Goal: Task Accomplishment & Management: Manage account settings

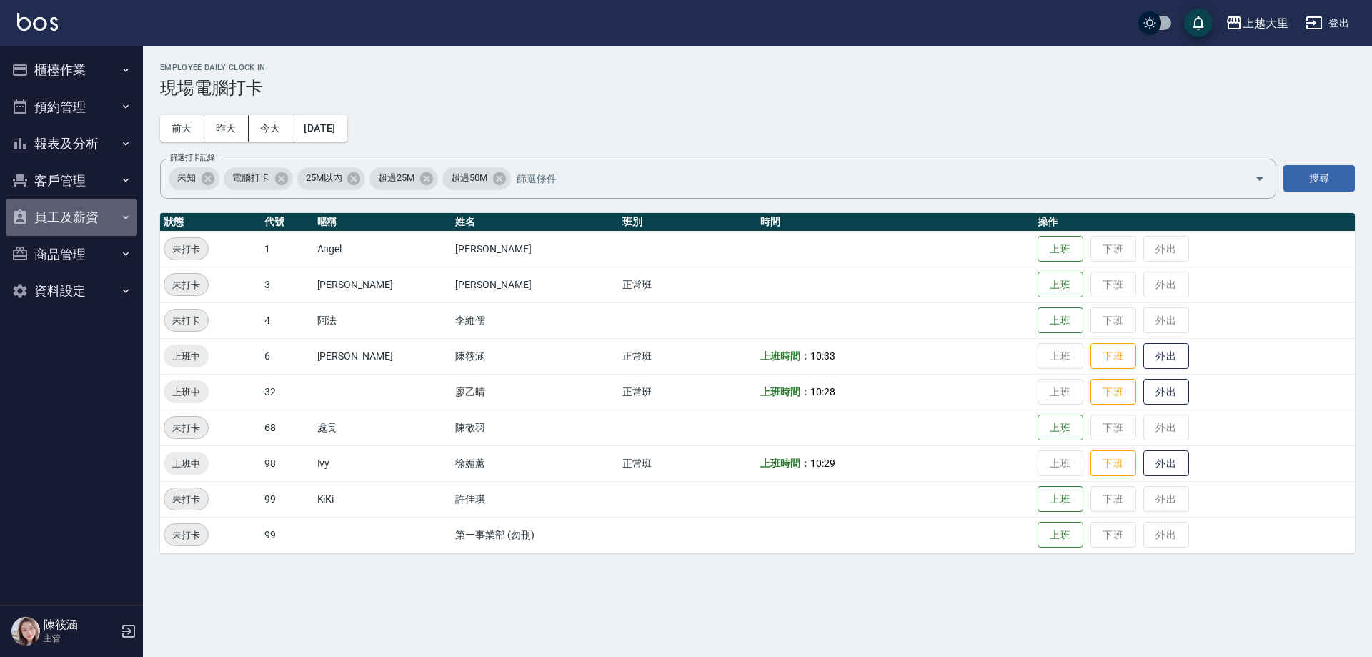
click at [65, 209] on button "員工及薪資" at bounding box center [71, 217] width 131 height 37
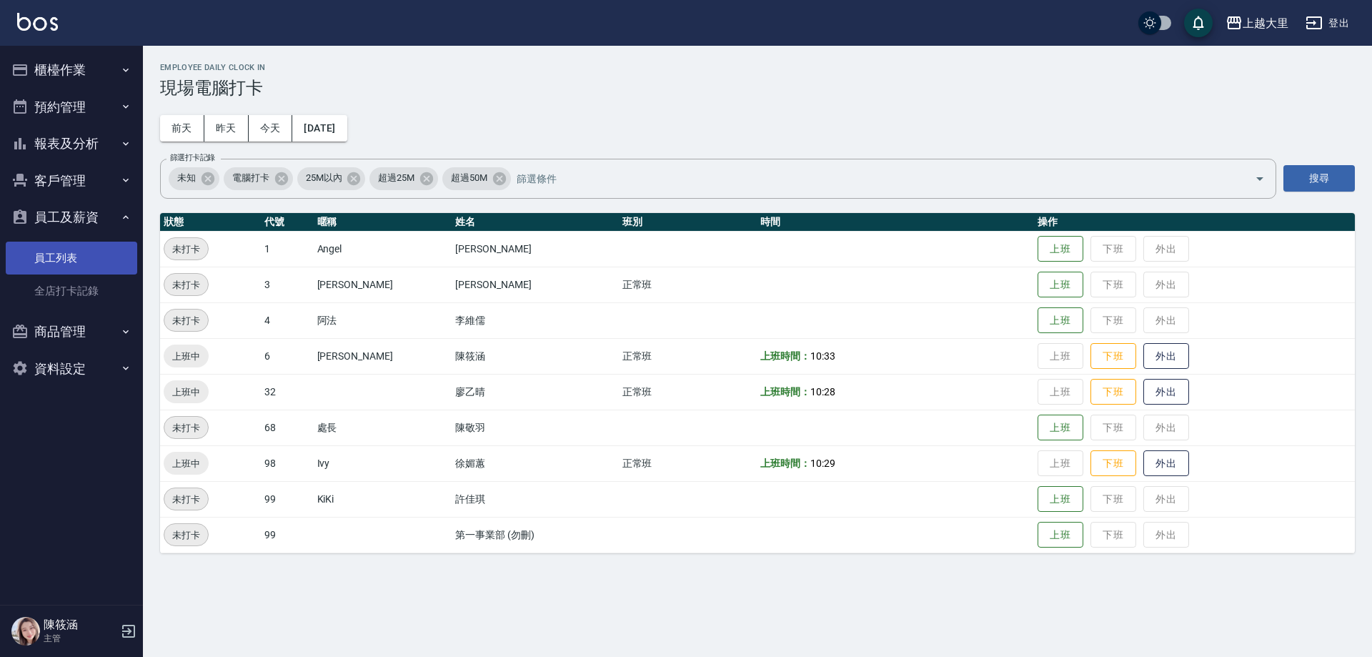
click at [66, 257] on link "員工列表" at bounding box center [71, 258] width 131 height 33
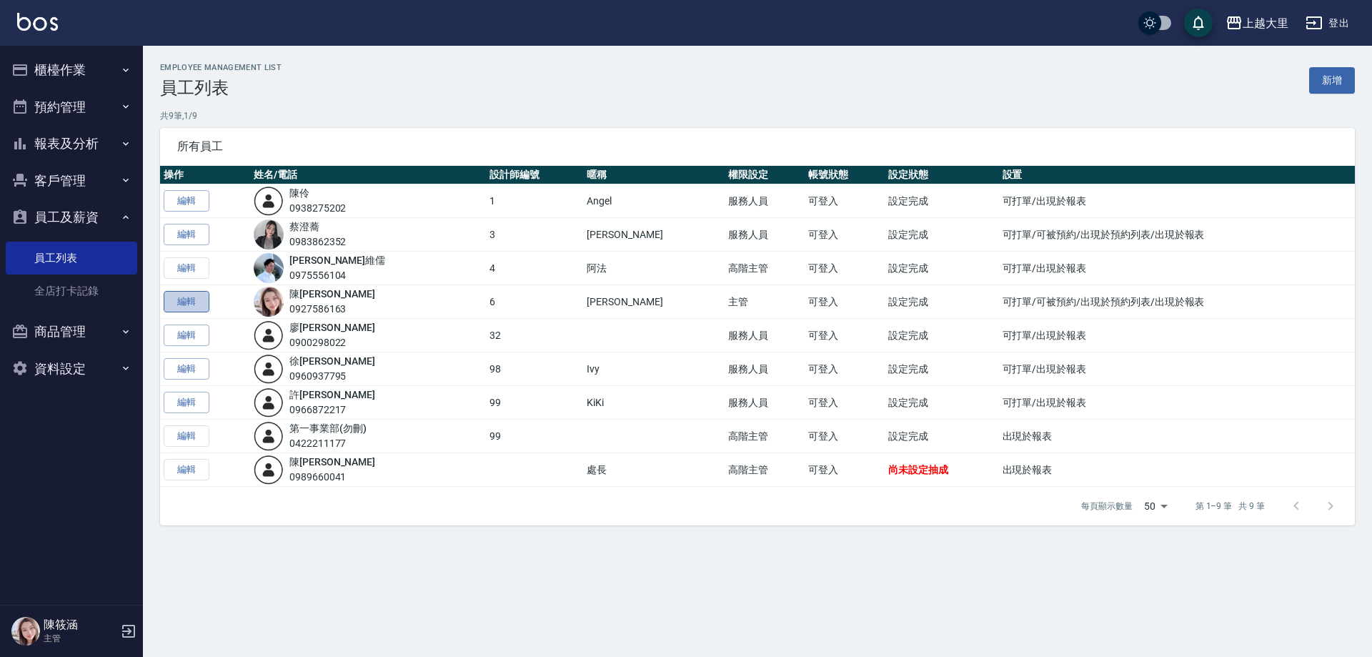
click at [169, 309] on link "編輯" at bounding box center [187, 302] width 46 height 22
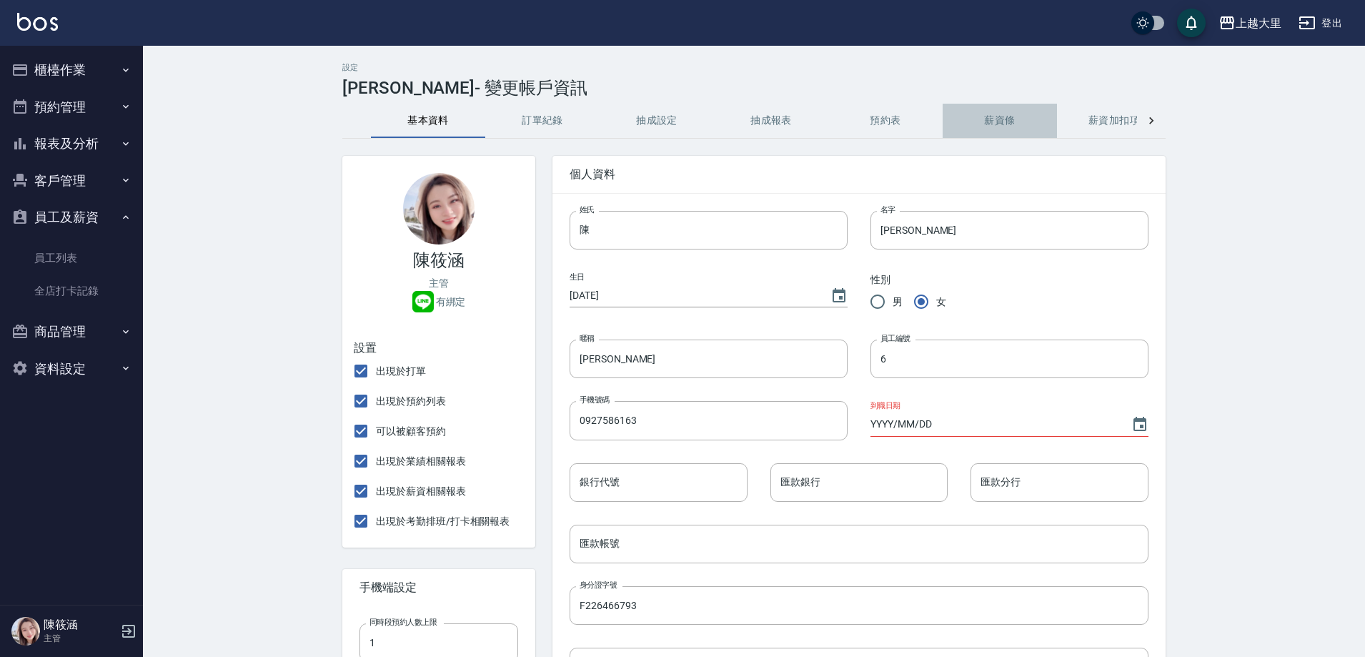
click at [995, 126] on button "薪資條" at bounding box center [1000, 121] width 114 height 34
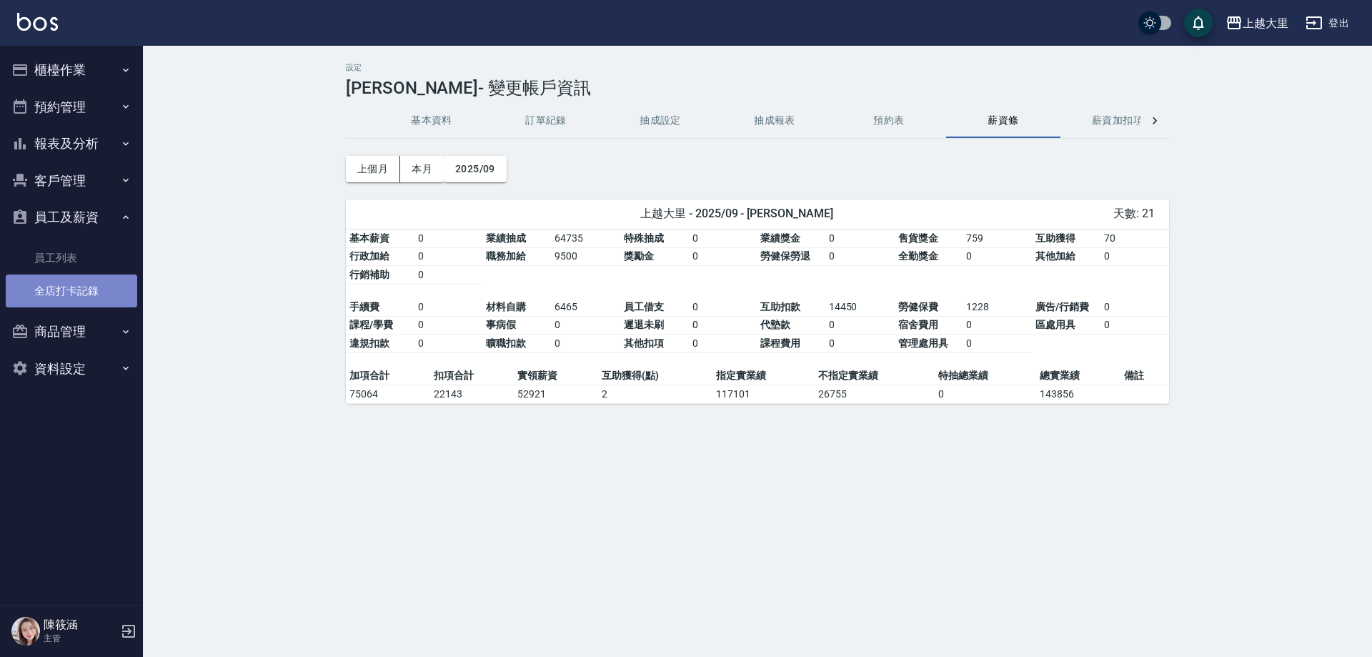
click at [79, 285] on link "全店打卡記錄" at bounding box center [71, 290] width 131 height 33
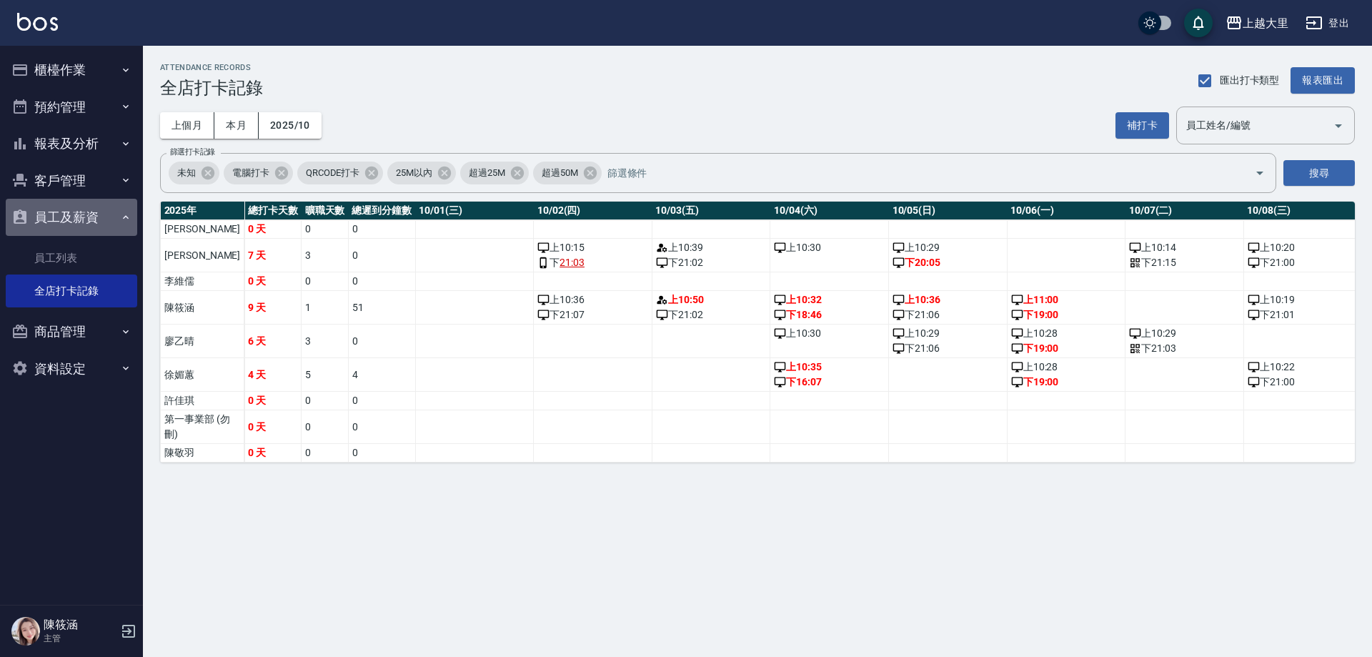
click at [88, 212] on button "員工及薪資" at bounding box center [71, 217] width 131 height 37
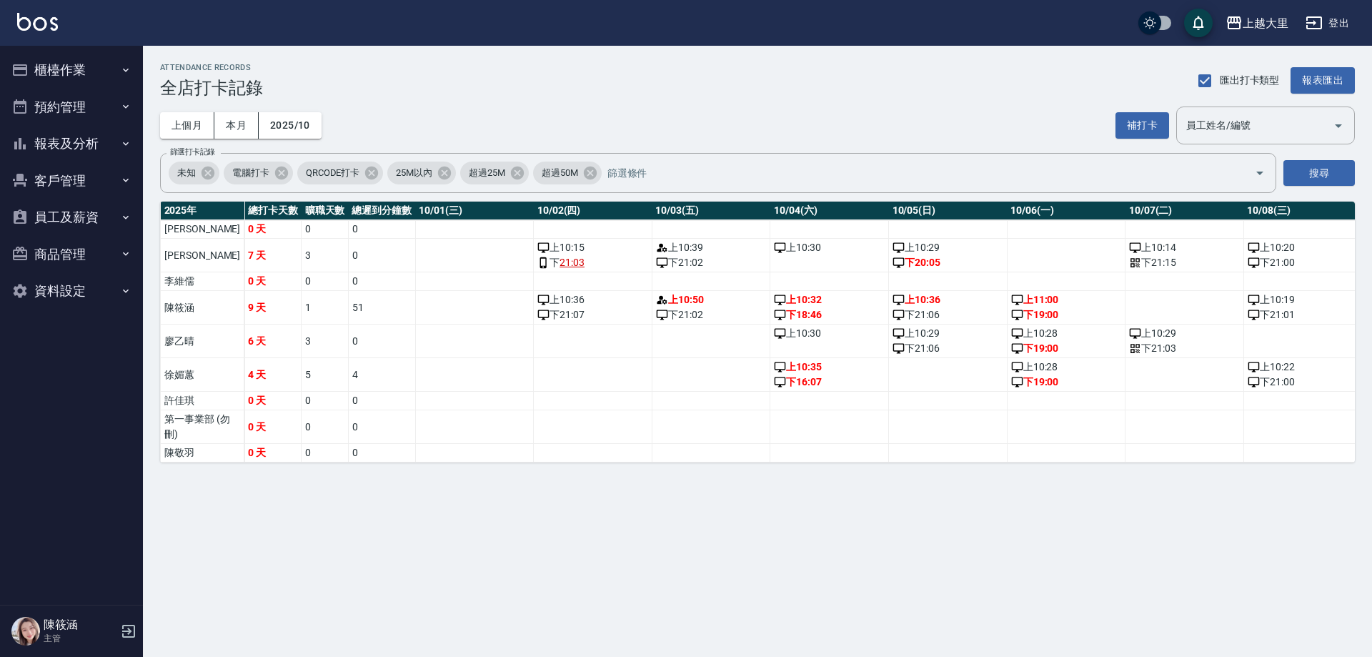
click at [92, 67] on button "櫃檯作業" at bounding box center [71, 69] width 131 height 37
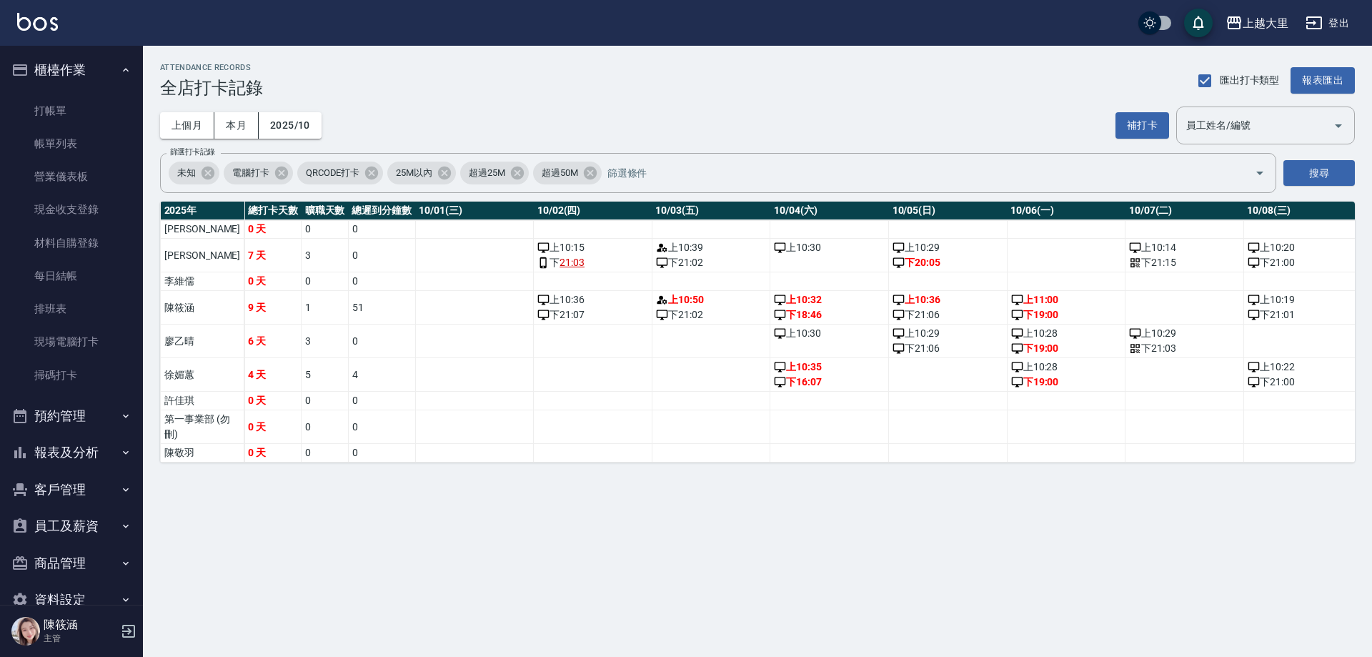
click at [86, 89] on ul "打帳單 帳單列表 營業儀表板 現金收支登錄 材料自購登錄 每日結帳 排班表 現場電腦打卡 掃碼打卡" at bounding box center [71, 243] width 131 height 309
click at [92, 105] on link "打帳單" at bounding box center [71, 110] width 131 height 33
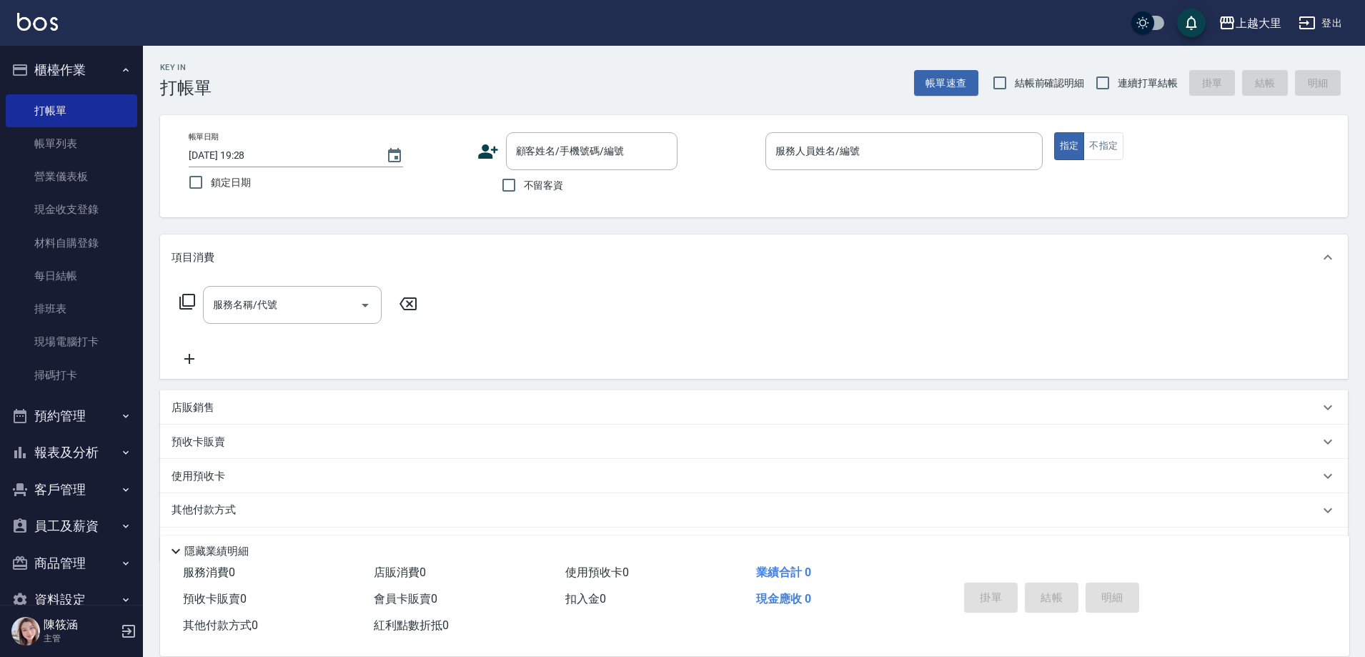
click at [1119, 89] on span "連續打單結帳" at bounding box center [1148, 83] width 60 height 15
click at [1118, 89] on input "連續打單結帳" at bounding box center [1103, 83] width 30 height 30
checkbox input "true"
click at [522, 187] on input "不留客資" at bounding box center [509, 185] width 30 height 30
checkbox input "true"
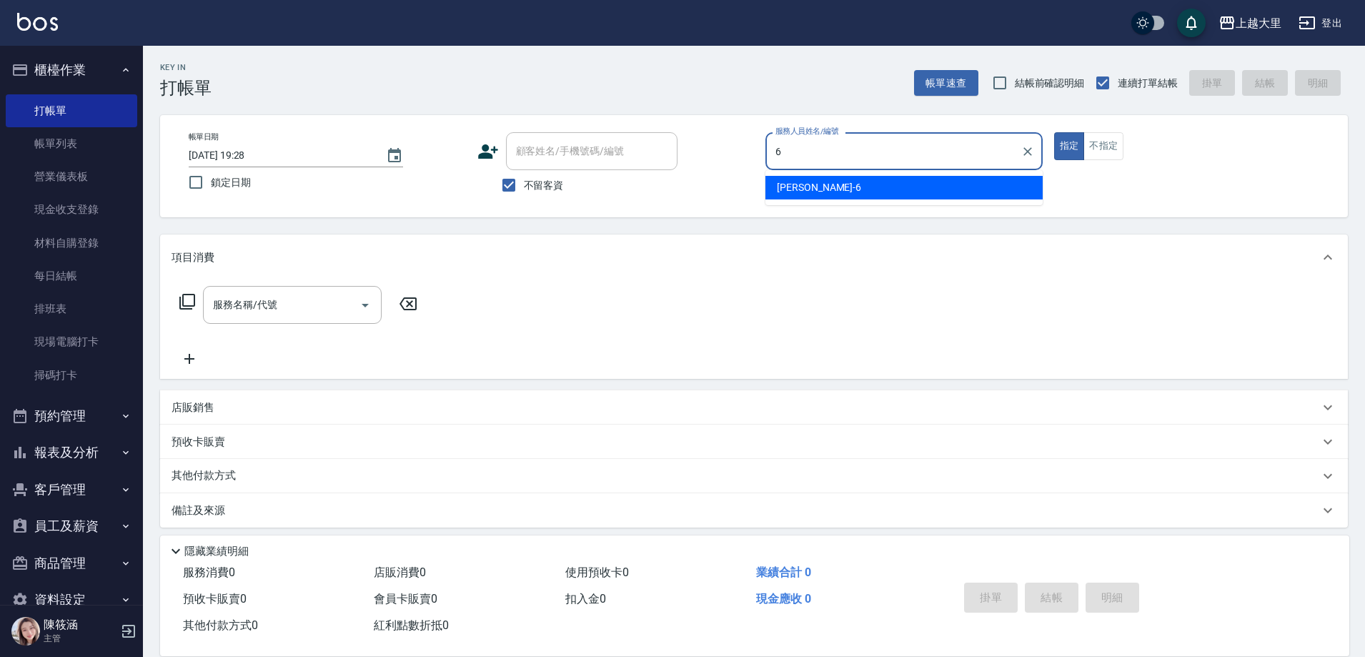
type input "Phoebe菲比-6"
type button "true"
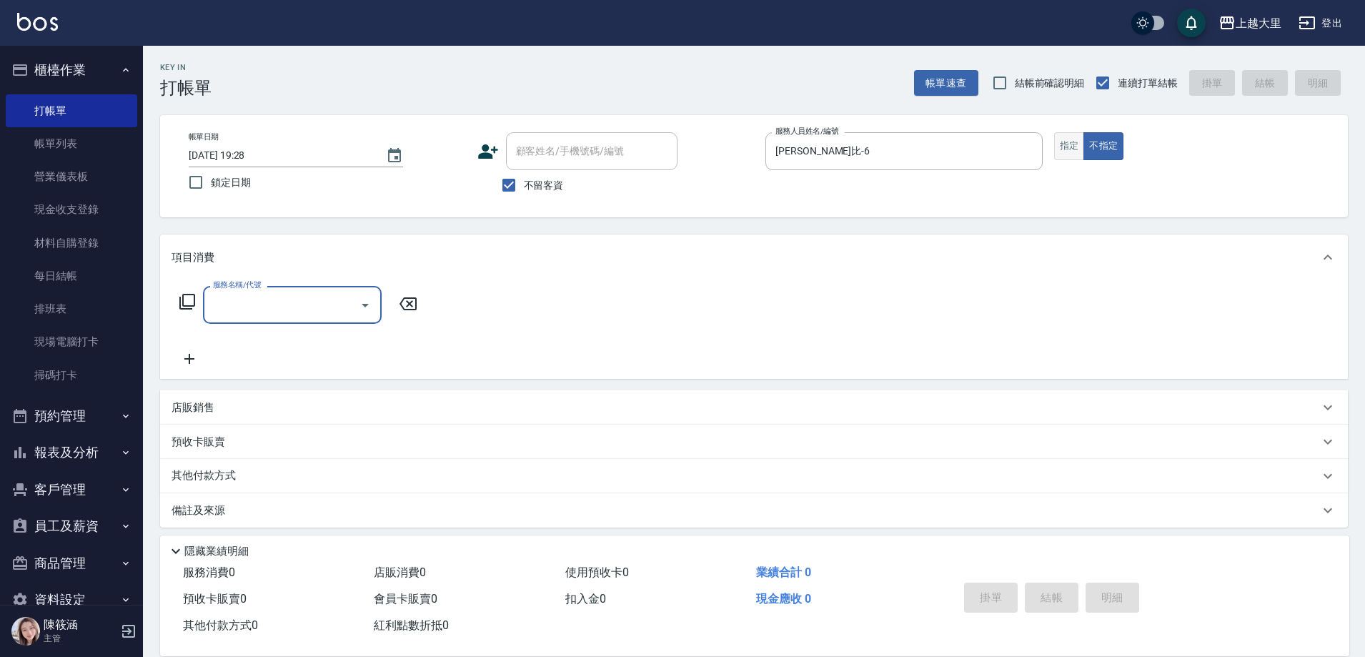
click at [1078, 151] on button "指定" at bounding box center [1069, 146] width 31 height 28
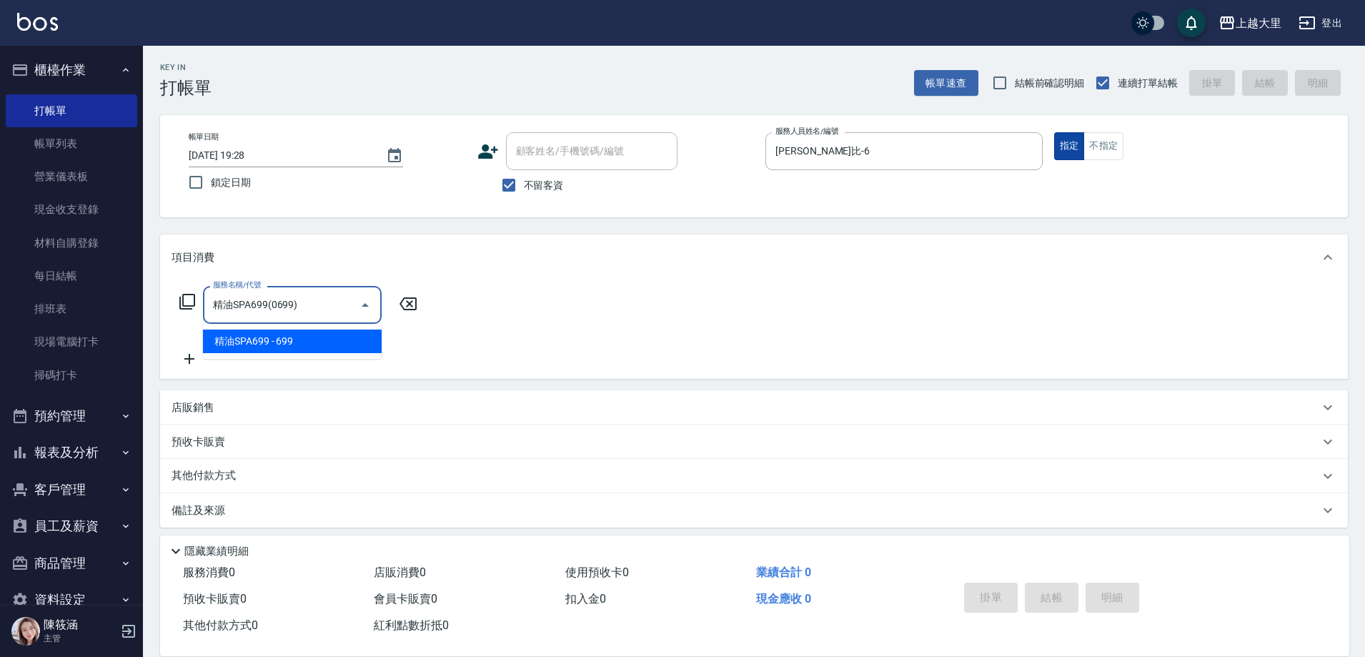
type input "精油SPA699(0699)"
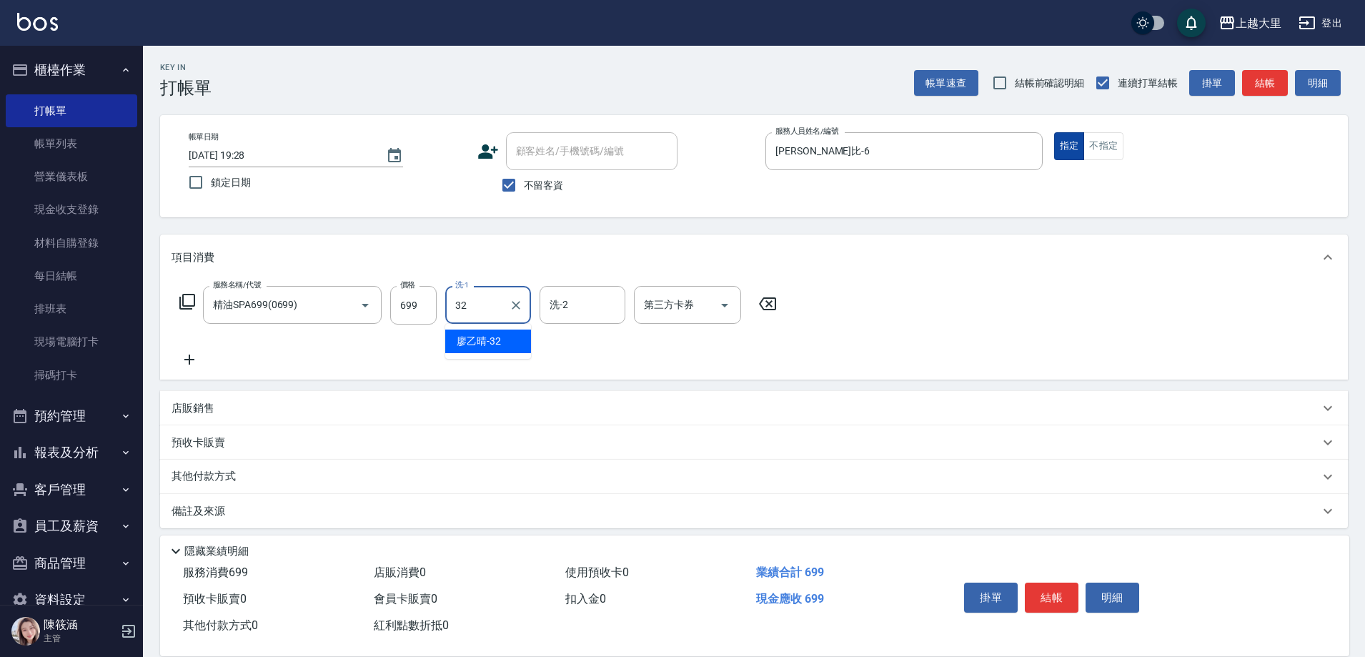
type input "廖乙晴-32"
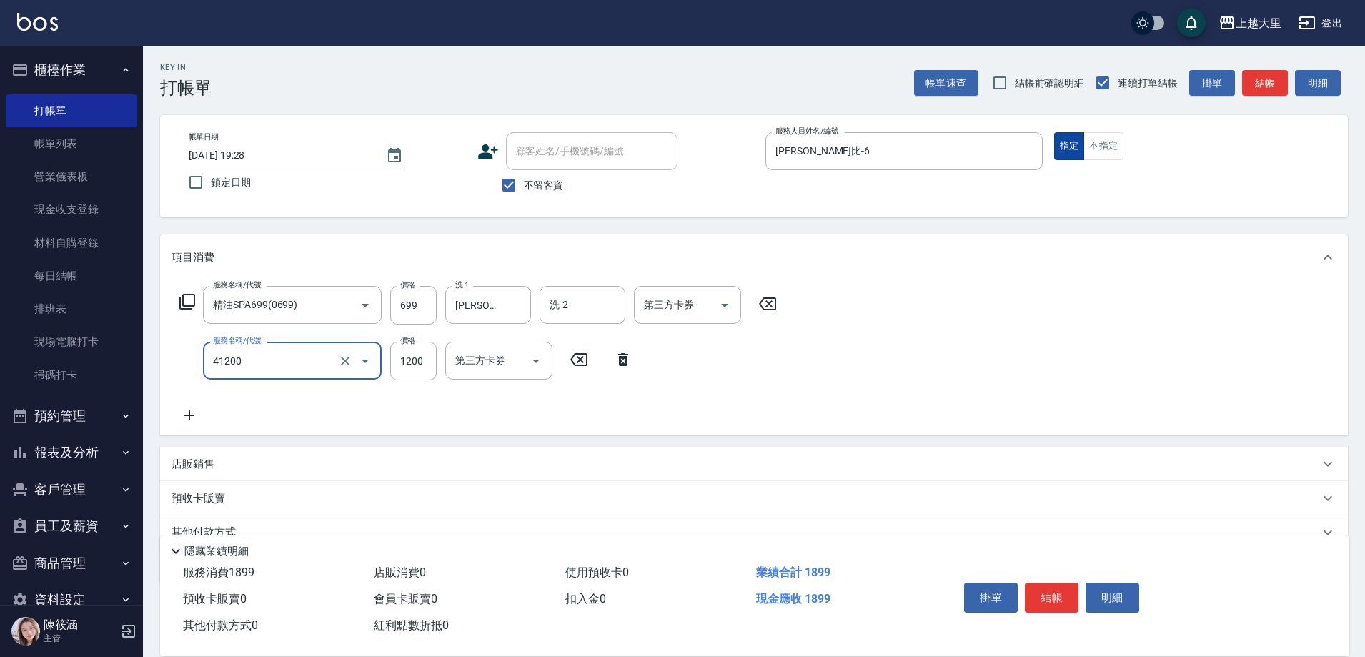
type input "染男S1200(41200)"
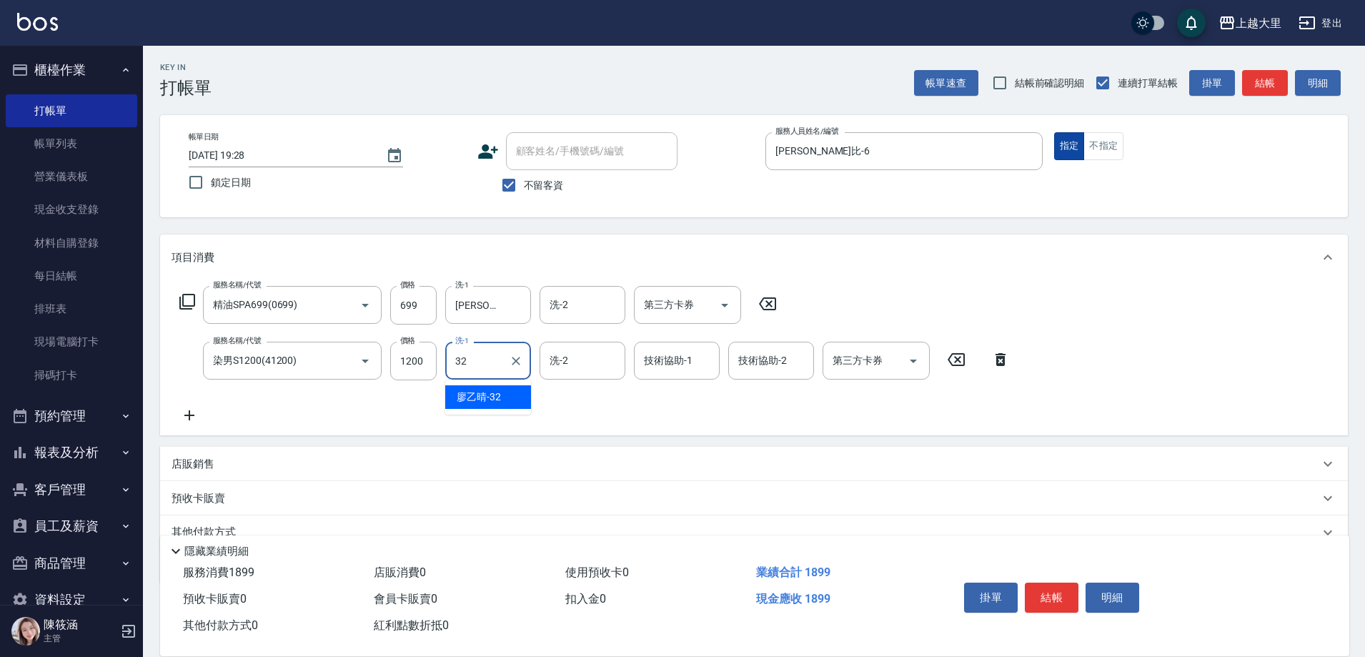
type input "廖乙晴-32"
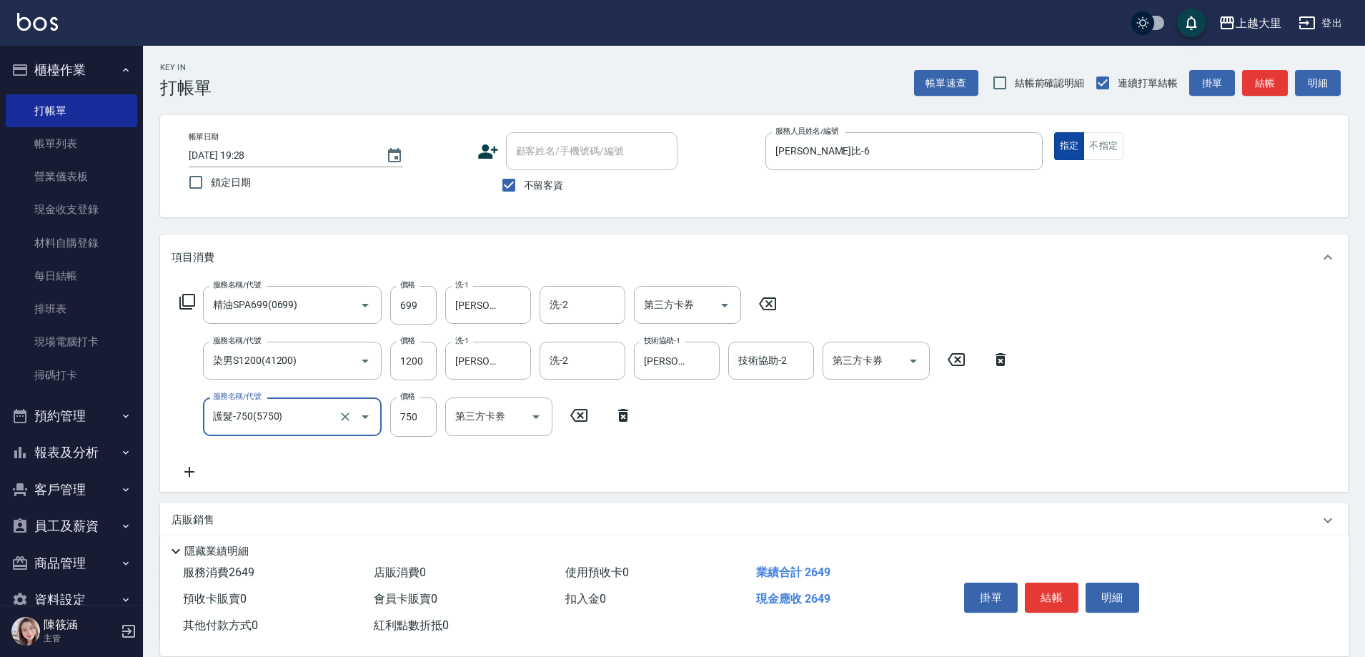
type input "護髮-750(5750)"
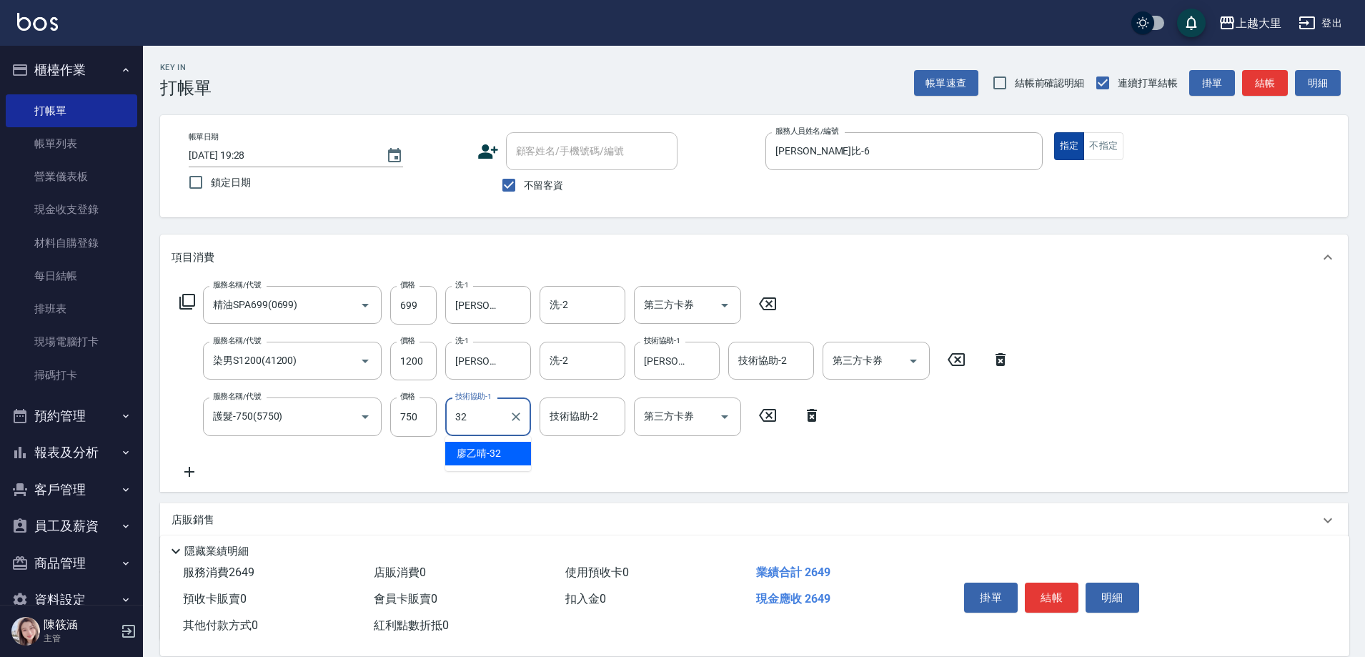
type input "廖乙晴-32"
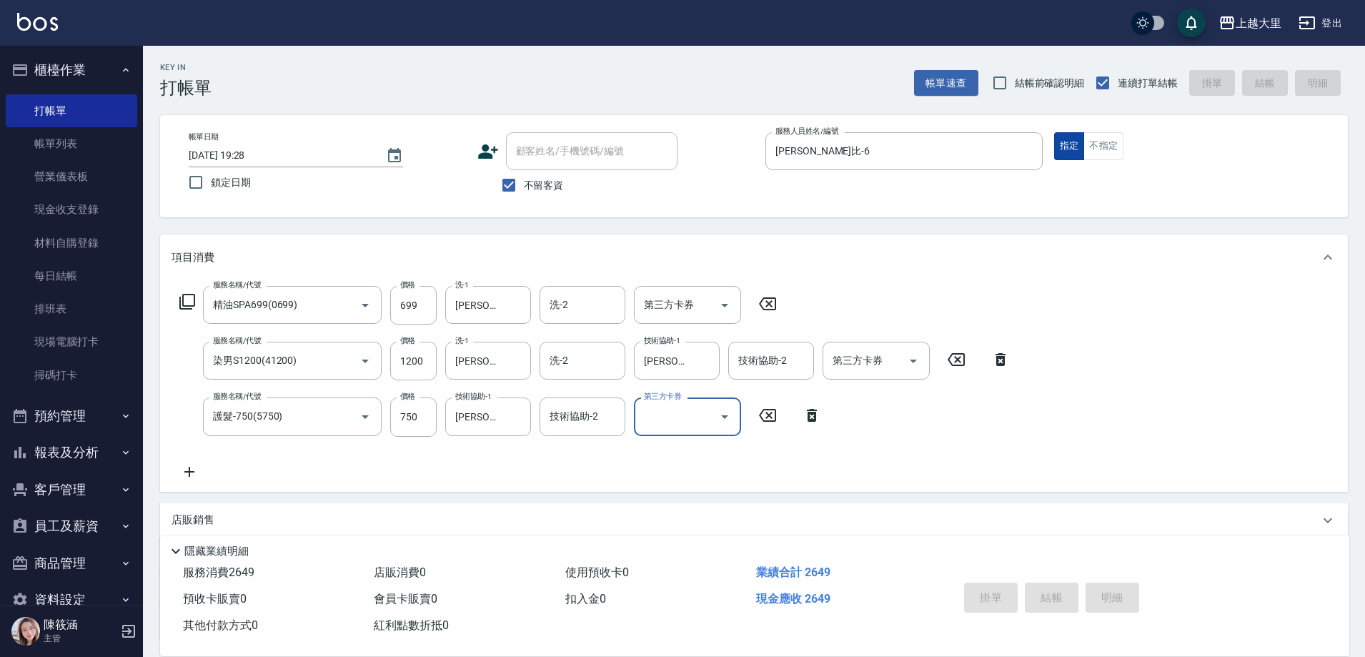
type input "2025/10/11 19:32"
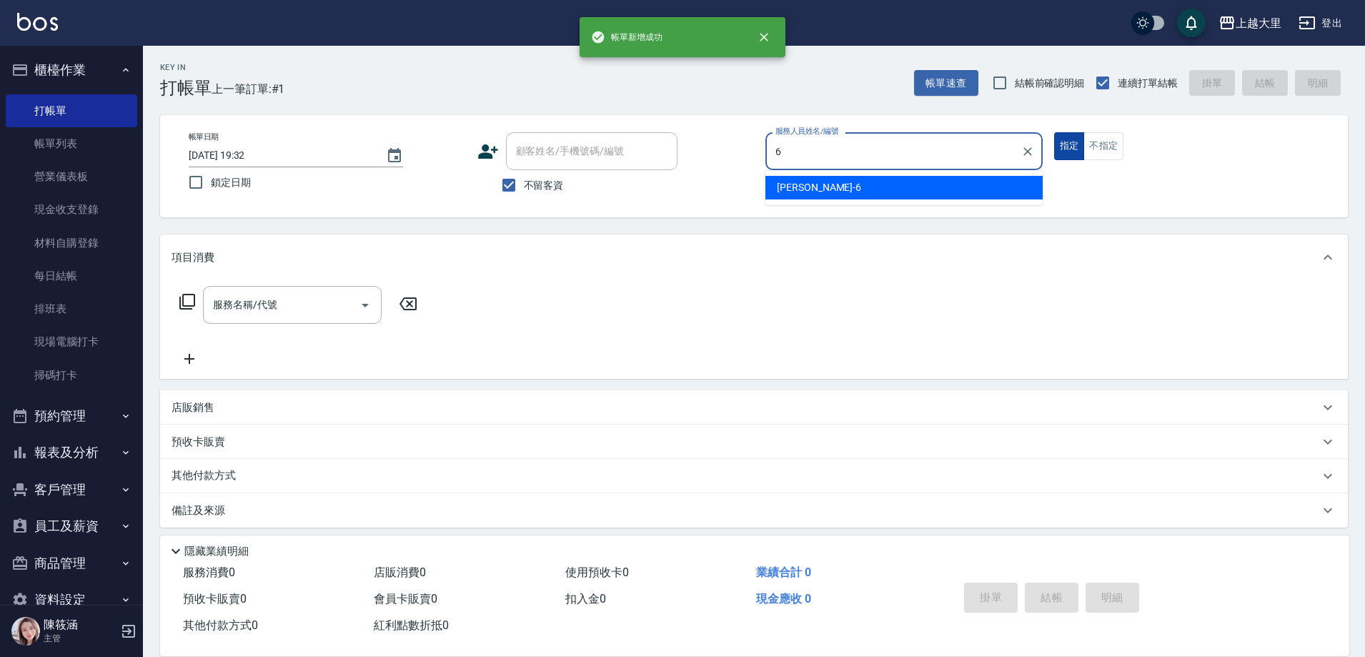
type input "Phoebe菲比-6"
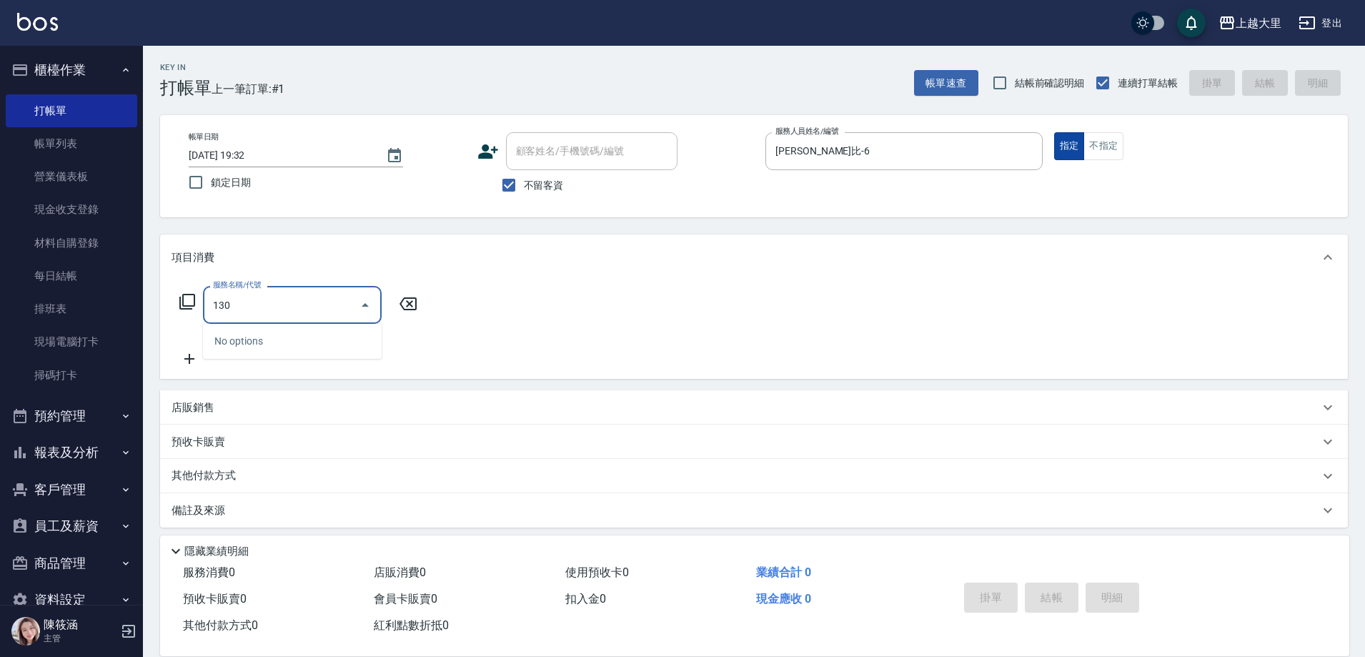
type input "1300"
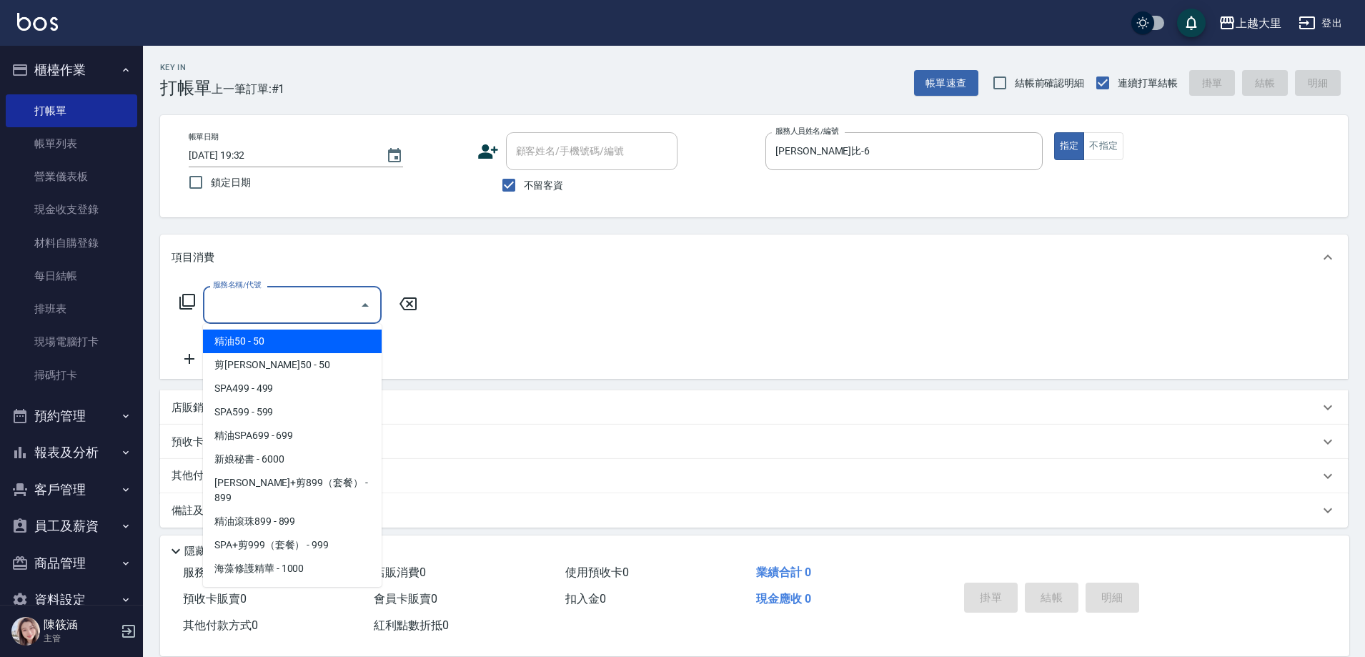
type input "3"
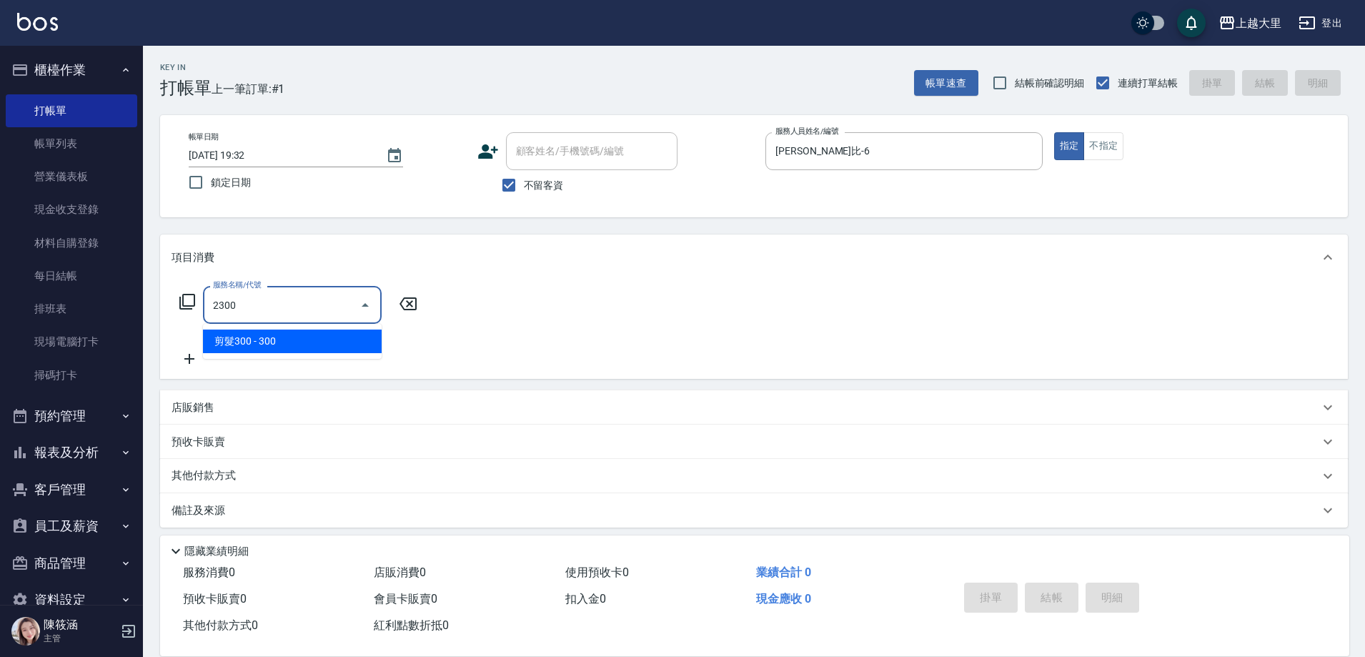
type input "剪髮300(2300)"
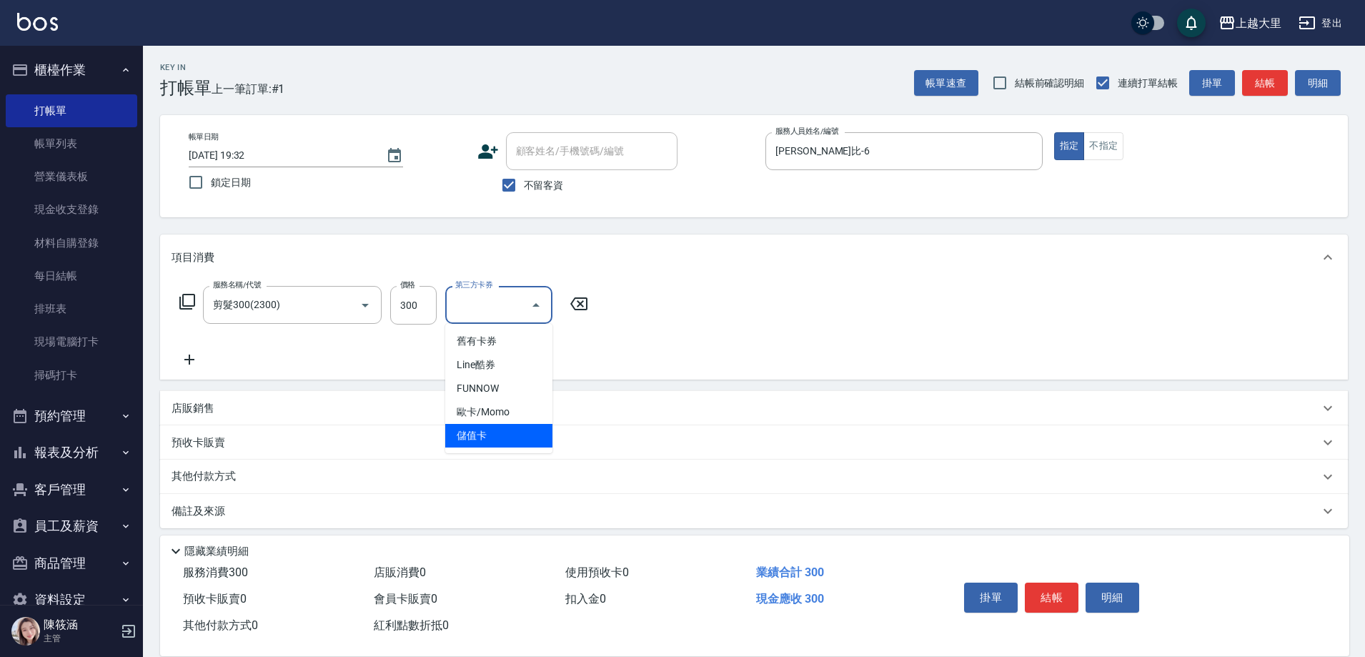
type input "儲值卡"
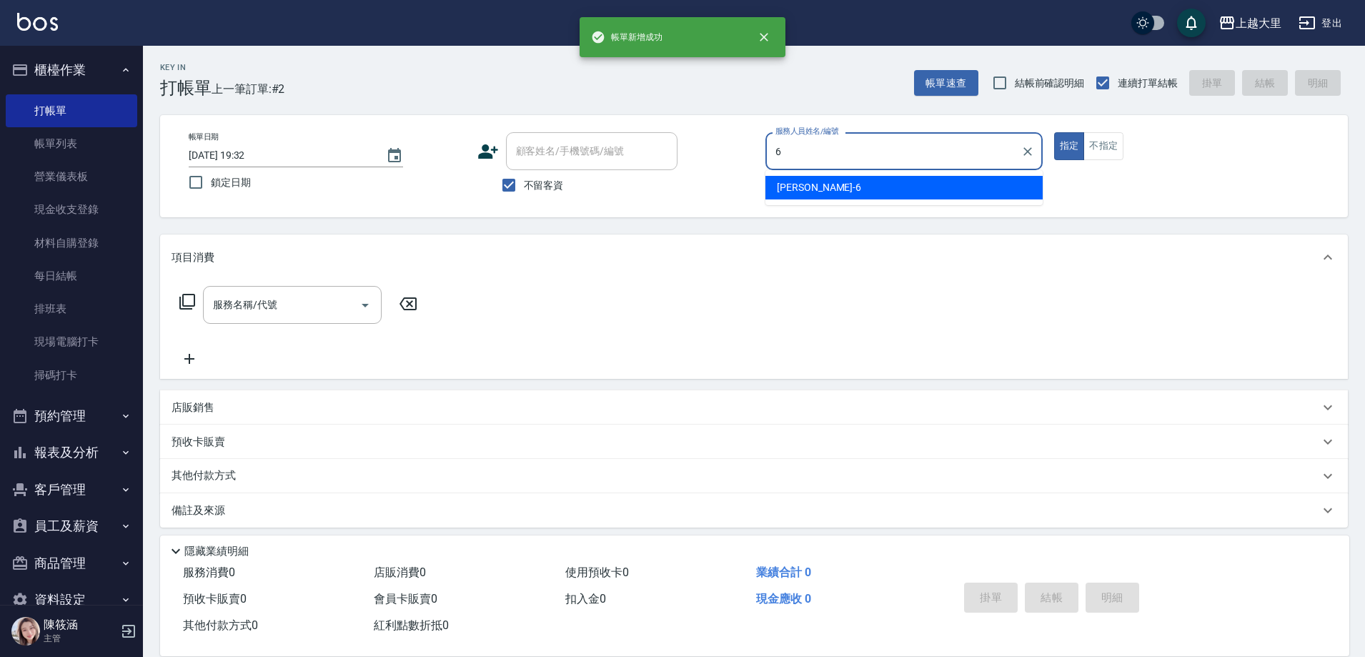
type input "Phoebe菲比-6"
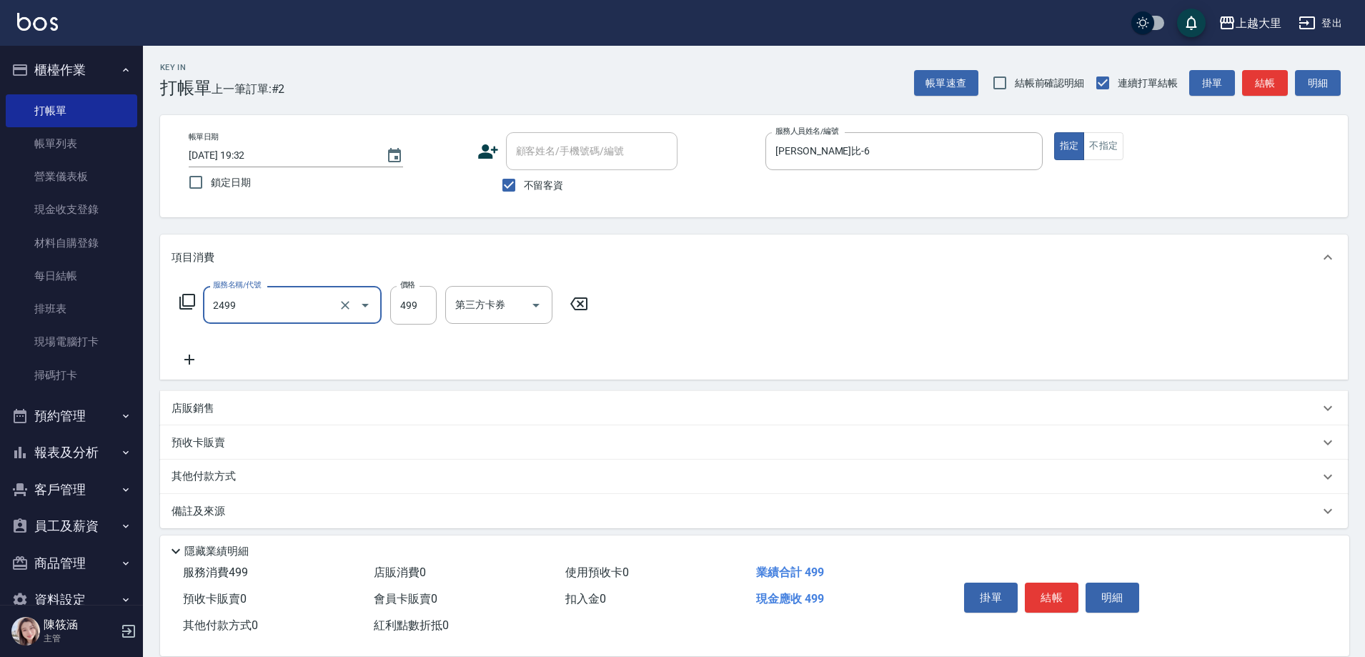
type input "499洗剪(2499)"
type input "500"
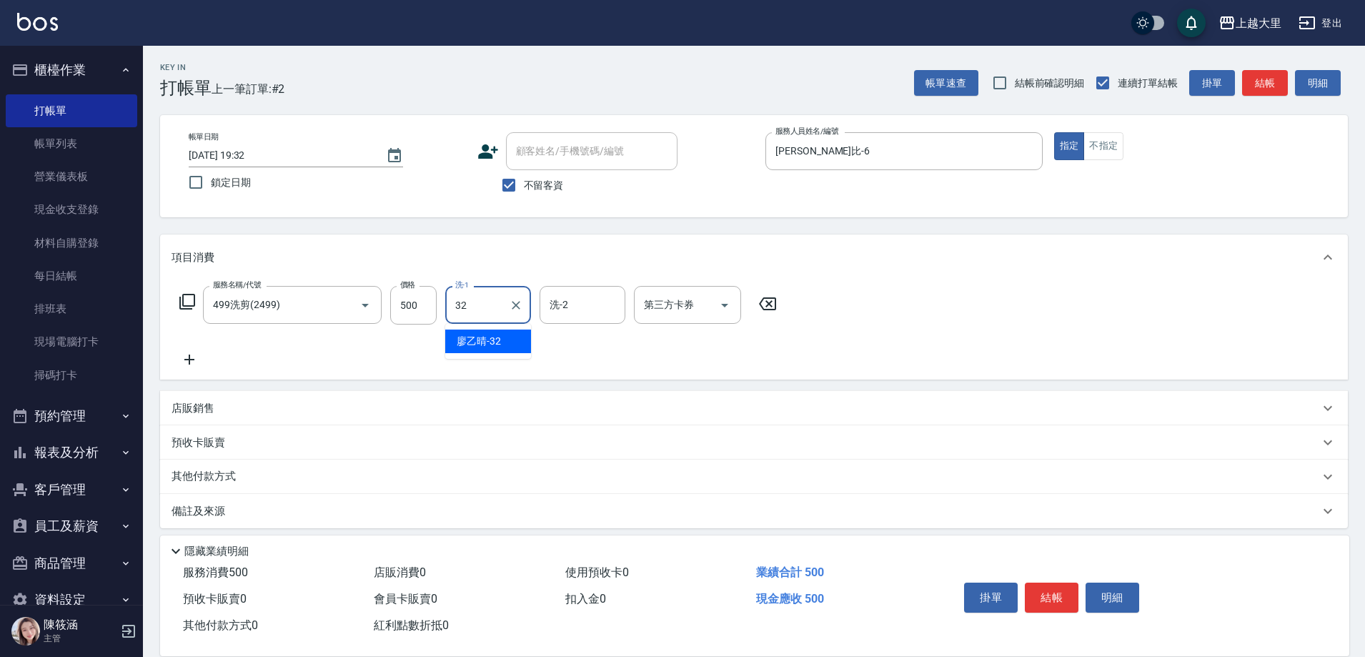
type input "廖乙晴-32"
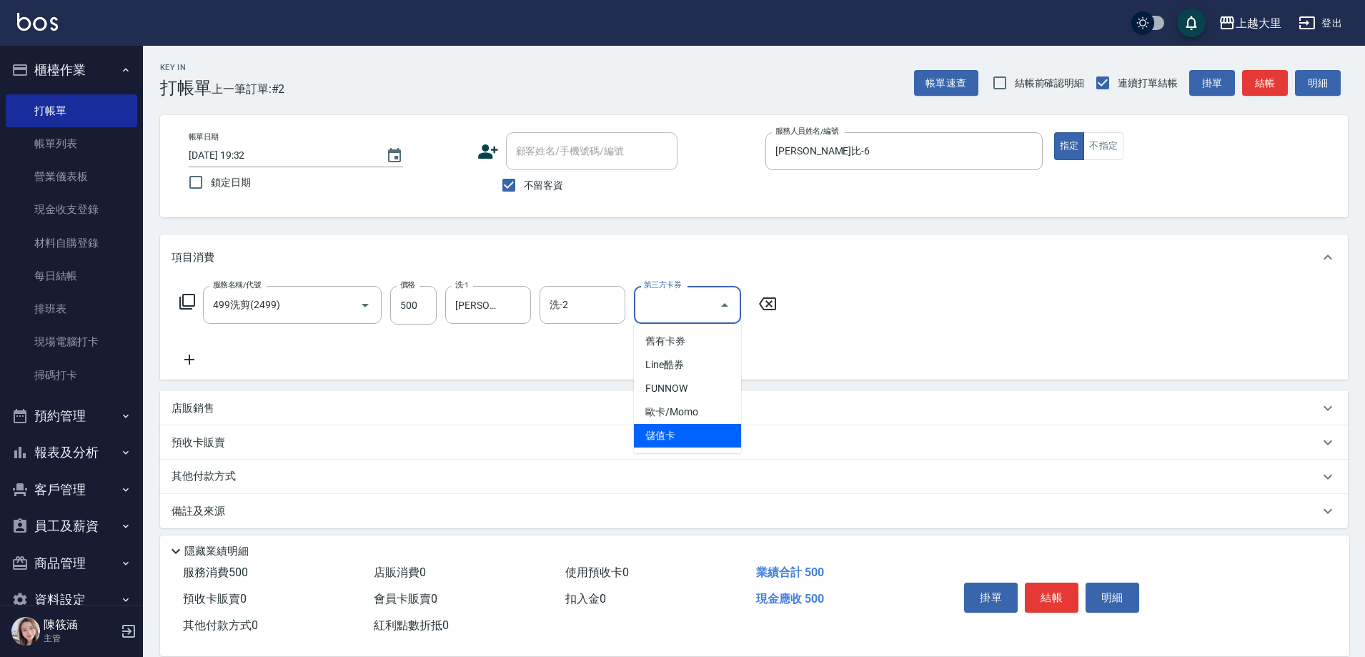
type input "儲值卡"
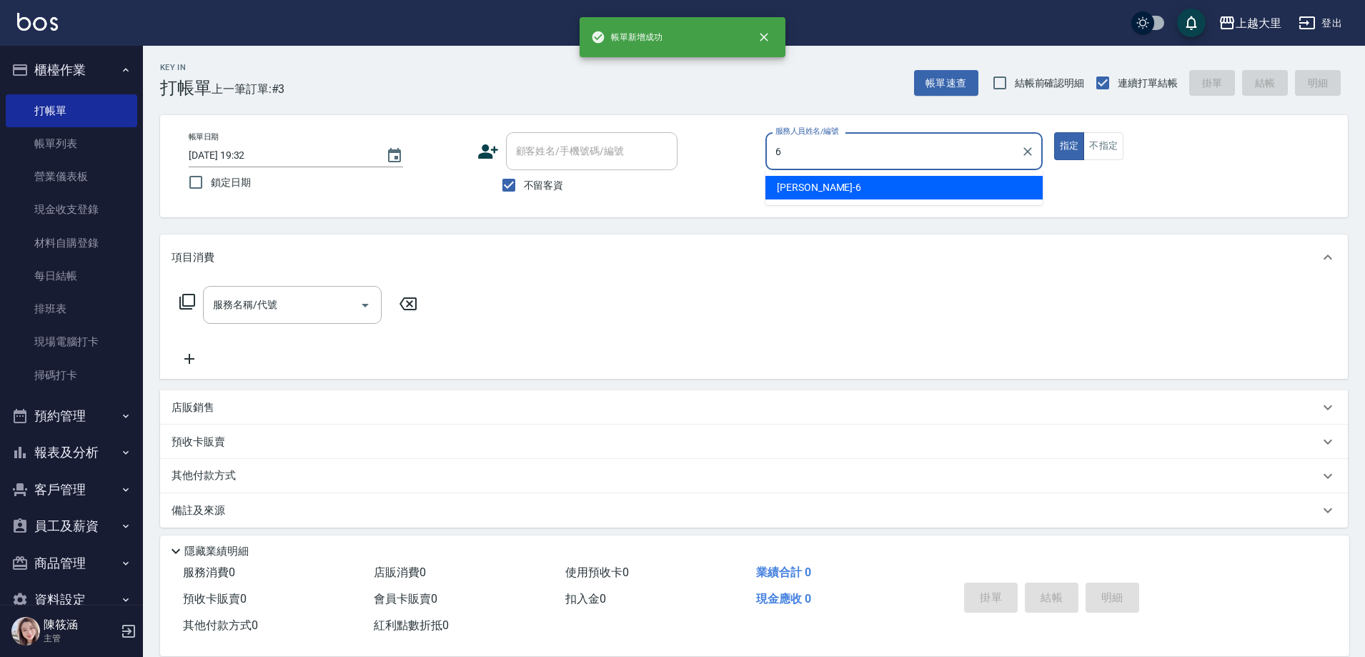
type input "Phoebe菲比-6"
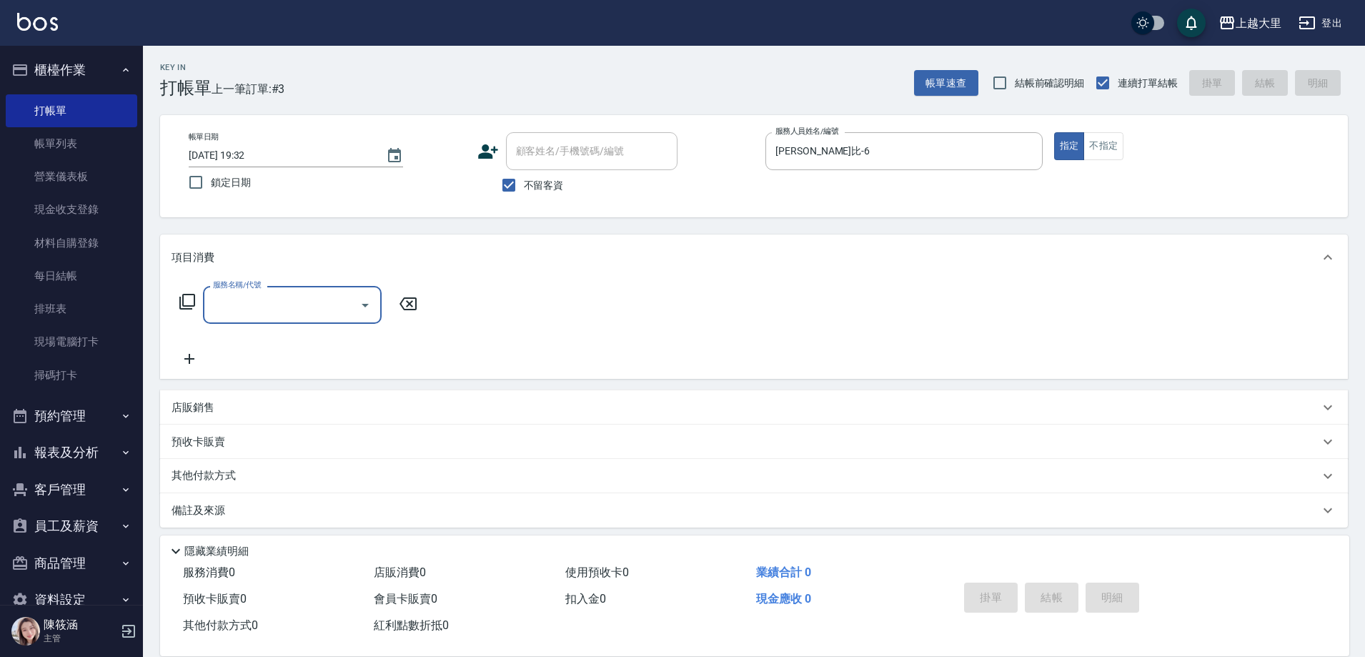
type input "2"
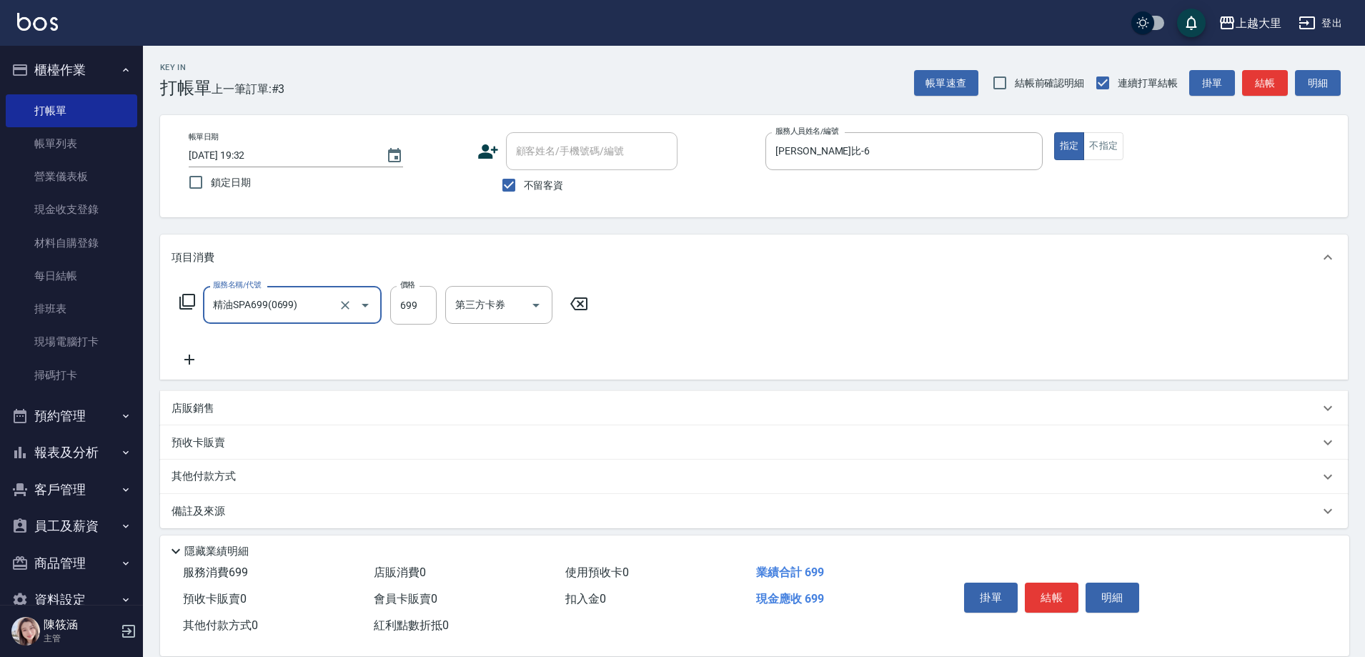
type input "精油SPA699(0699)"
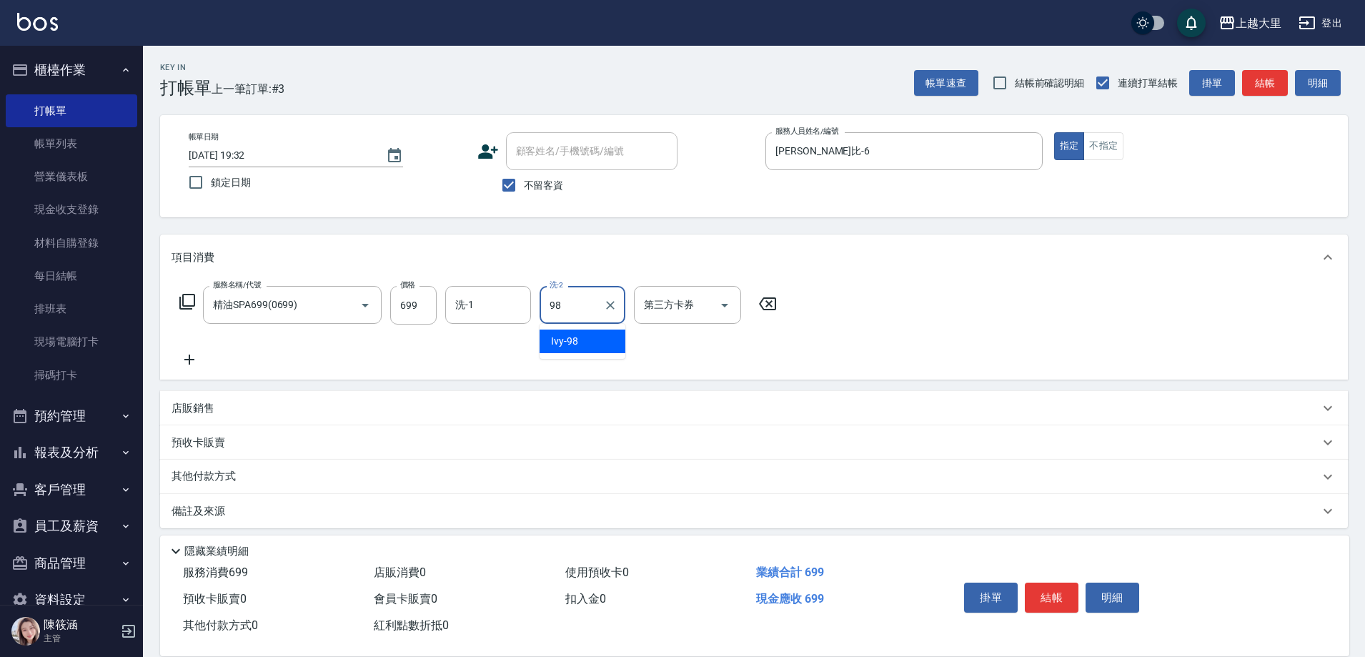
type input "Ivy-98"
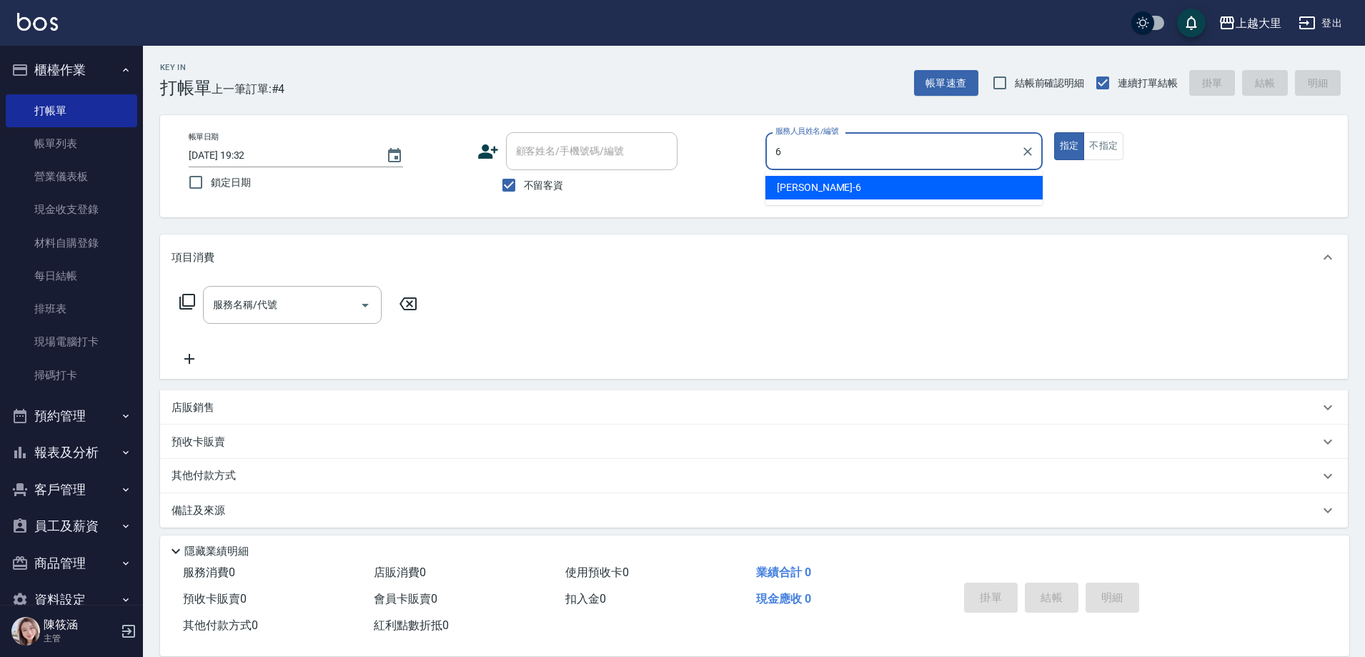
type input "Phoebe菲比-6"
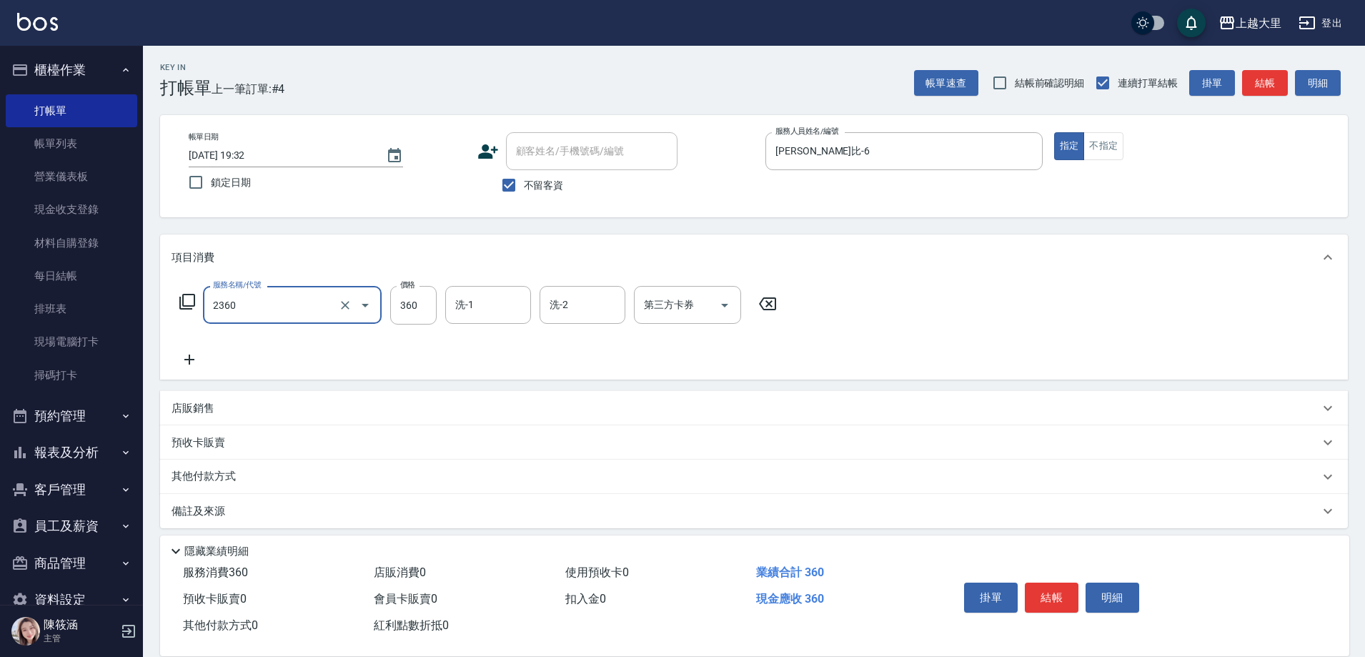
type input "洗+剪360(2360)"
type input "廖乙晴-32"
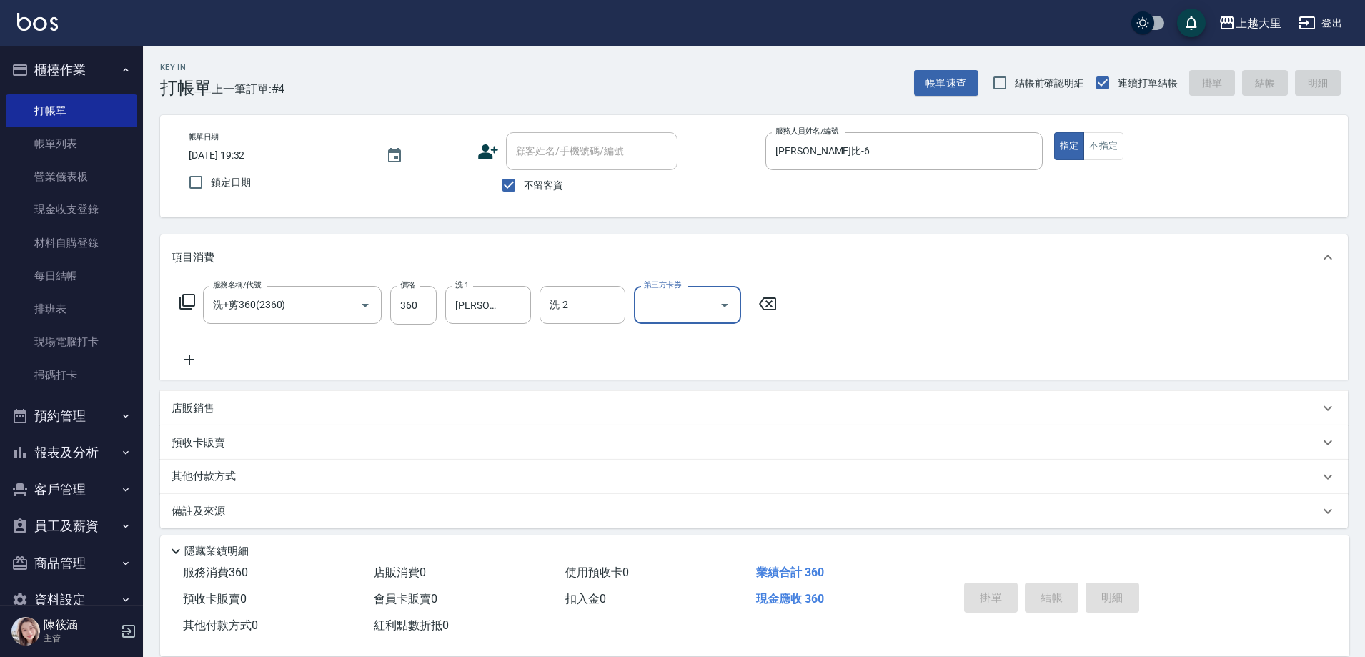
type input "2025/10/11 19:33"
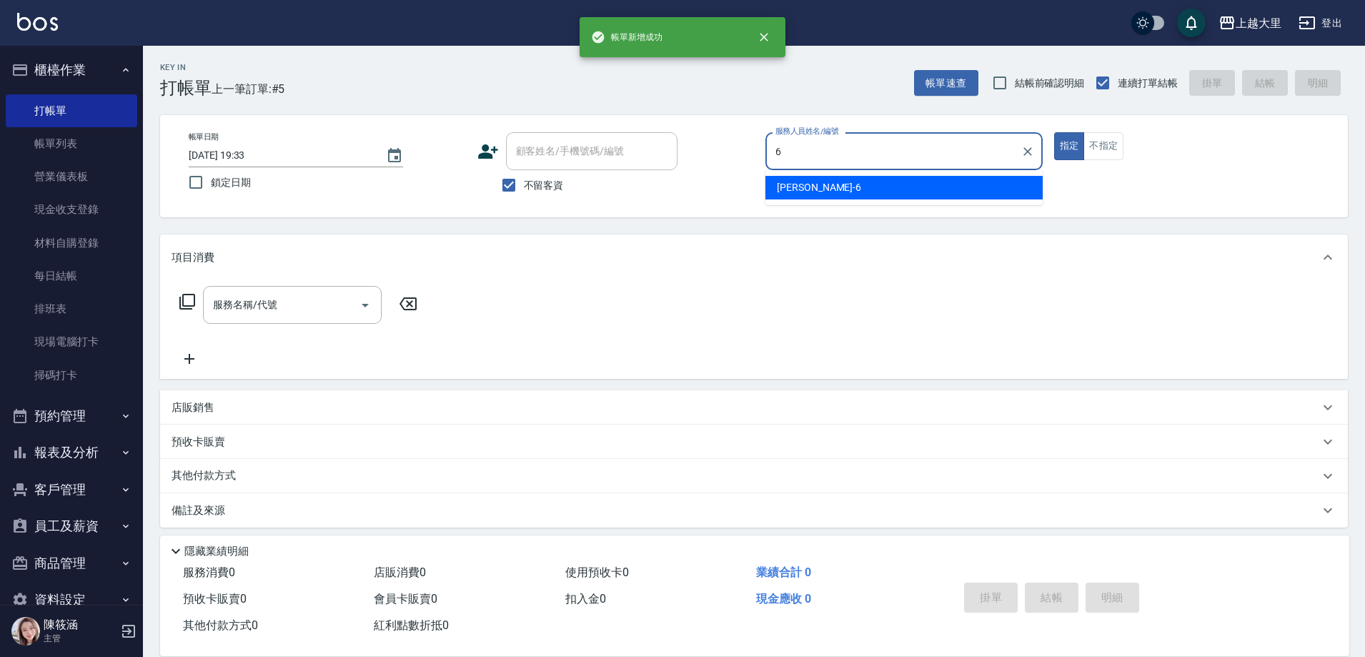
type input "Phoebe菲比-6"
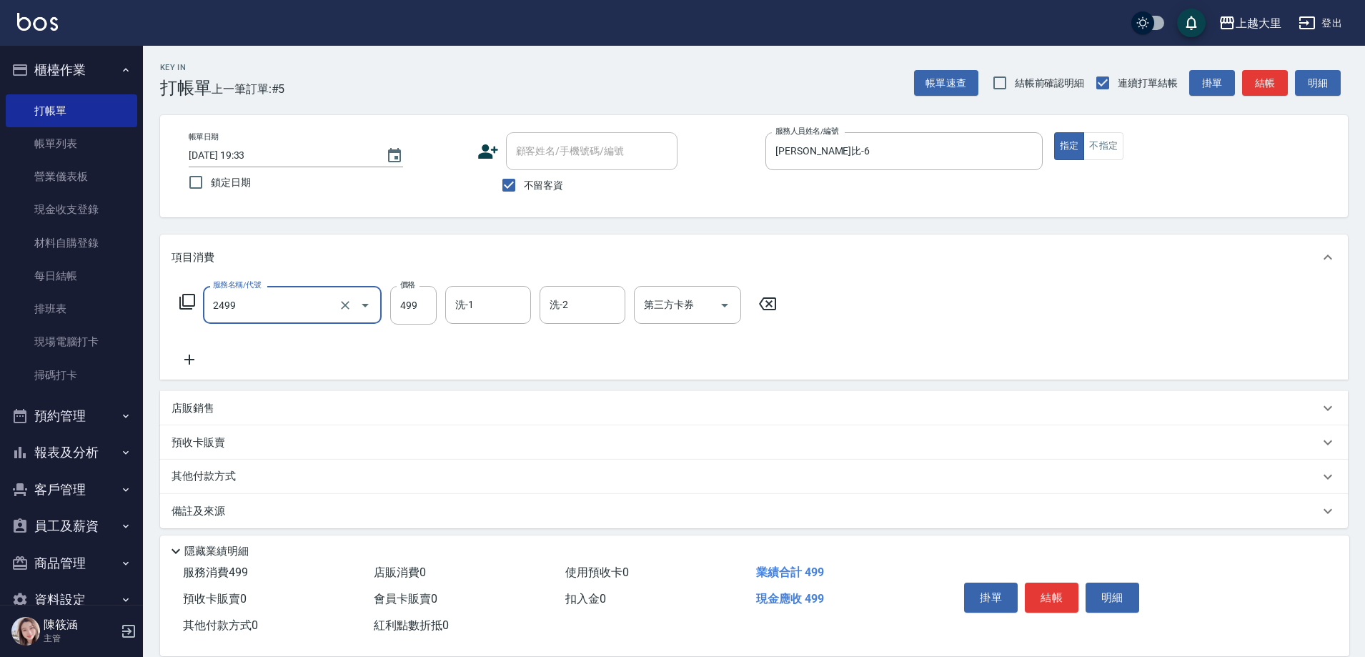
type input "499洗剪(2499)"
type input "500"
type input "廖乙晴-32"
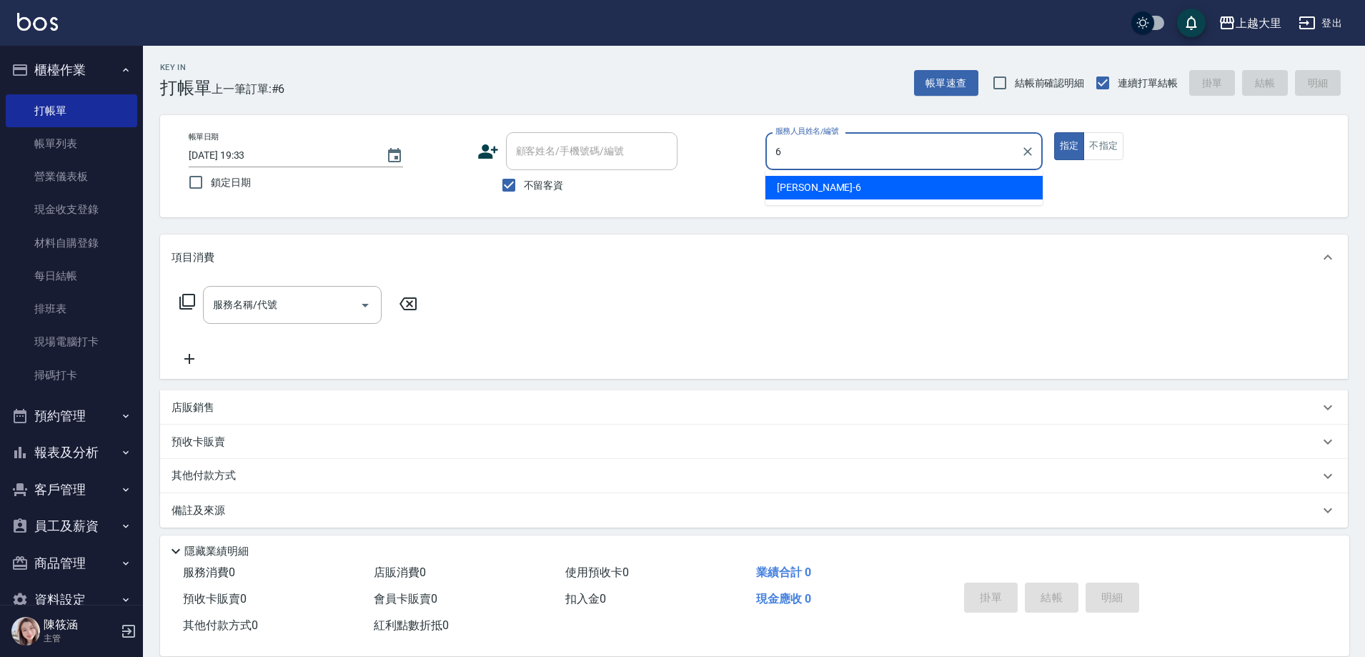
type input "Phoebe菲比-6"
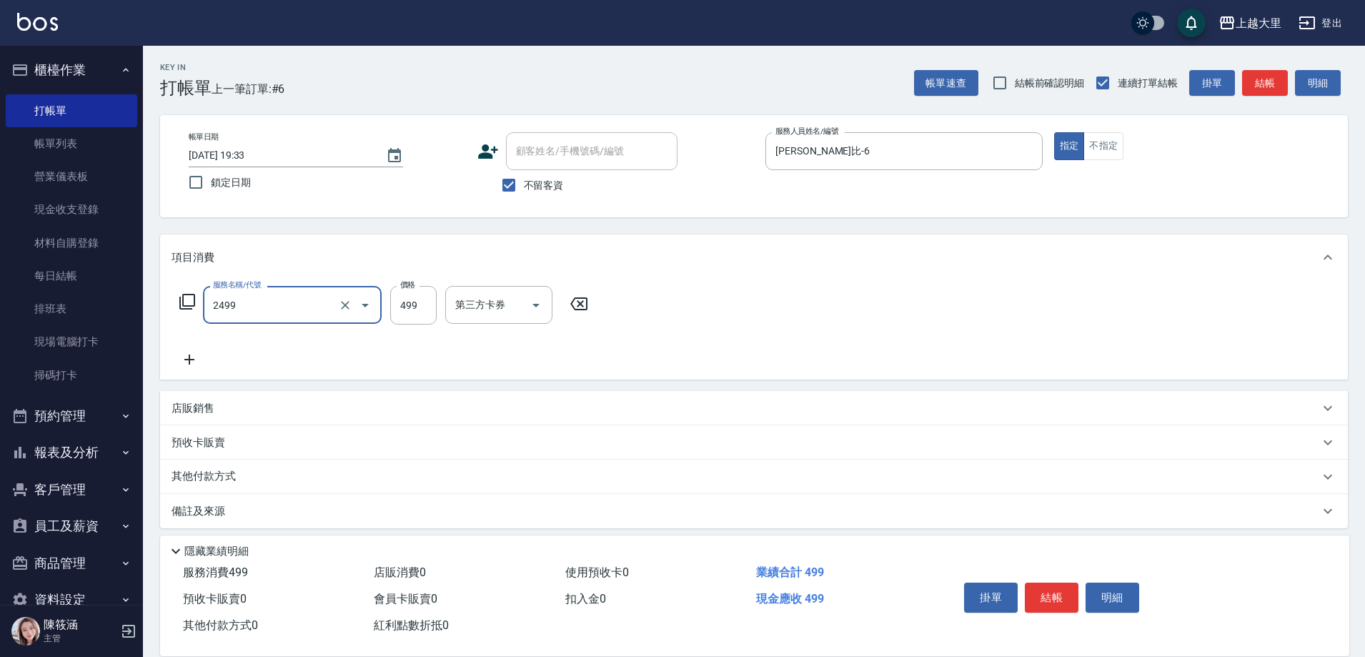
type input "499洗剪(2499)"
type input "500"
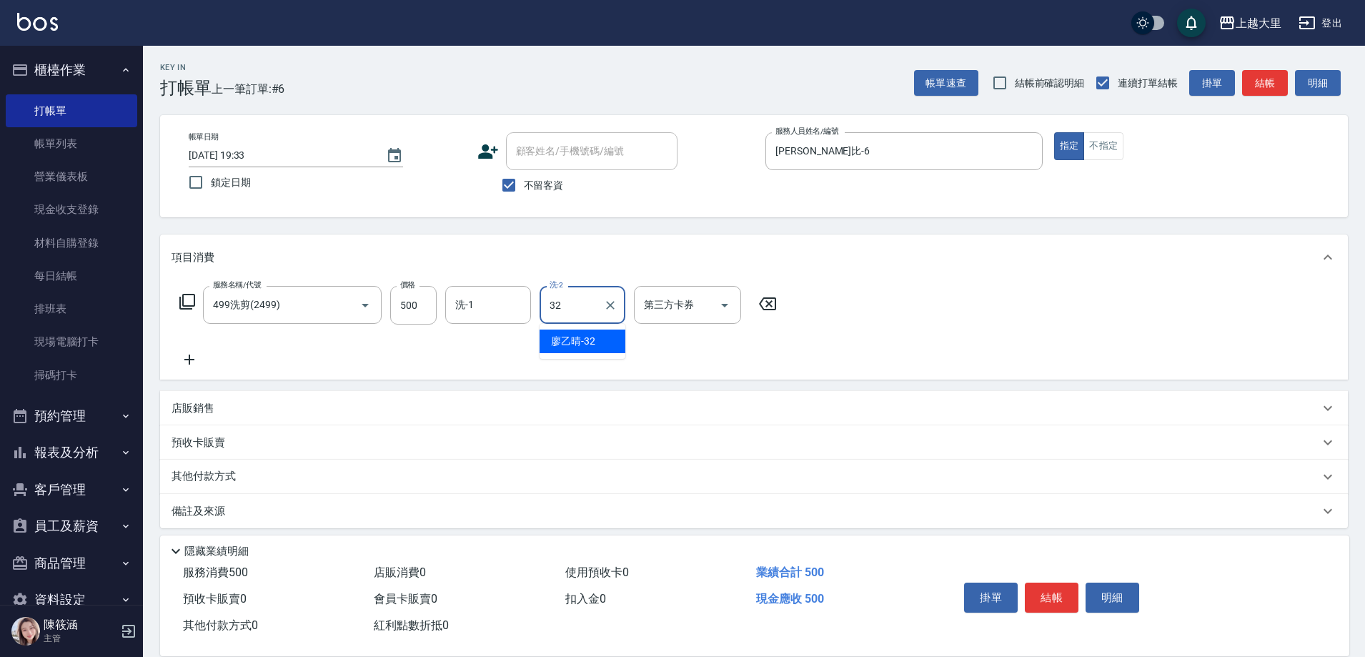
type input "廖乙晴-32"
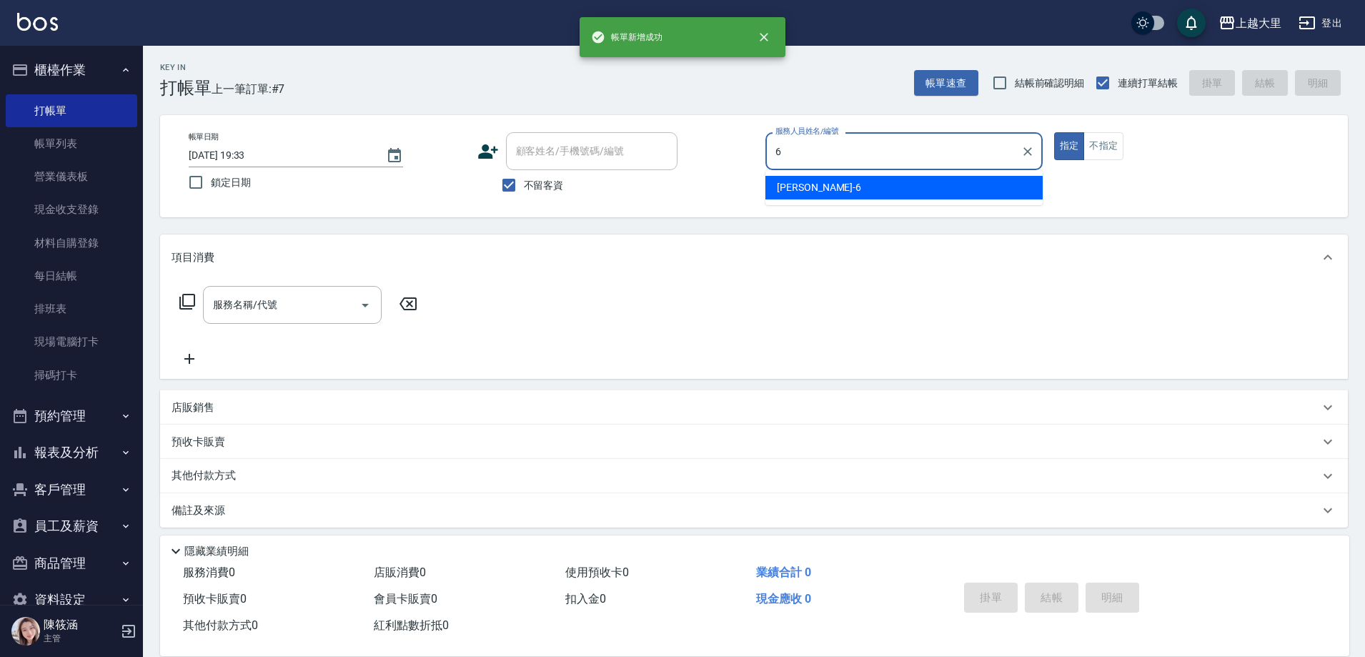
type input "Phoebe菲比-6"
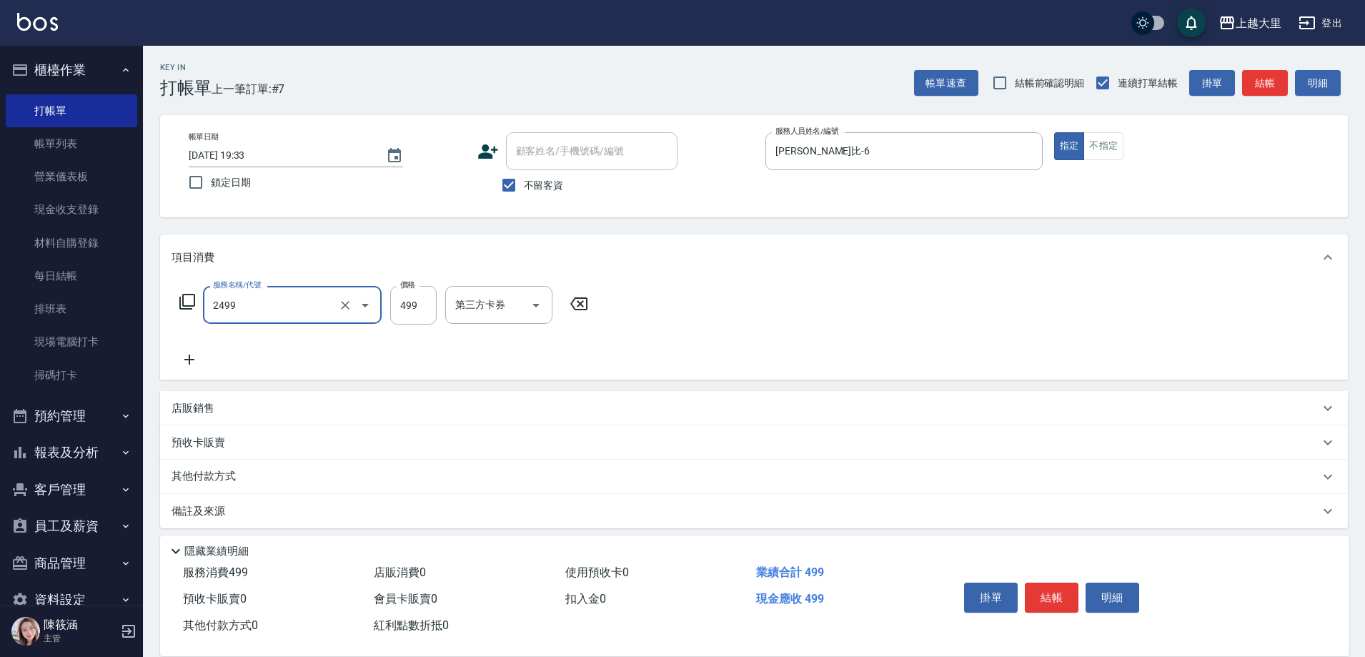
type input "499洗剪(2499)"
type input "500"
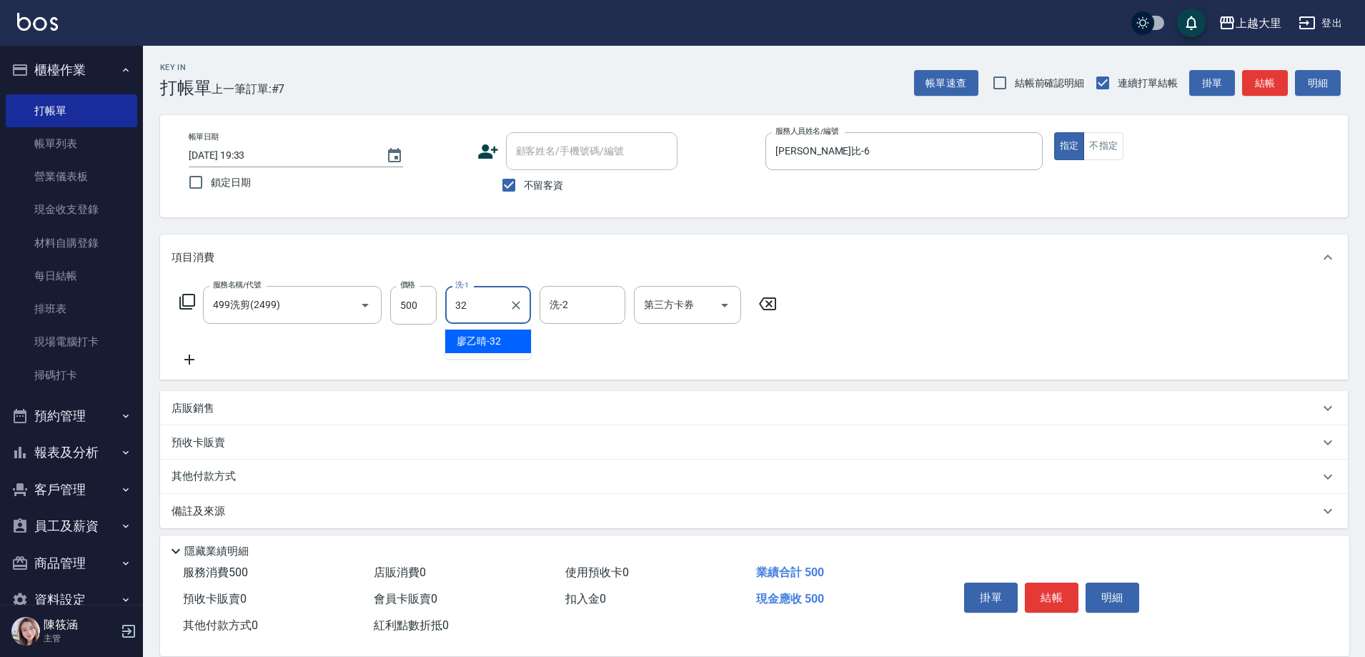
type input "廖乙晴-32"
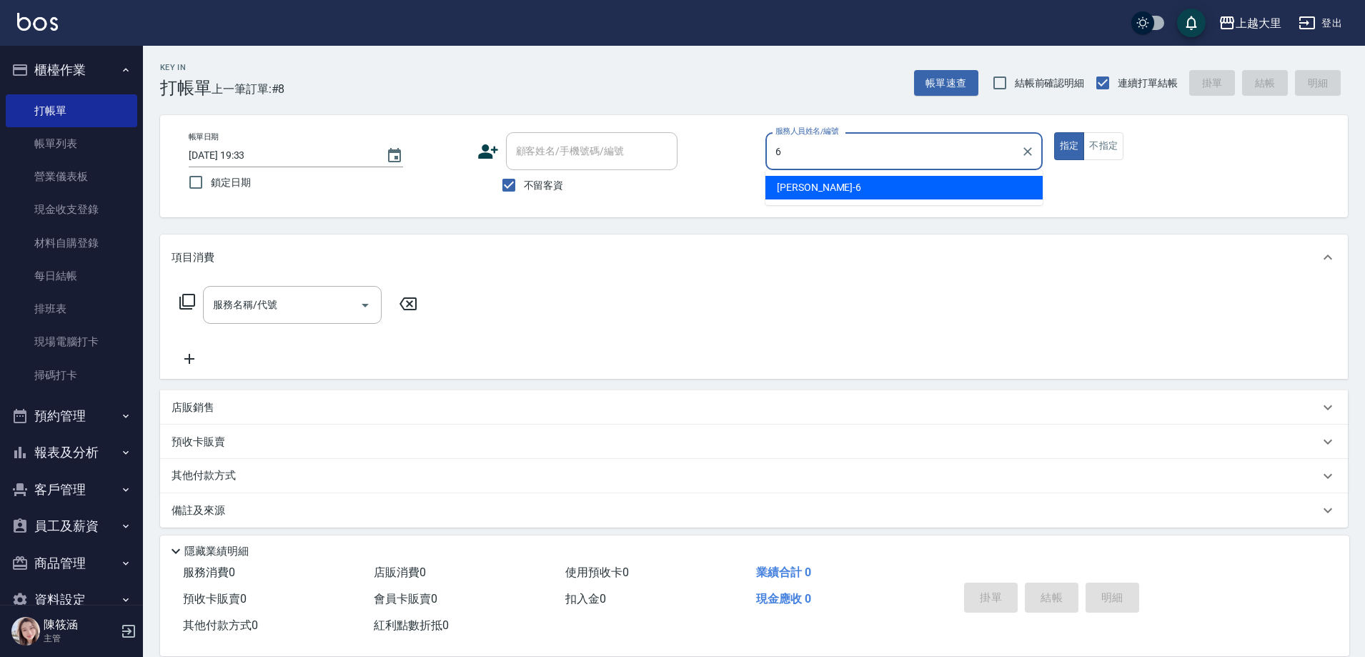
type input "Phoebe菲比-6"
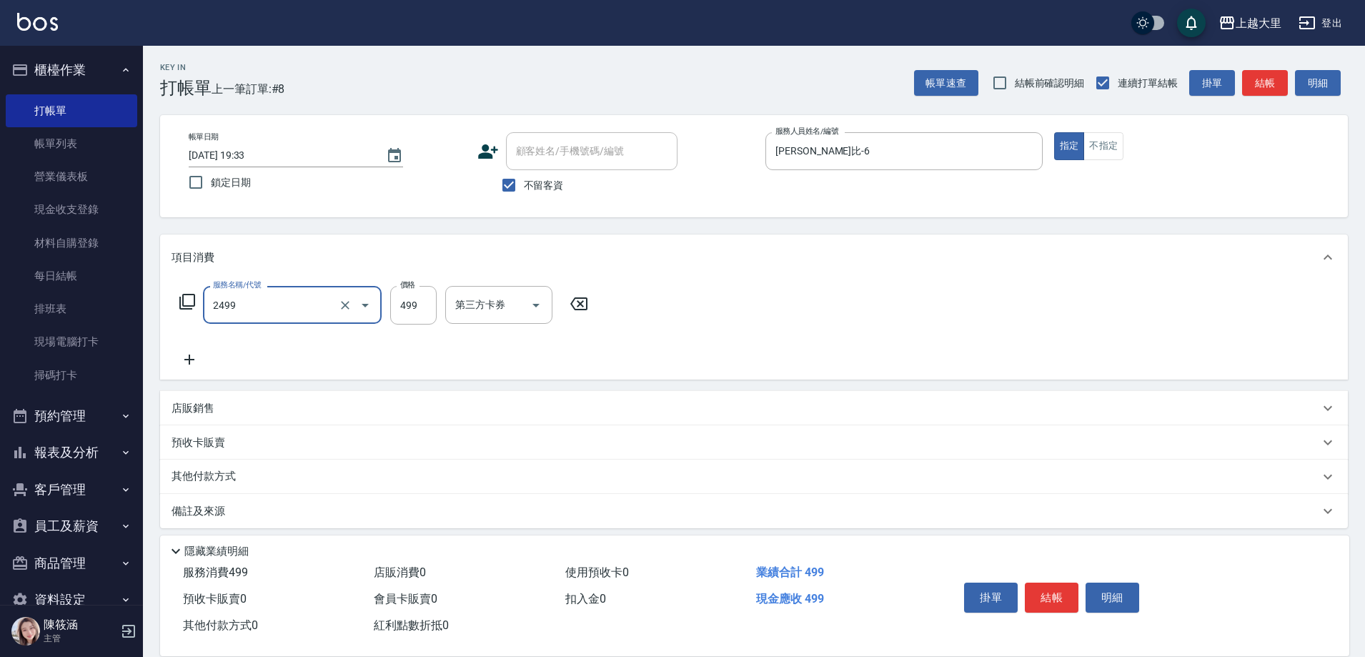
type input "499洗剪(2499)"
type input "500"
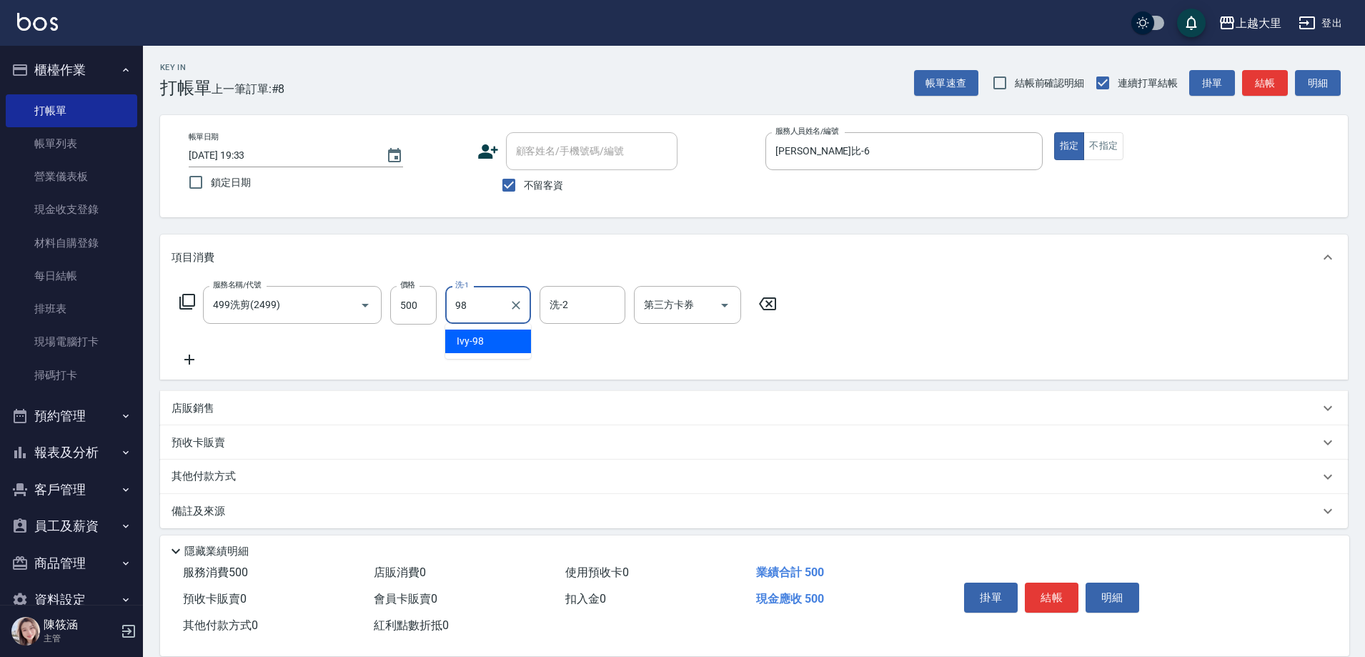
type input "Ivy-98"
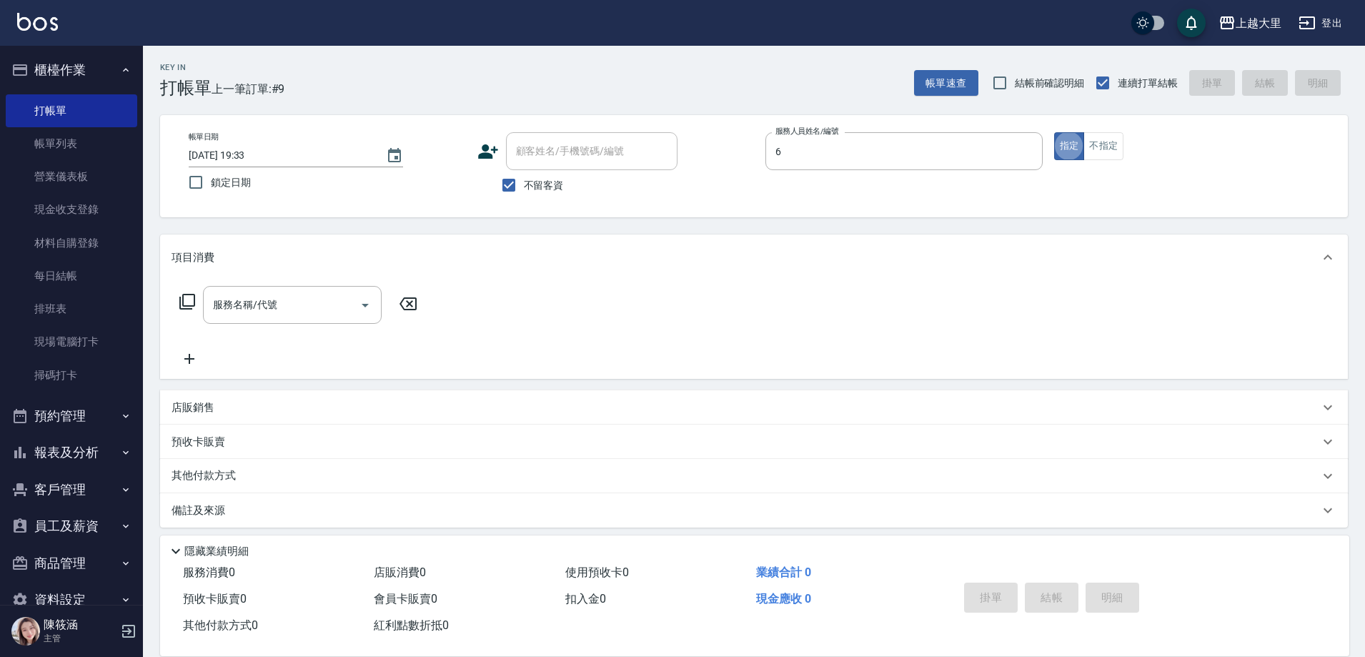
type input "Phoebe菲比-6"
click at [1121, 160] on div "帳單日期 2025/10/11 19:33 鎖定日期 顧客姓名/手機號碼/編號 顧客姓名/手機號碼/編號 不留客資 服務人員姓名/編號 Phoebe菲比-6 …" at bounding box center [753, 166] width 1153 height 68
click at [1099, 149] on button "不指定" at bounding box center [1103, 146] width 40 height 28
type button "false"
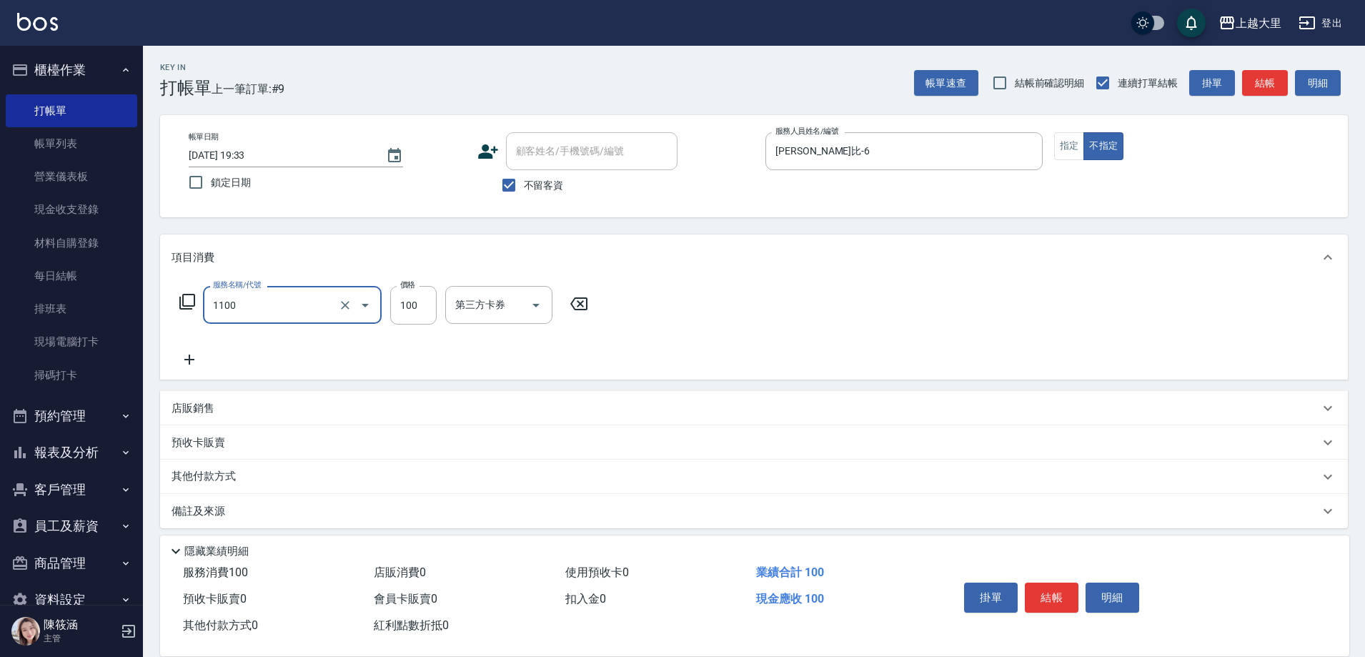
type input "造型(1100)"
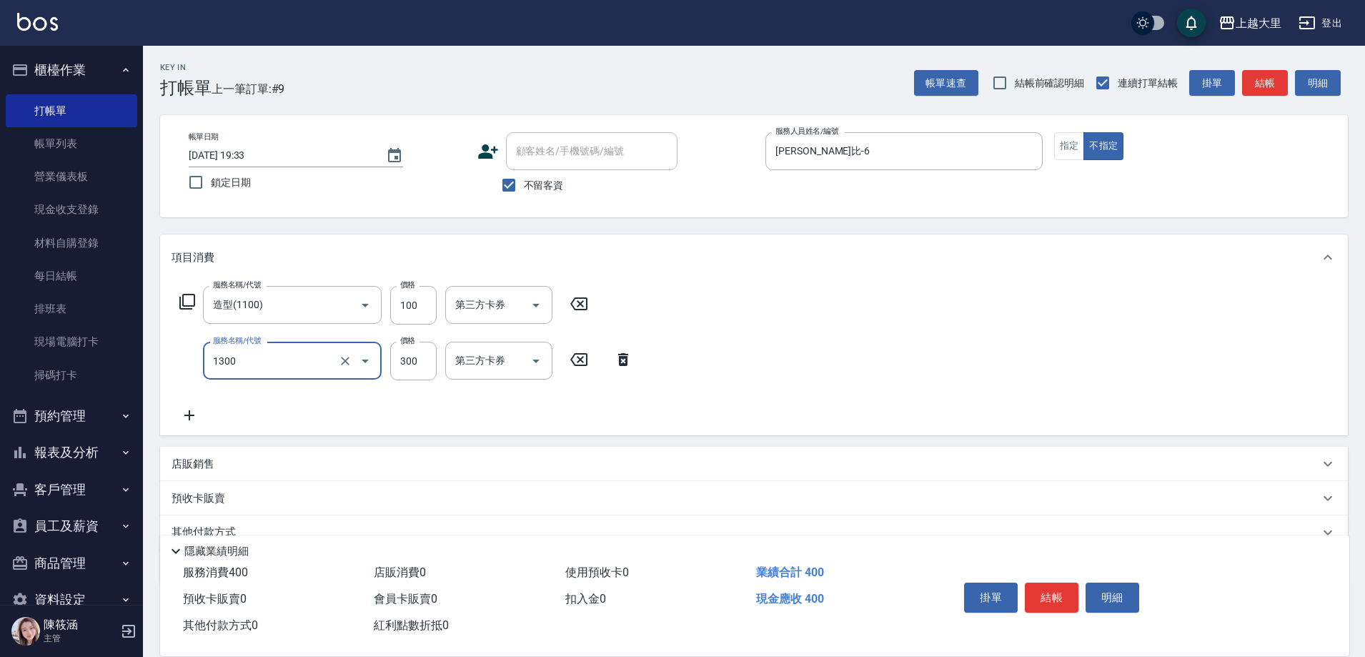
type input "健康洗髮(1300)"
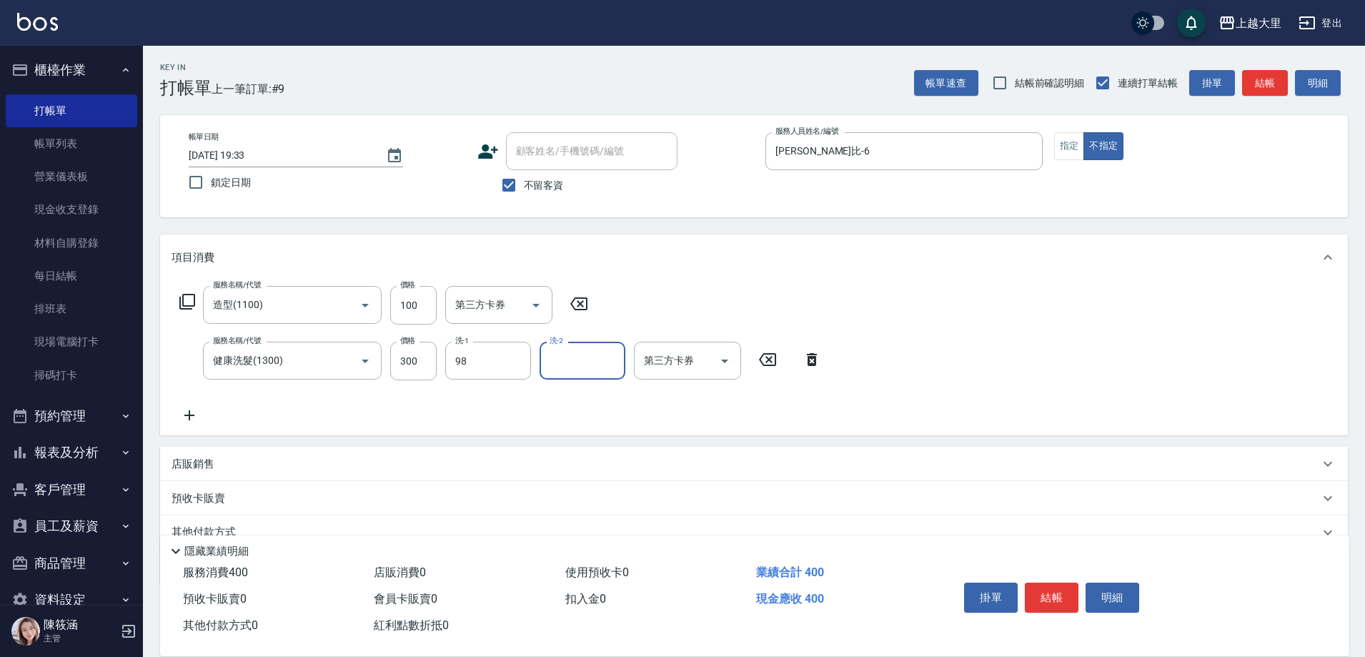
type input "Ivy-98"
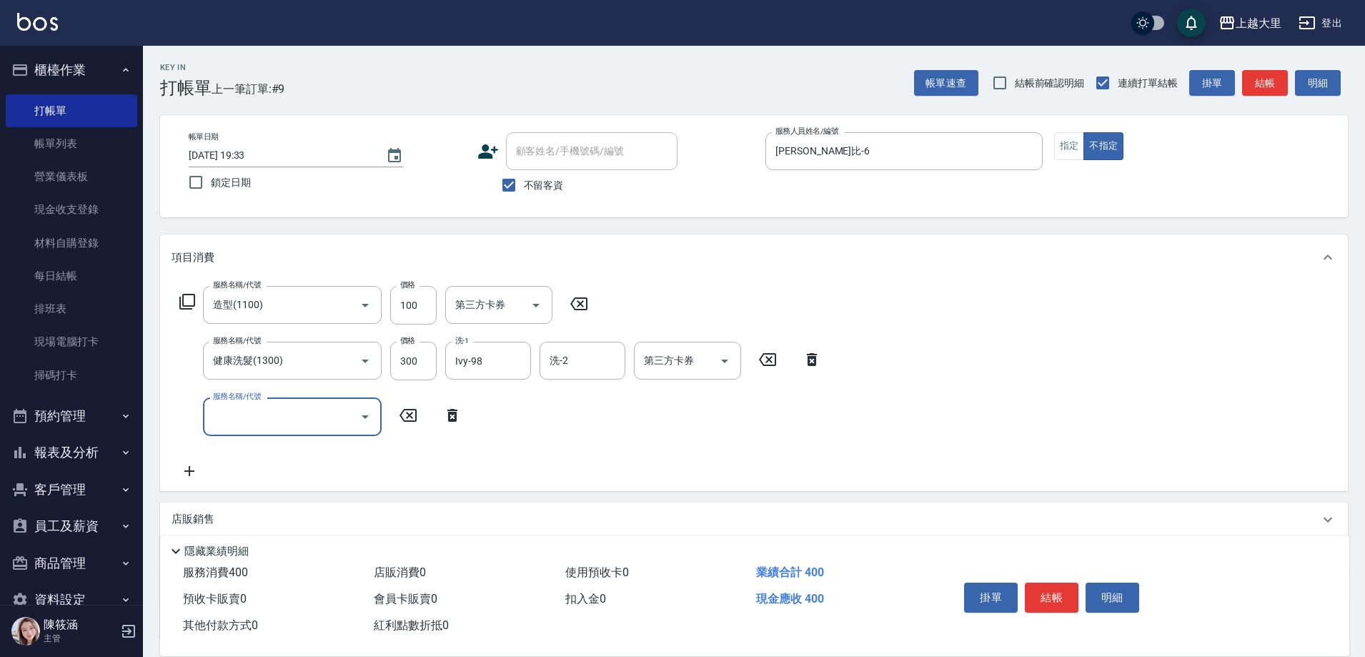
type input "2"
type input "精油50(150)"
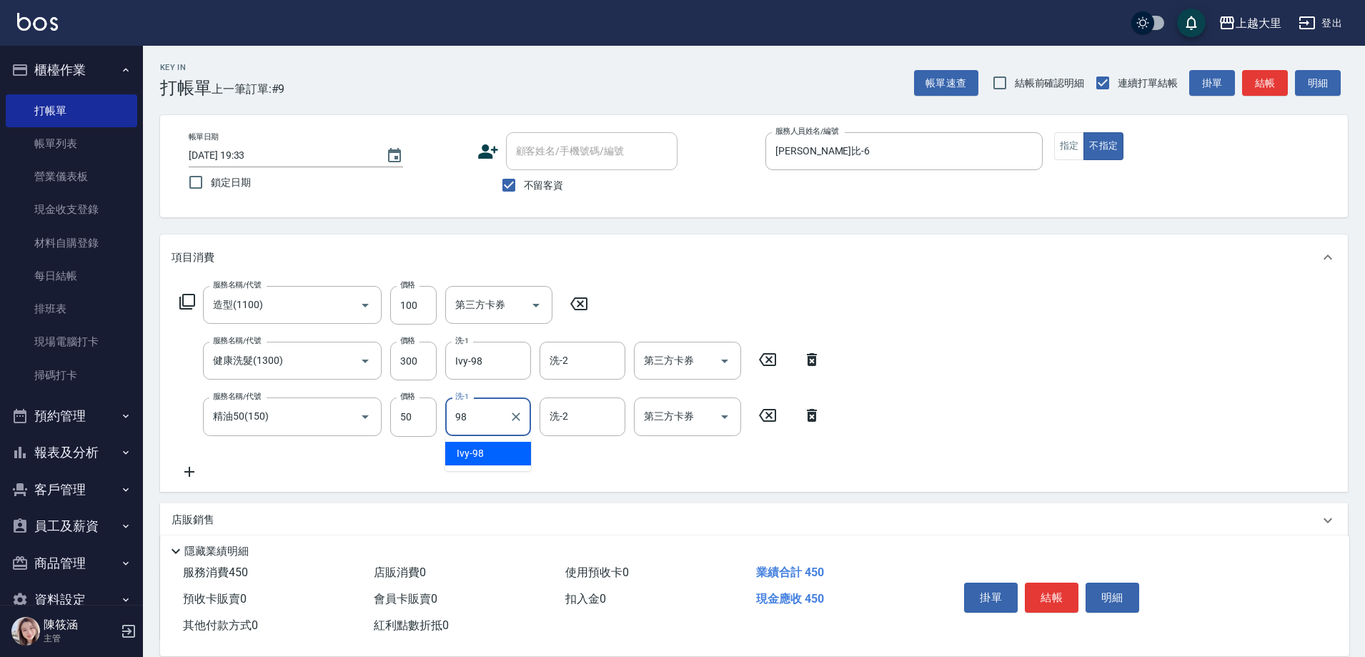
type input "Ivy-98"
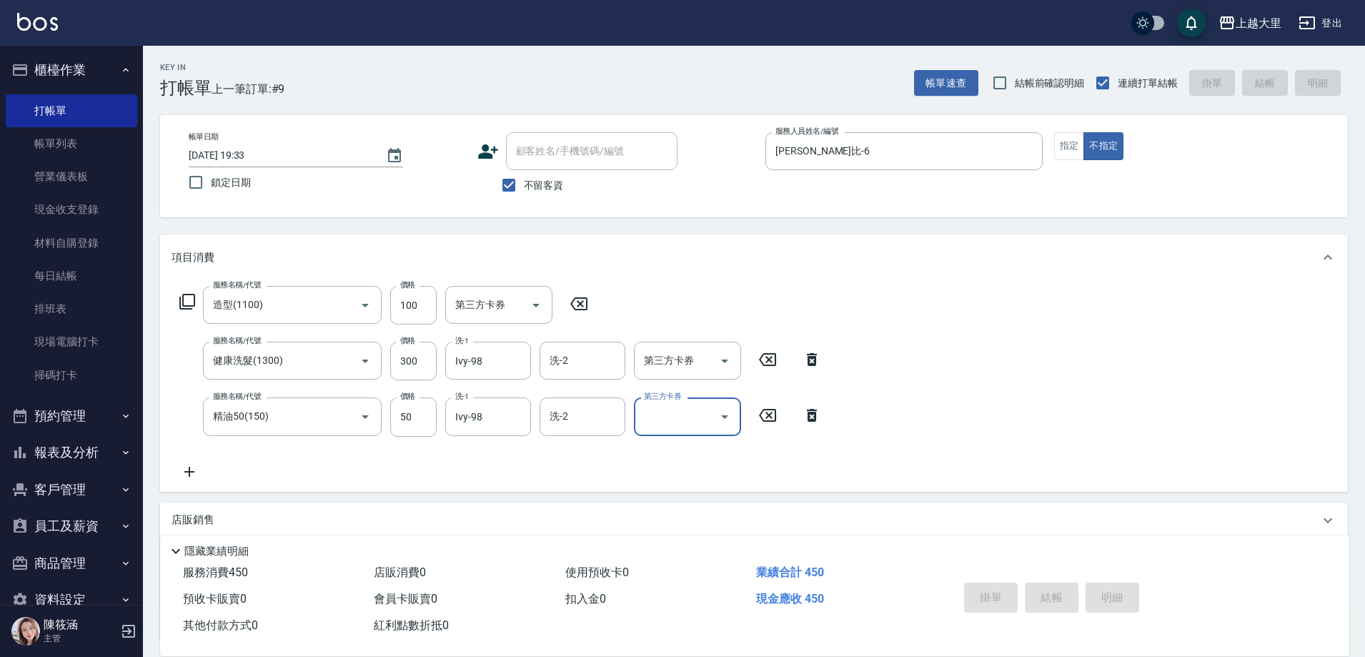
type input "2025/10/11 19:34"
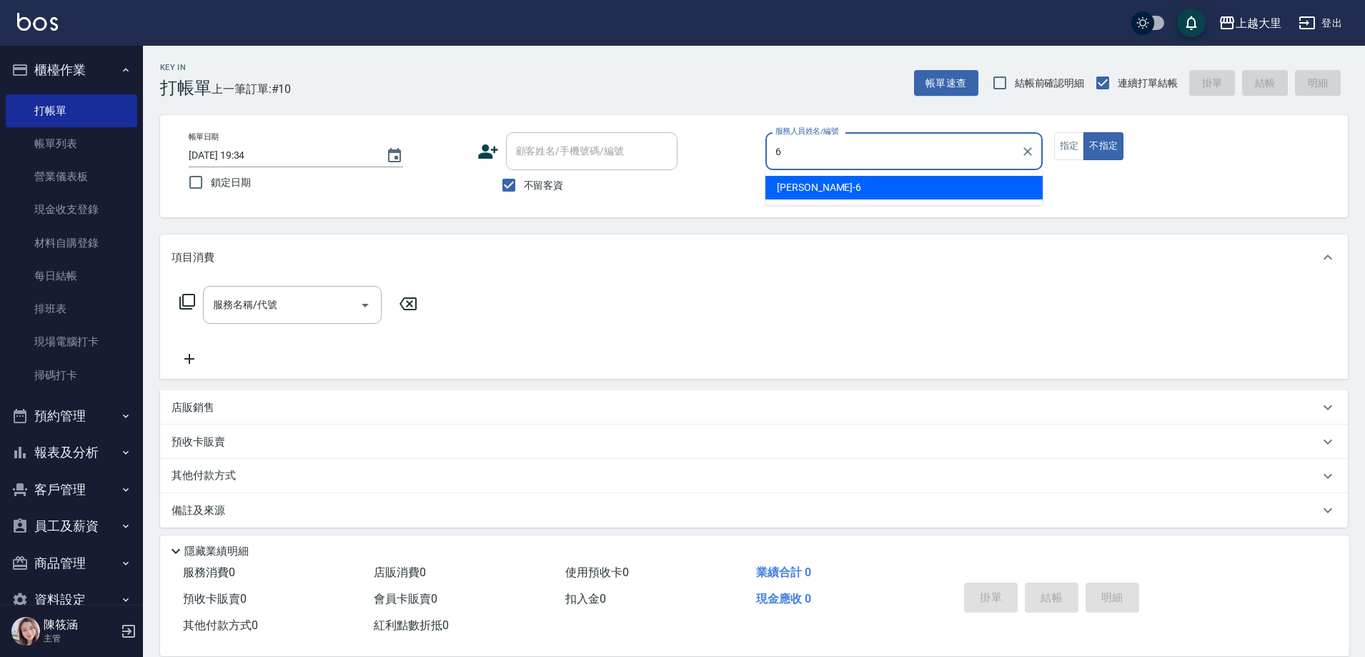
type input "Phoebe菲比-6"
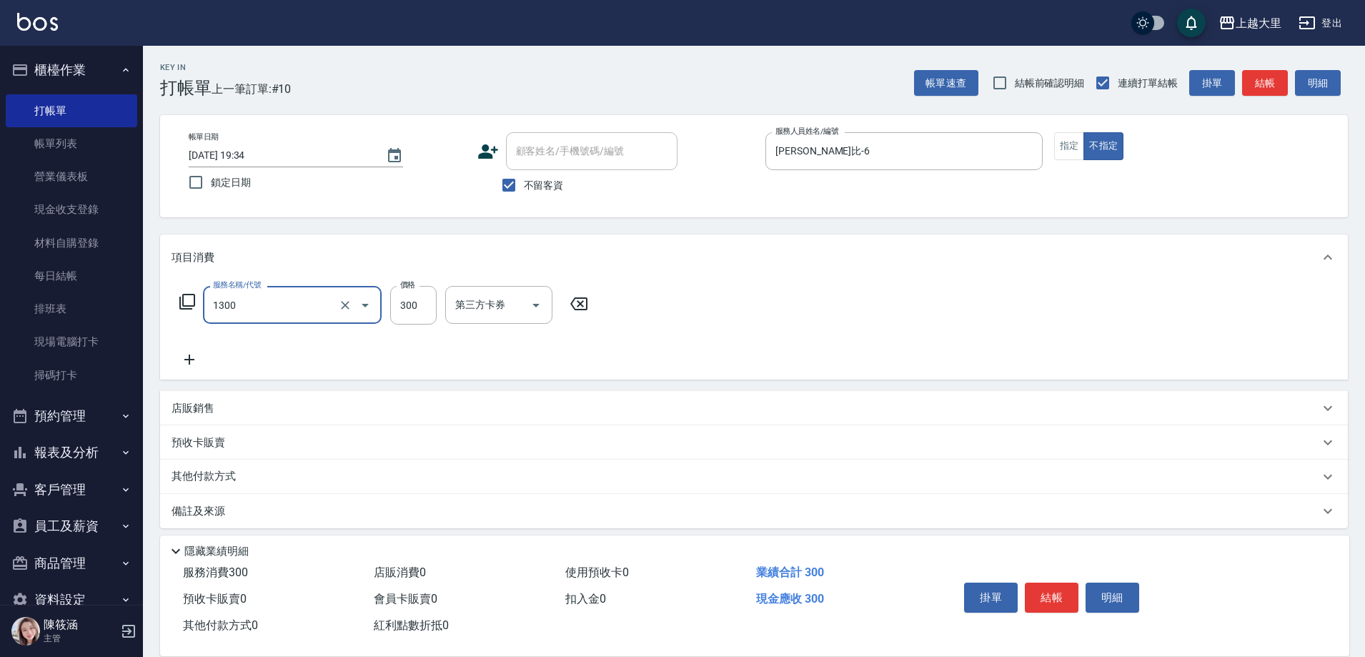
type input "健康洗髮(1300)"
type input "200"
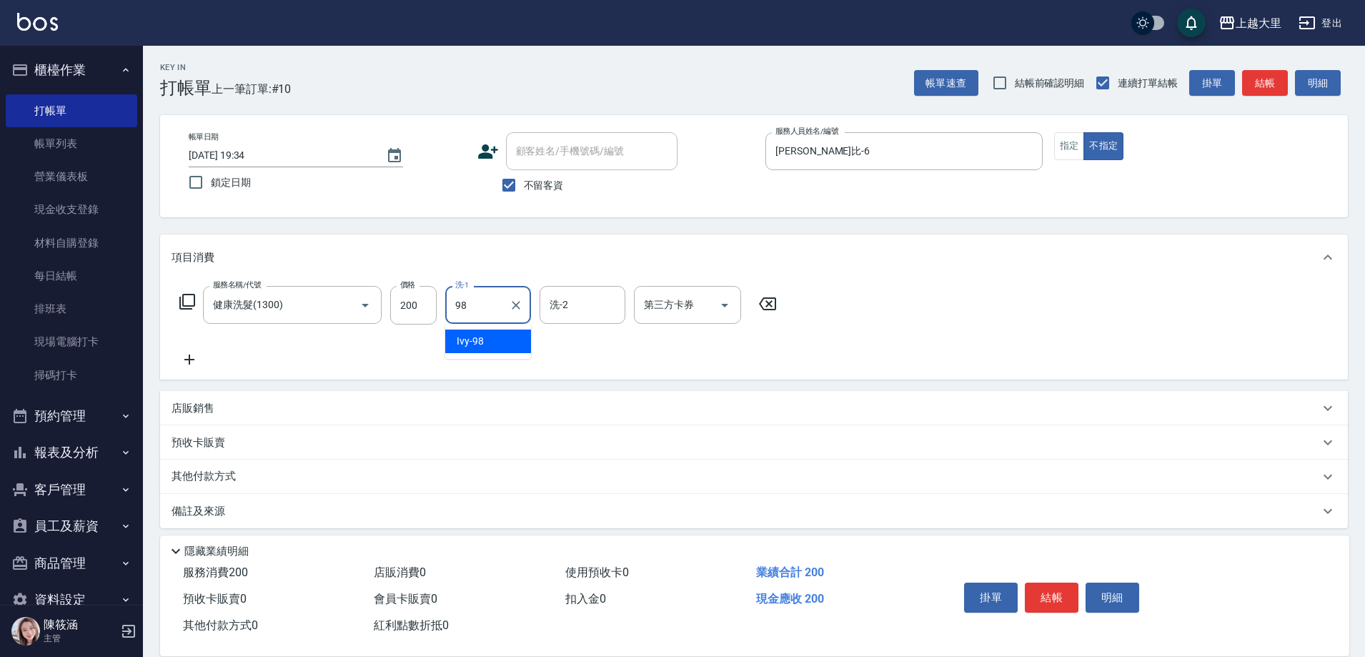
type input "Ivy-98"
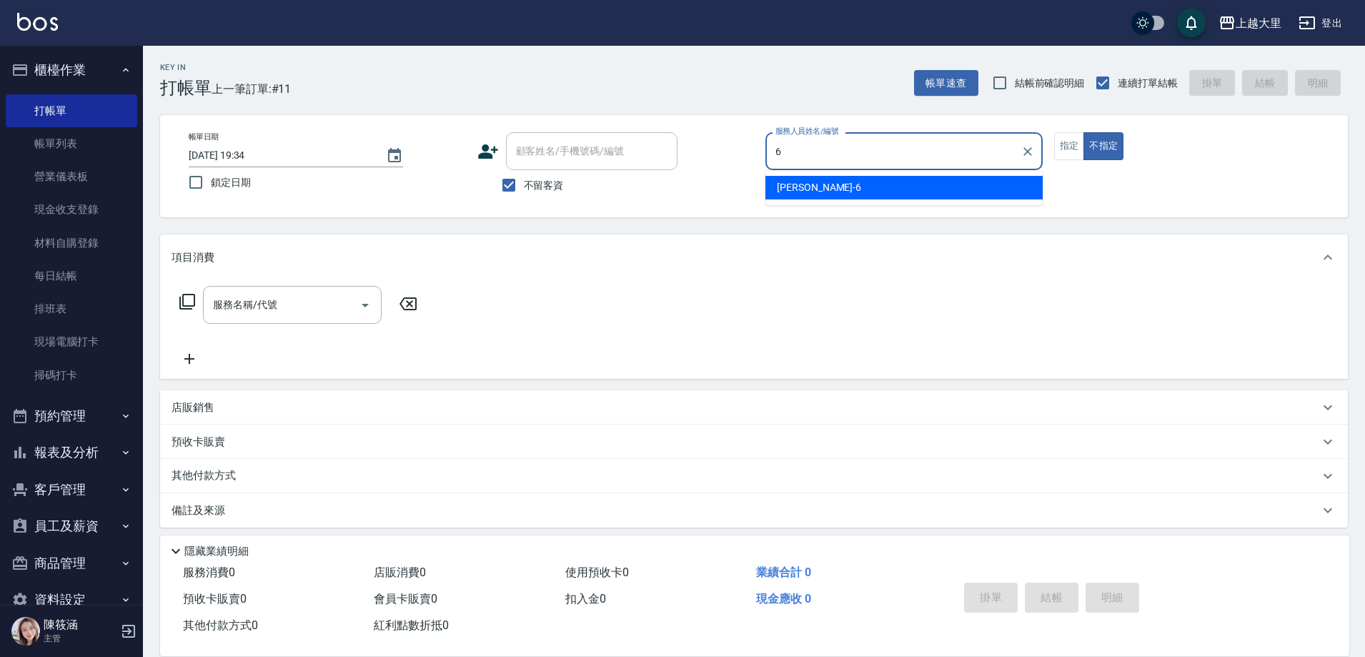
type input "Phoebe菲比-6"
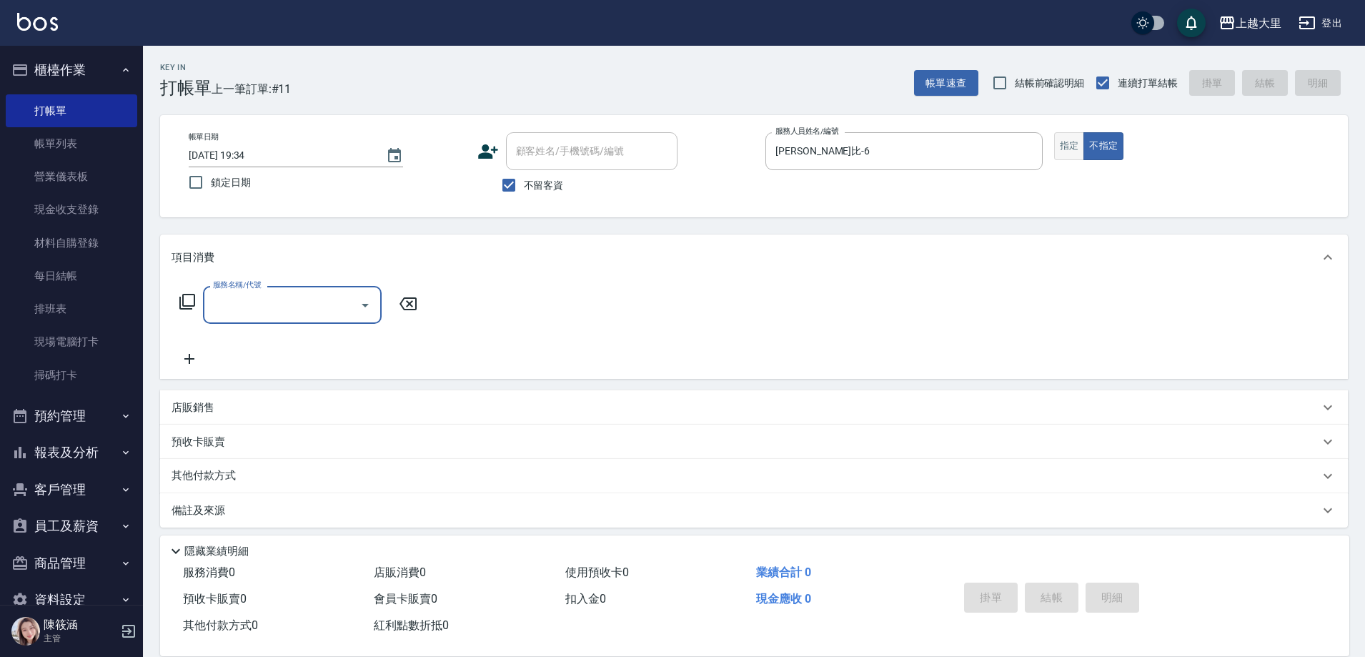
click at [1077, 147] on button "指定" at bounding box center [1069, 146] width 31 height 28
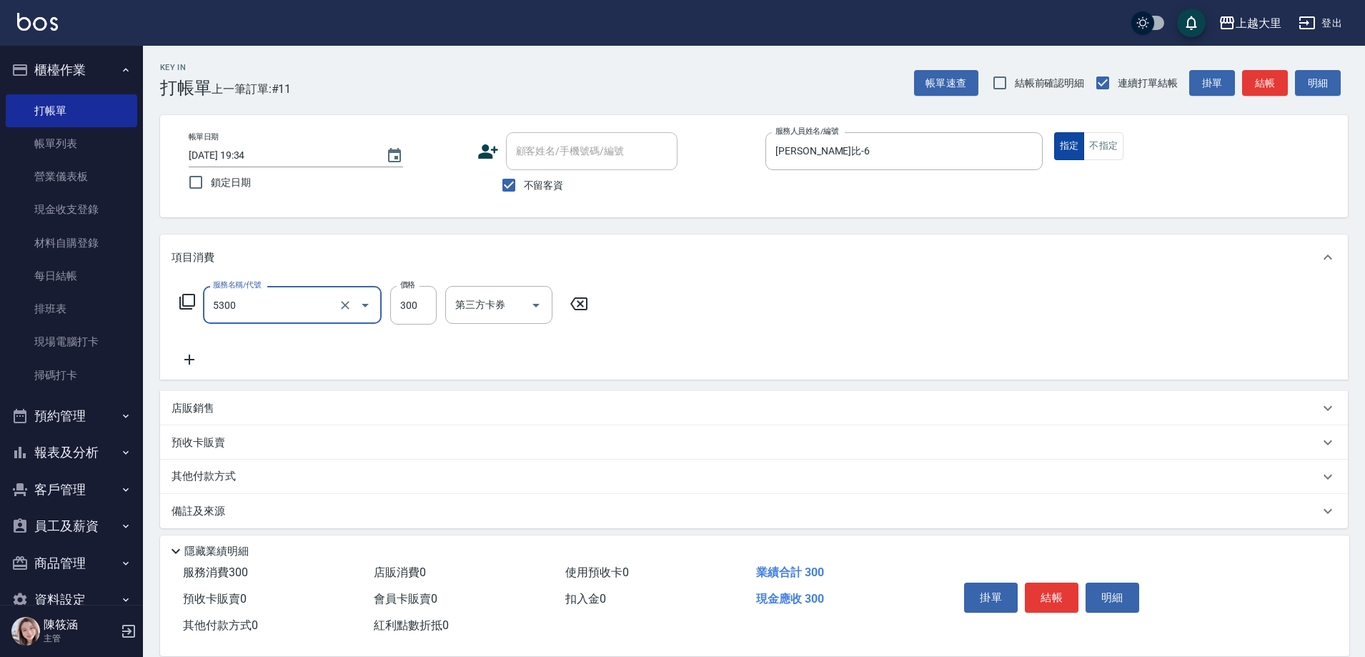
type input "護髮-300(5300)"
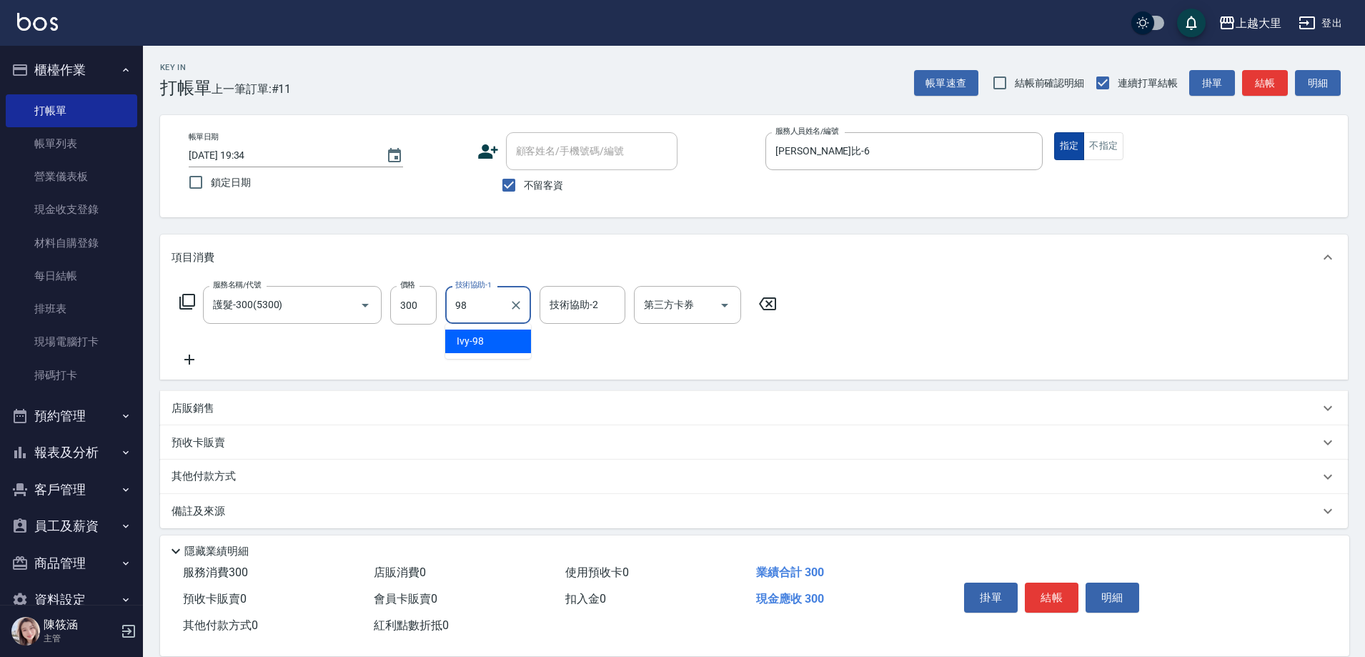
type input "Ivy-98"
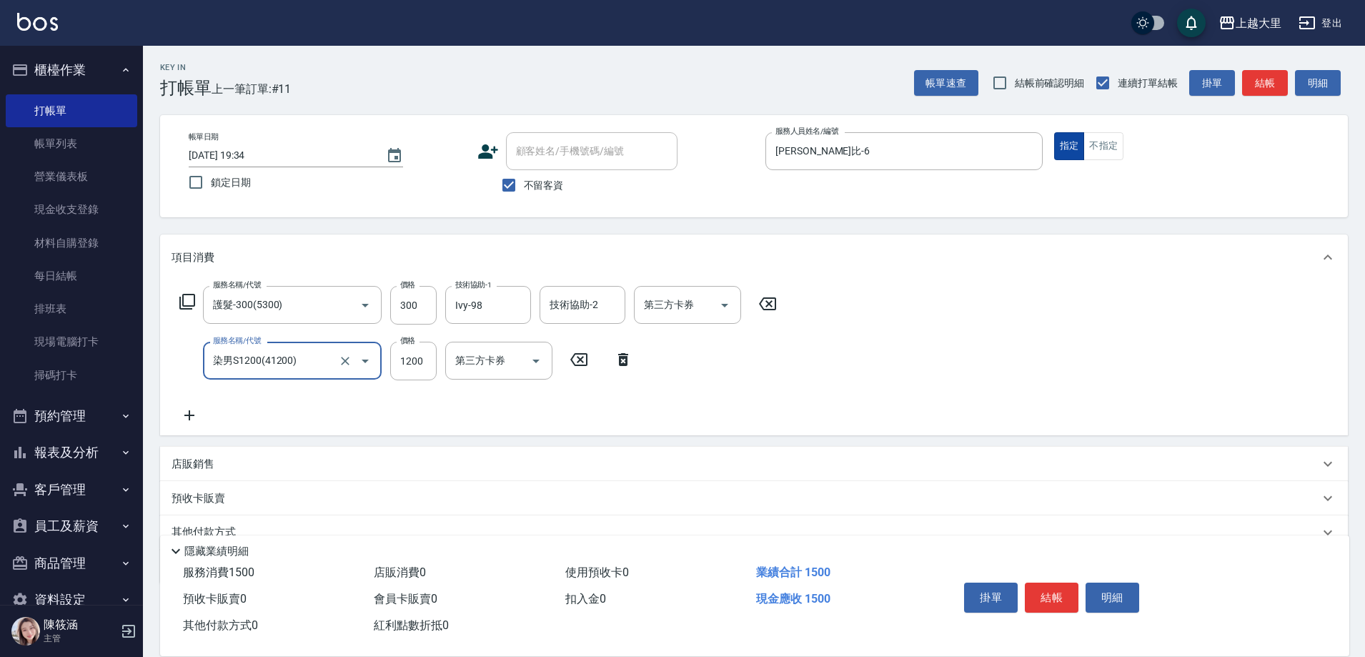
type input "染男S1200(41200)"
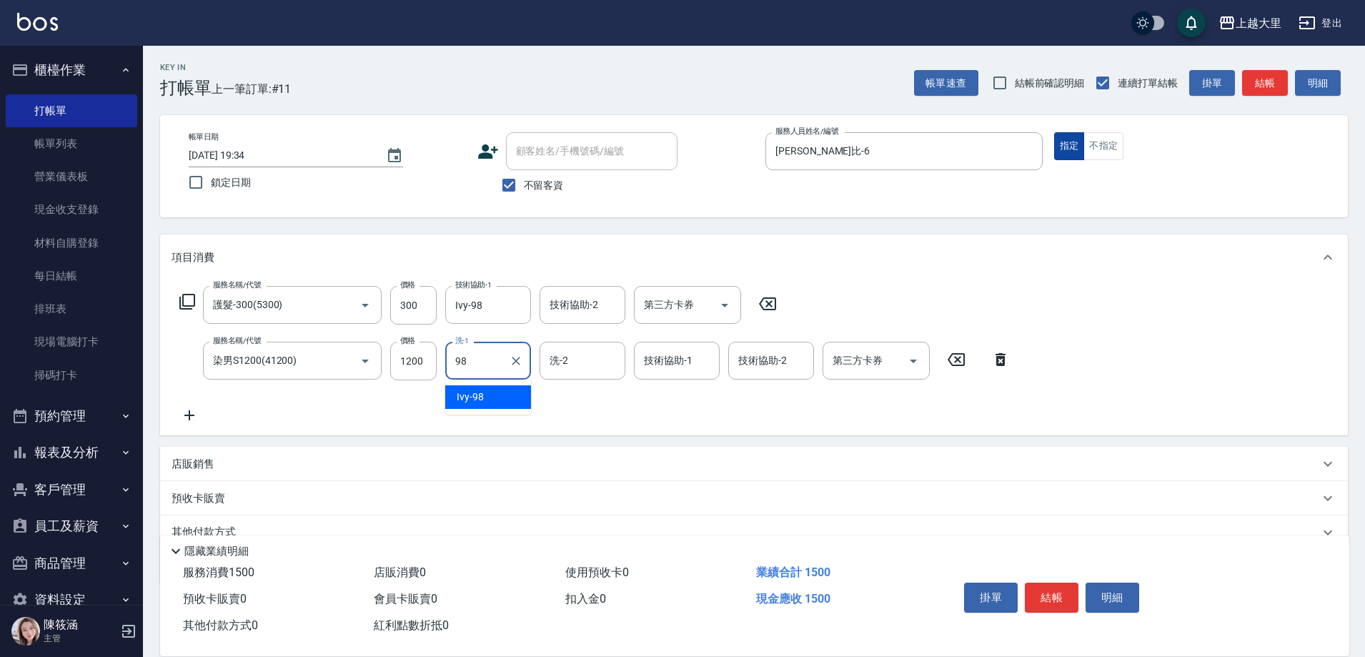
type input "Ivy-98"
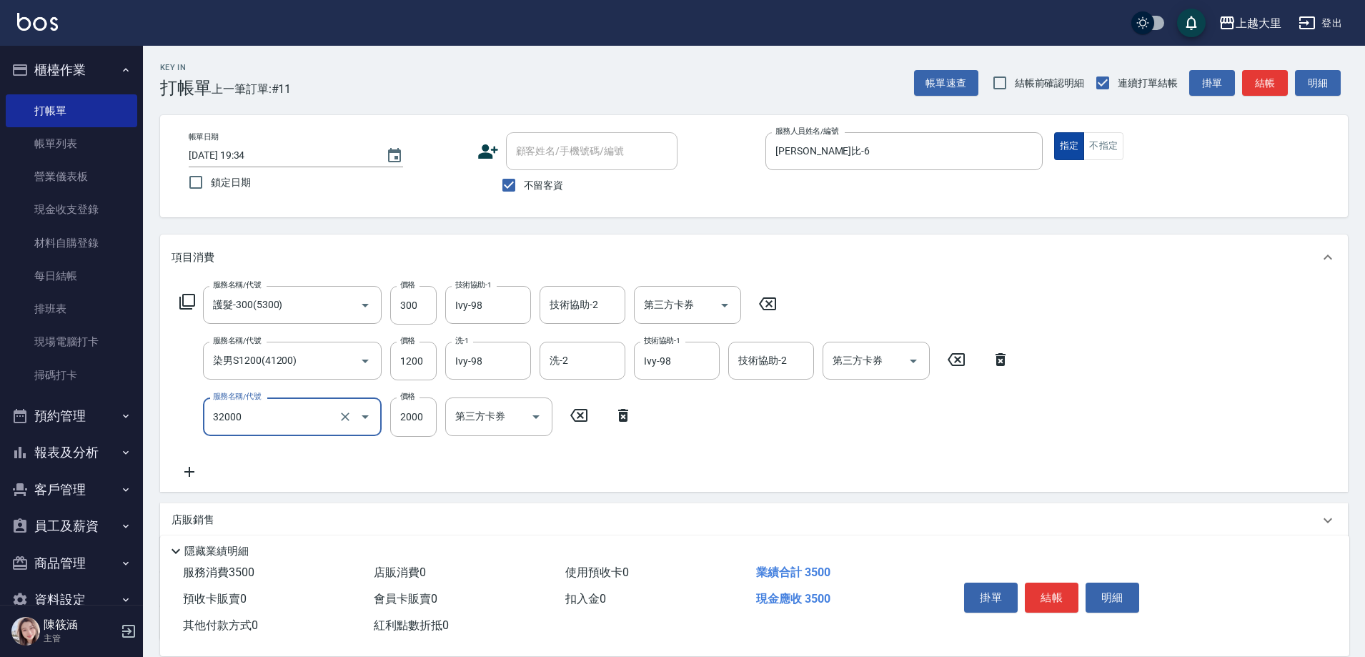
type input "燙髮S(32000)"
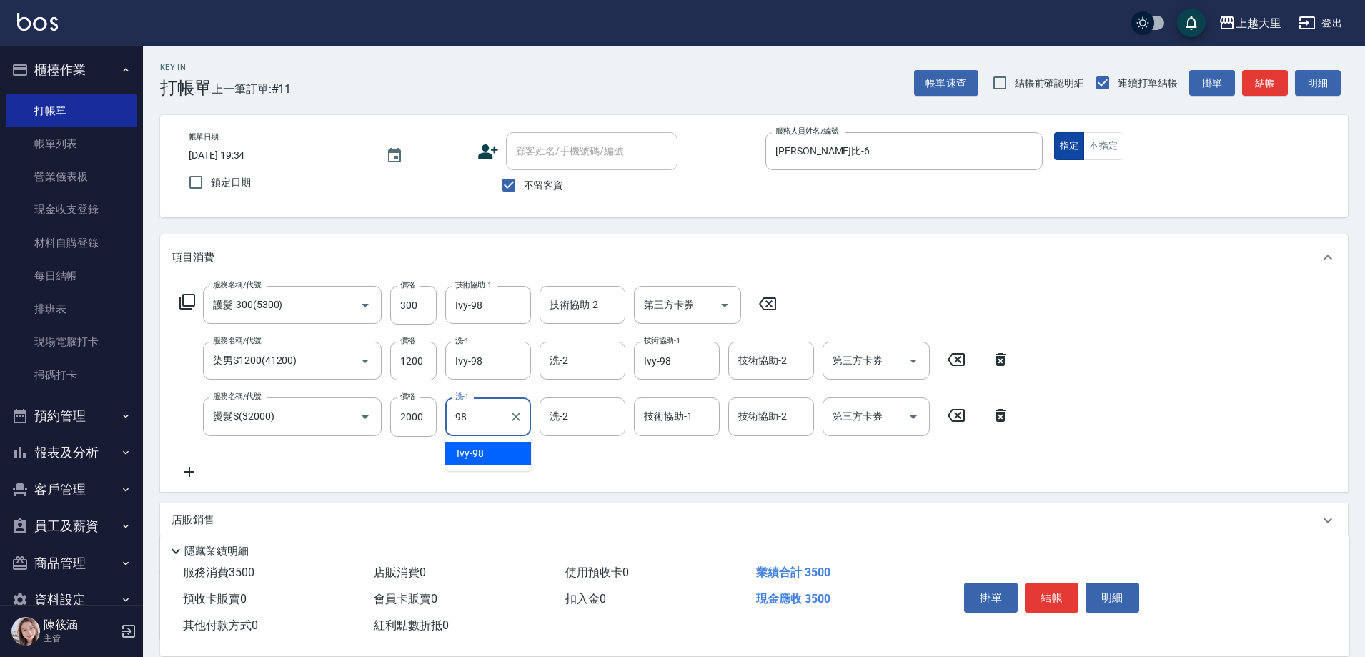
type input "Ivy-98"
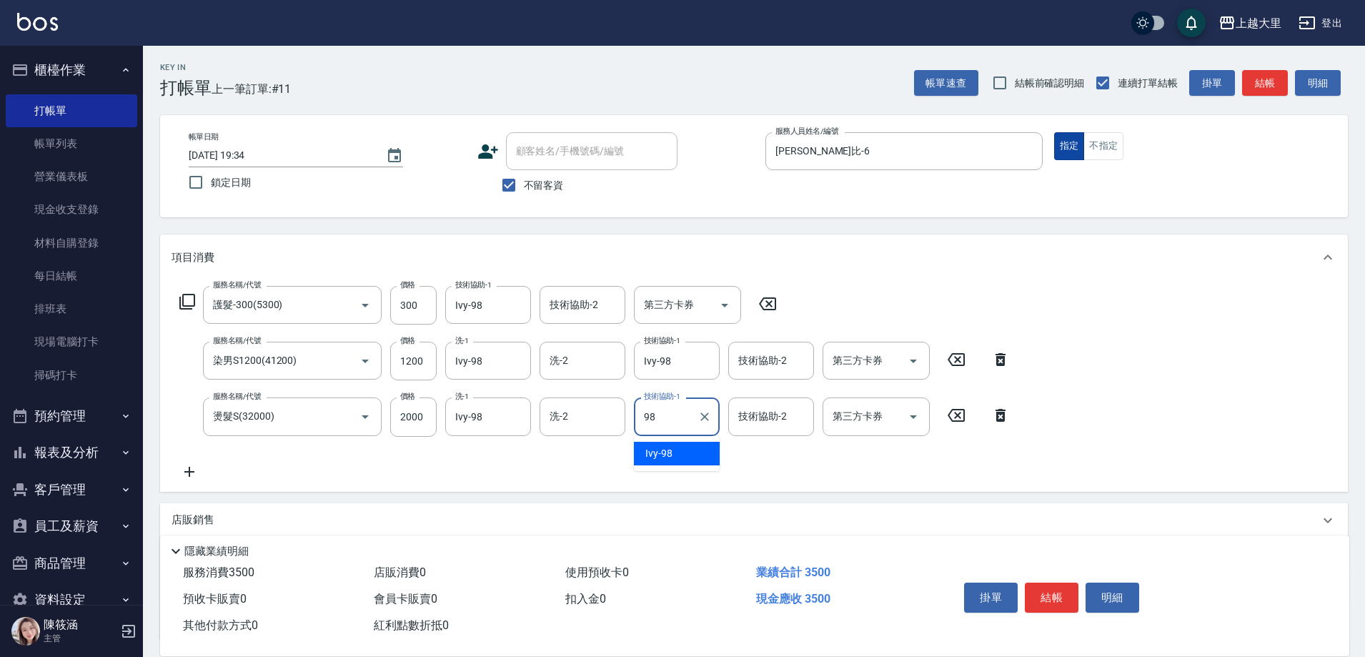
type input "Ivy-98"
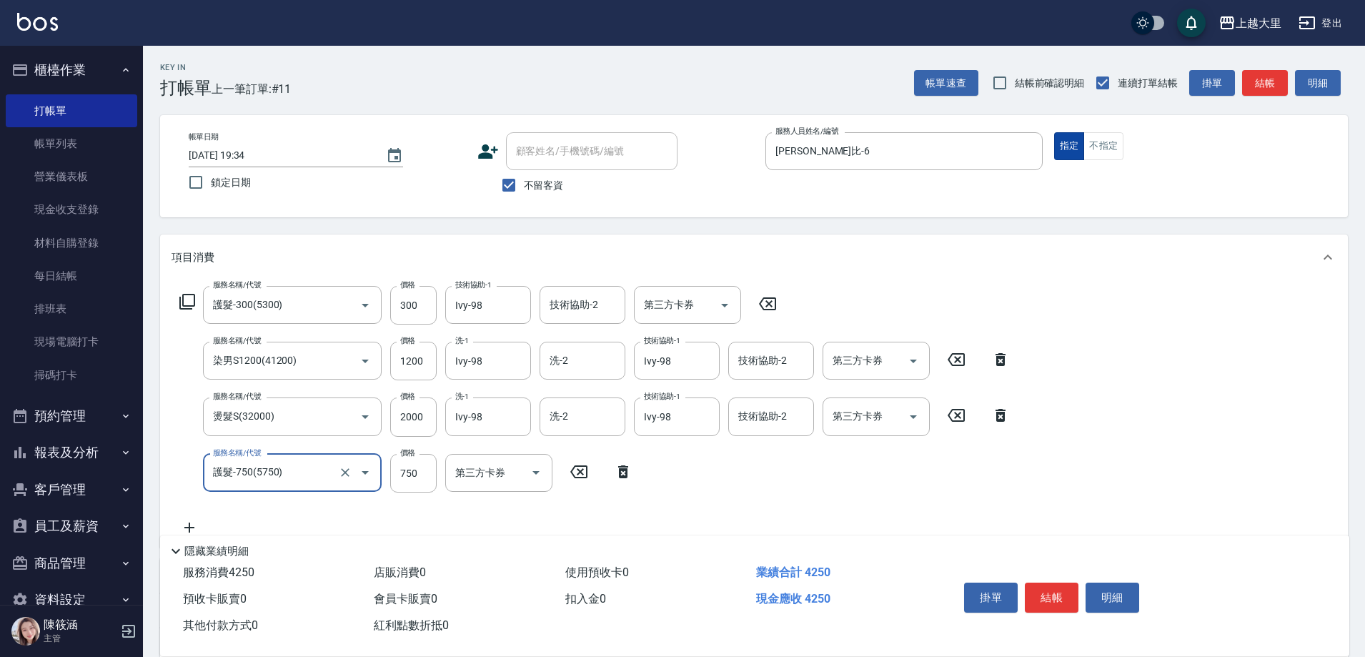
type input "護髮-750(5750)"
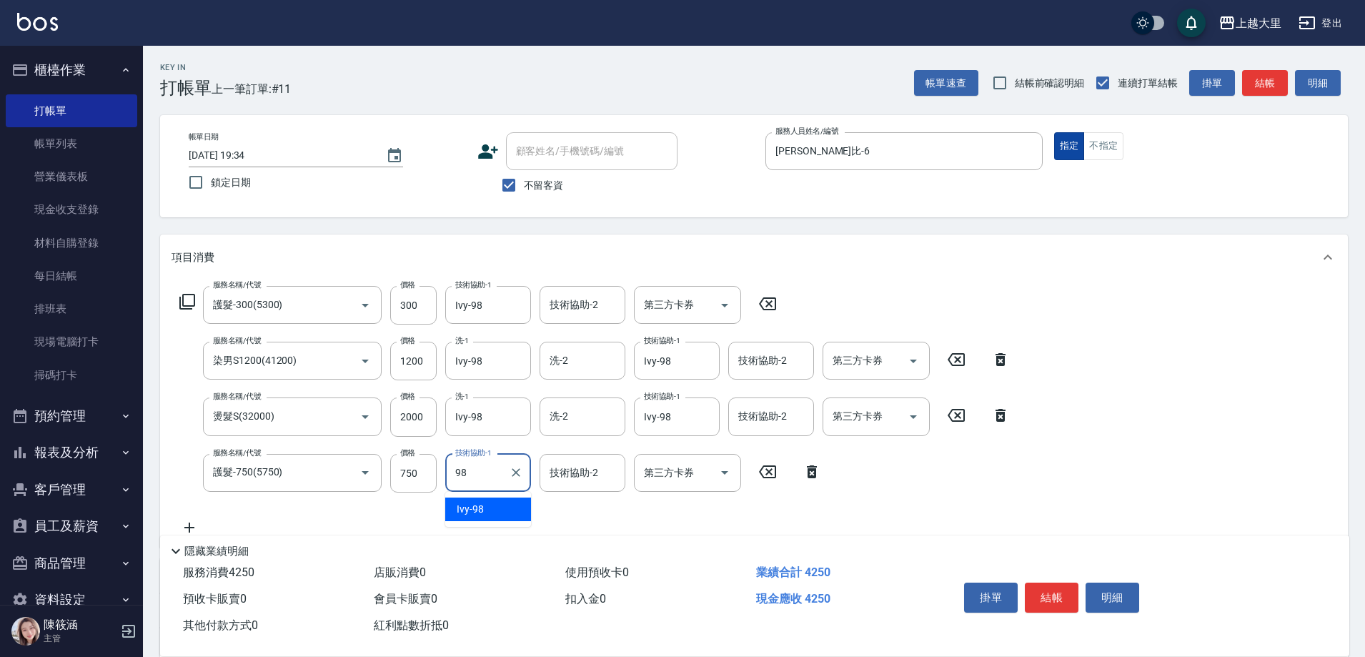
type input "Ivy-98"
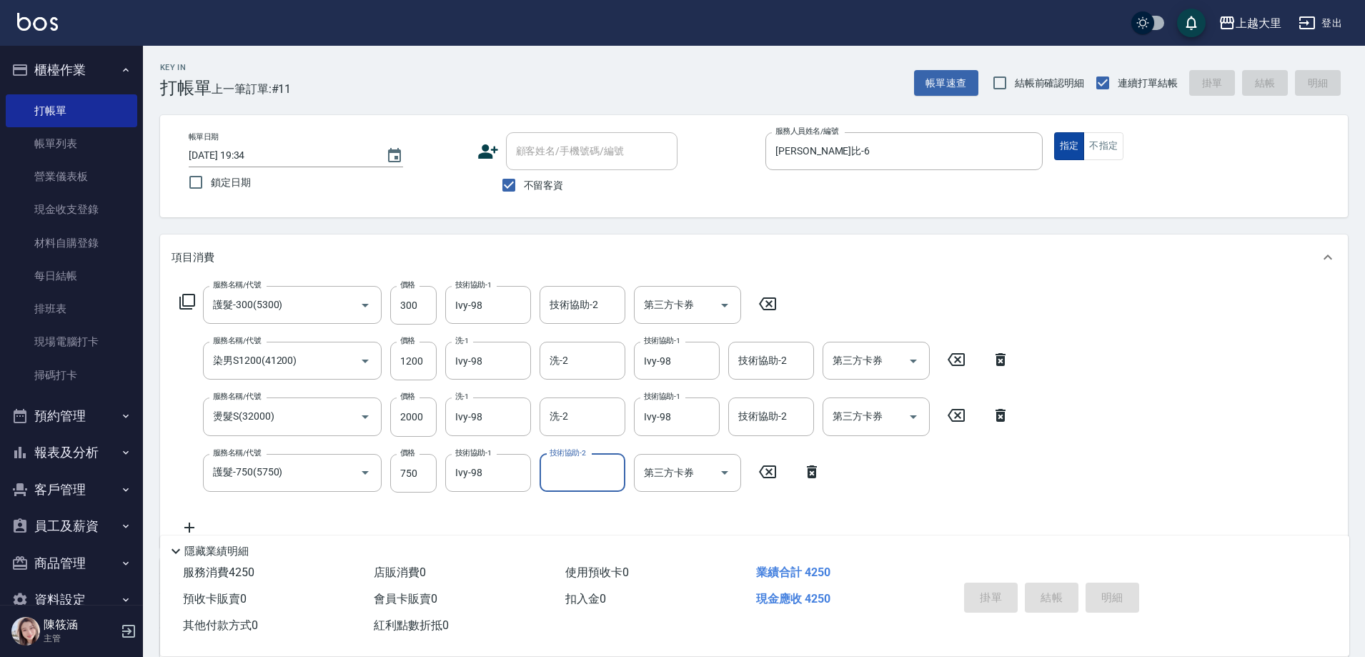
type input "2025/10/11 19:35"
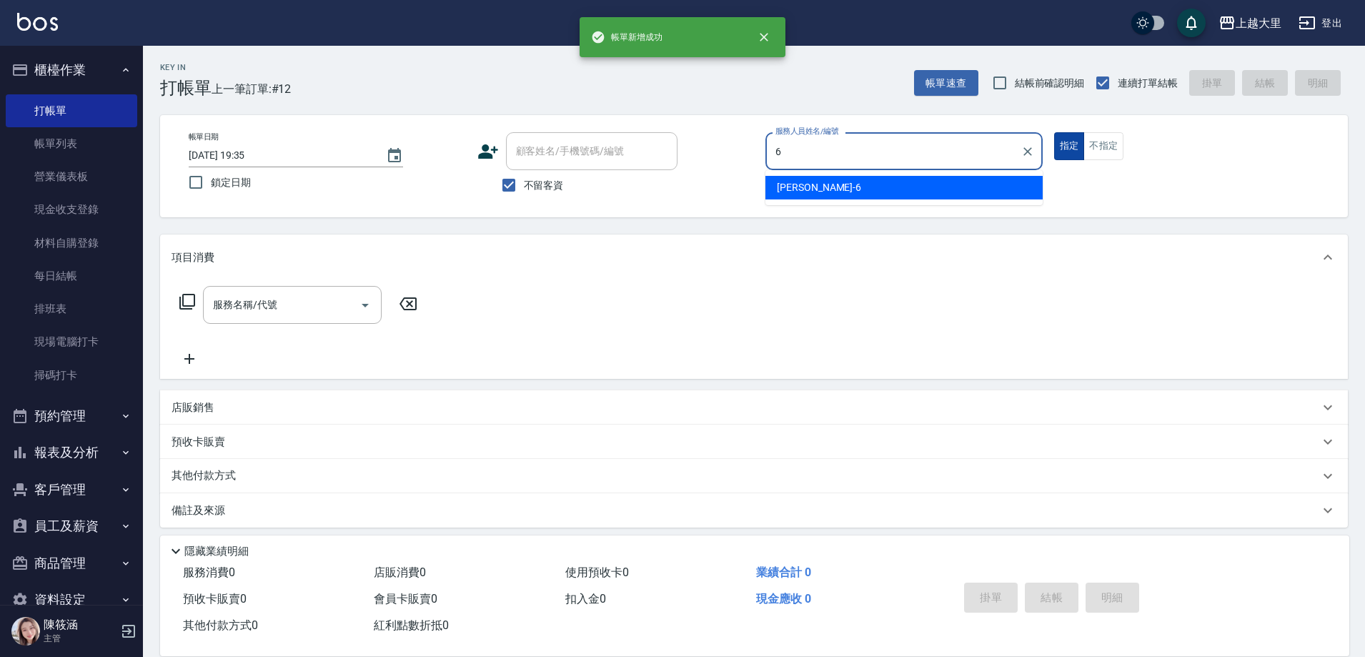
type input "Phoebe菲比-6"
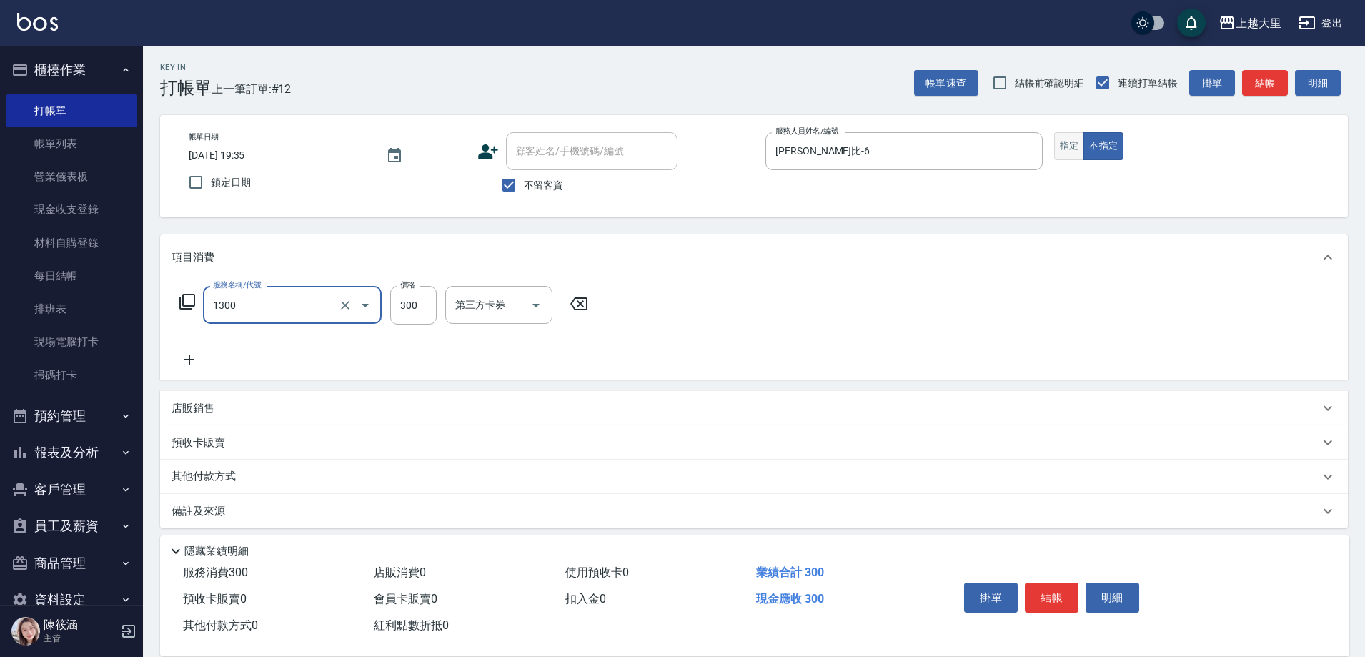
type input "健康洗髮(1300)"
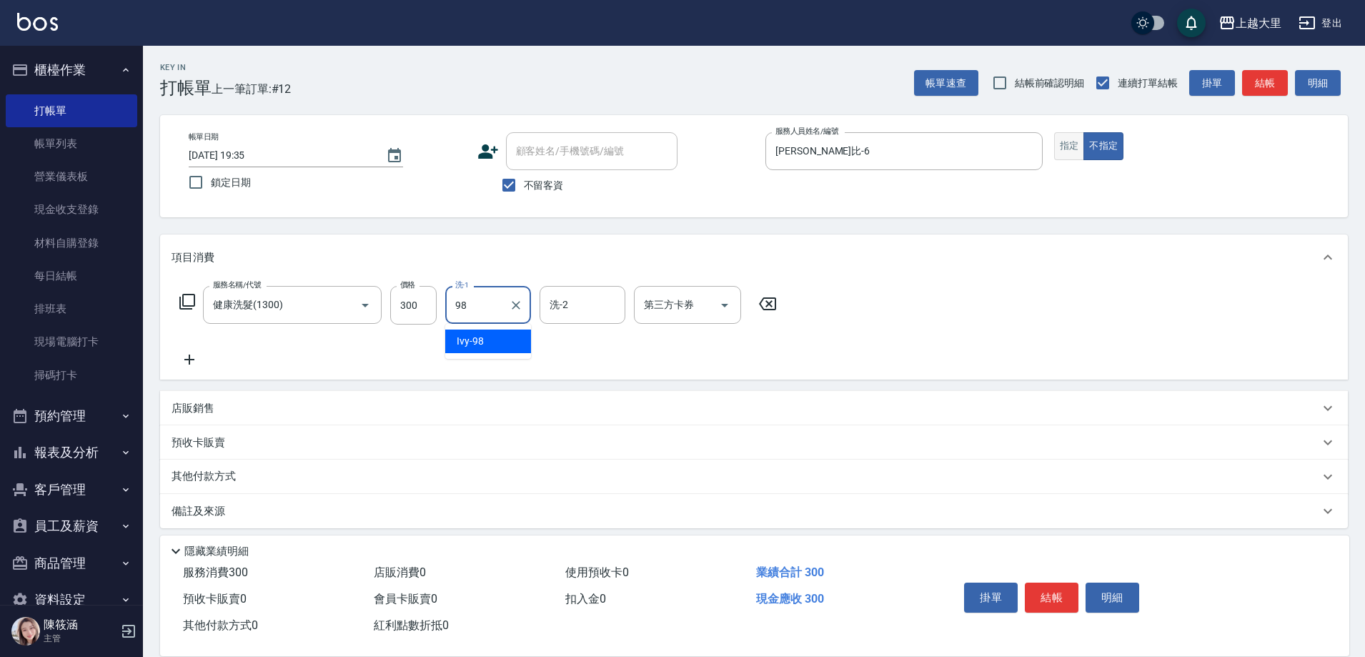
type input "Ivy-98"
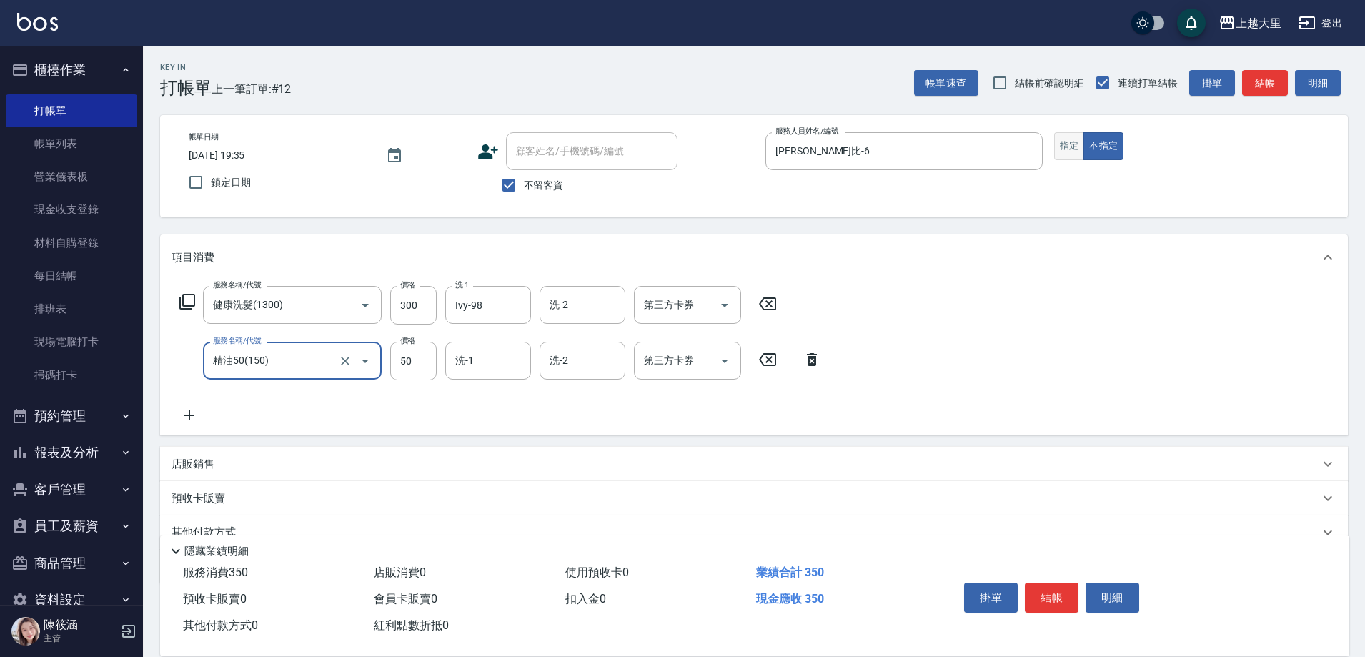
type input "精油50(150)"
type input "Ivy-98"
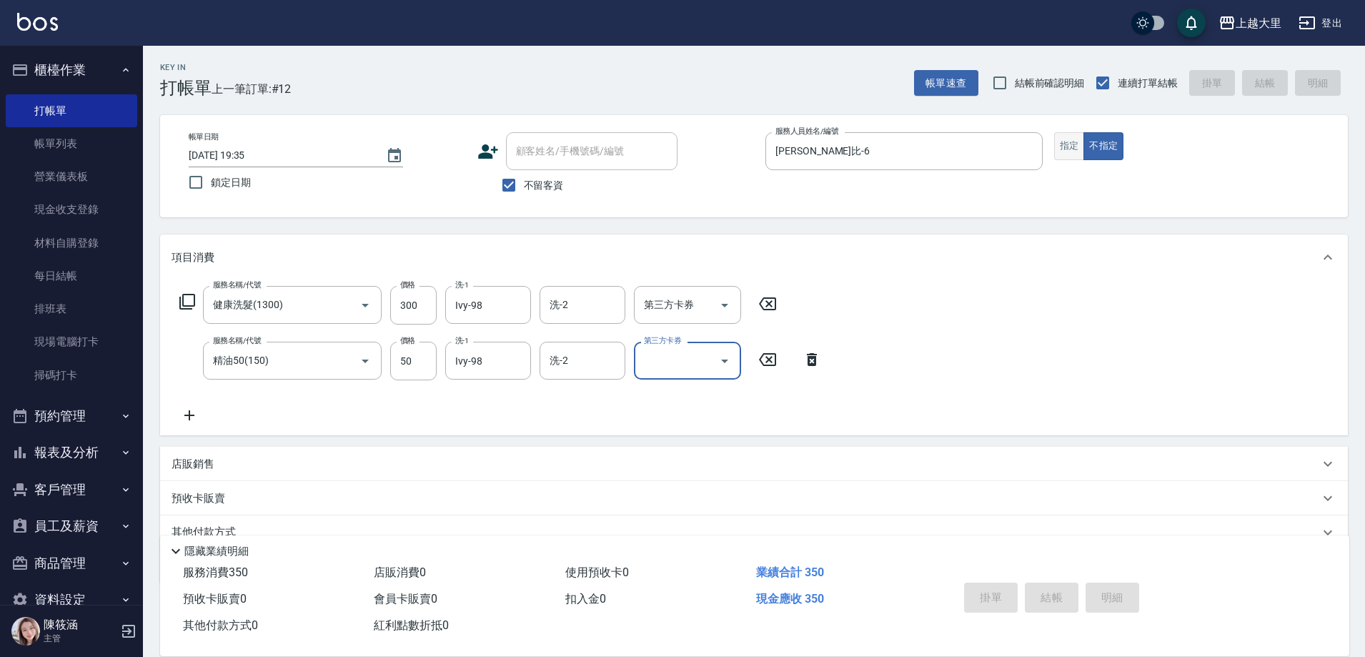
type input "2025/10/11 19:36"
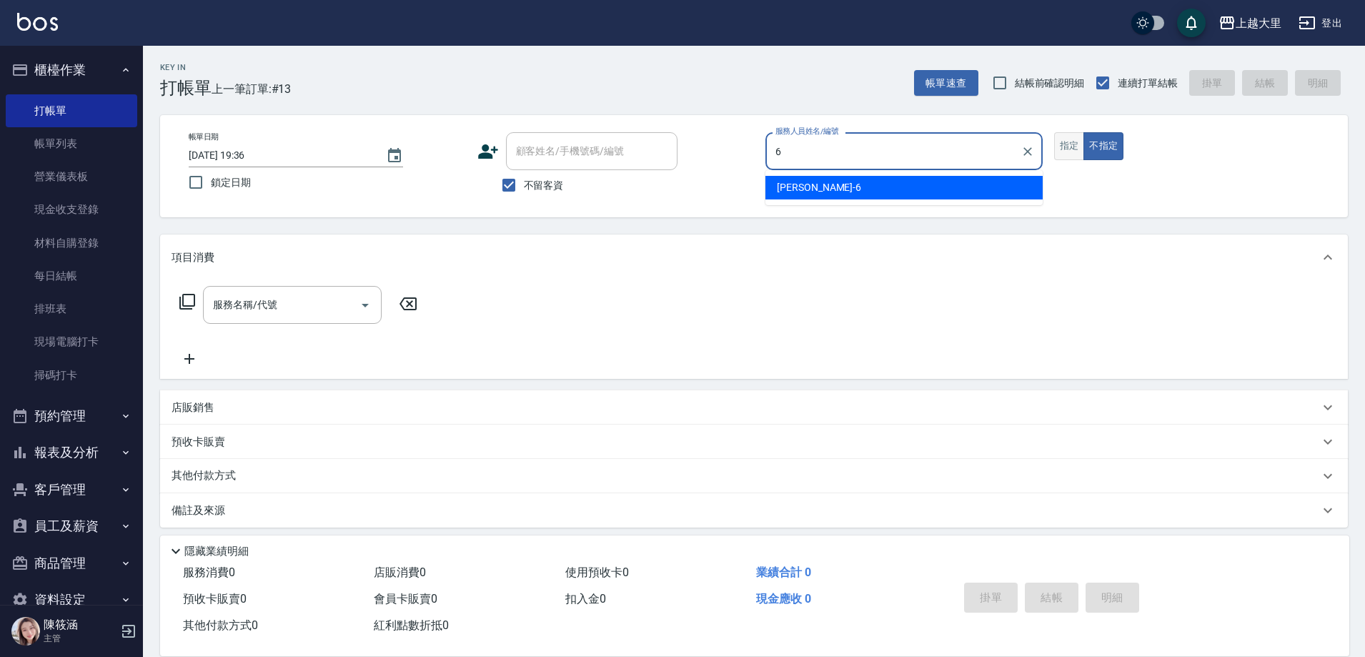
type input "Phoebe菲比-6"
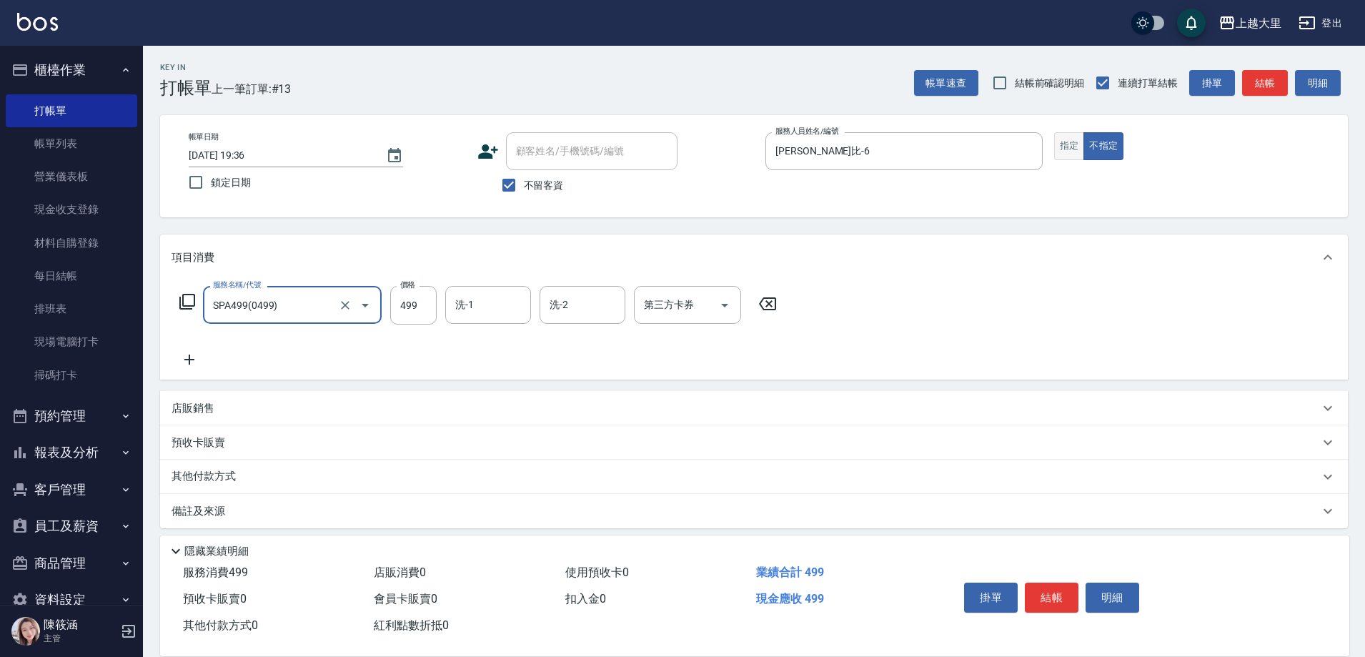
type input "SPA499(0499)"
type input "廖乙晴-32"
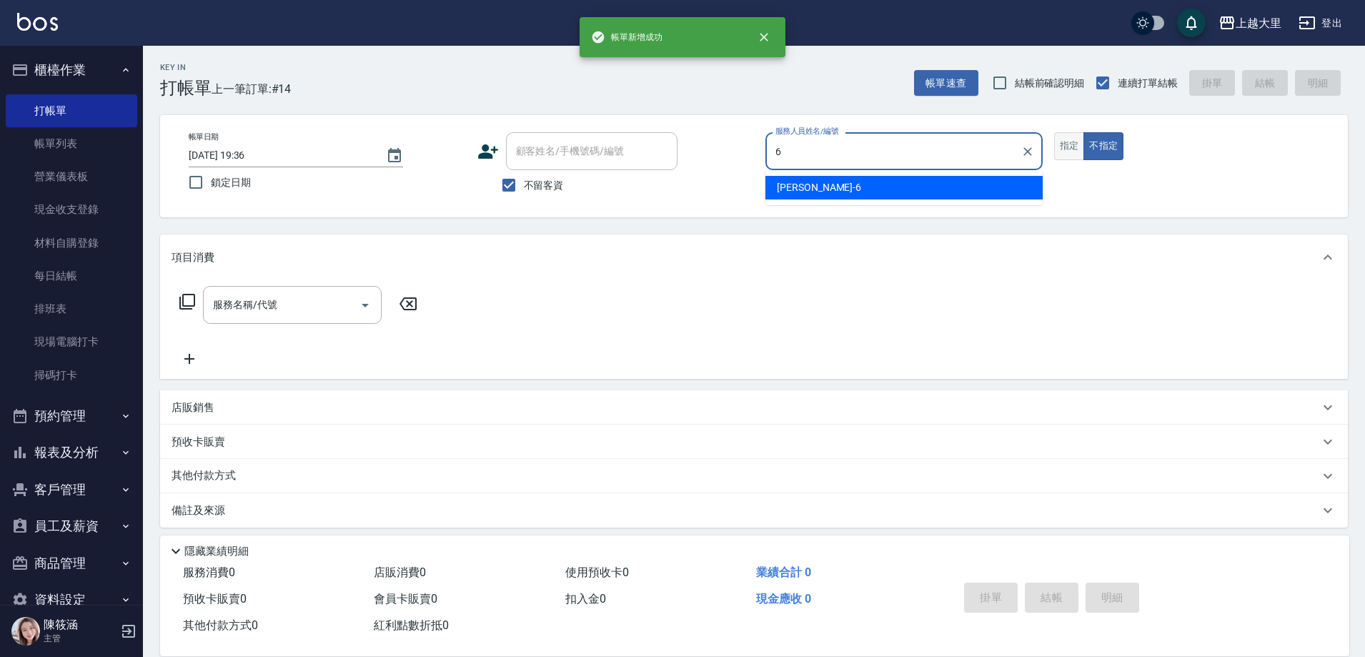
type input "Phoebe菲比-6"
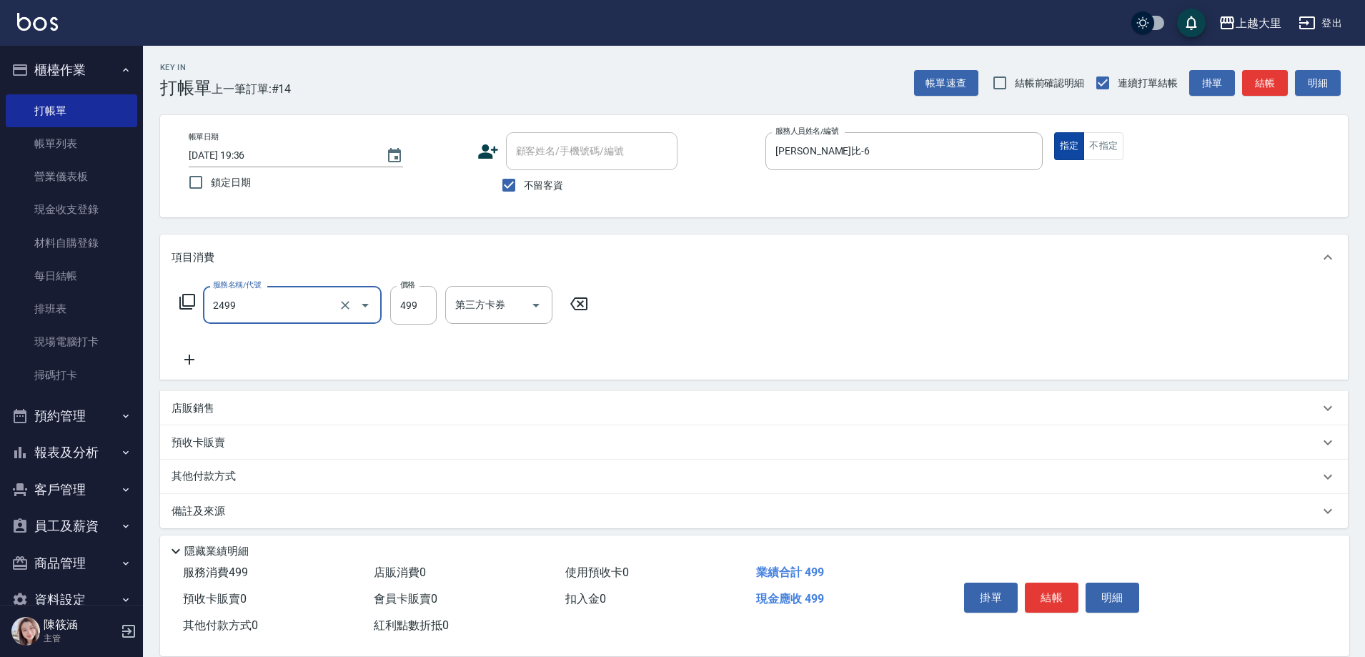
type input "499洗剪(2499)"
type input "500"
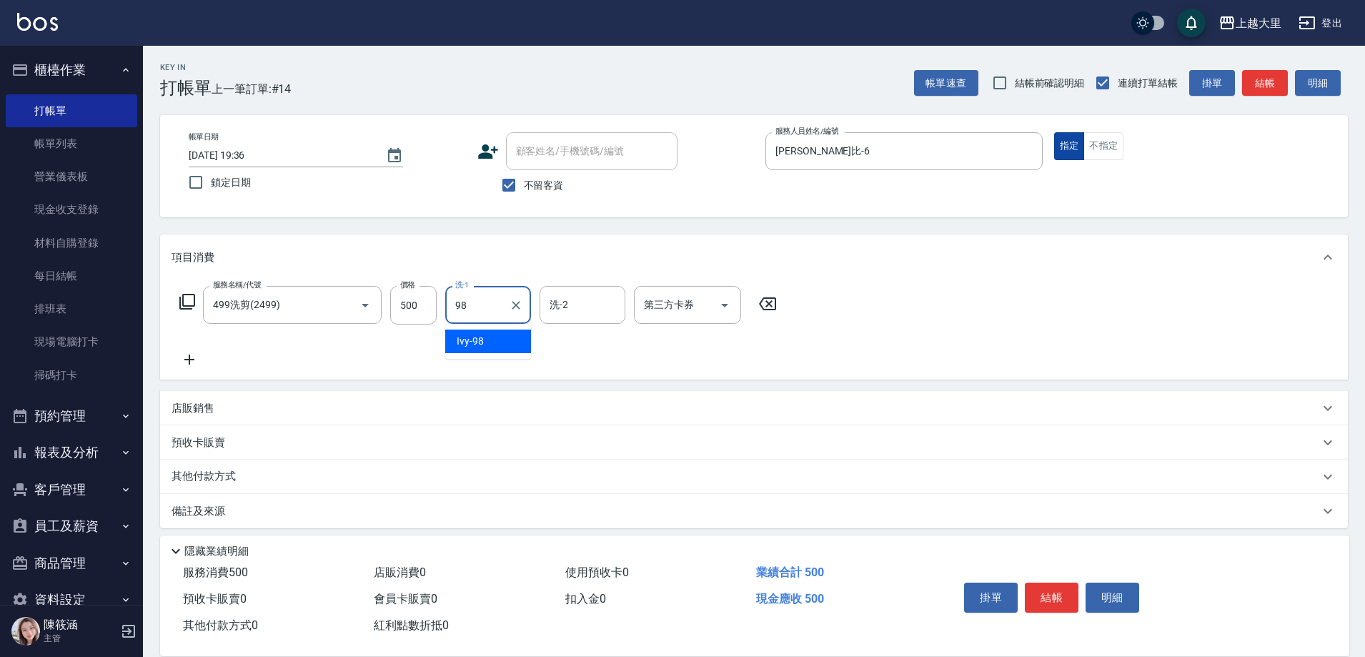
type input "Ivy-98"
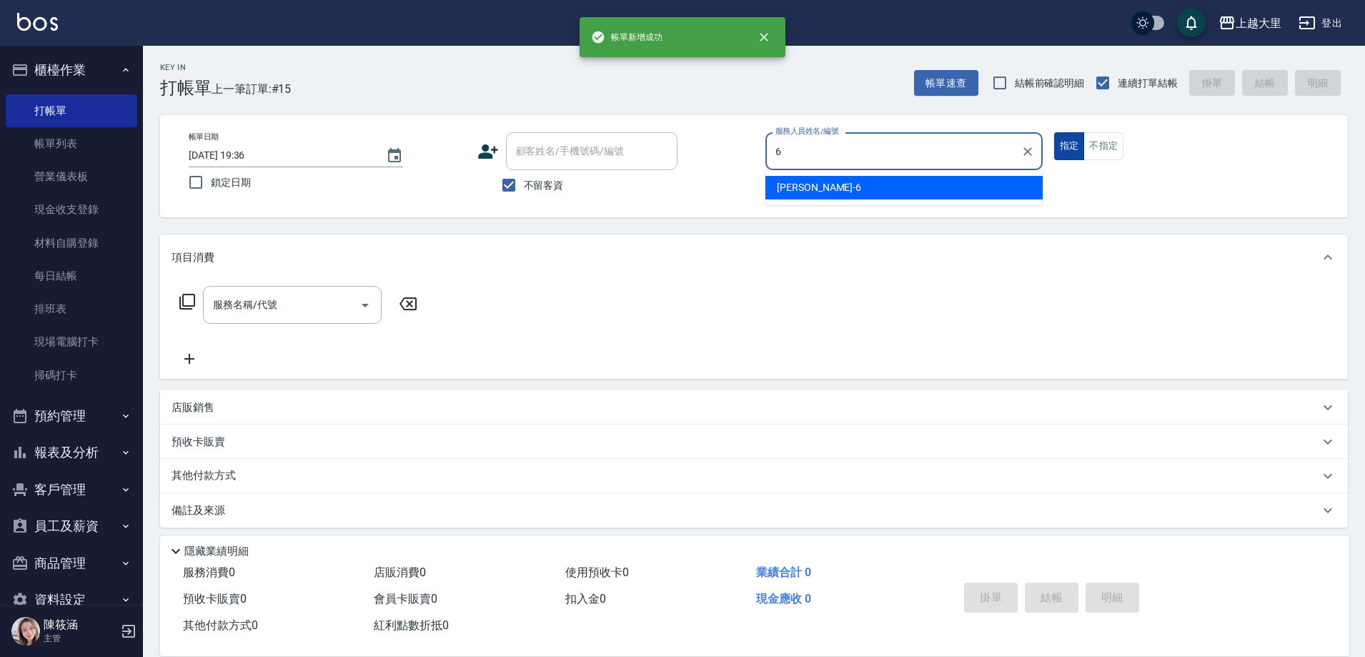
type input "Phoebe菲比-6"
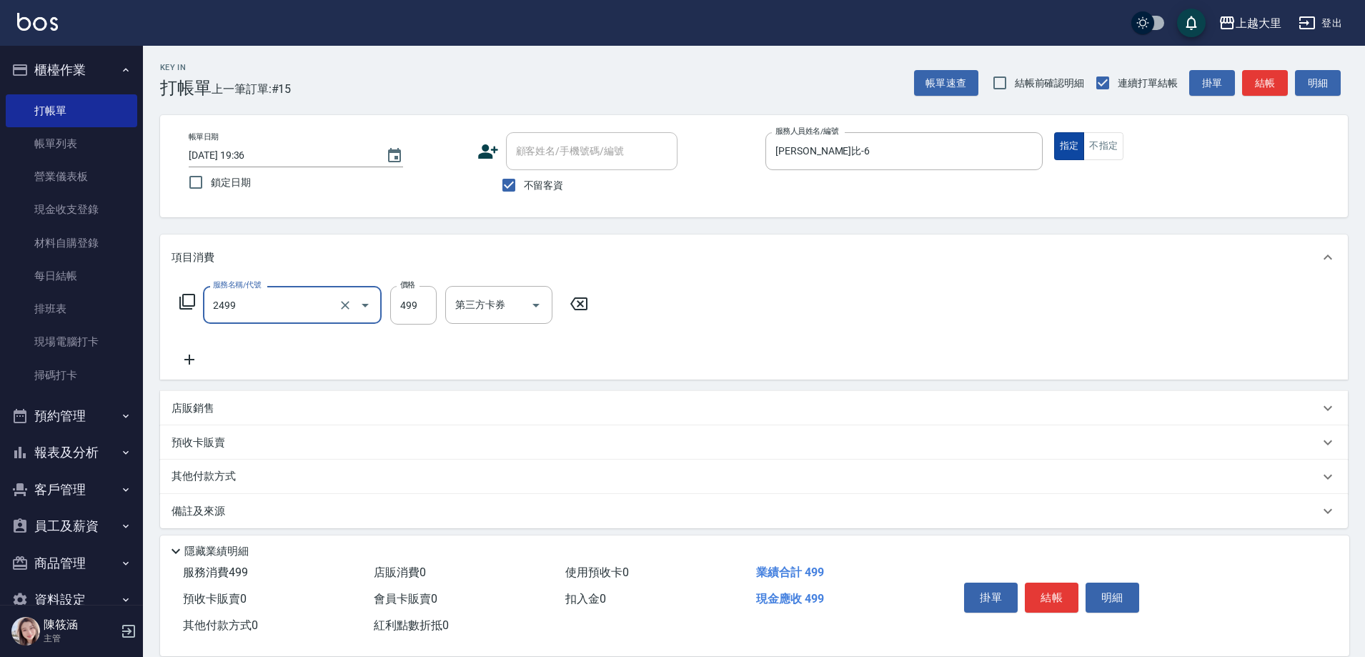
type input "499洗剪(2499)"
type input "500"
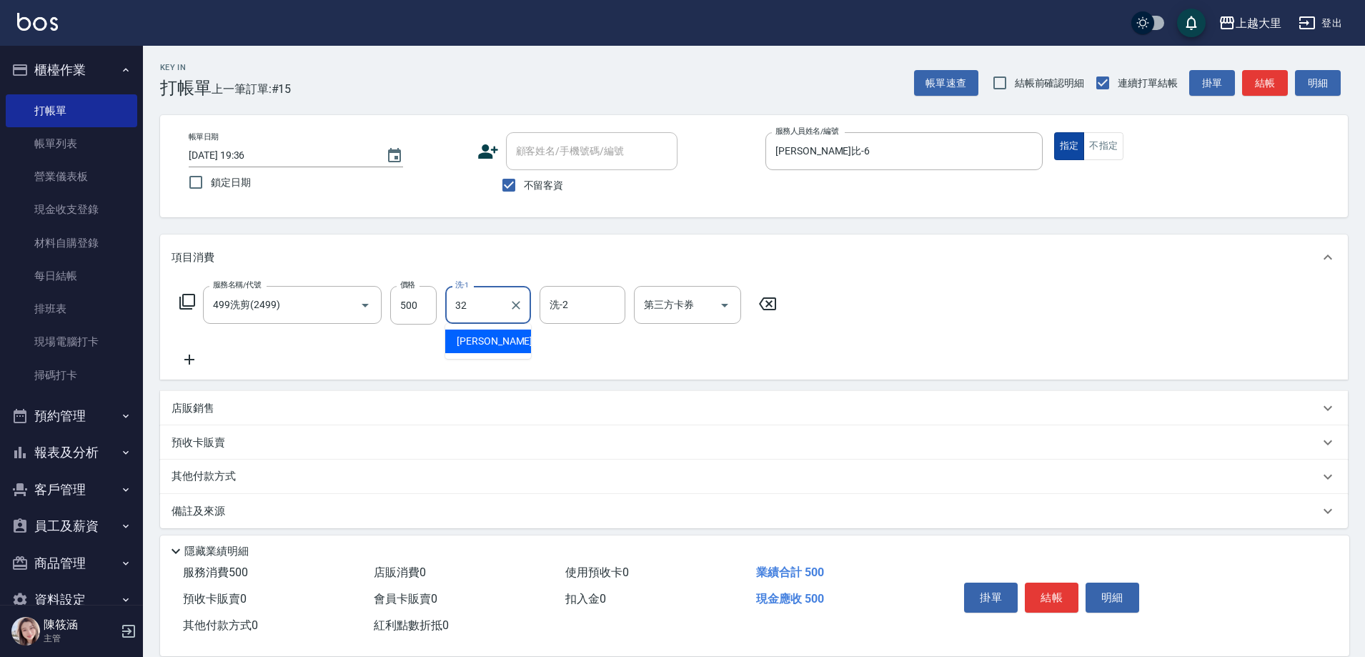
type input "廖乙晴-32"
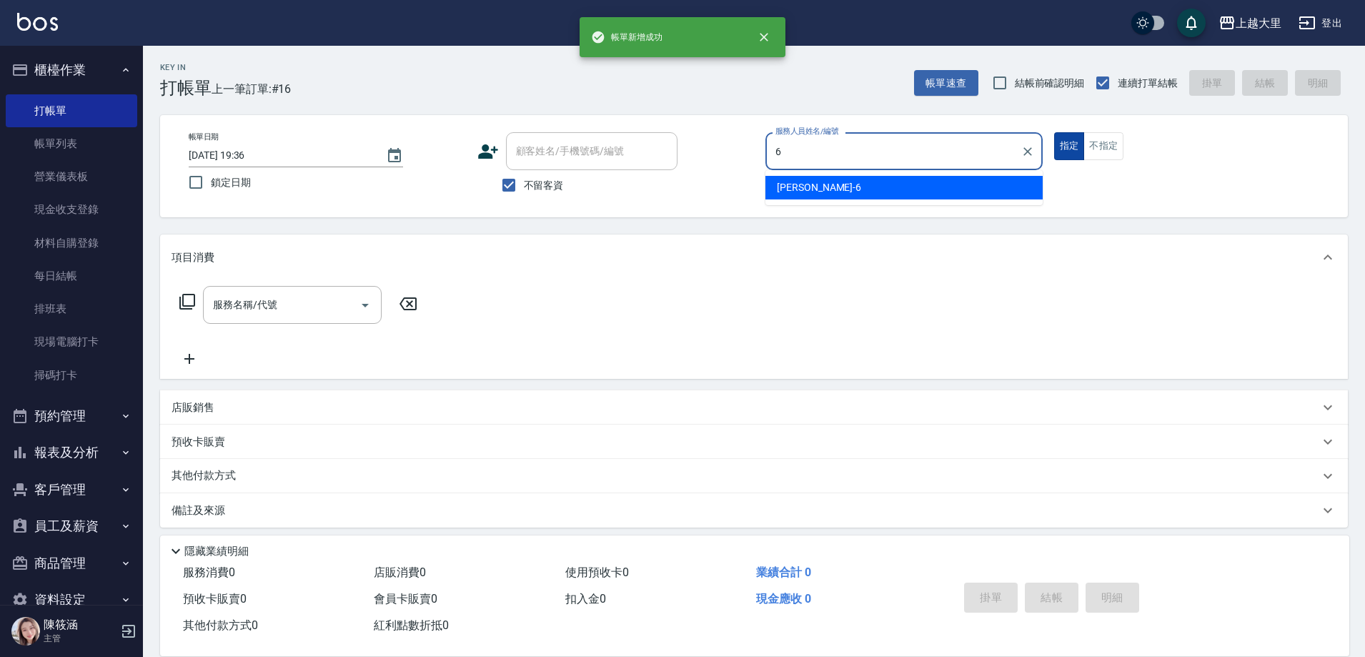
type input "Phoebe菲比-6"
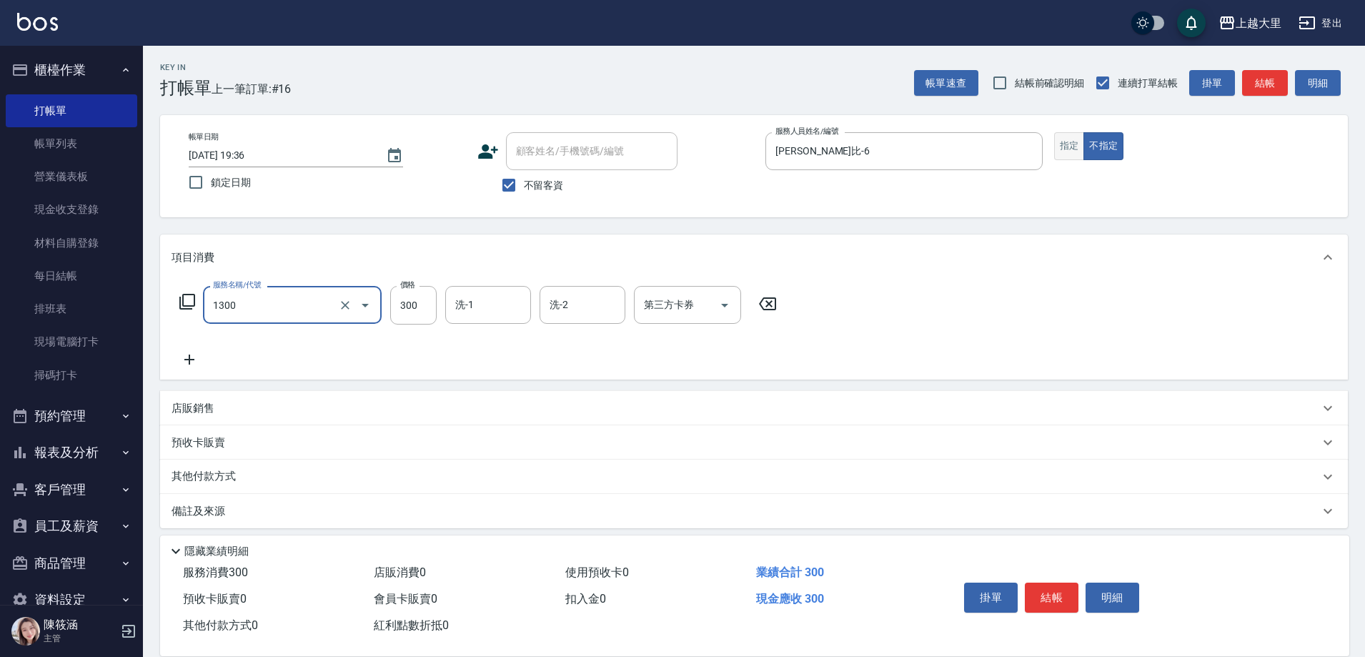
type input "健康洗髮(1300)"
type input "Ivy-98"
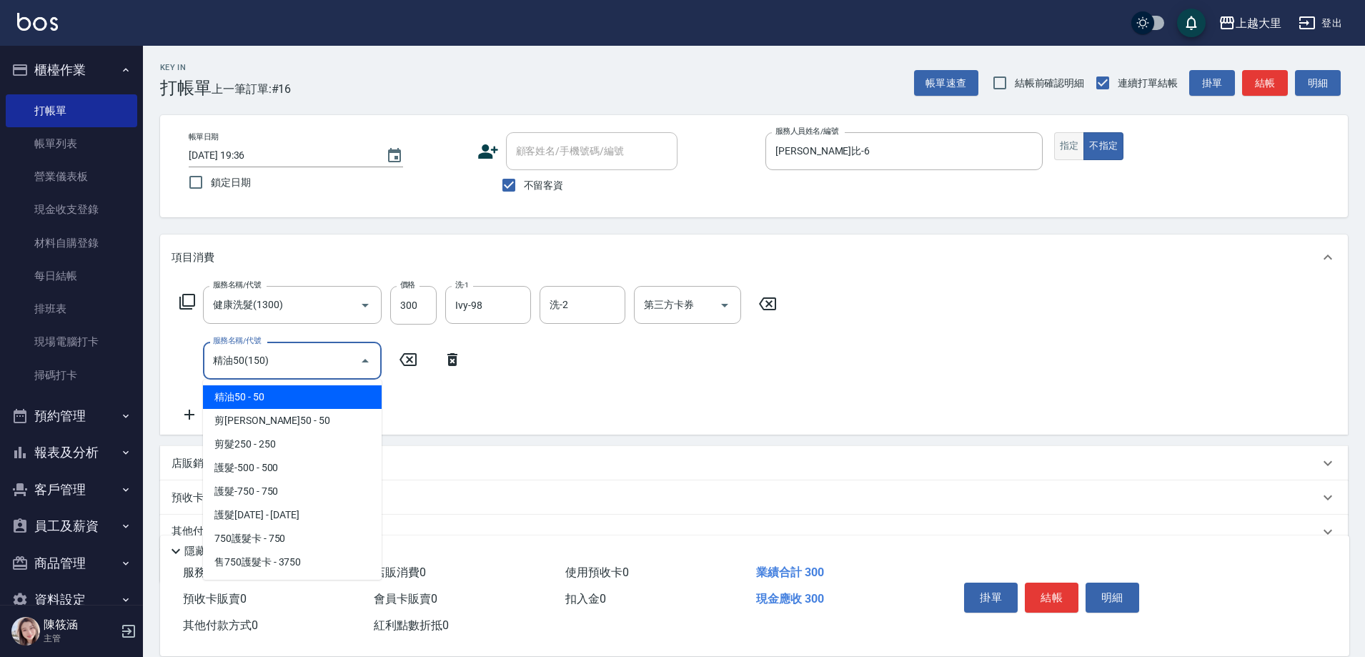
type input "精油50(150)"
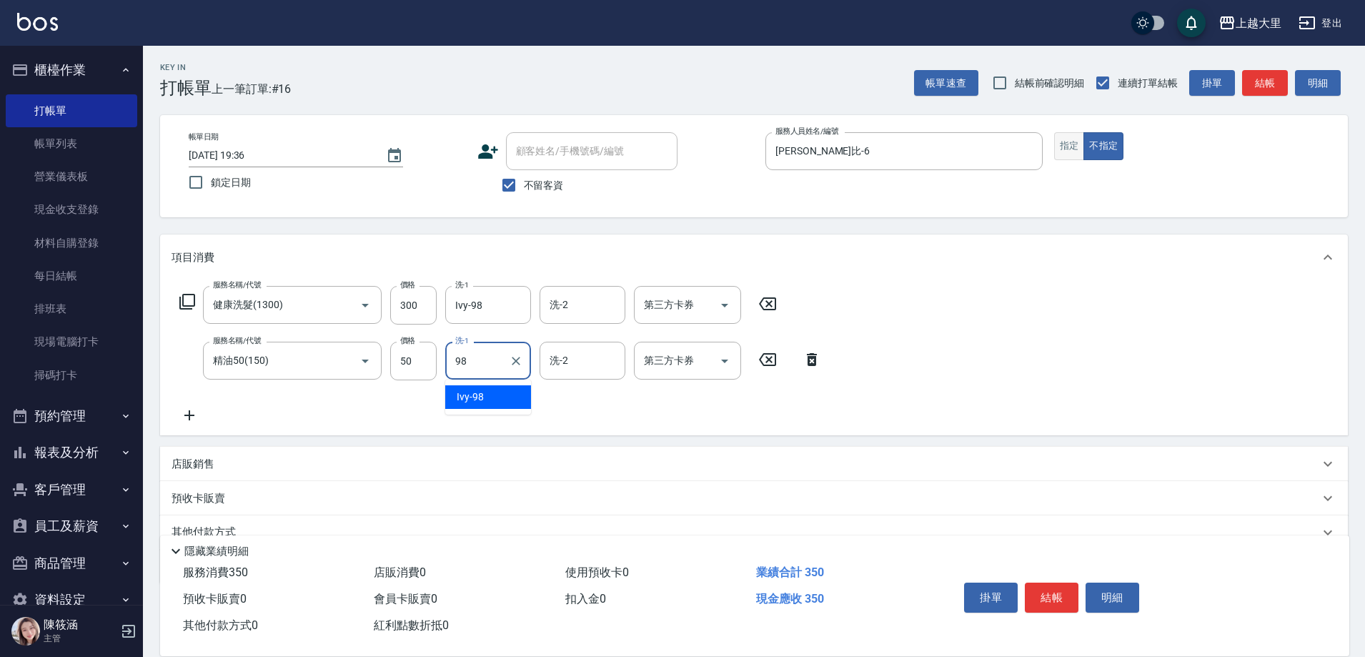
type input "Ivy-98"
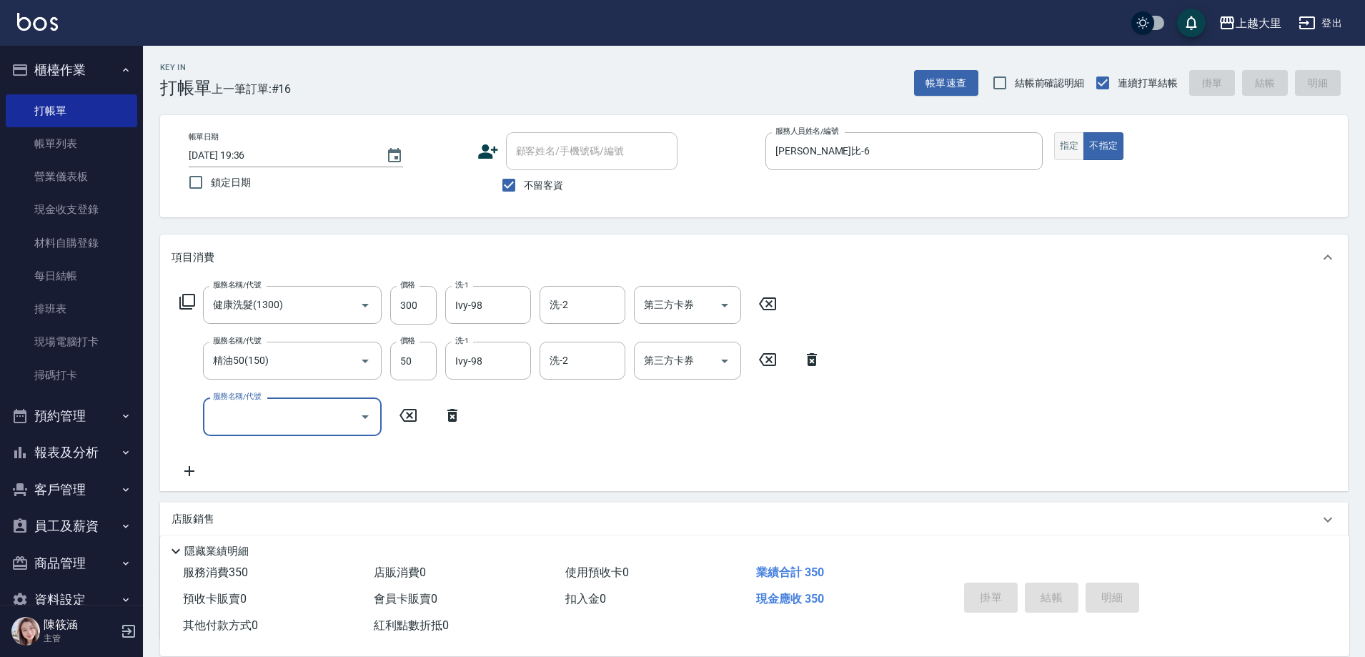
type input "2025/10/11 19:37"
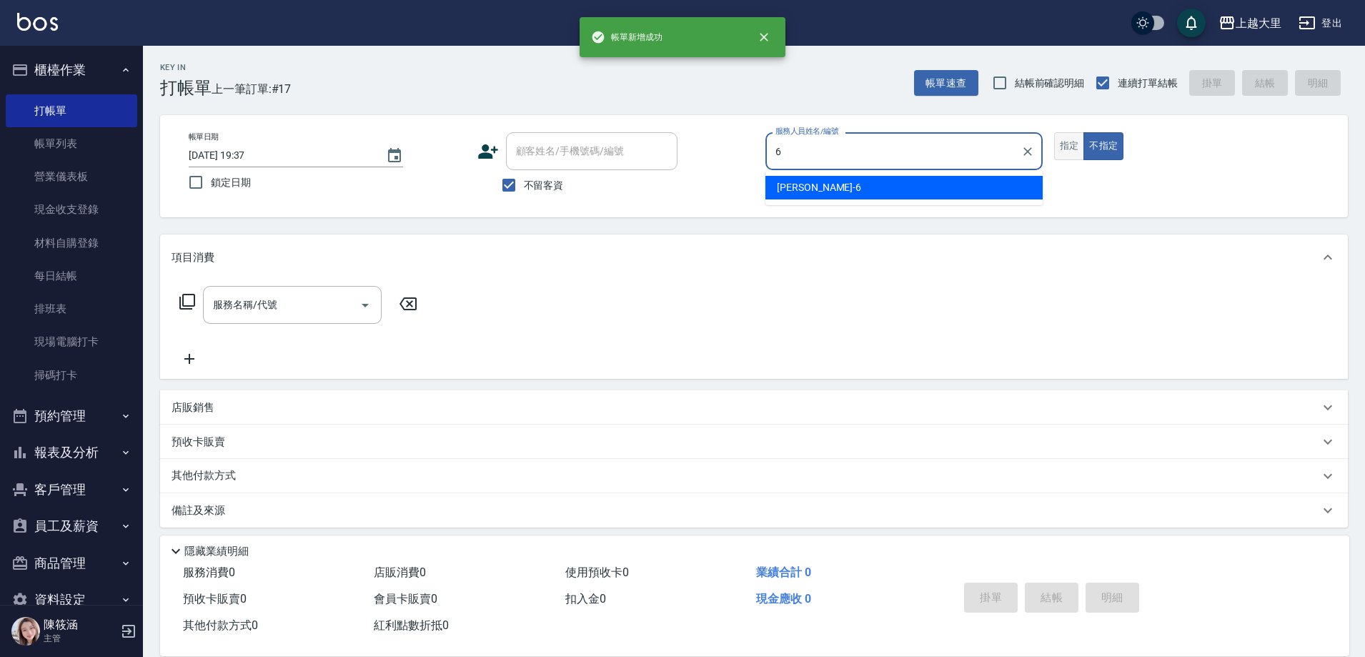
type input "Phoebe菲比-6"
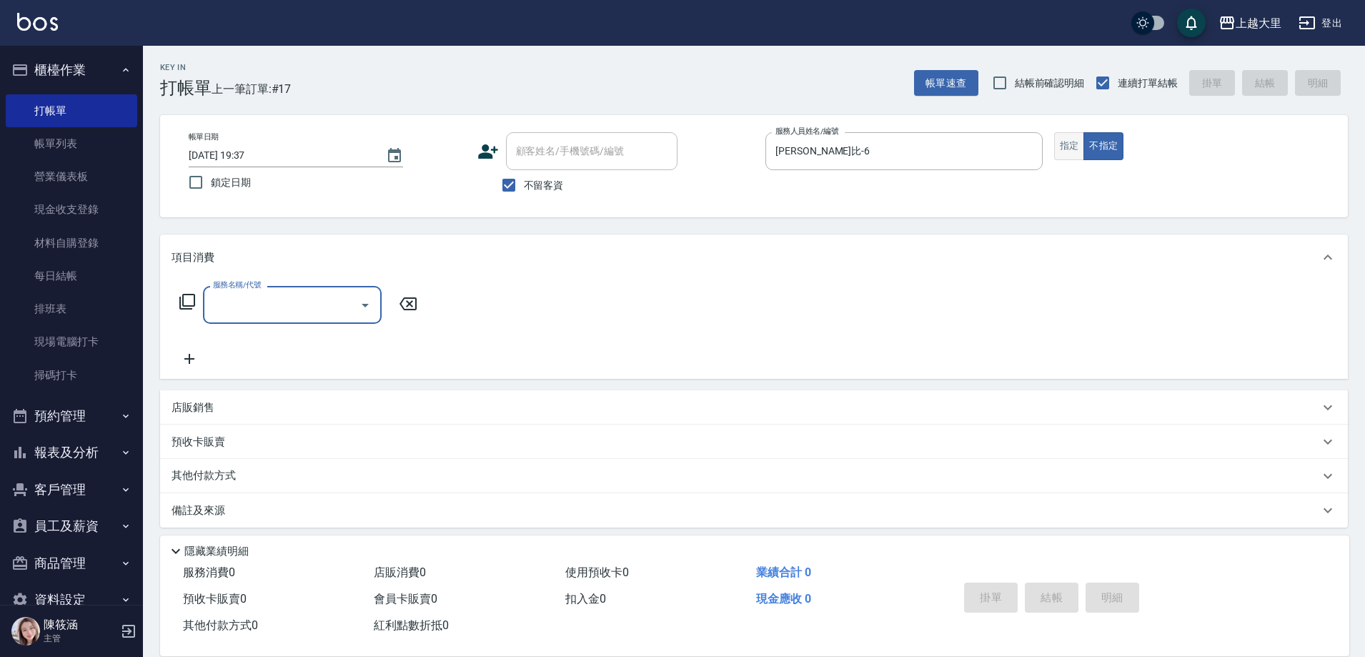
click at [1073, 148] on button "指定" at bounding box center [1069, 146] width 31 height 28
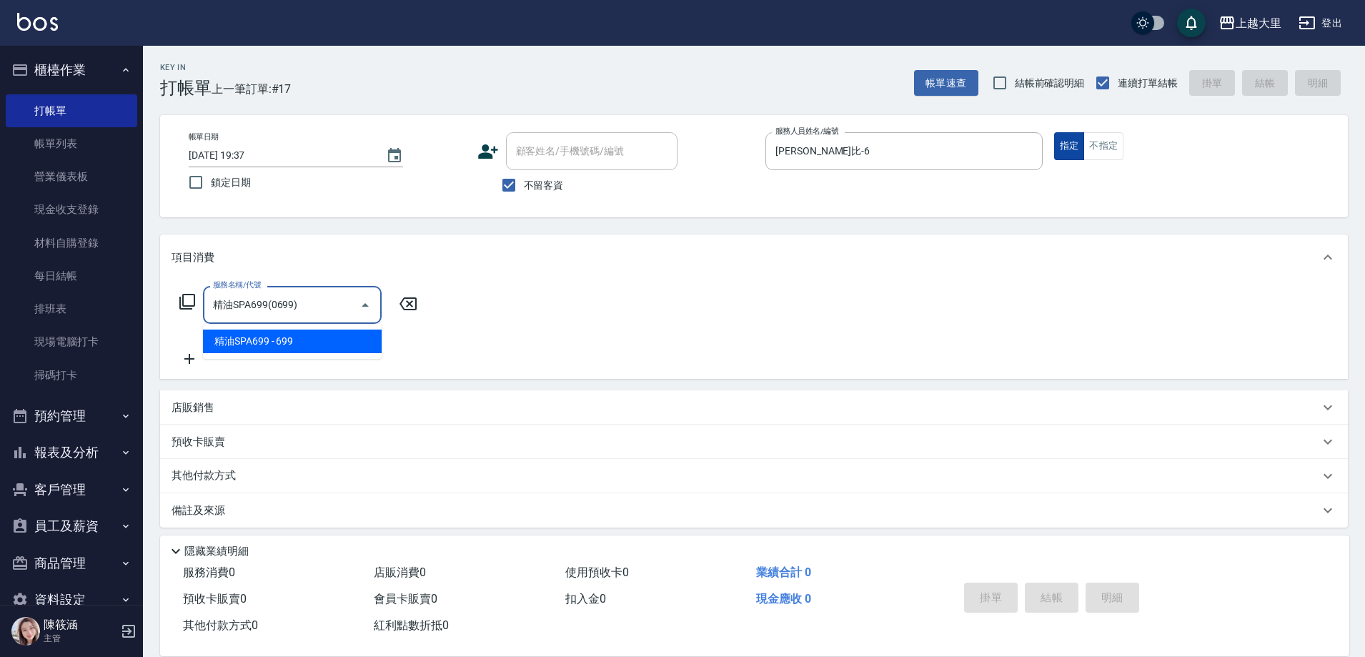
type input "精油SPA699(0699)"
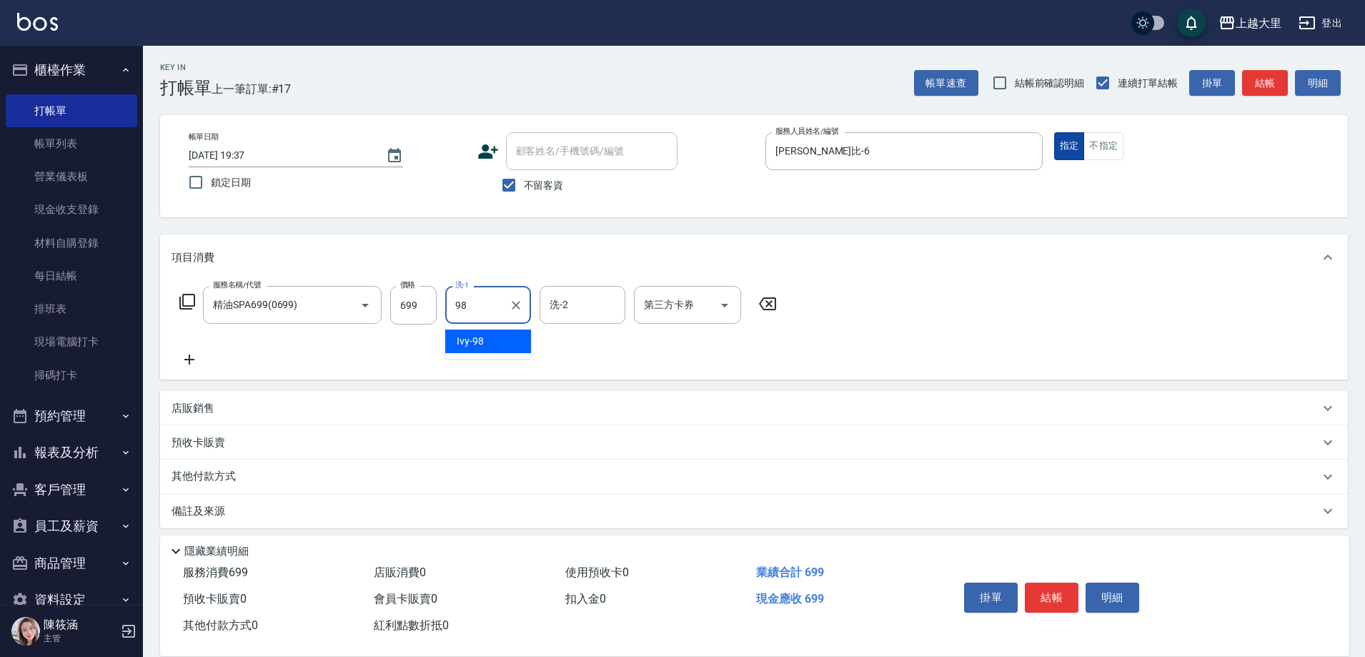
type input "Ivy-98"
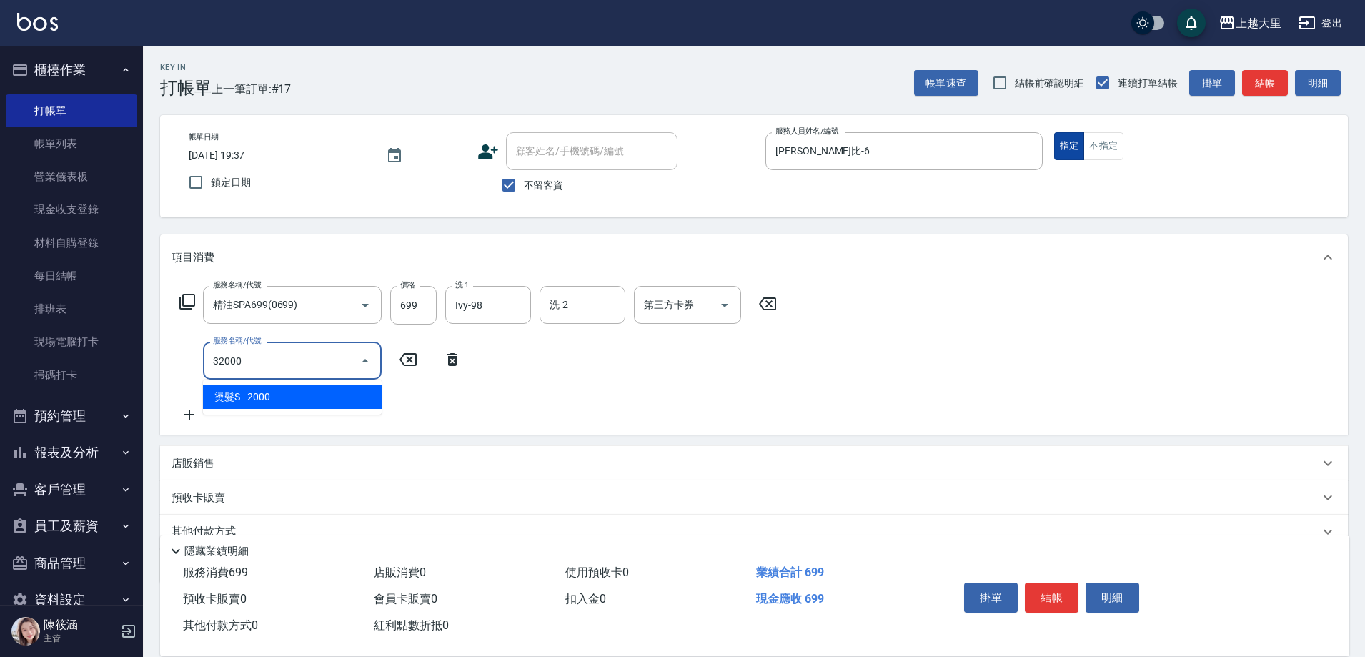
type input "燙髮S(32000)"
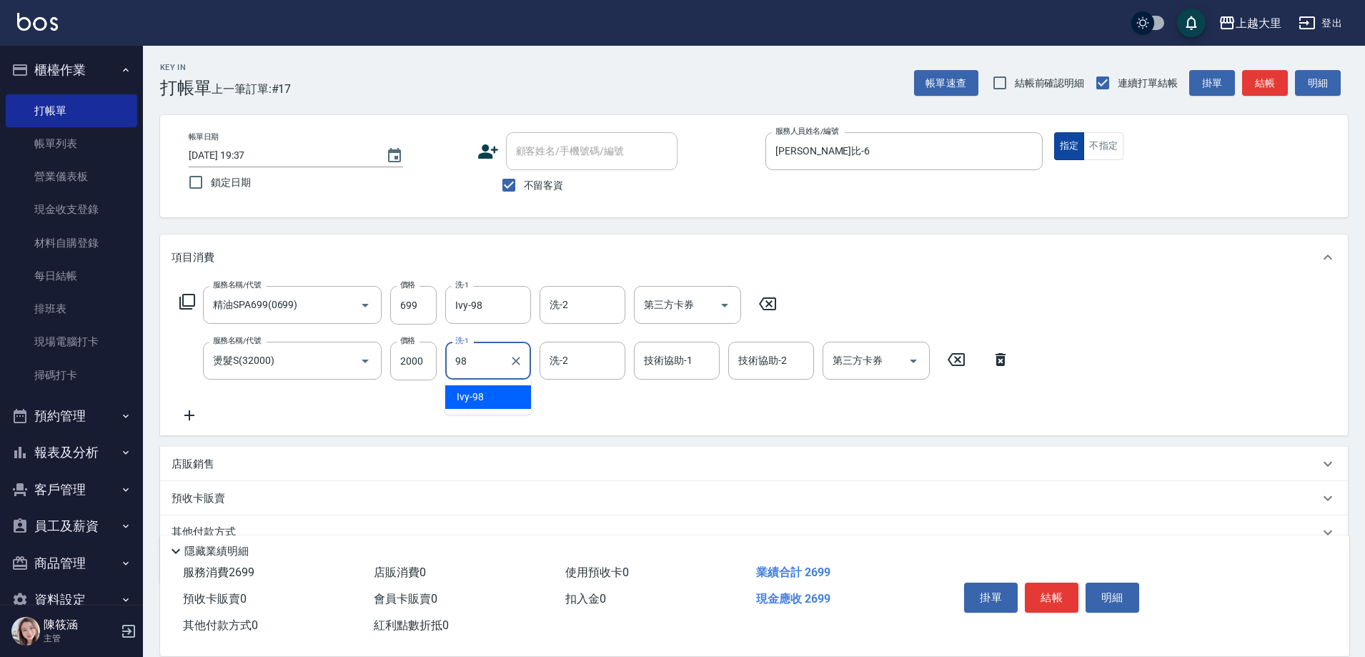
type input "Ivy-98"
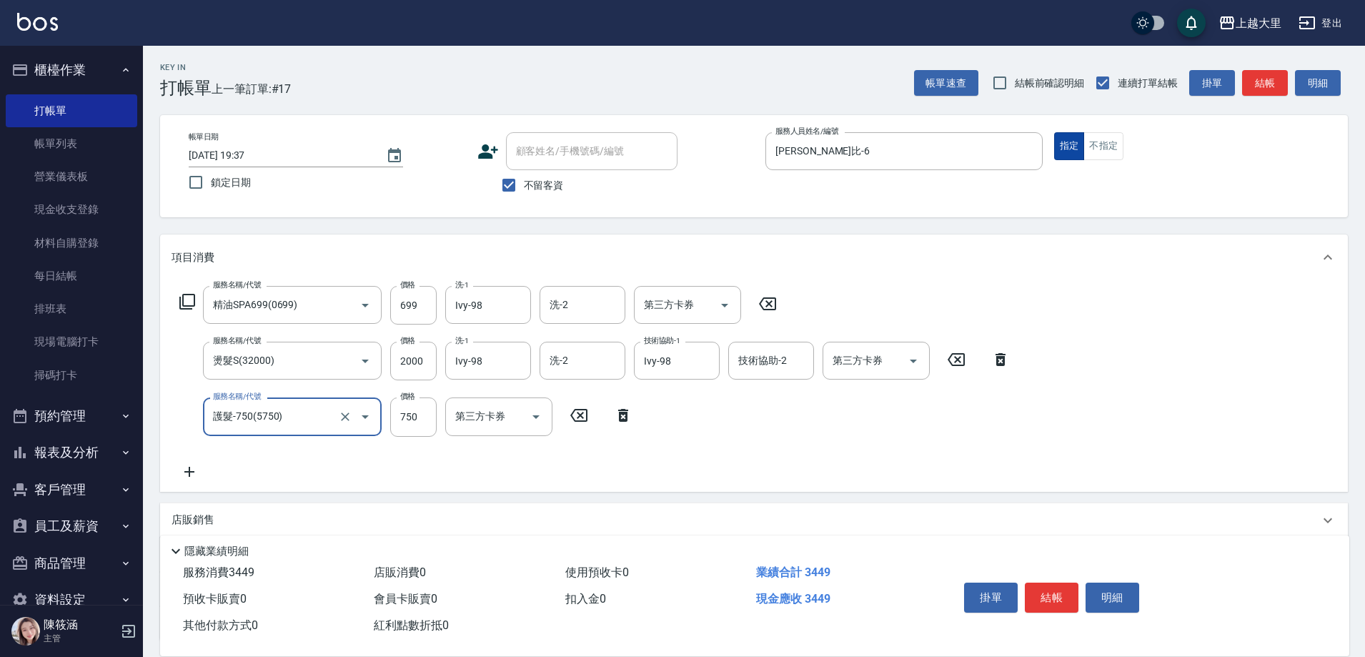
type input "護髮-750(5750)"
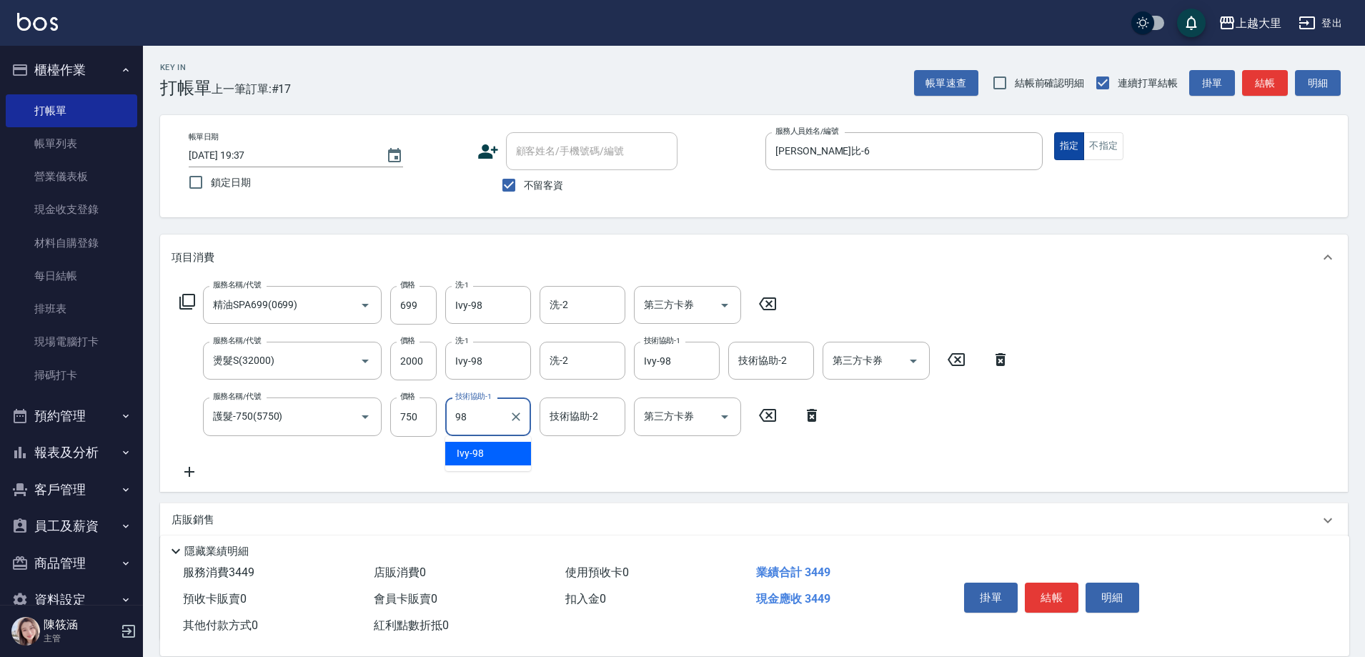
type input "Ivy-98"
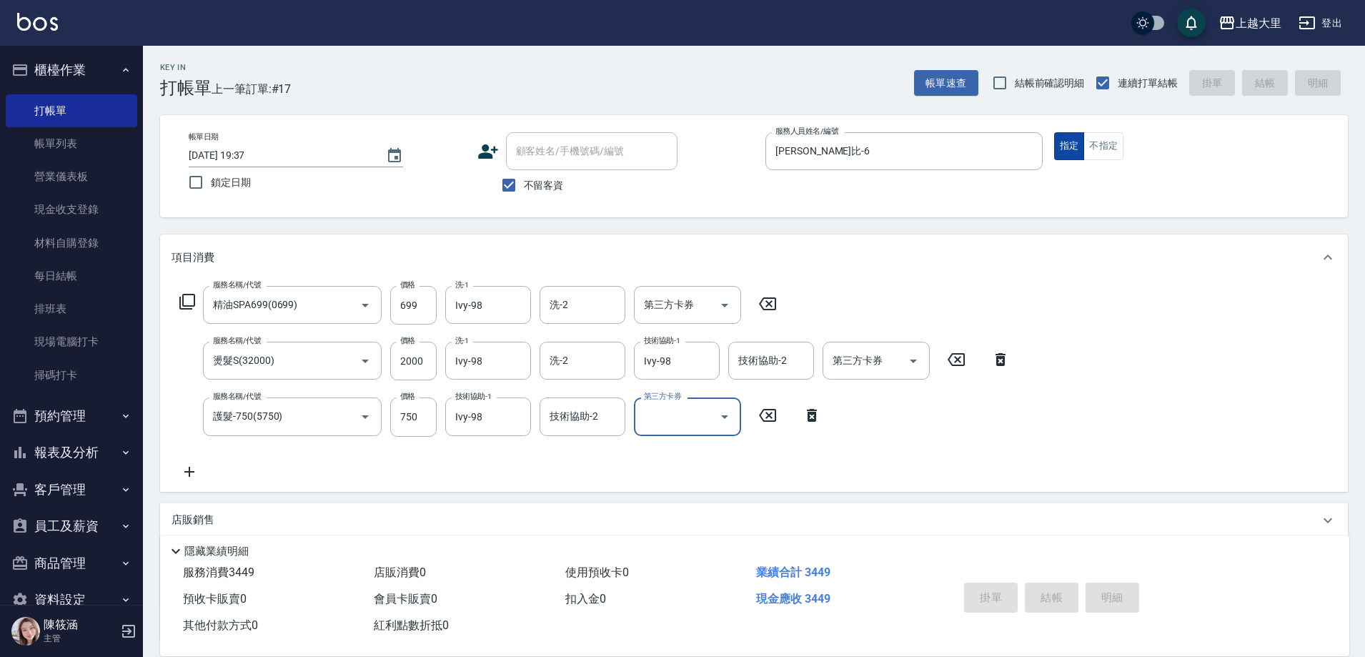
type input "2025/10/11 19:38"
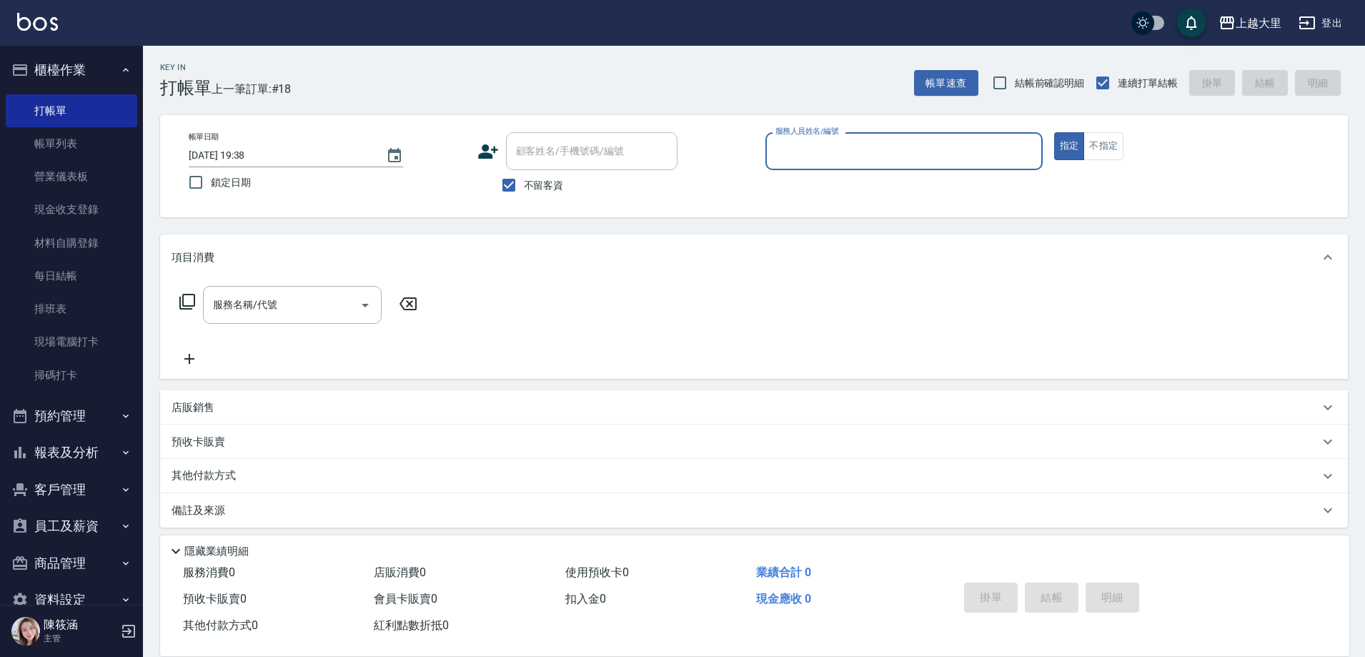
click at [57, 72] on button "櫃檯作業" at bounding box center [71, 69] width 131 height 37
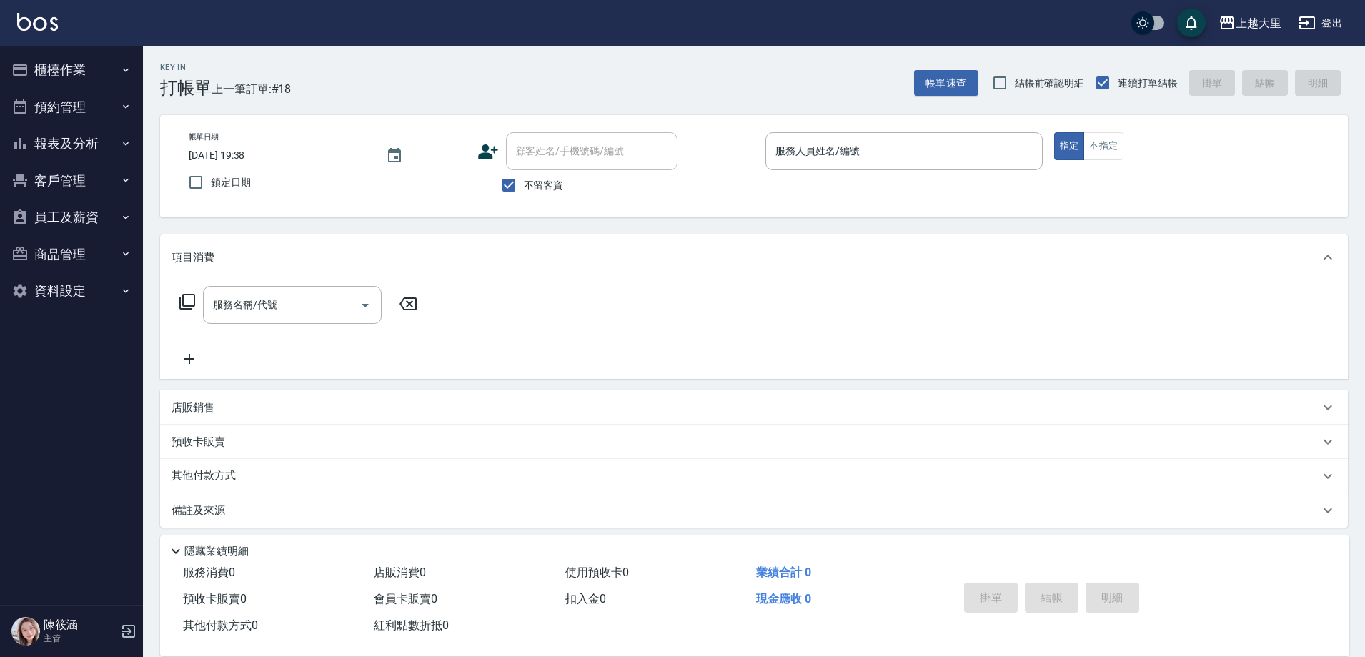
click at [71, 147] on button "報表及分析" at bounding box center [71, 143] width 131 height 37
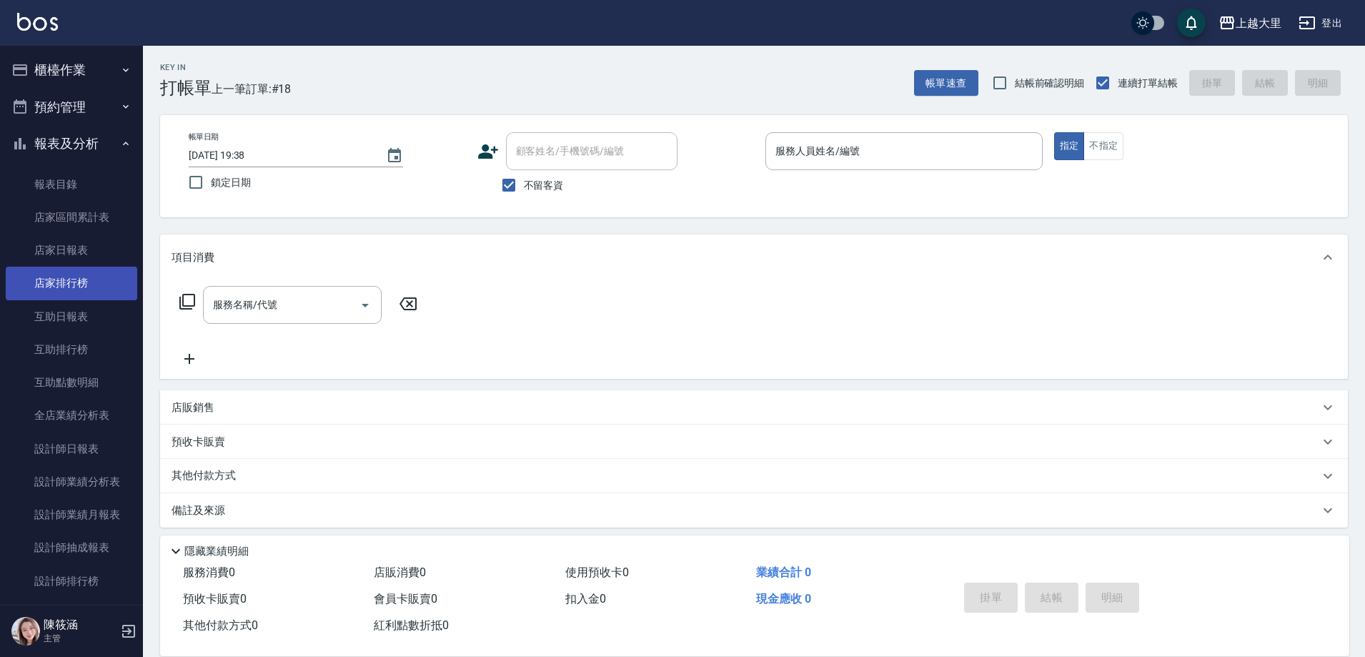
scroll to position [143, 0]
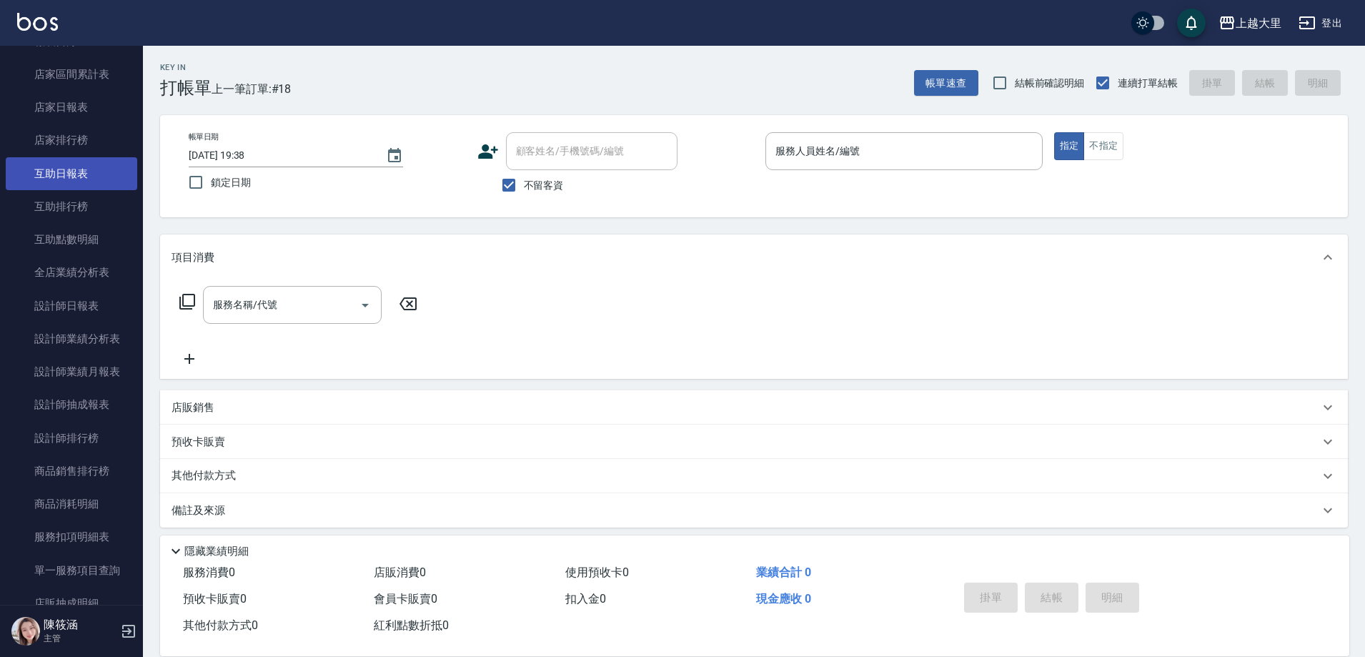
click at [81, 162] on link "互助日報表" at bounding box center [71, 173] width 131 height 33
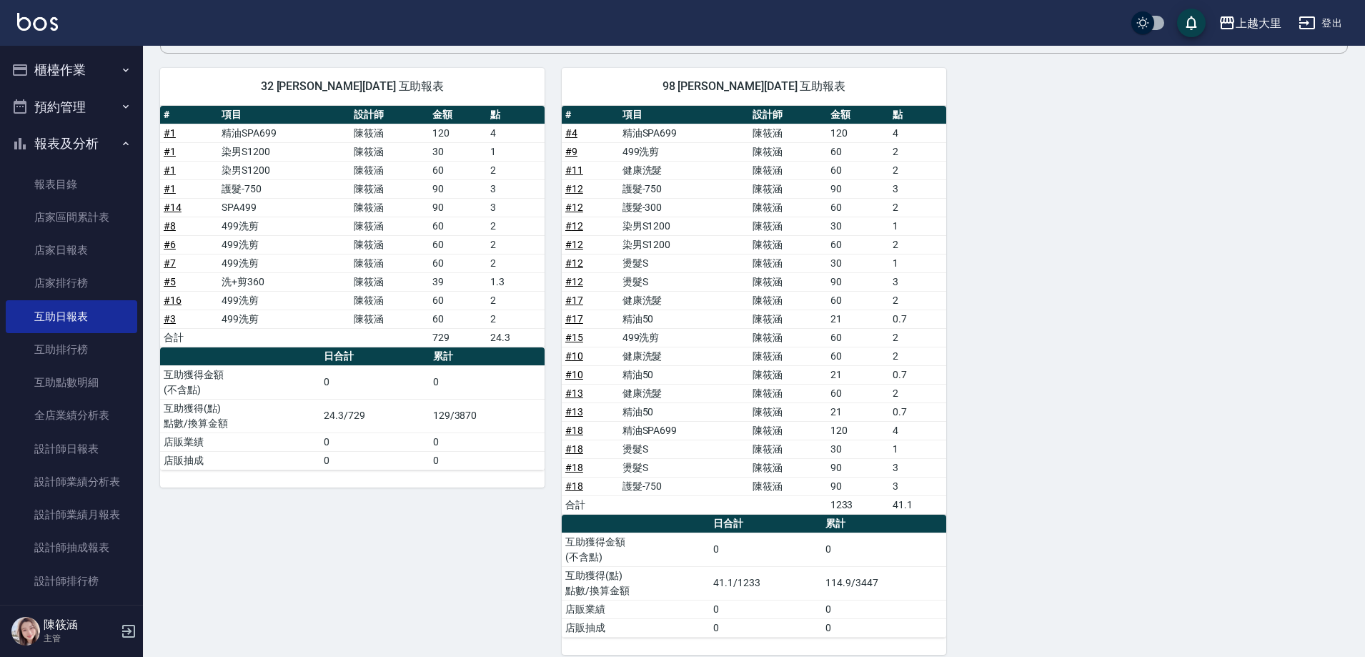
click at [84, 124] on button "預約管理" at bounding box center [71, 107] width 131 height 37
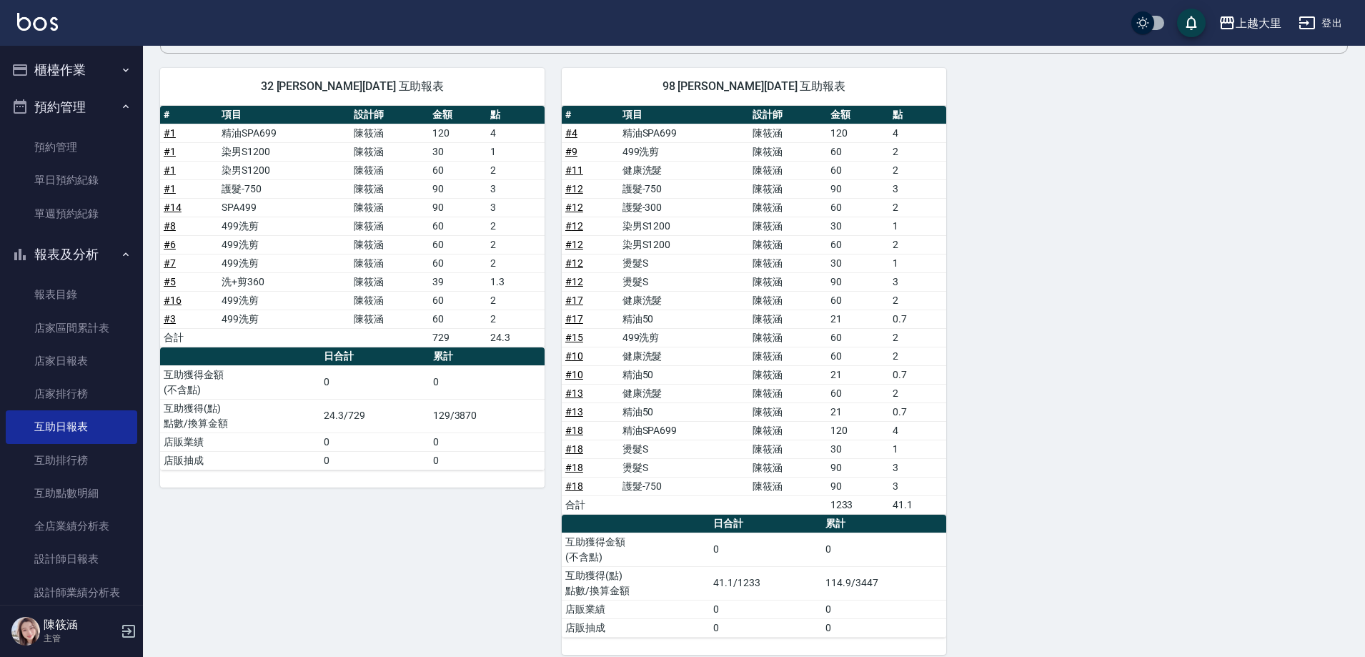
click at [76, 258] on button "報表及分析" at bounding box center [71, 254] width 131 height 37
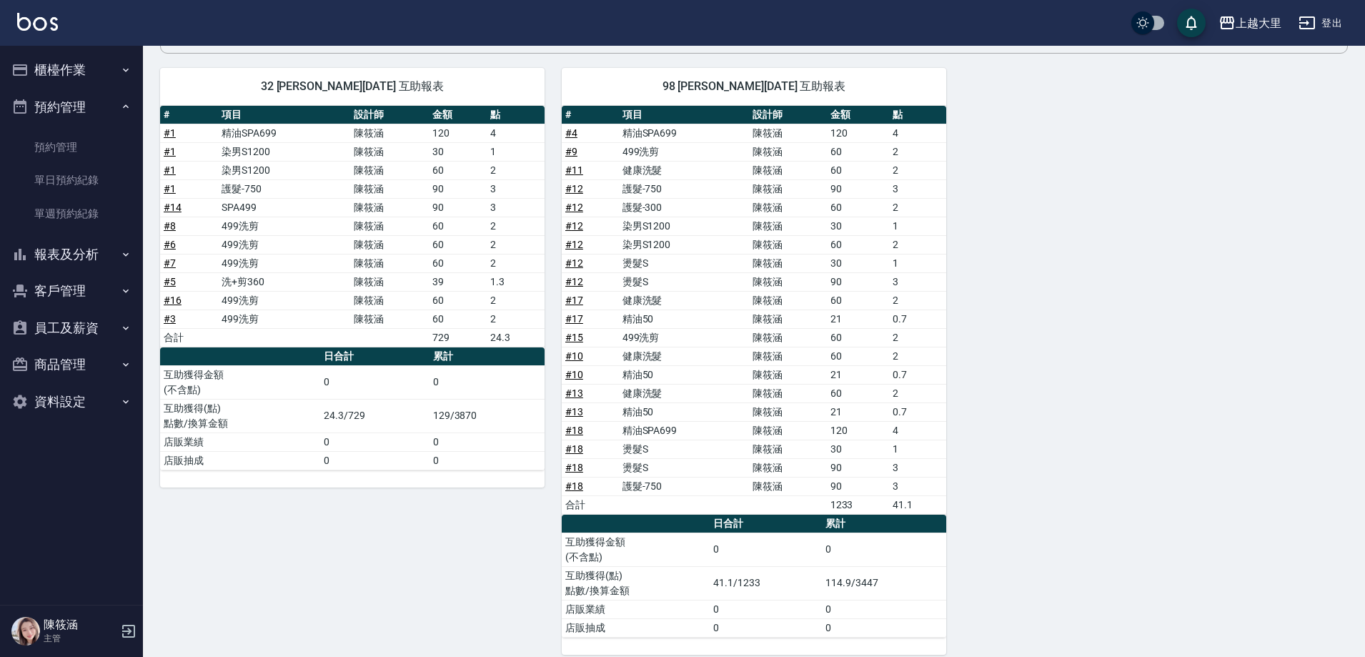
click at [109, 117] on button "預約管理" at bounding box center [71, 107] width 131 height 37
click at [103, 64] on button "櫃檯作業" at bounding box center [71, 69] width 131 height 37
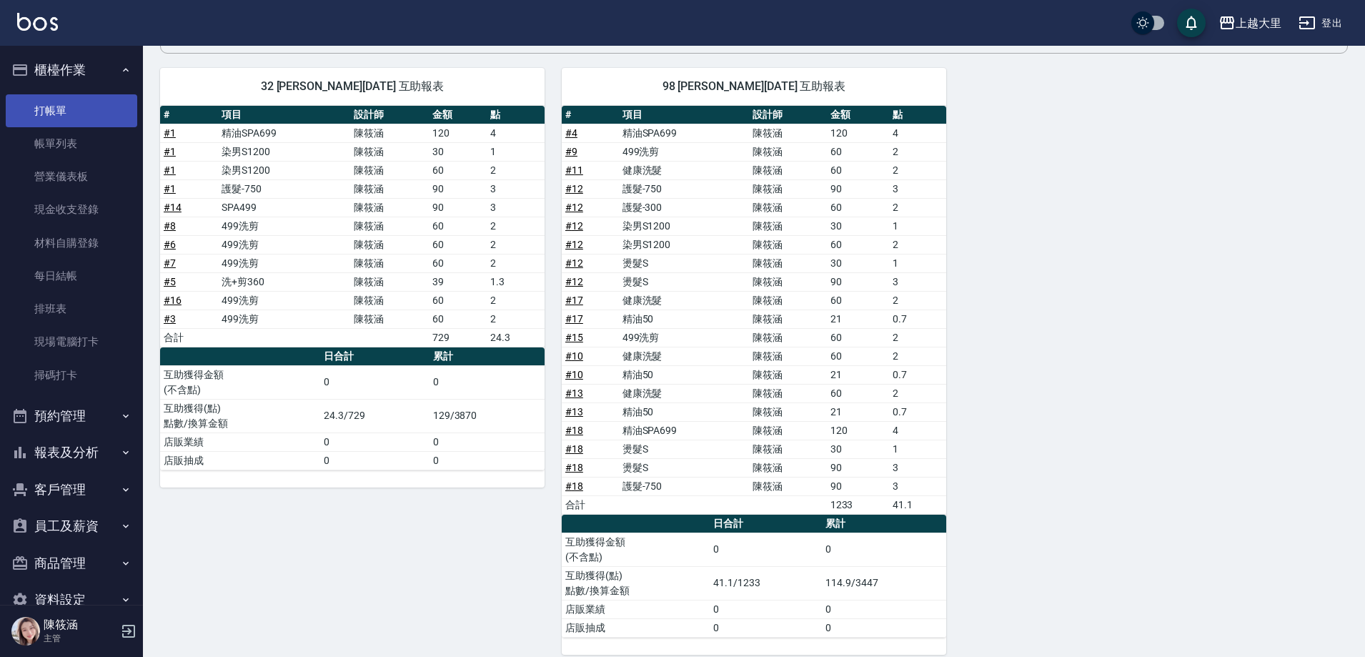
click at [91, 110] on link "打帳單" at bounding box center [71, 110] width 131 height 33
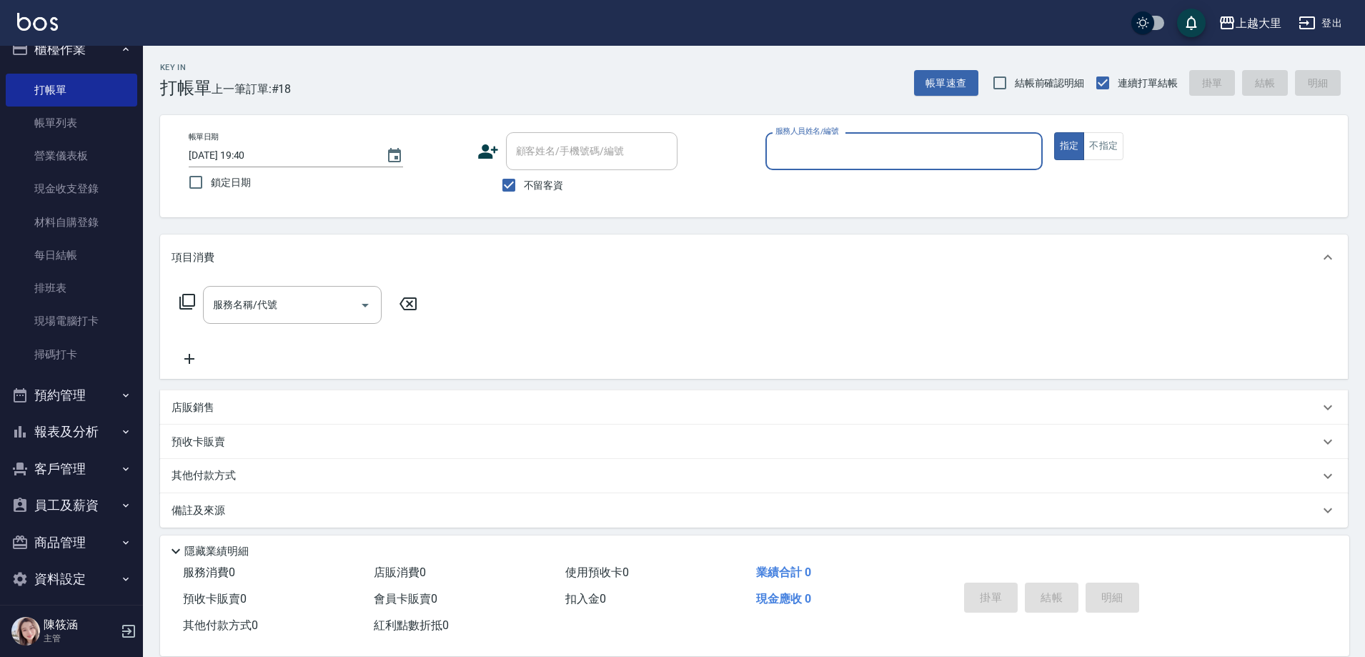
scroll to position [31, 0]
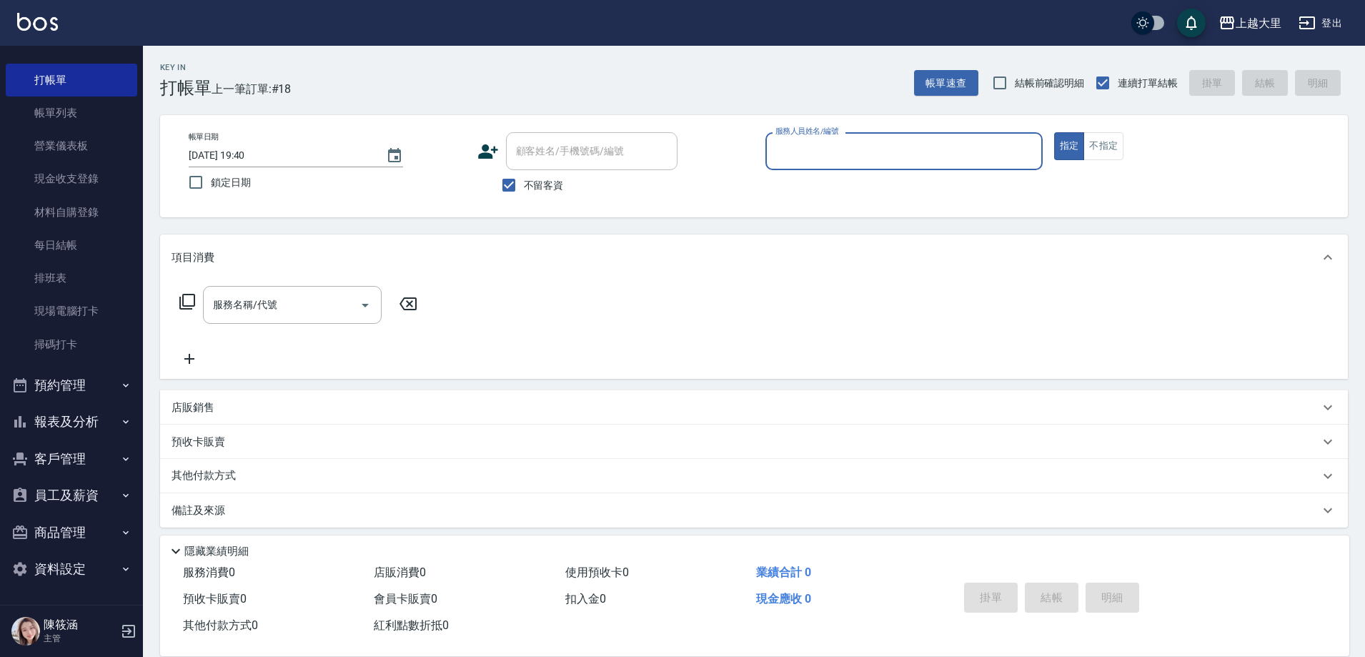
click at [82, 413] on button "報表及分析" at bounding box center [71, 421] width 131 height 37
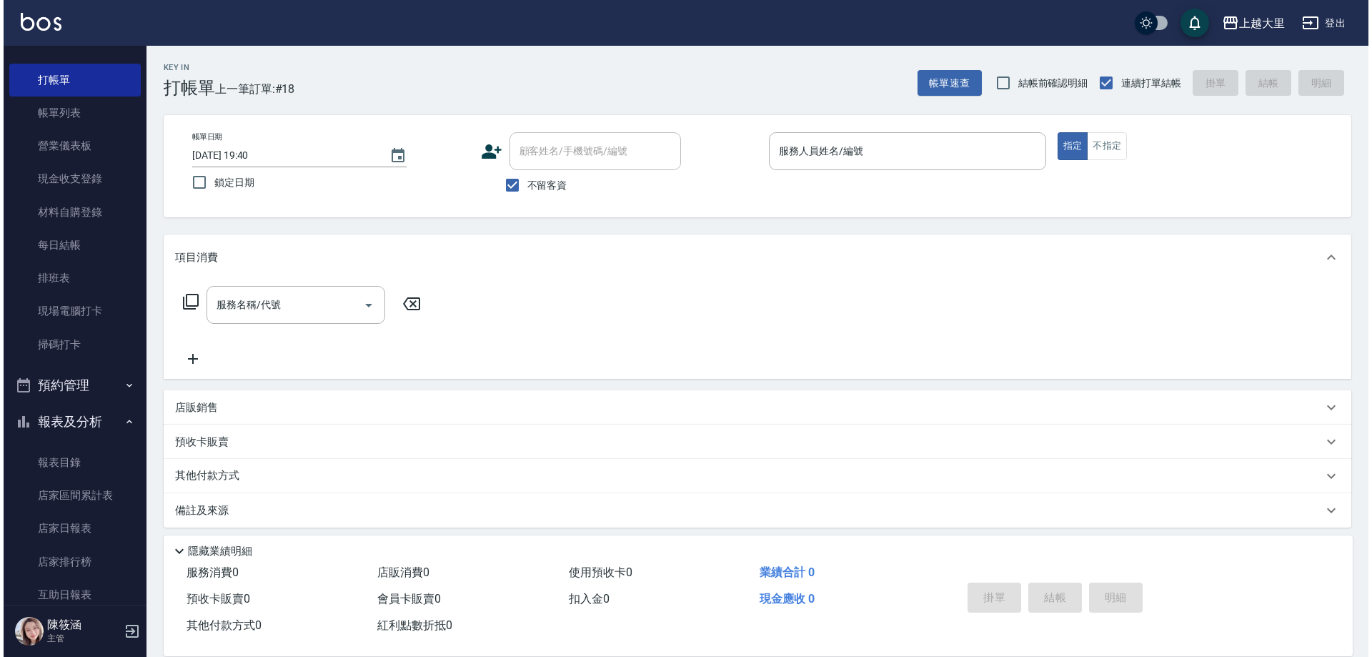
scroll to position [174, 0]
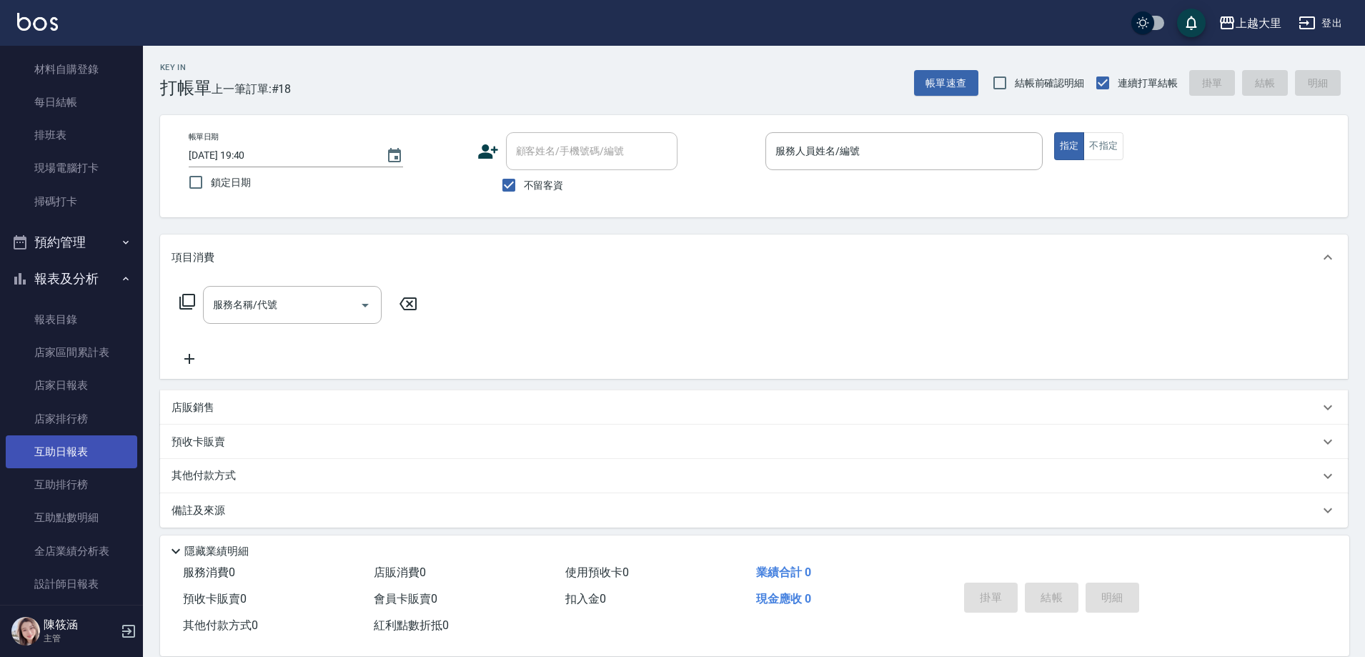
click at [66, 444] on link "互助日報表" at bounding box center [71, 451] width 131 height 33
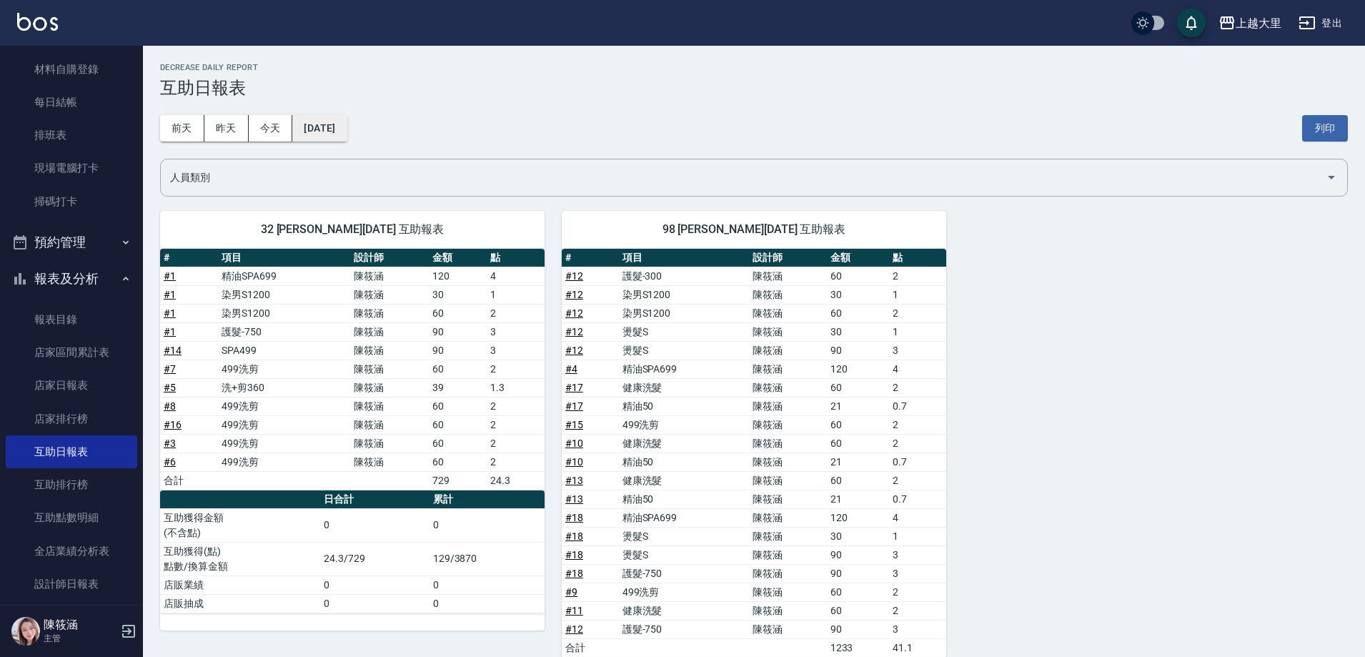
click at [347, 121] on button "[DATE]" at bounding box center [319, 128] width 54 height 26
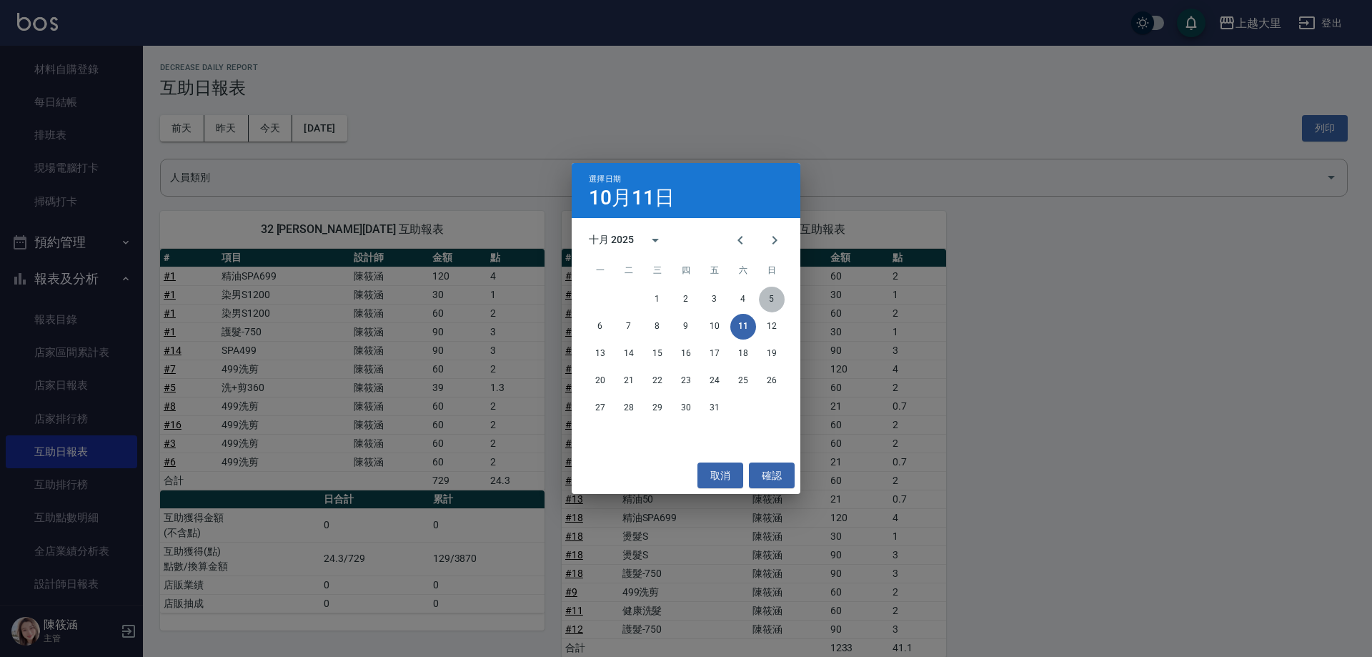
click at [765, 294] on button "5" at bounding box center [772, 300] width 26 height 26
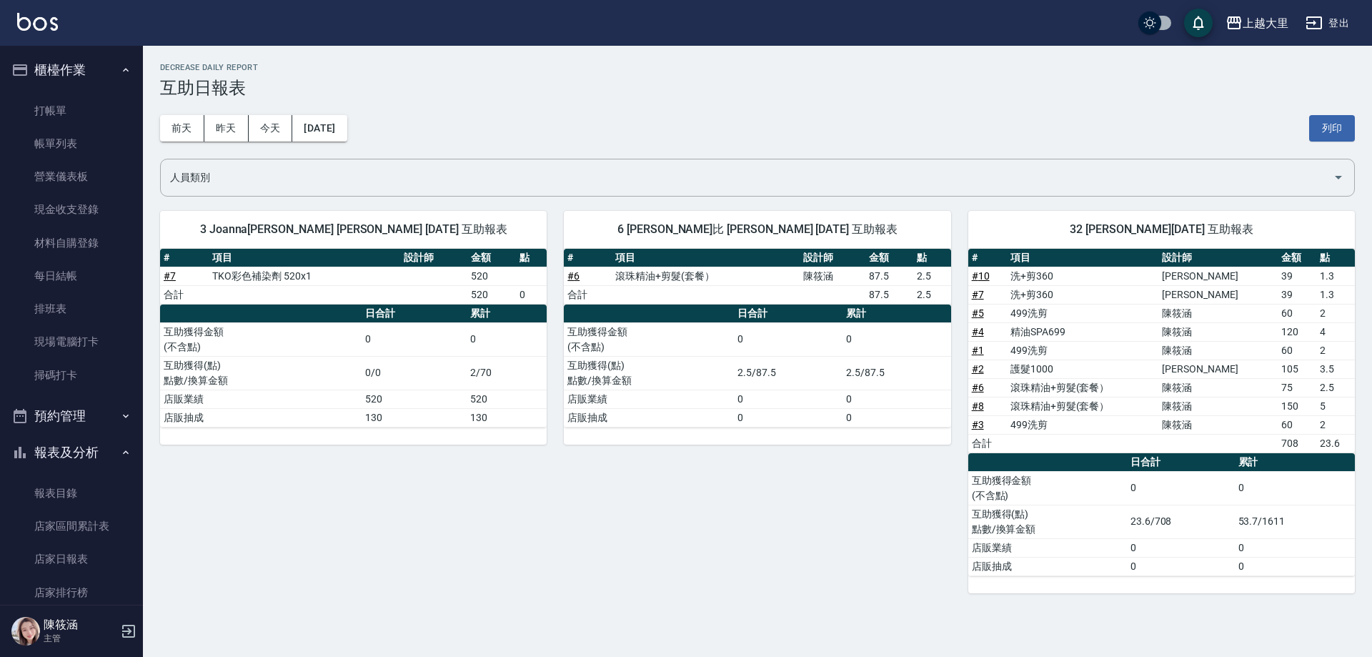
click at [60, 459] on button "報表及分析" at bounding box center [71, 452] width 131 height 37
click at [71, 454] on button "報表及分析" at bounding box center [71, 452] width 131 height 37
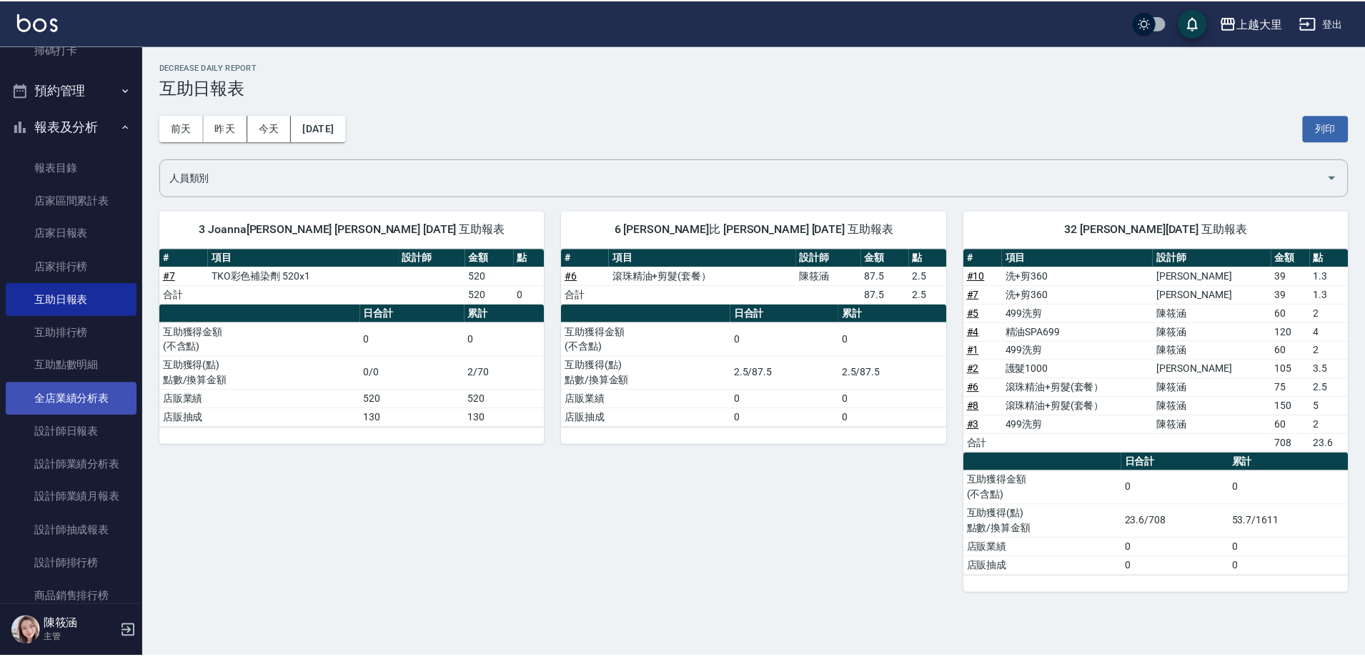
scroll to position [429, 0]
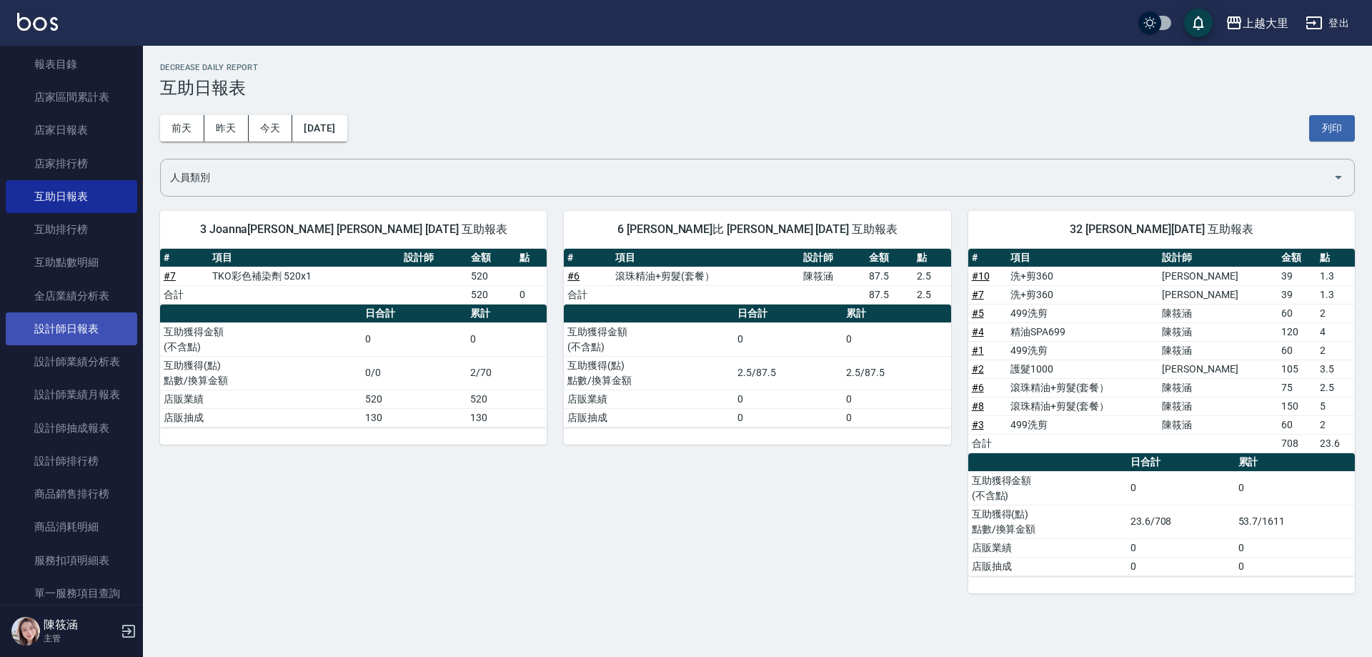
click at [91, 316] on link "設計師日報表" at bounding box center [71, 328] width 131 height 33
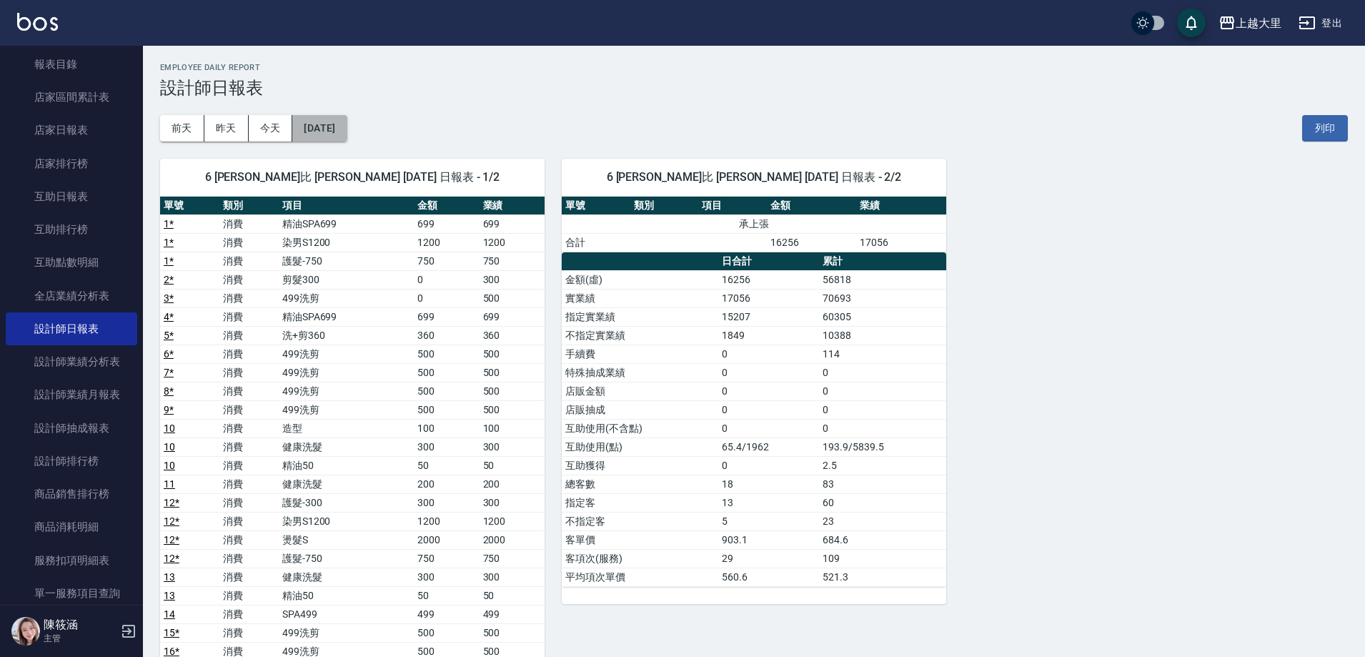
click at [313, 119] on button "[DATE]" at bounding box center [319, 128] width 54 height 26
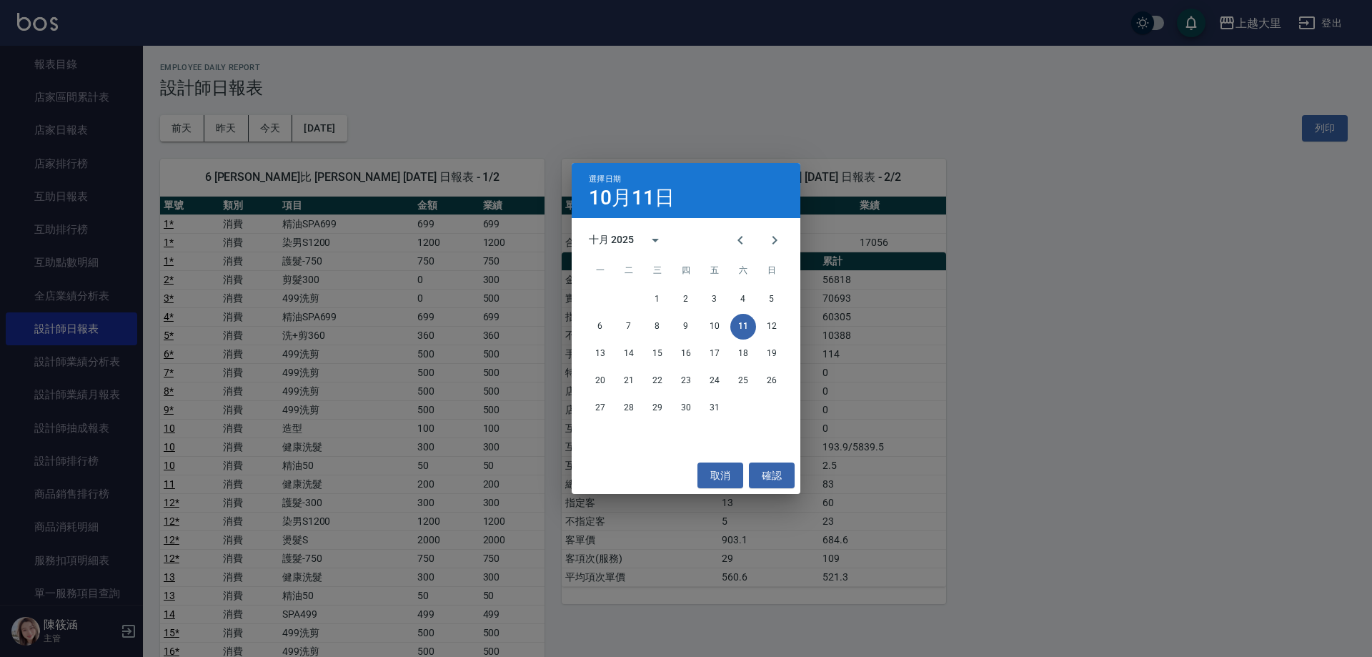
click at [1002, 405] on div "選擇日期 10月11日 十月 2025 一 二 三 四 五 六 日 1 2 3 4 5 6 7 8 9 10 11 12 13 14 15 16 17 18 …" at bounding box center [686, 328] width 1372 height 657
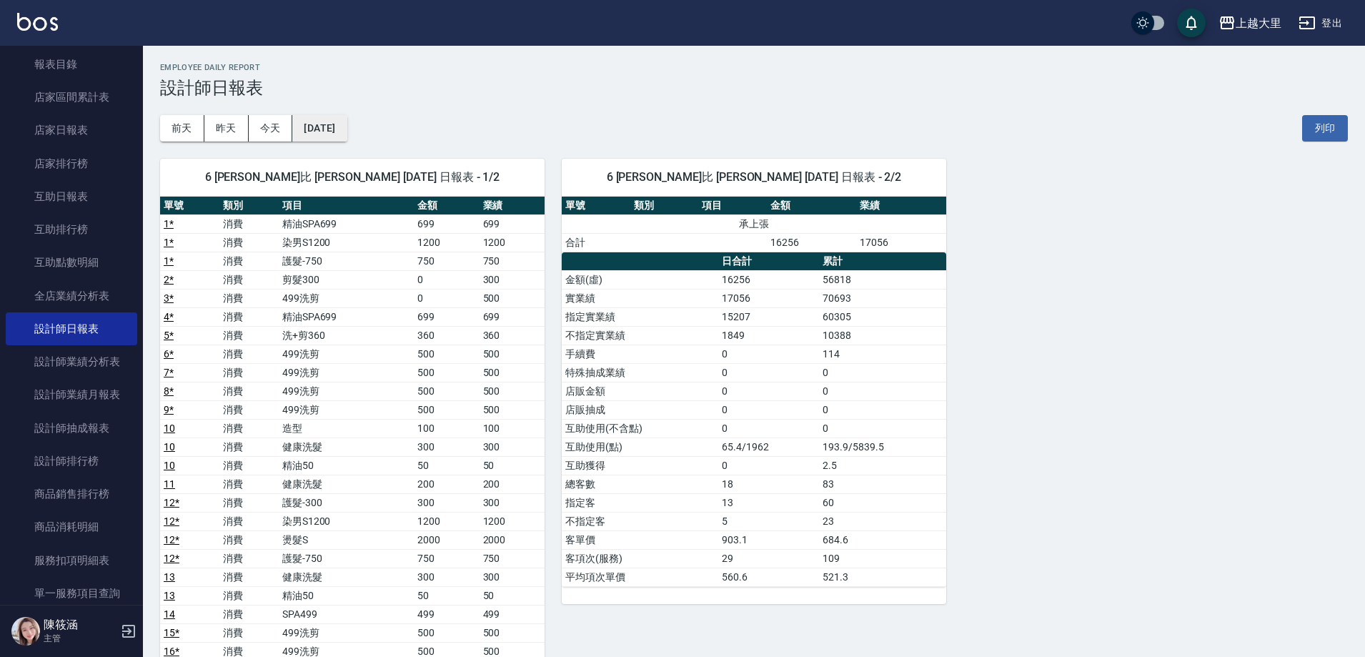
click at [347, 124] on button "[DATE]" at bounding box center [319, 128] width 54 height 26
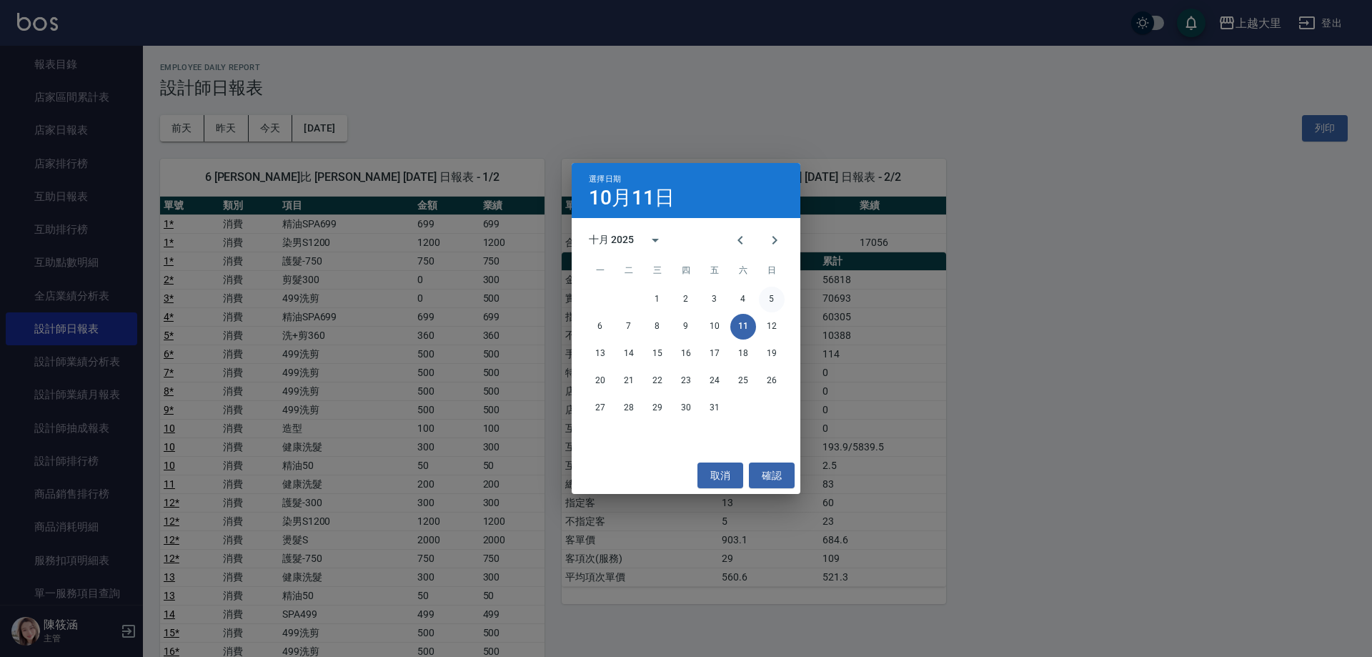
click at [762, 299] on button "5" at bounding box center [772, 300] width 26 height 26
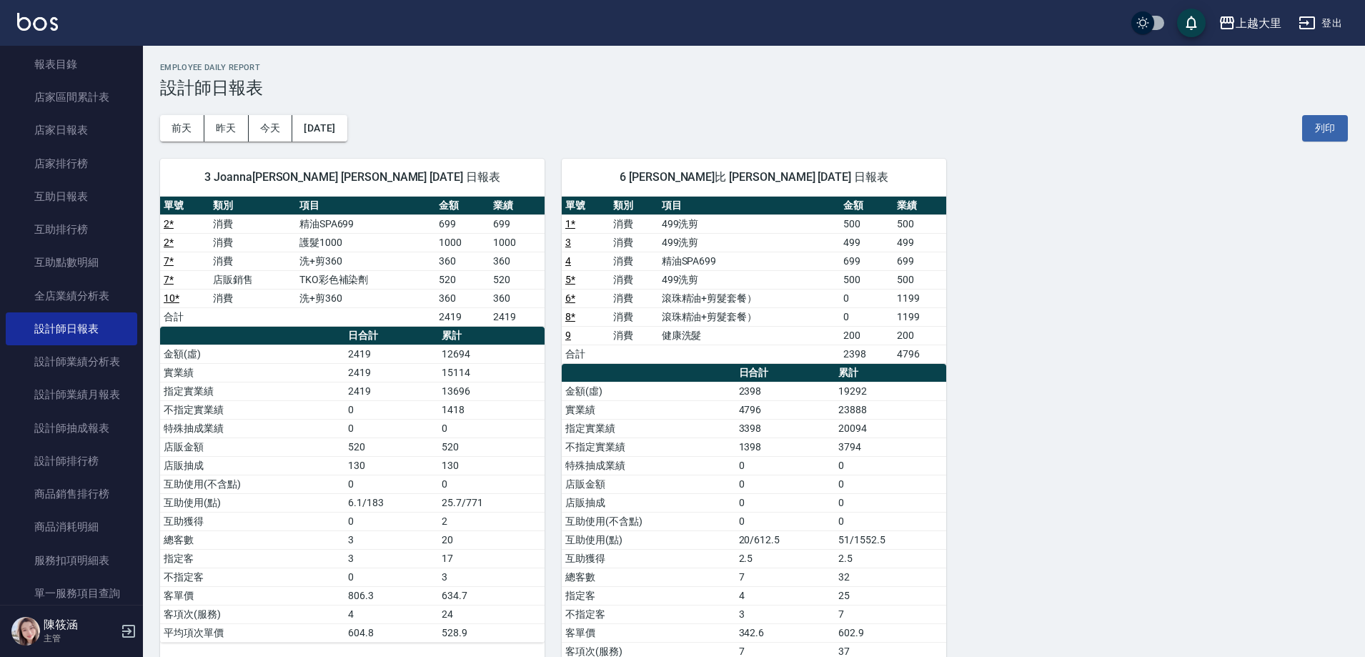
click at [166, 237] on link "2 *" at bounding box center [169, 242] width 10 height 11
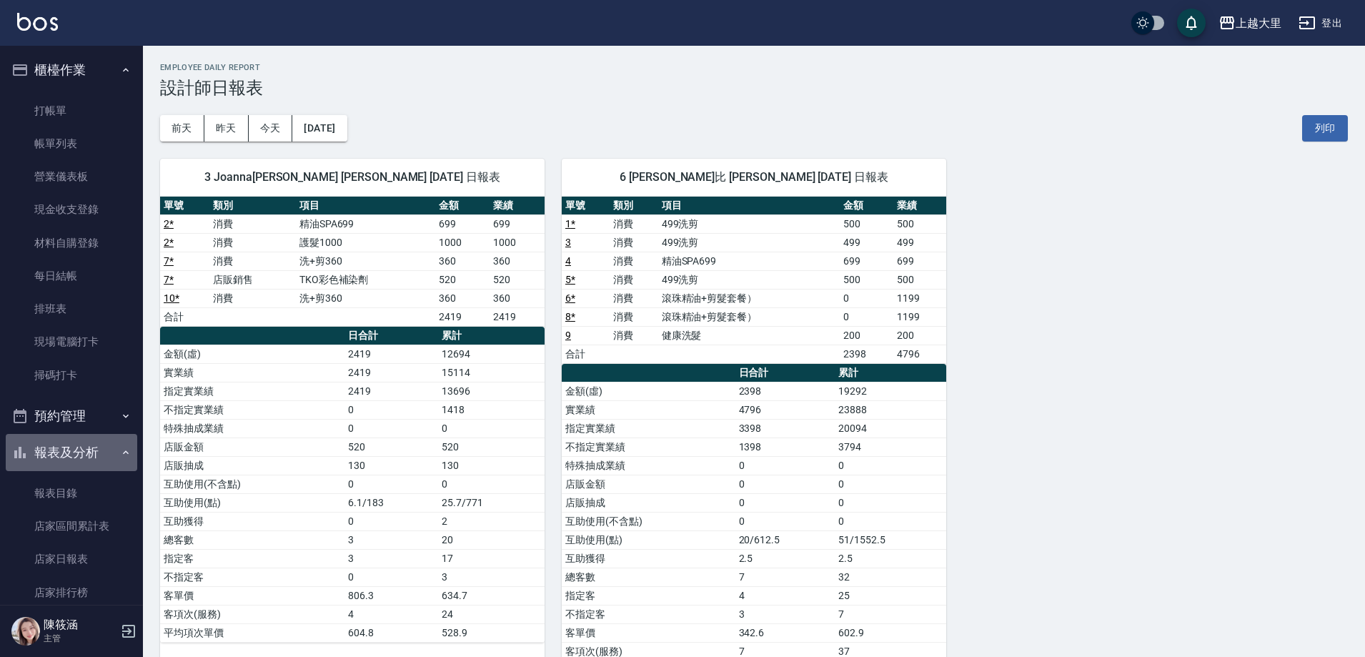
click at [101, 454] on button "報表及分析" at bounding box center [71, 452] width 131 height 37
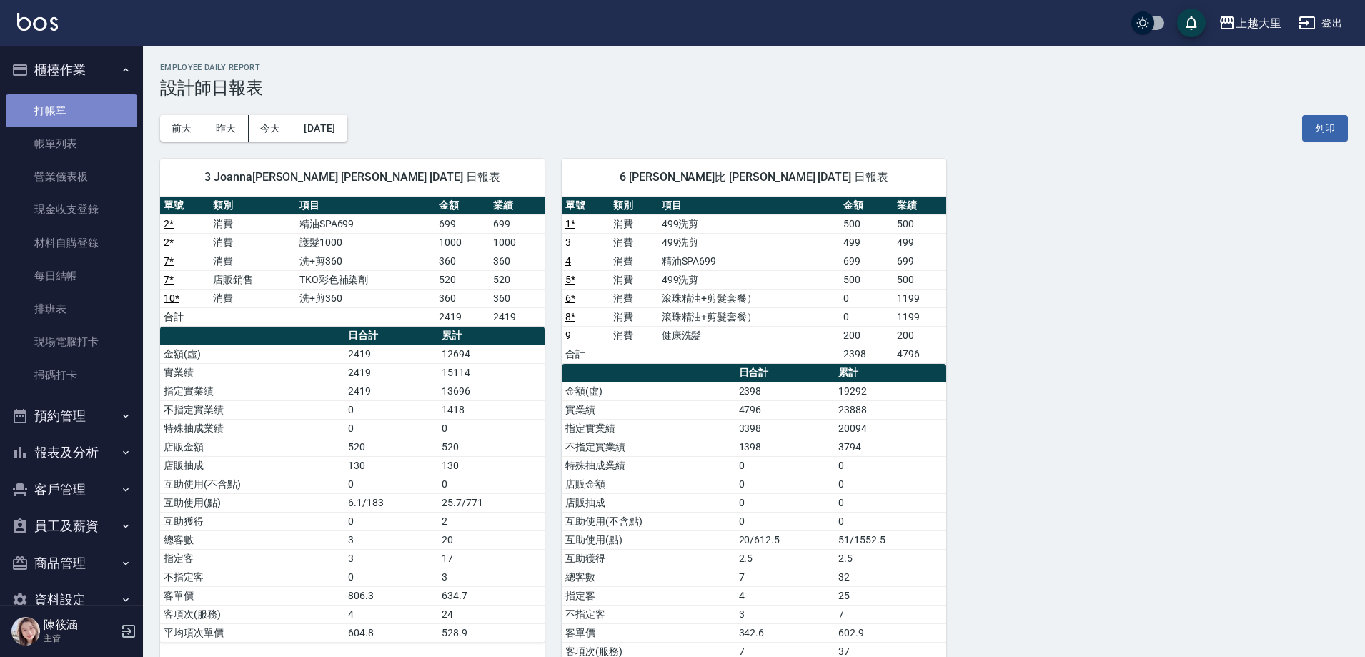
click at [105, 118] on link "打帳單" at bounding box center [71, 110] width 131 height 33
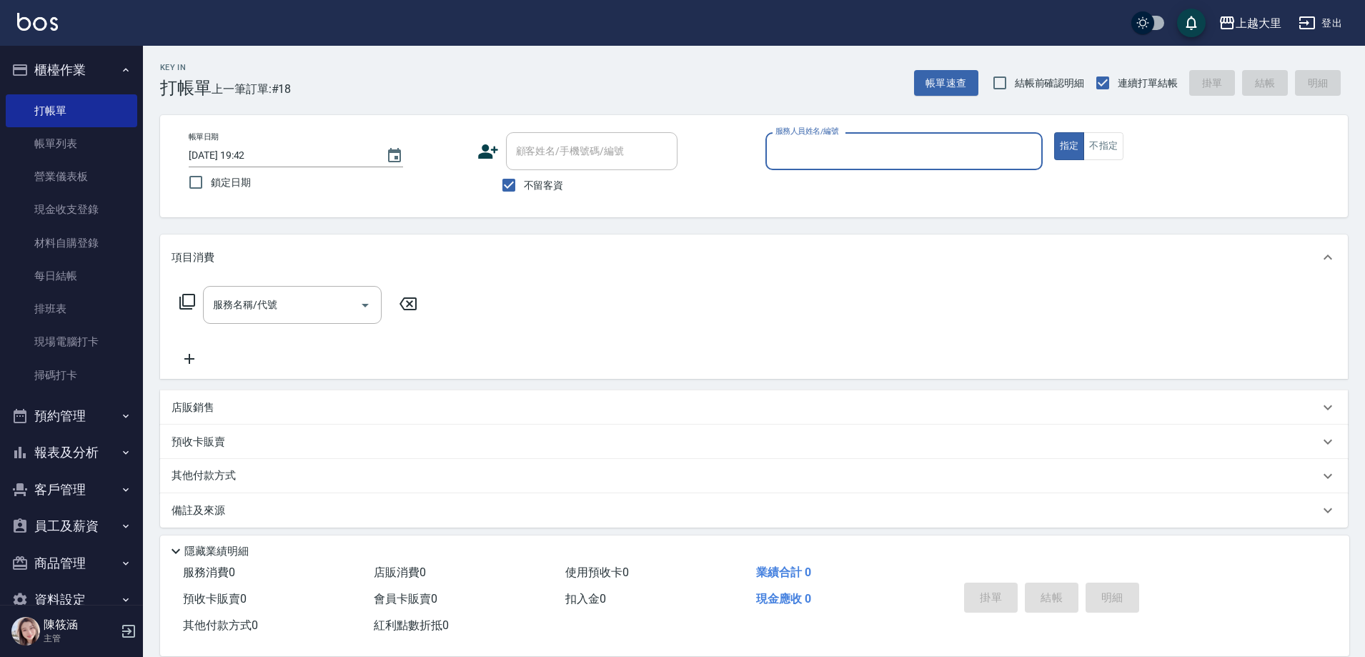
click at [120, 71] on icon "button" at bounding box center [125, 69] width 11 height 11
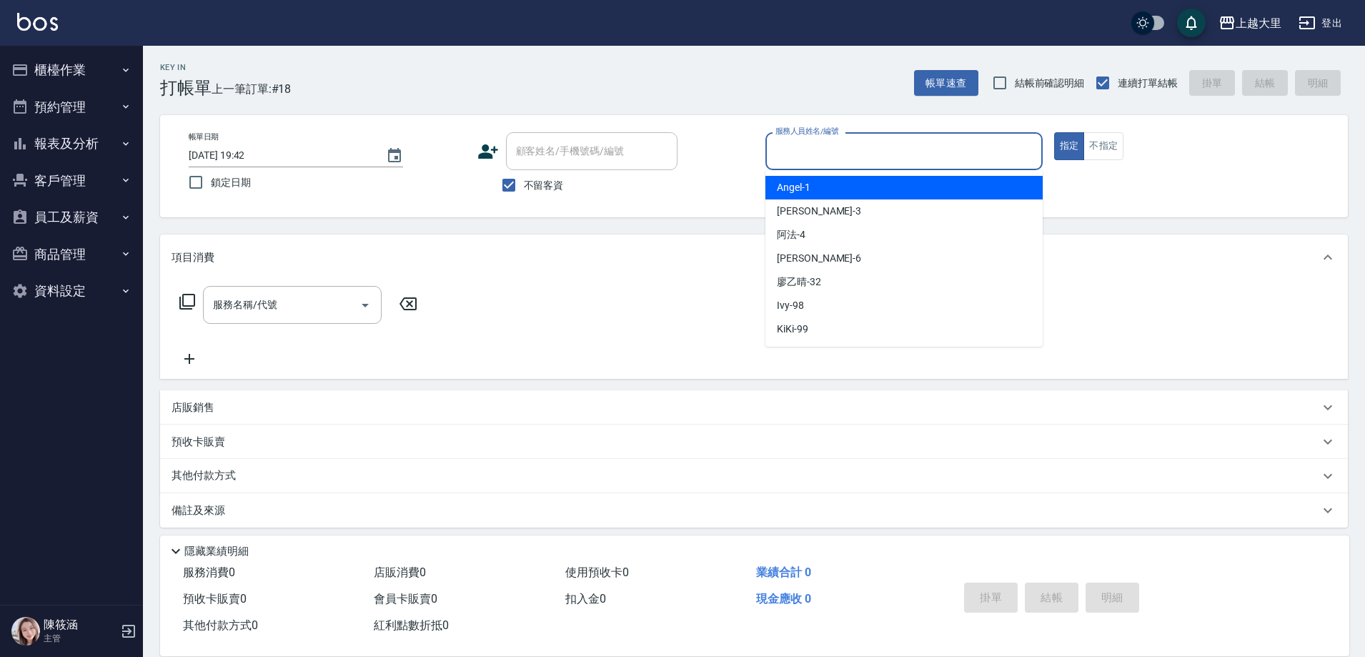
click at [805, 159] on input "服務人員姓名/編號" at bounding box center [904, 151] width 264 height 25
type input "Phoebe菲比-6"
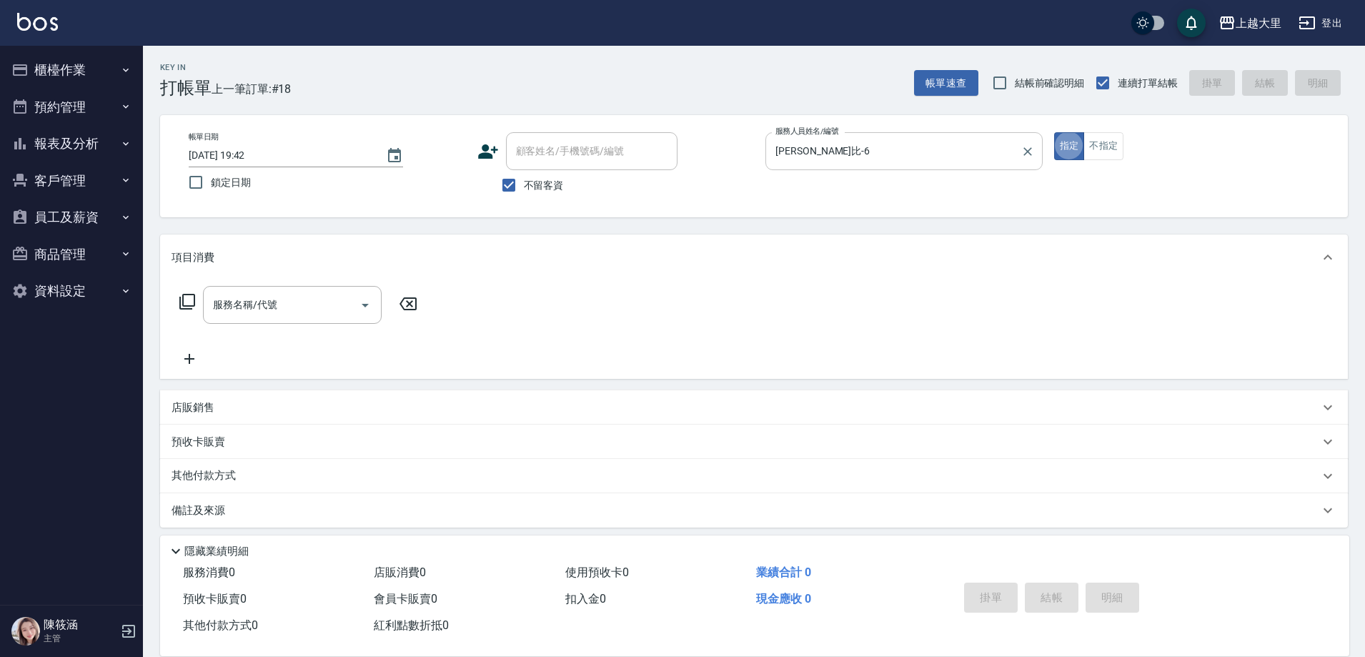
type button "true"
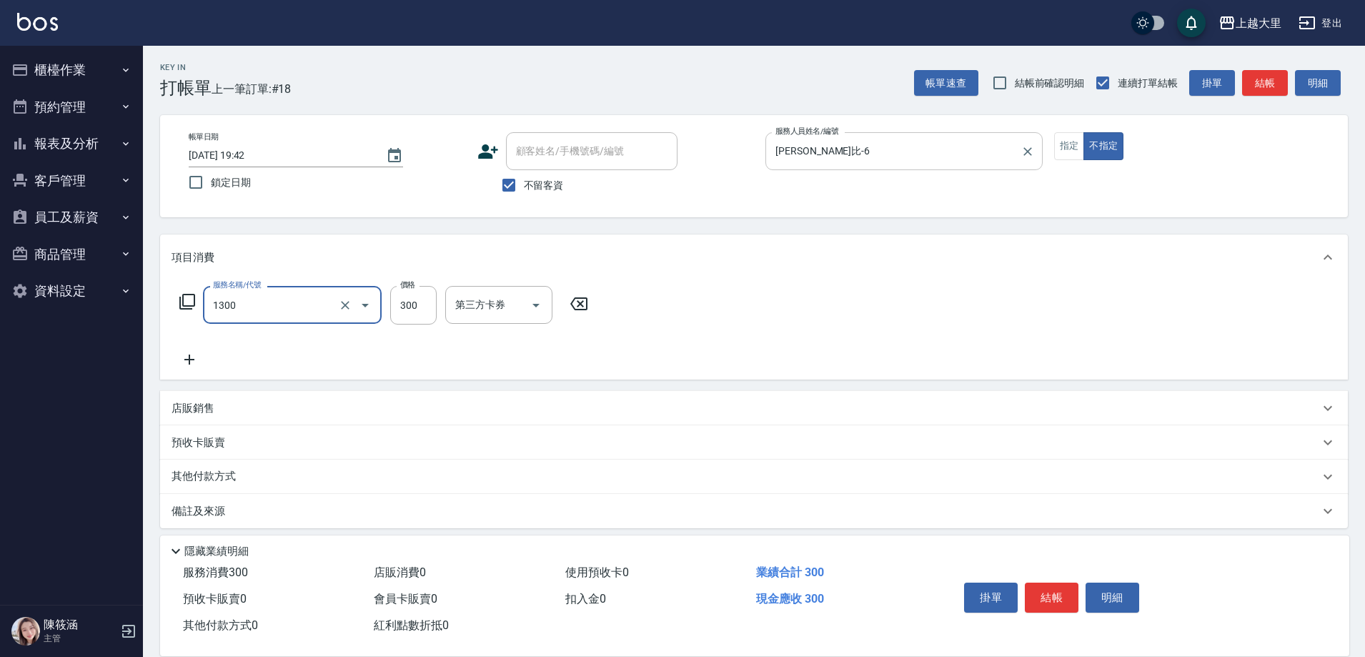
type input "健康洗髮(1300)"
type input "200"
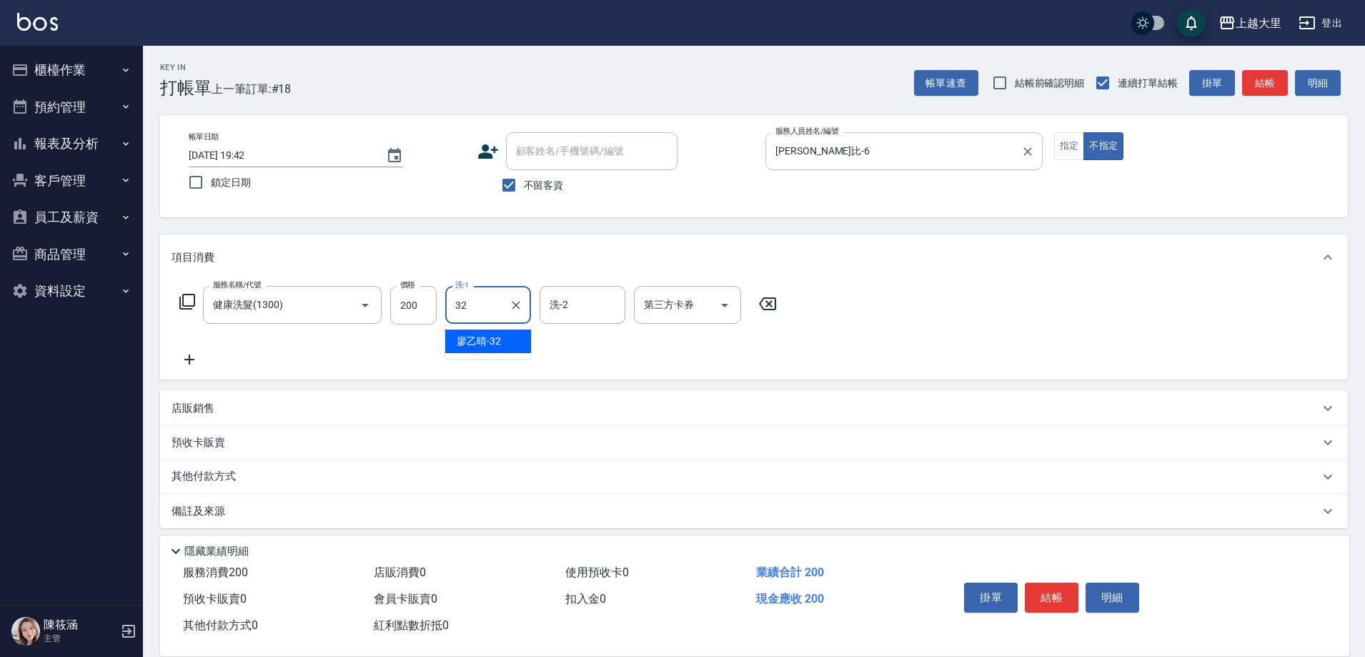
type input "廖乙晴-32"
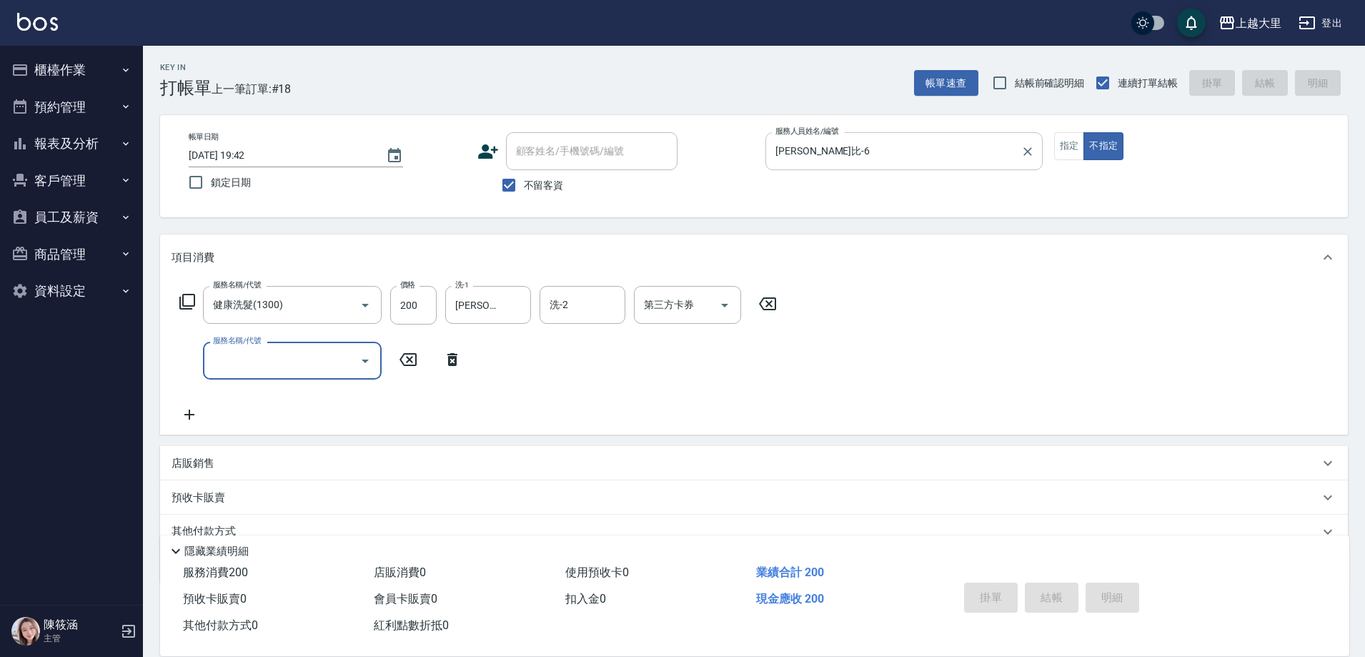
type input "2025/10/11 20:07"
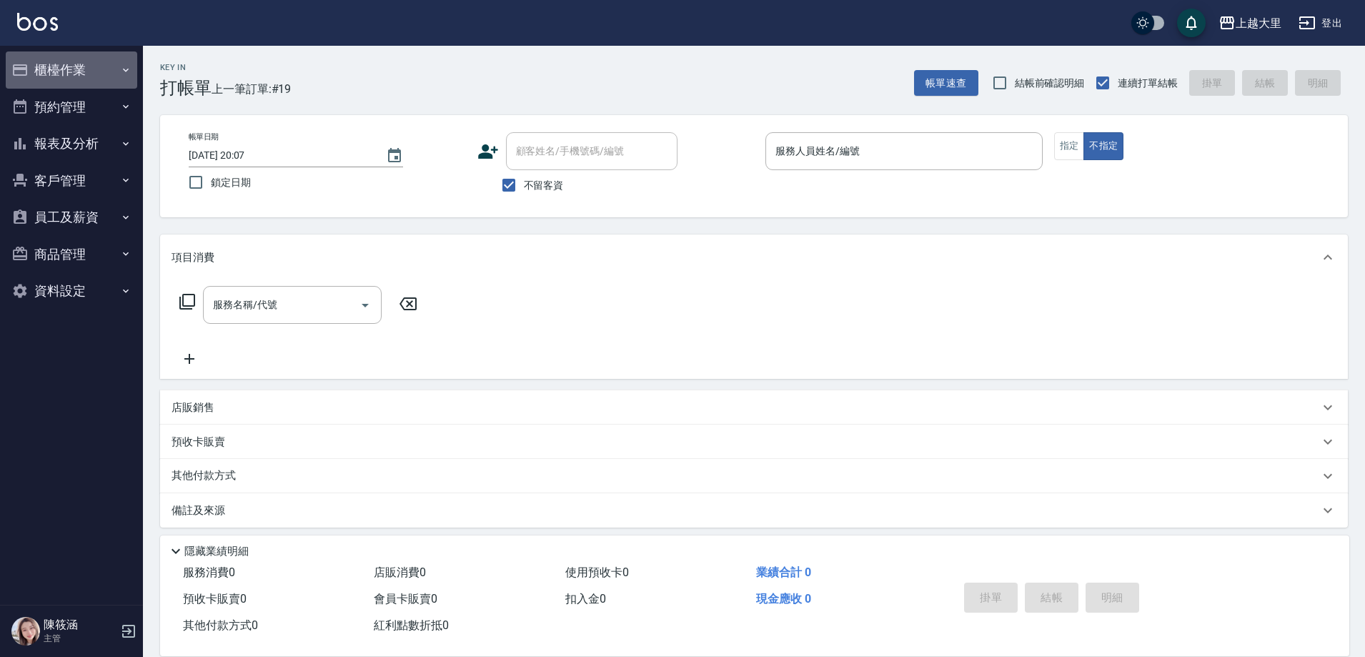
click at [98, 66] on button "櫃檯作業" at bounding box center [71, 69] width 131 height 37
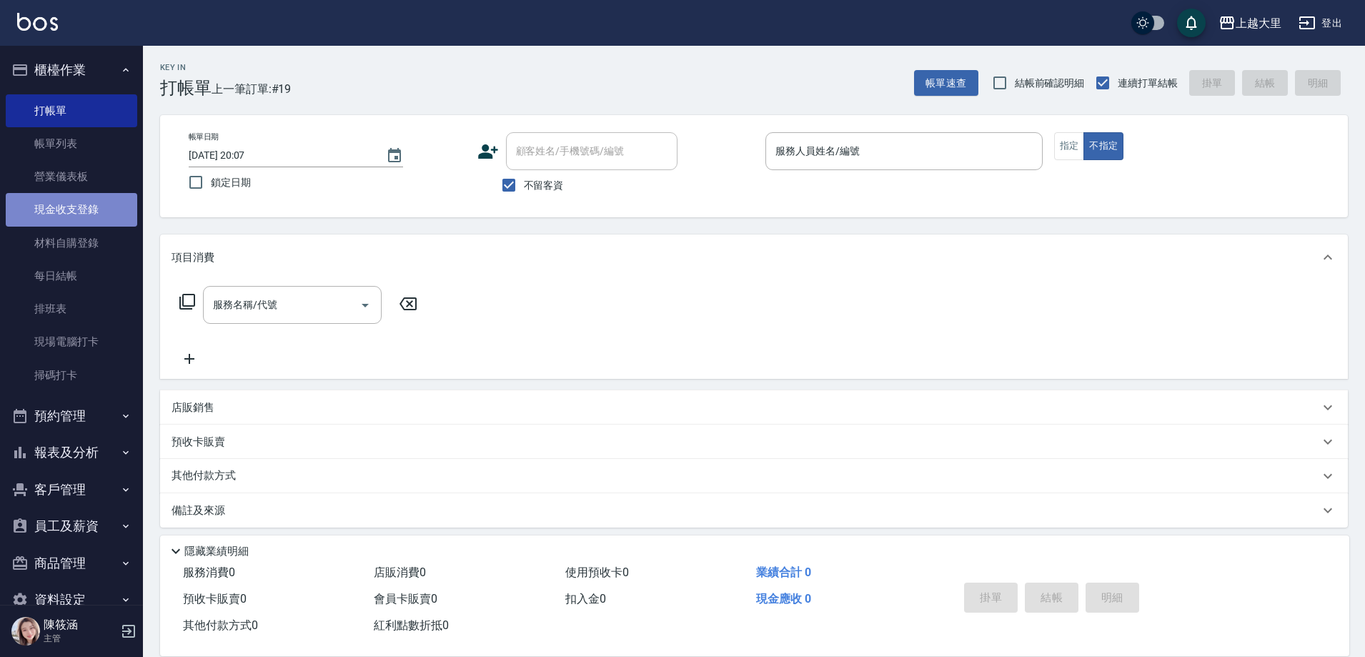
click at [101, 211] on link "現金收支登錄" at bounding box center [71, 209] width 131 height 33
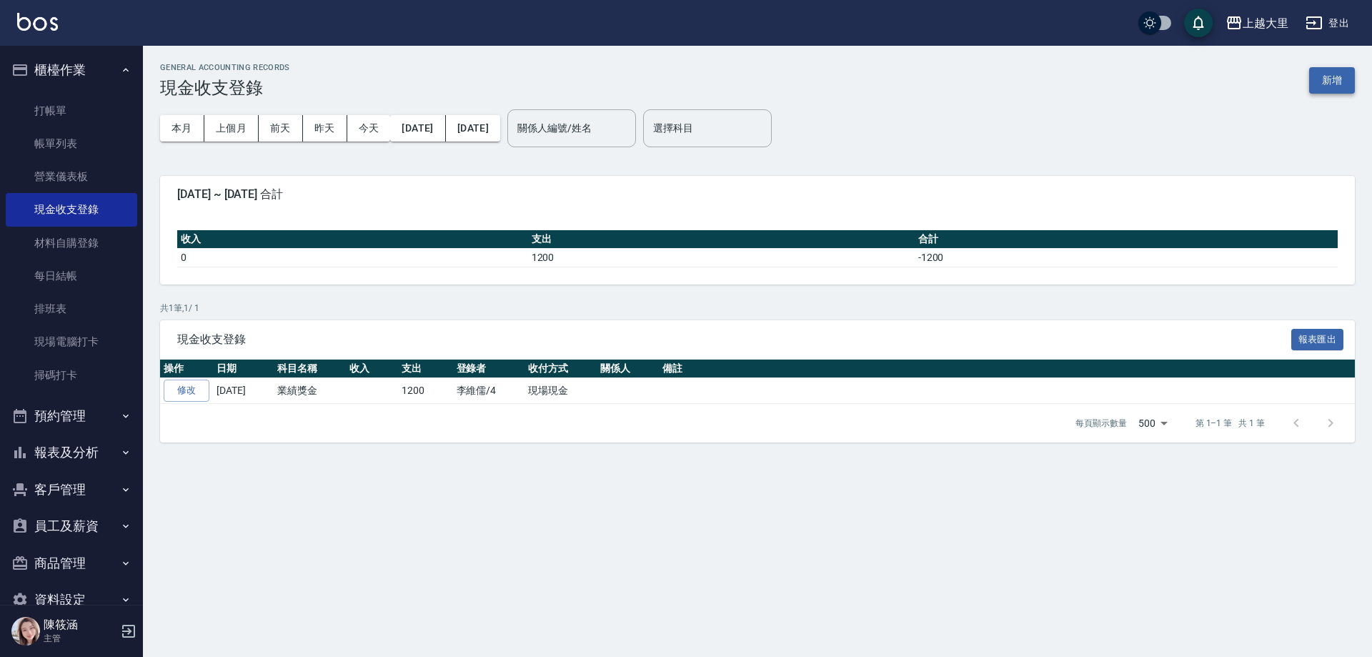
click at [1349, 69] on button "新增" at bounding box center [1332, 80] width 46 height 26
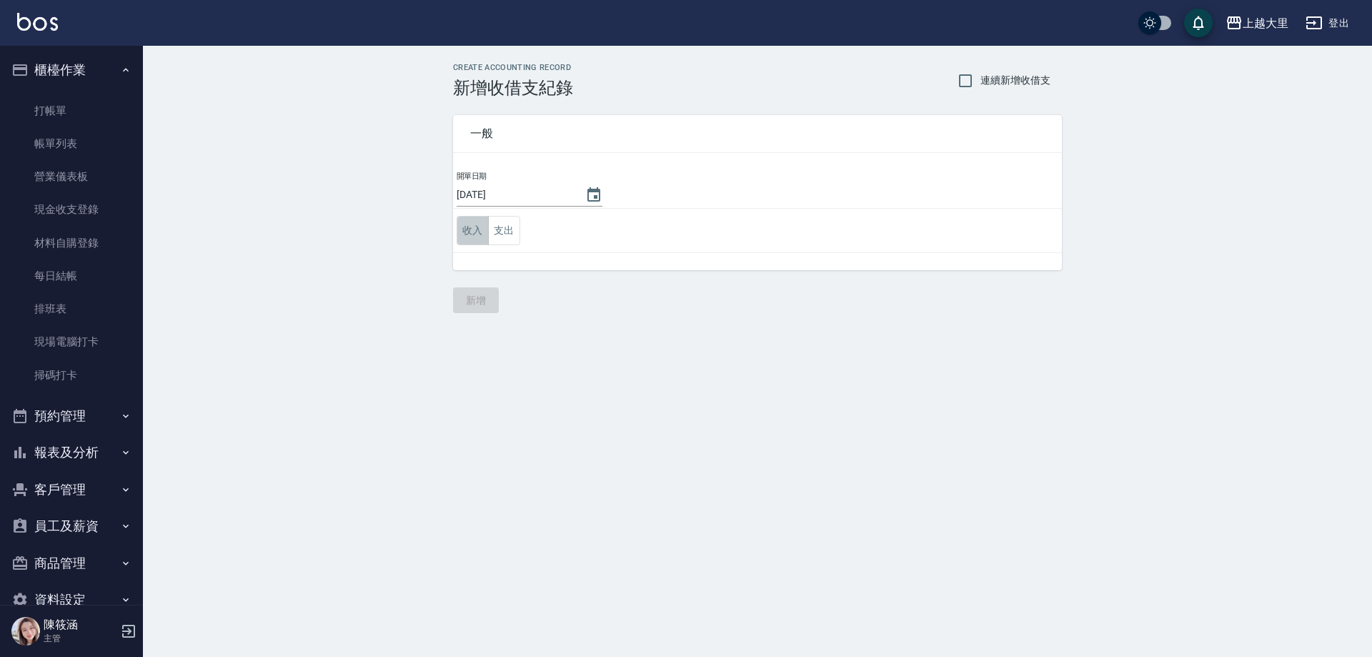
click at [479, 237] on button "收入" at bounding box center [473, 230] width 32 height 29
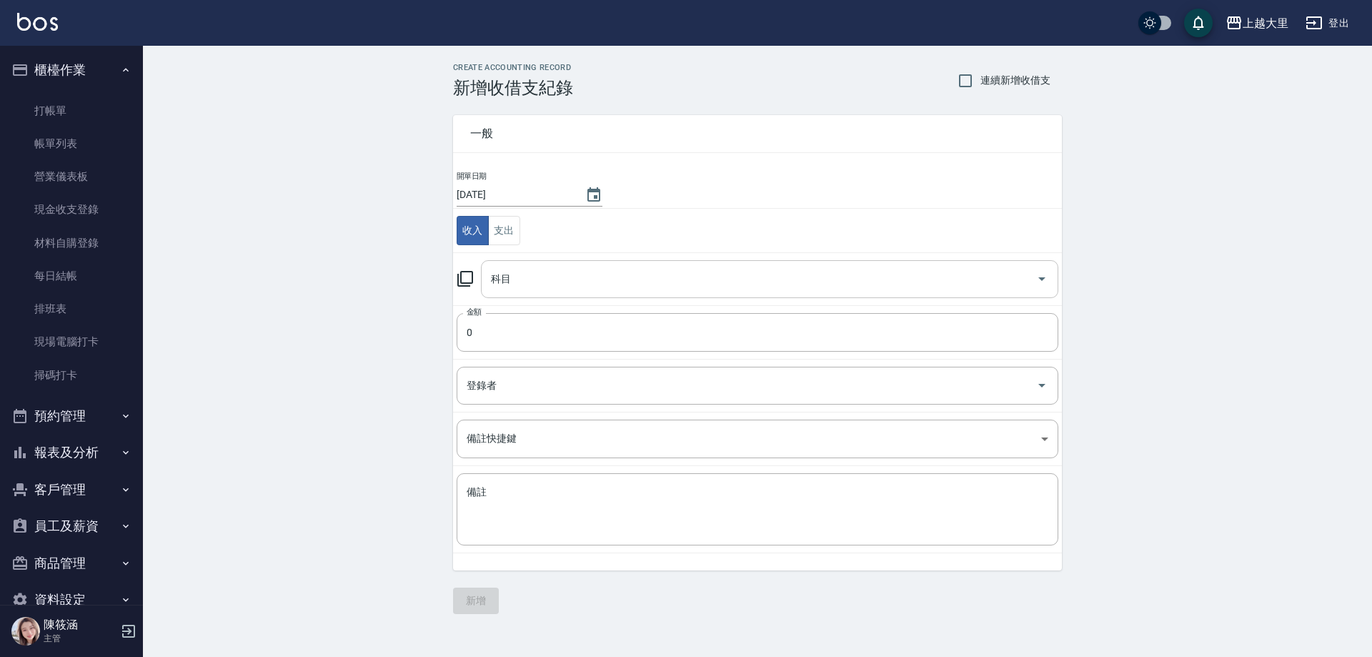
click at [532, 270] on input "科目" at bounding box center [758, 279] width 543 height 25
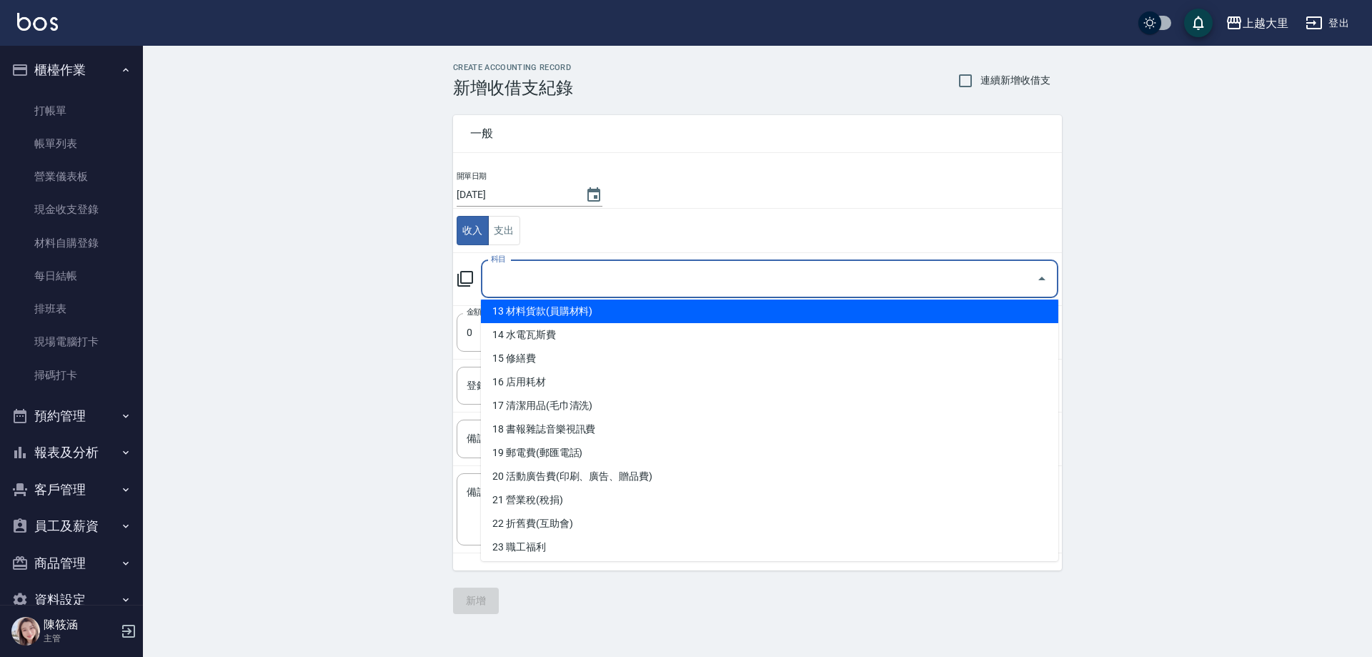
scroll to position [288, 0]
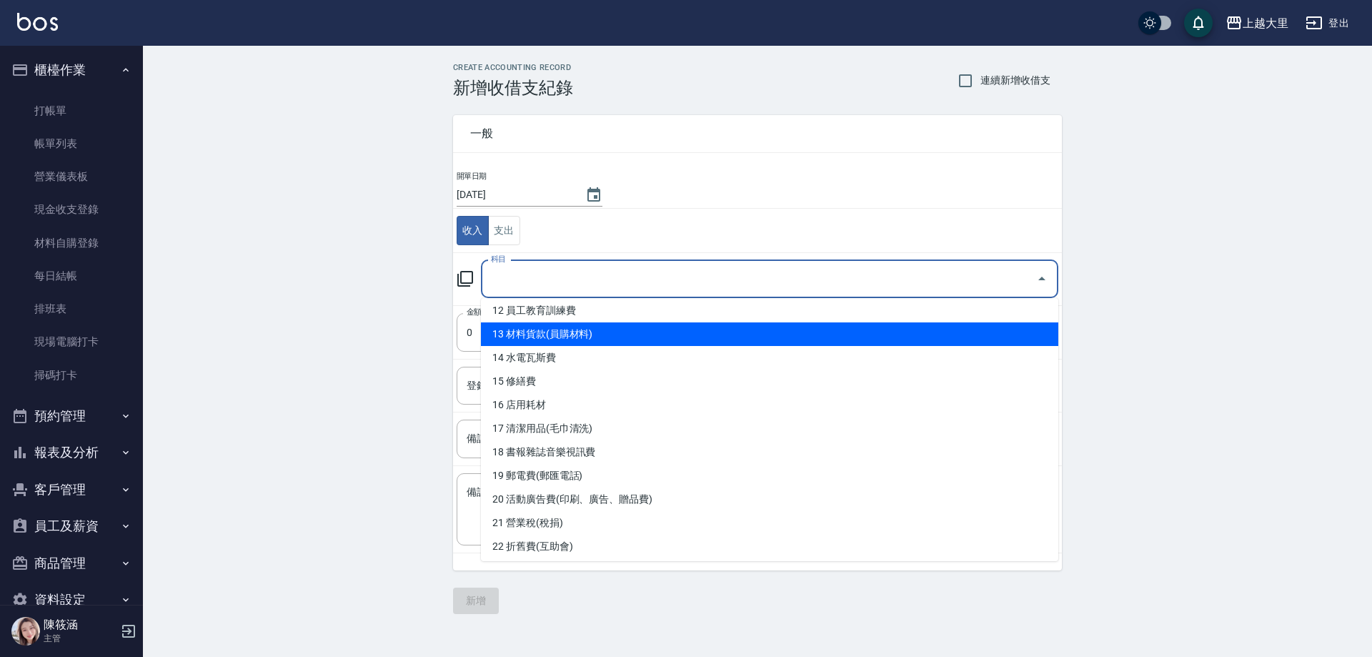
click at [577, 338] on li "13 材料貨款(員購材料)" at bounding box center [769, 334] width 577 height 24
type input "13 材料貨款(員購材料)"
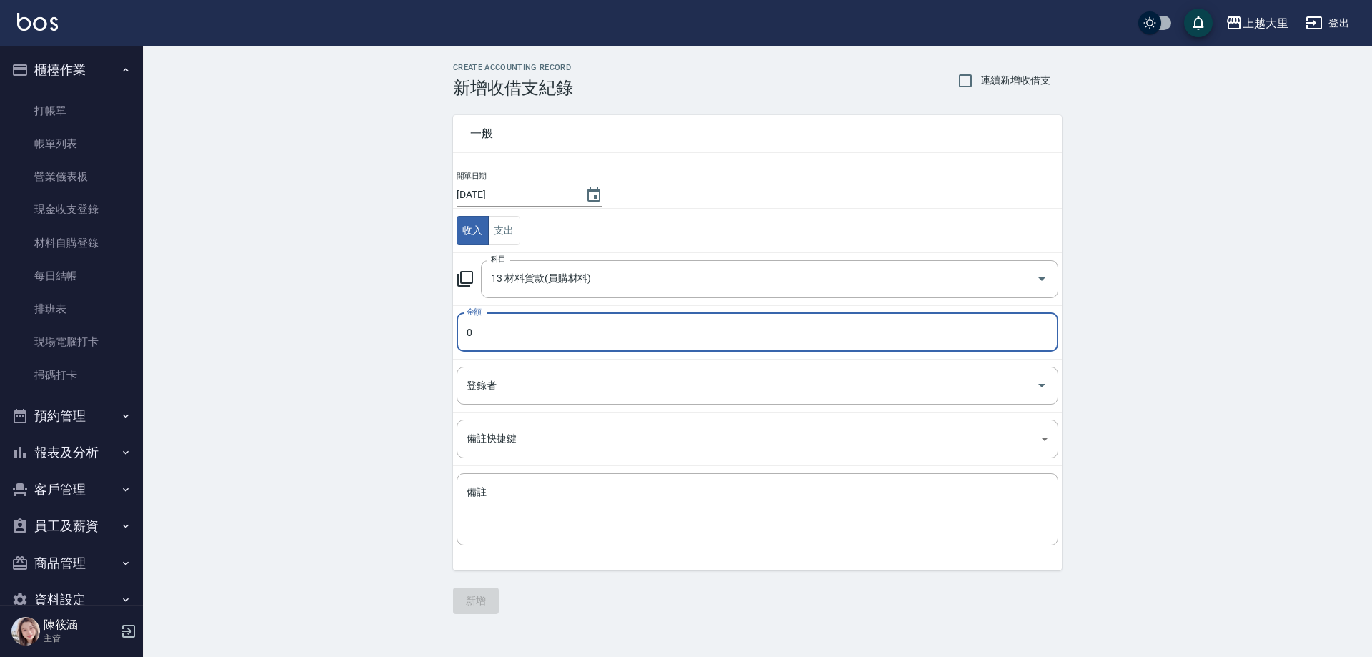
click at [503, 336] on input "0" at bounding box center [758, 332] width 602 height 39
type input "0840"
click at [510, 488] on textarea "備註" at bounding box center [758, 509] width 582 height 49
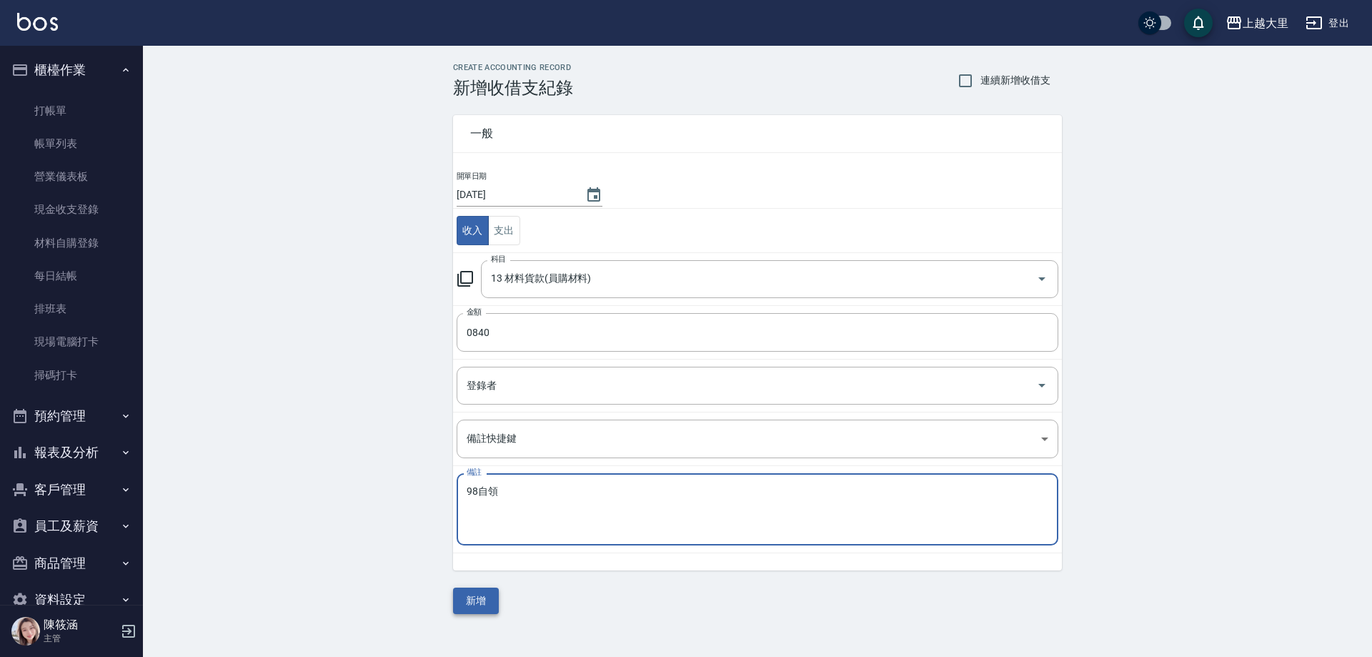
type textarea "98自領"
click at [474, 605] on button "新增" at bounding box center [476, 600] width 46 height 26
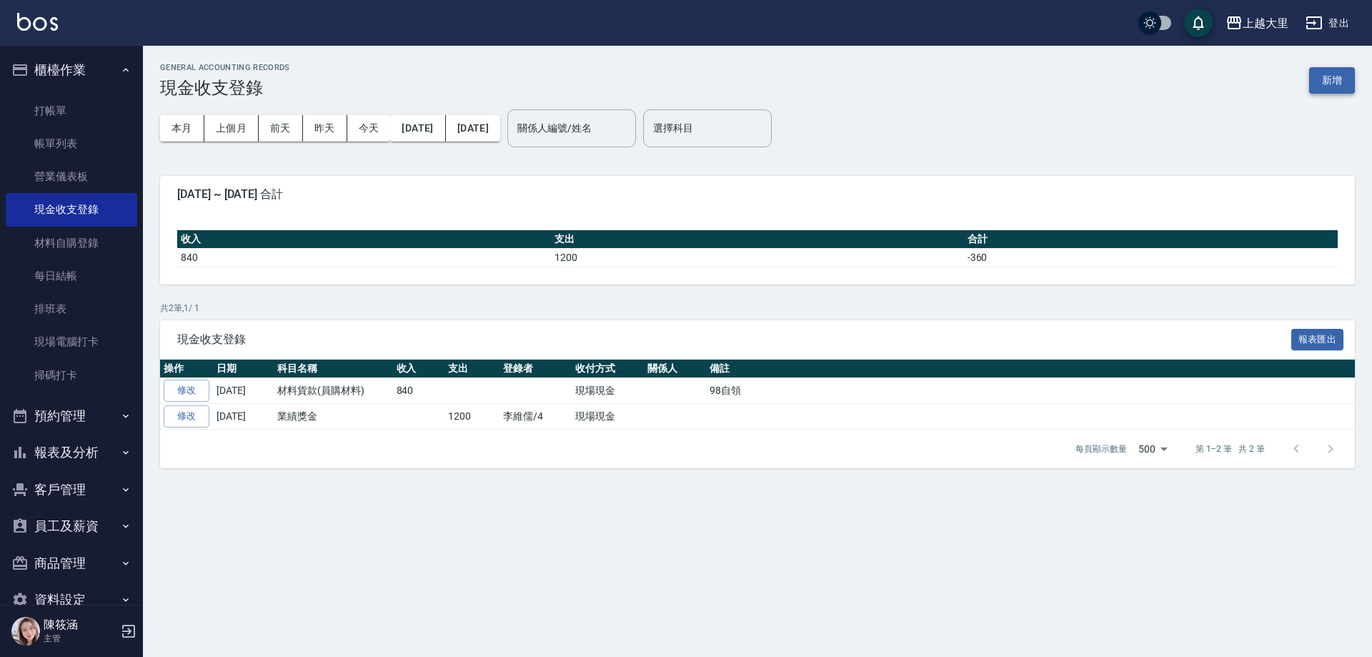
click at [1344, 84] on button "新增" at bounding box center [1332, 80] width 46 height 26
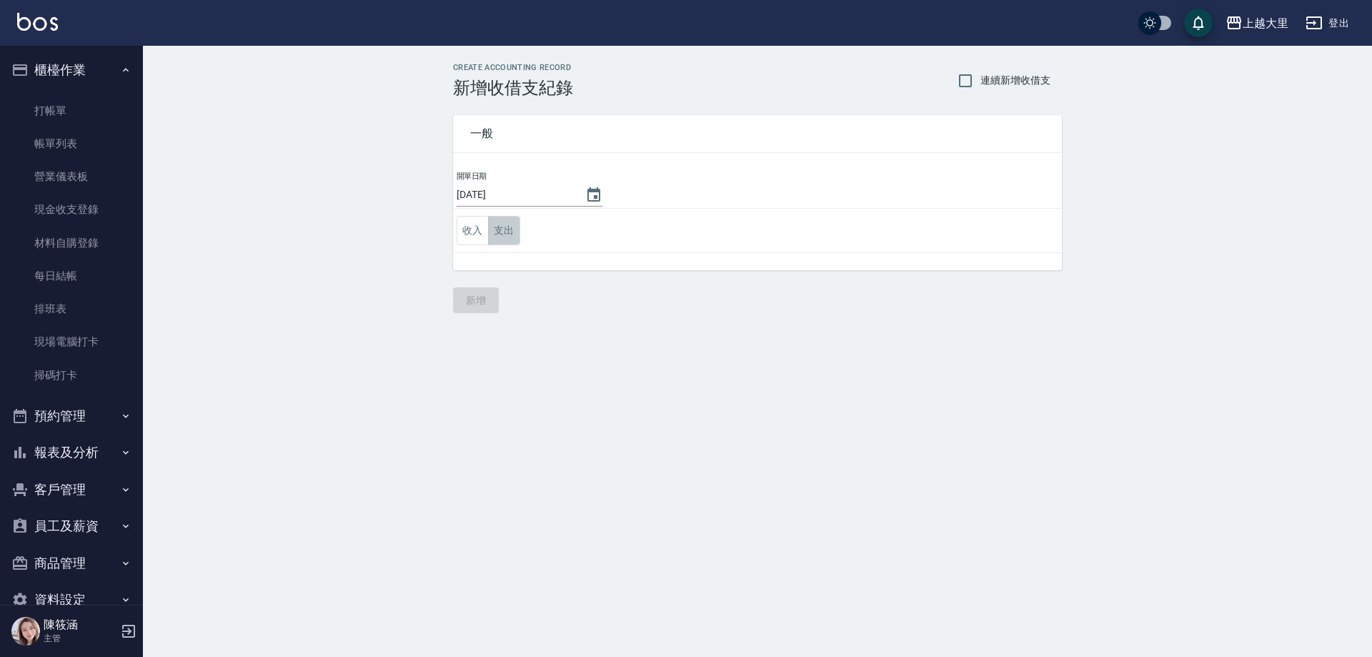
click at [513, 235] on button "支出" at bounding box center [504, 230] width 32 height 29
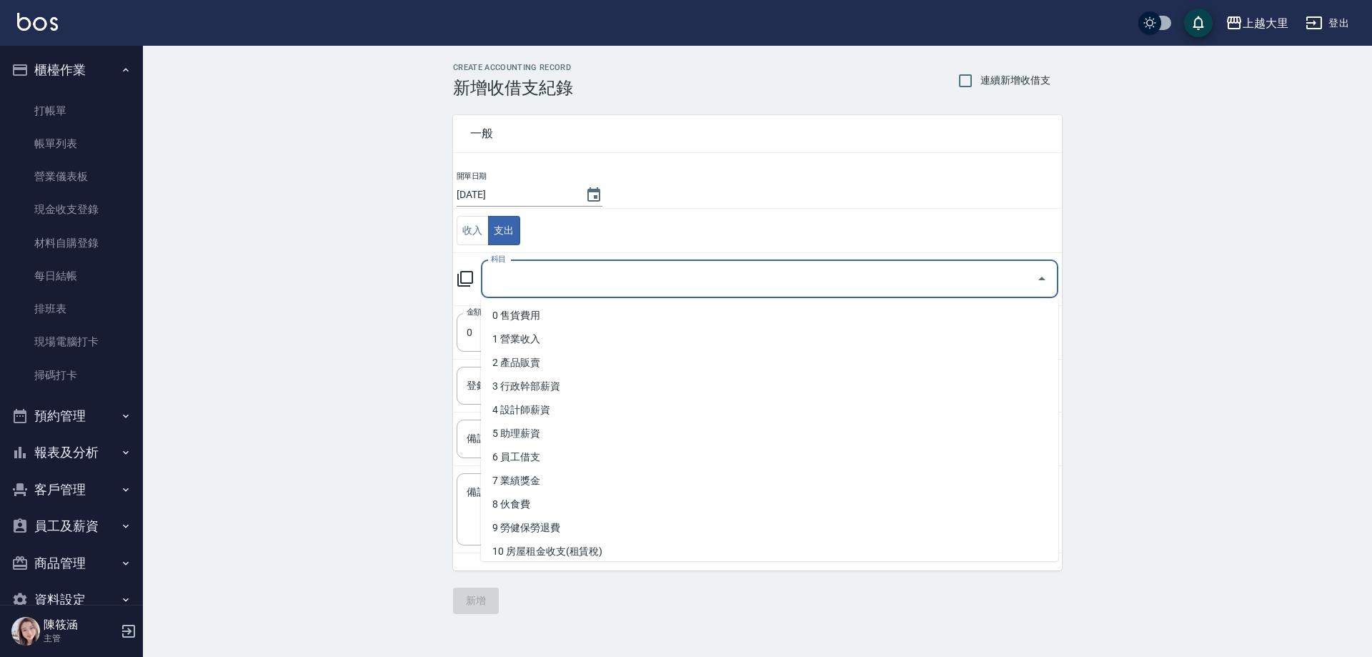
click at [524, 275] on input "科目" at bounding box center [758, 279] width 543 height 25
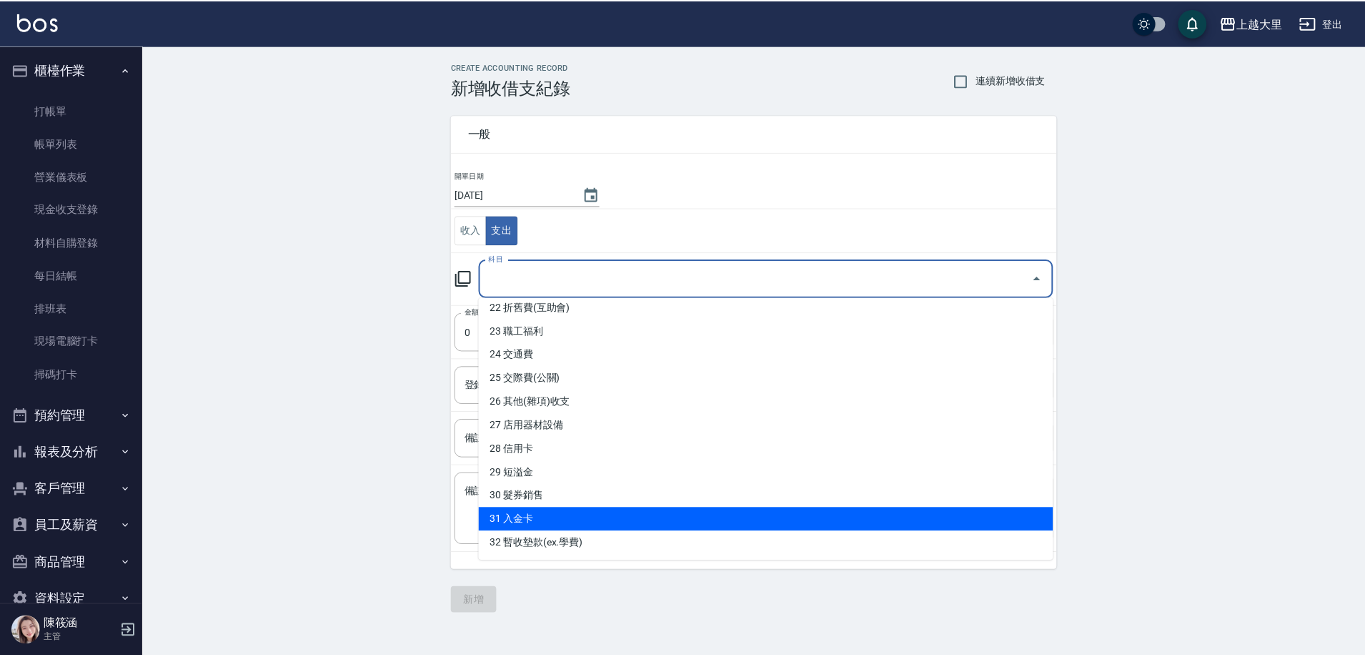
scroll to position [502, 0]
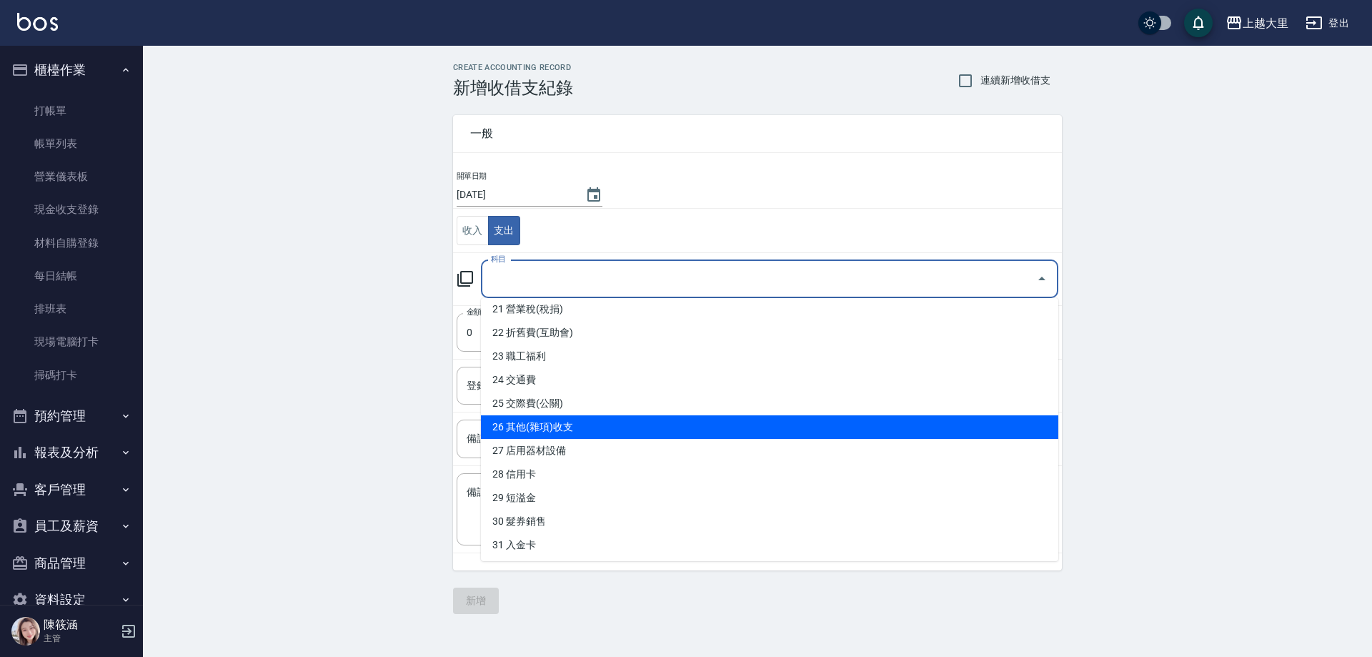
click at [645, 427] on li "26 其他(雜項)收支" at bounding box center [769, 427] width 577 height 24
type input "26 其他(雜項)收支"
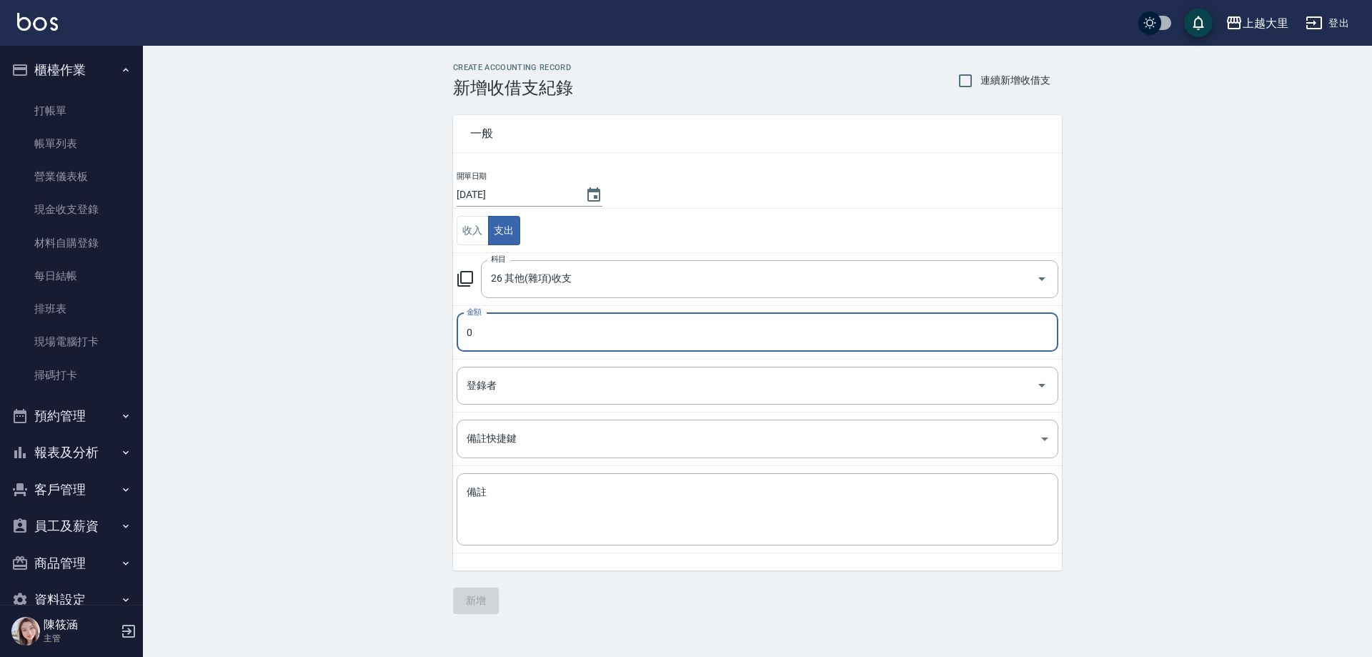
click at [534, 323] on input "0" at bounding box center [758, 332] width 602 height 39
type input "0953"
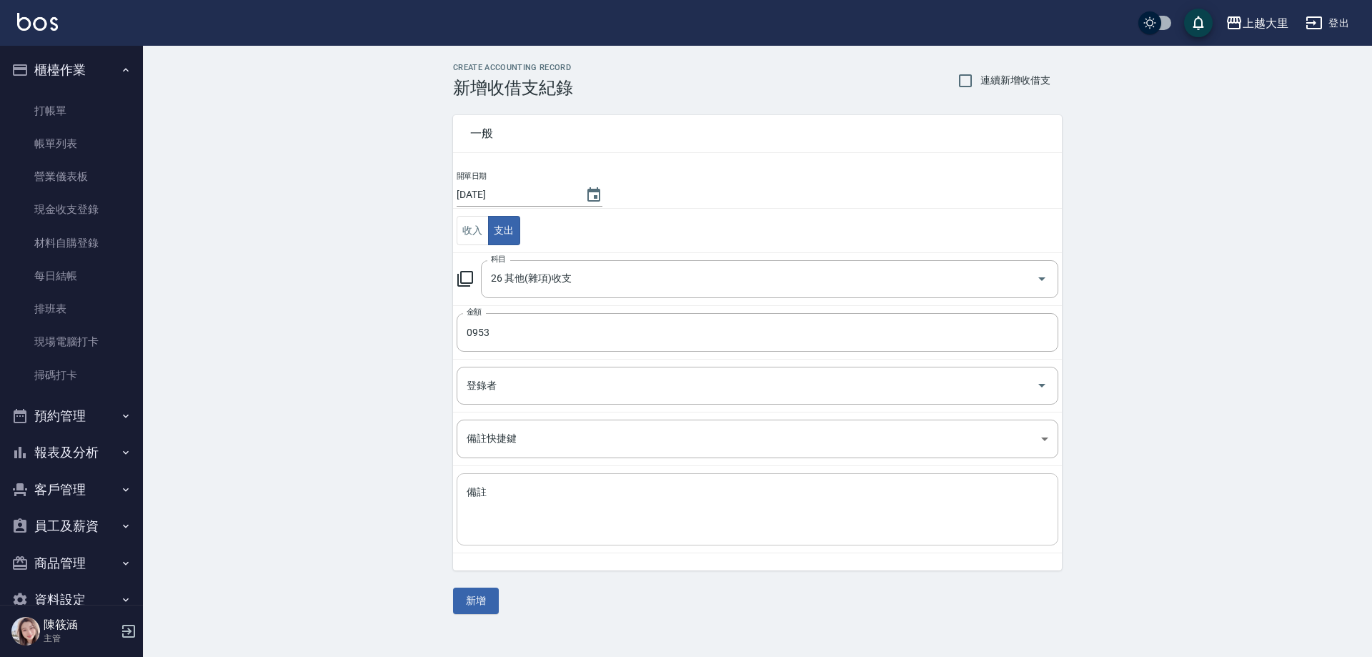
click at [512, 476] on div "x 備註" at bounding box center [758, 509] width 602 height 72
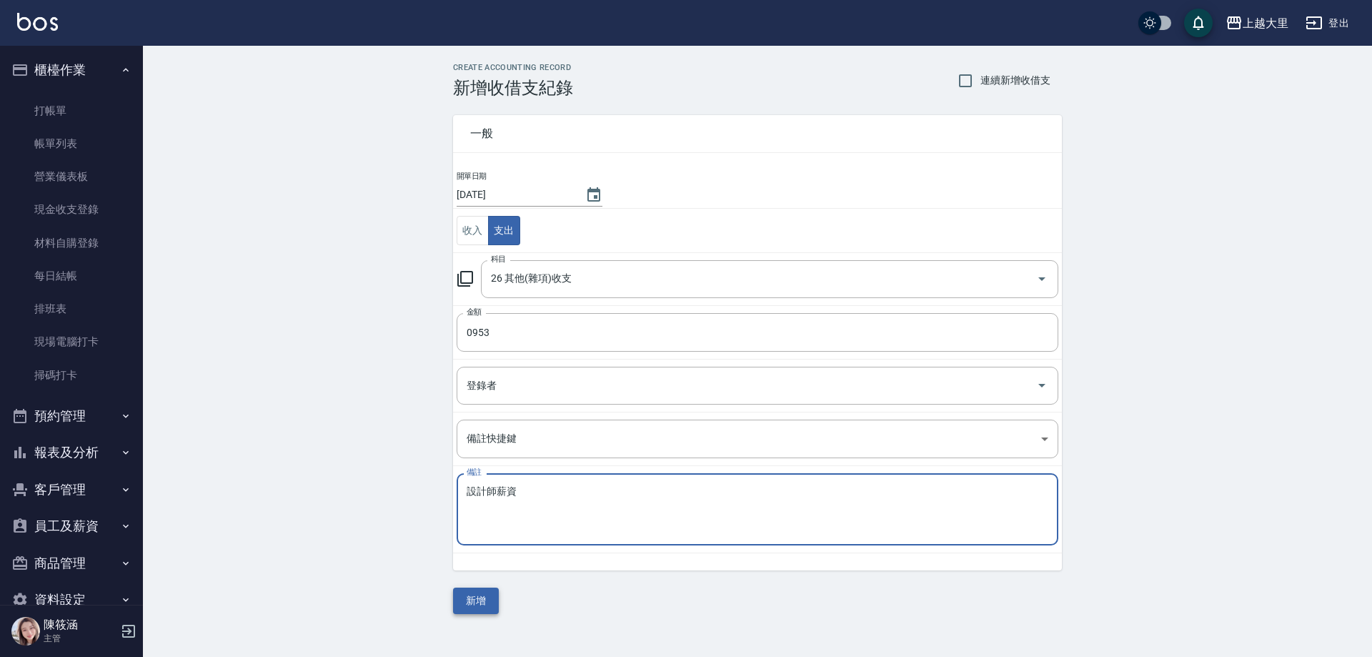
type textarea "設計師薪資"
click at [495, 607] on button "新增" at bounding box center [476, 600] width 46 height 26
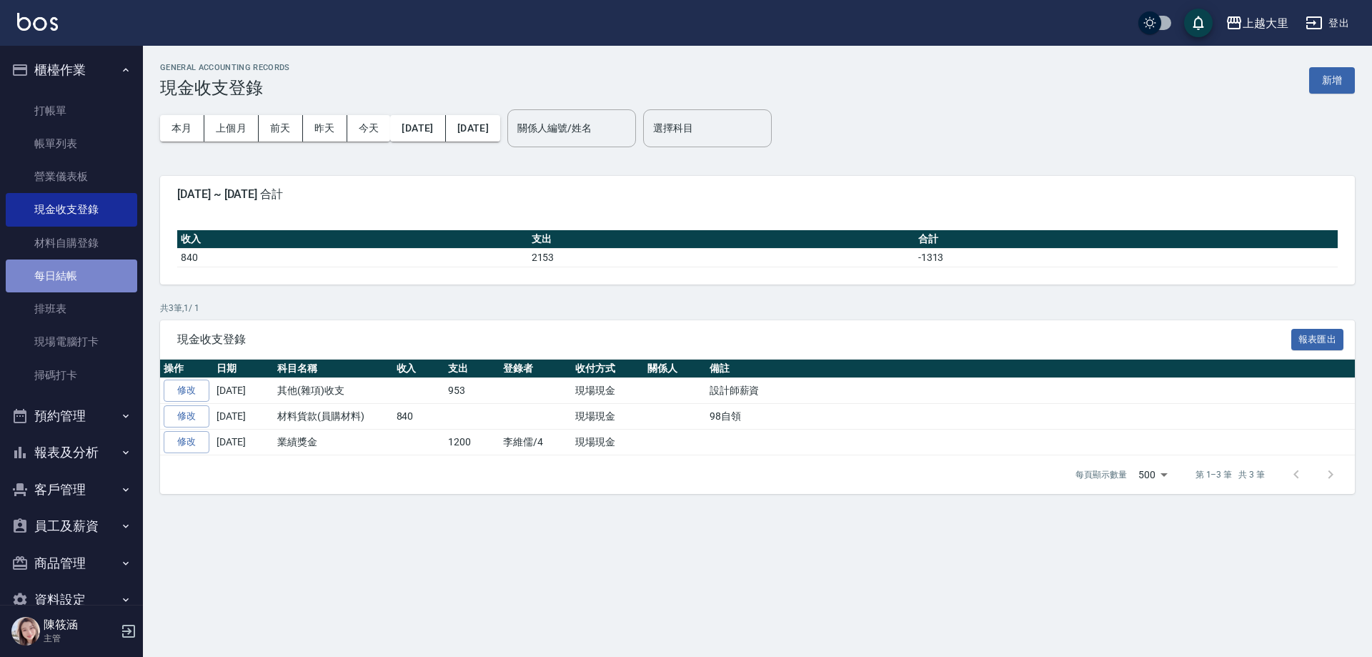
click at [94, 281] on link "每日結帳" at bounding box center [71, 275] width 131 height 33
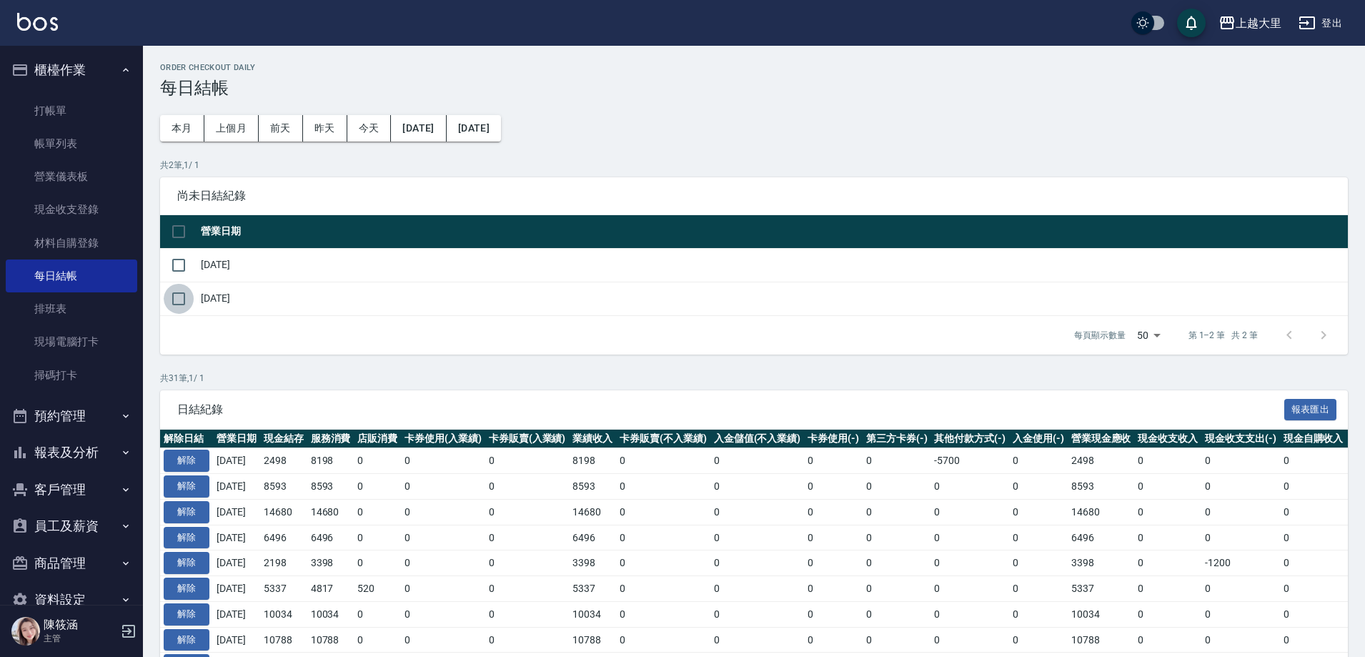
click at [171, 294] on input "checkbox" at bounding box center [179, 299] width 30 height 30
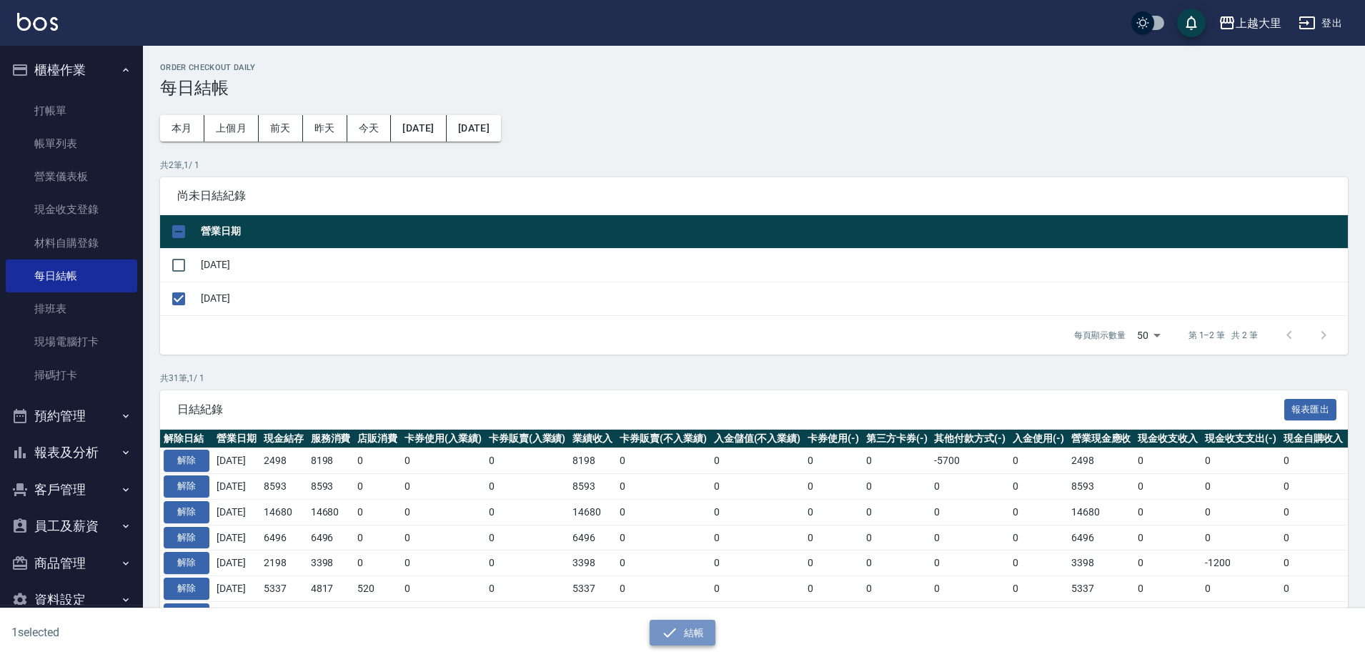
click at [687, 631] on button "結帳" at bounding box center [683, 633] width 66 height 26
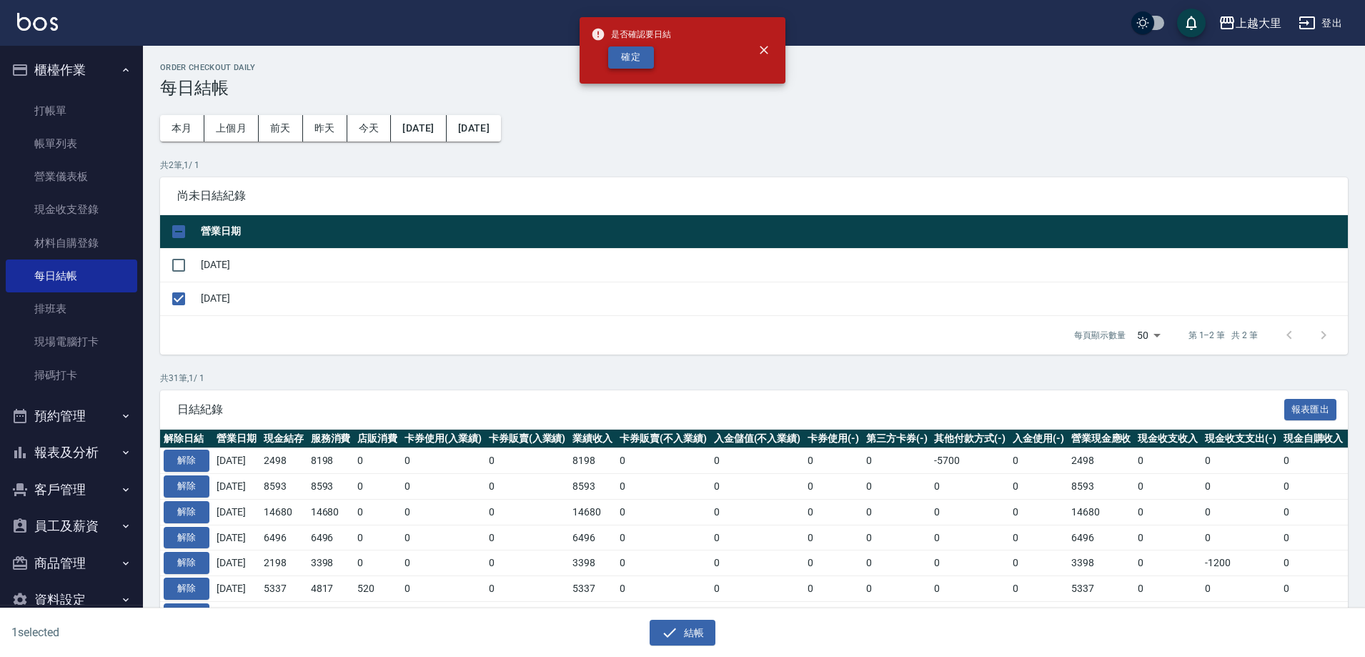
click at [650, 59] on button "確定" at bounding box center [631, 57] width 46 height 22
checkbox input "false"
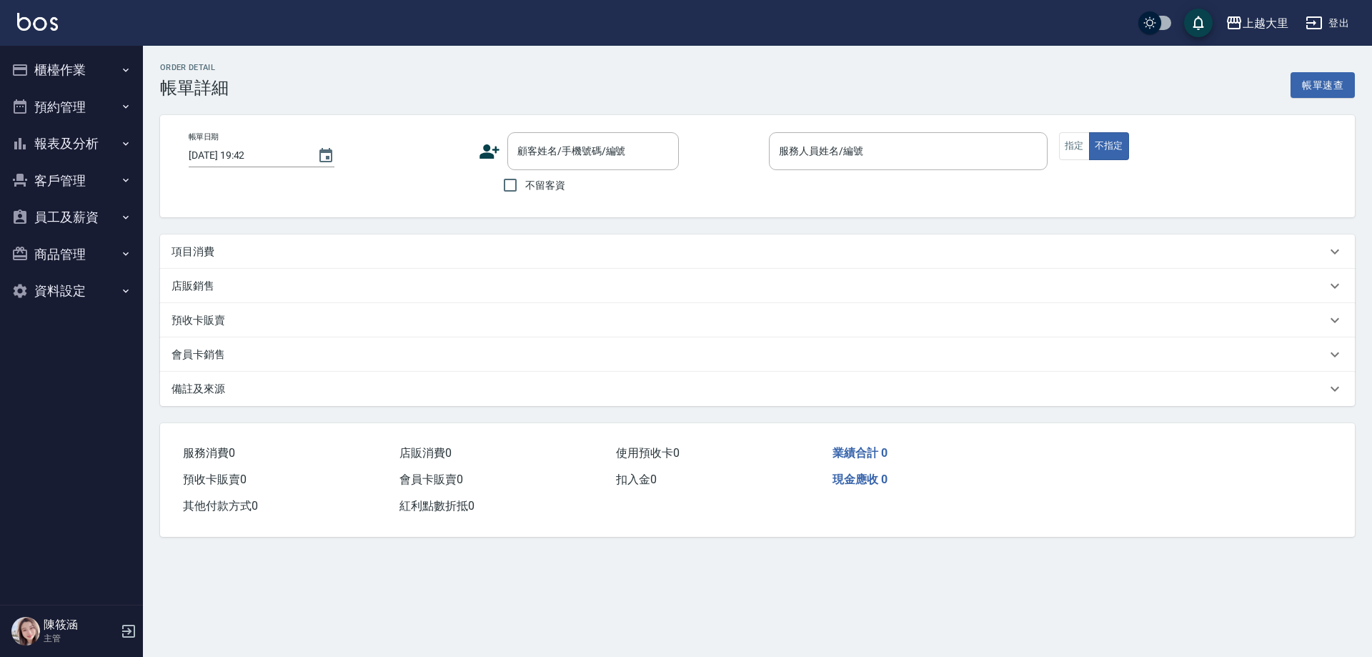
type input "[DATE] 20:14"
checkbox input "true"
type input "Joanna喬安娜-3"
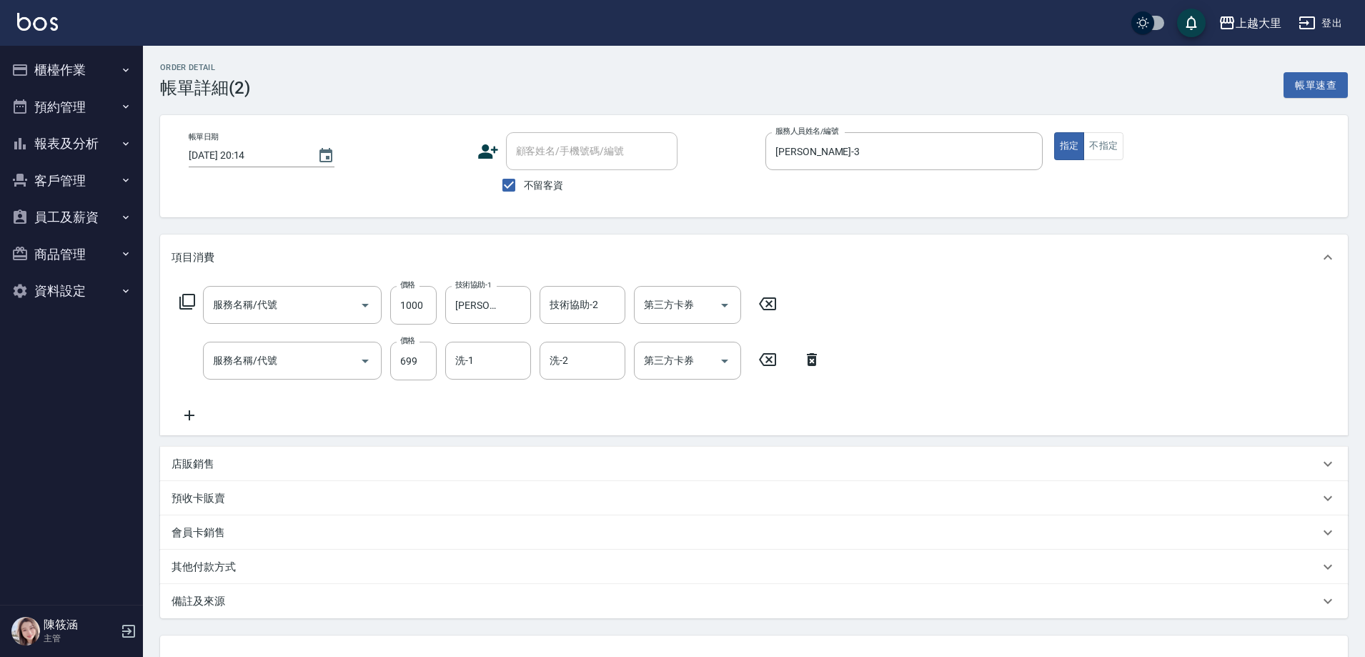
type input "護髮1000(51000)"
type input "精油SPA699(0699)"
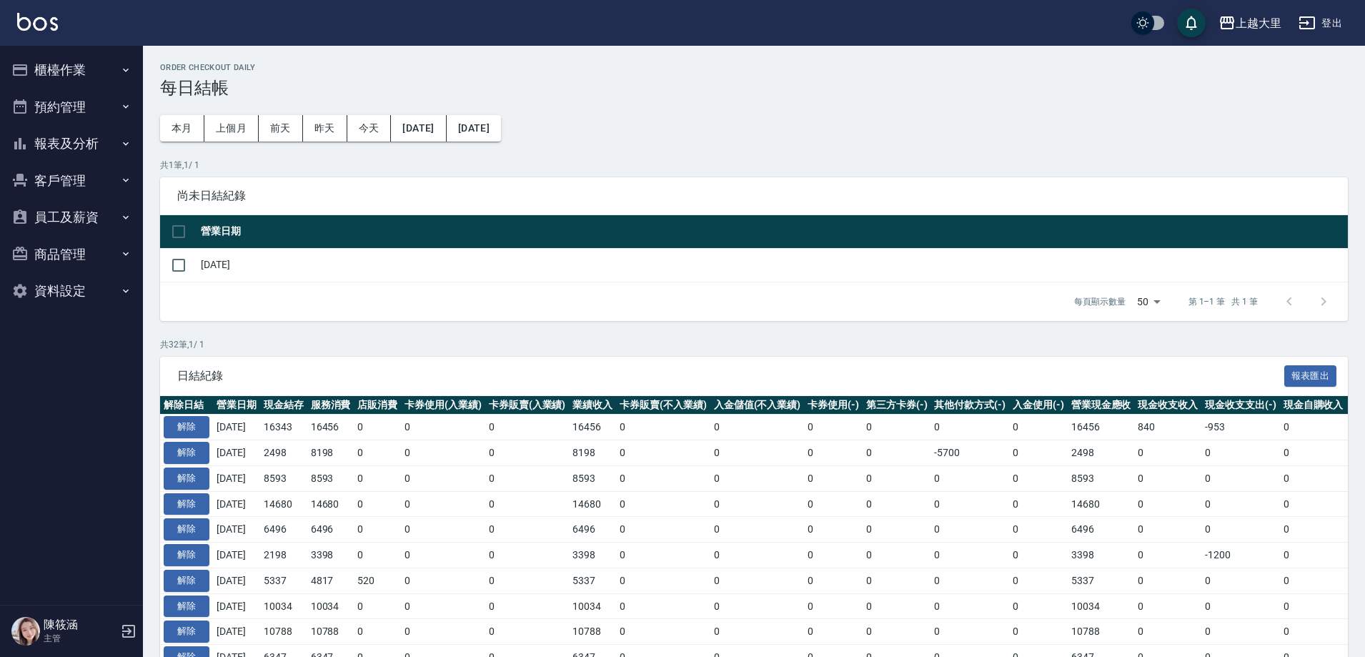
click at [61, 144] on button "報表及分析" at bounding box center [71, 143] width 131 height 37
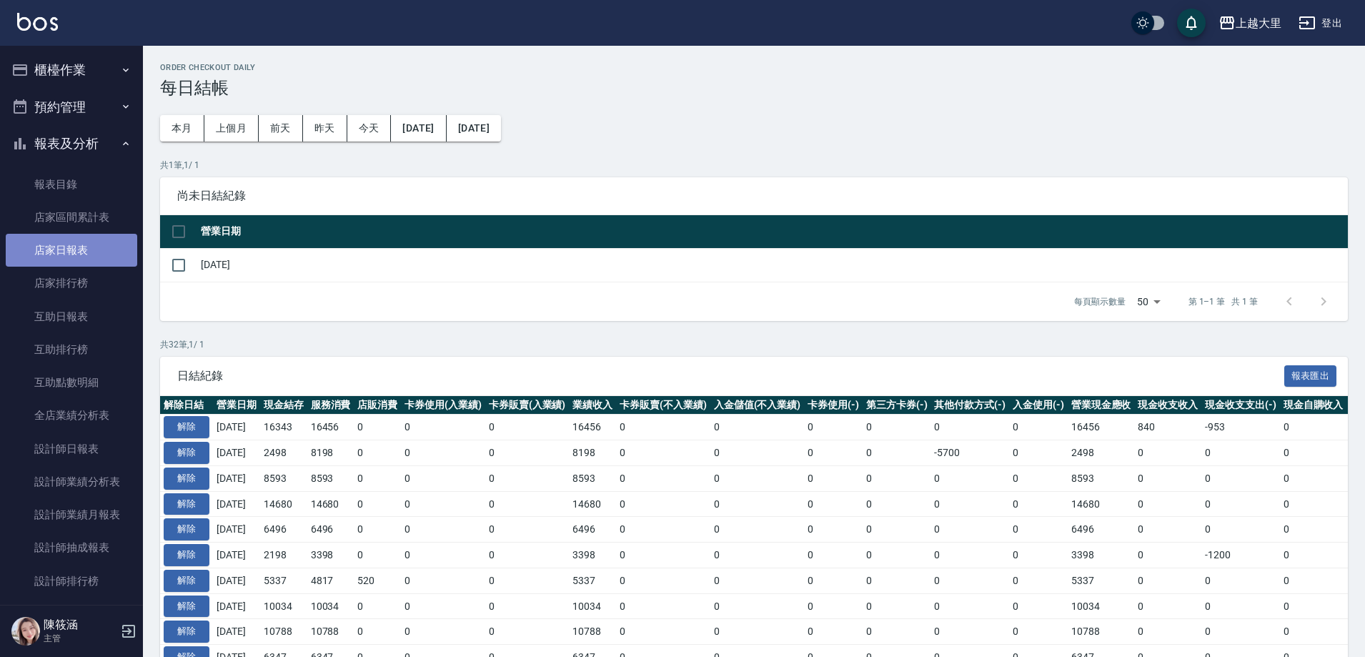
click at [94, 258] on link "店家日報表" at bounding box center [71, 250] width 131 height 33
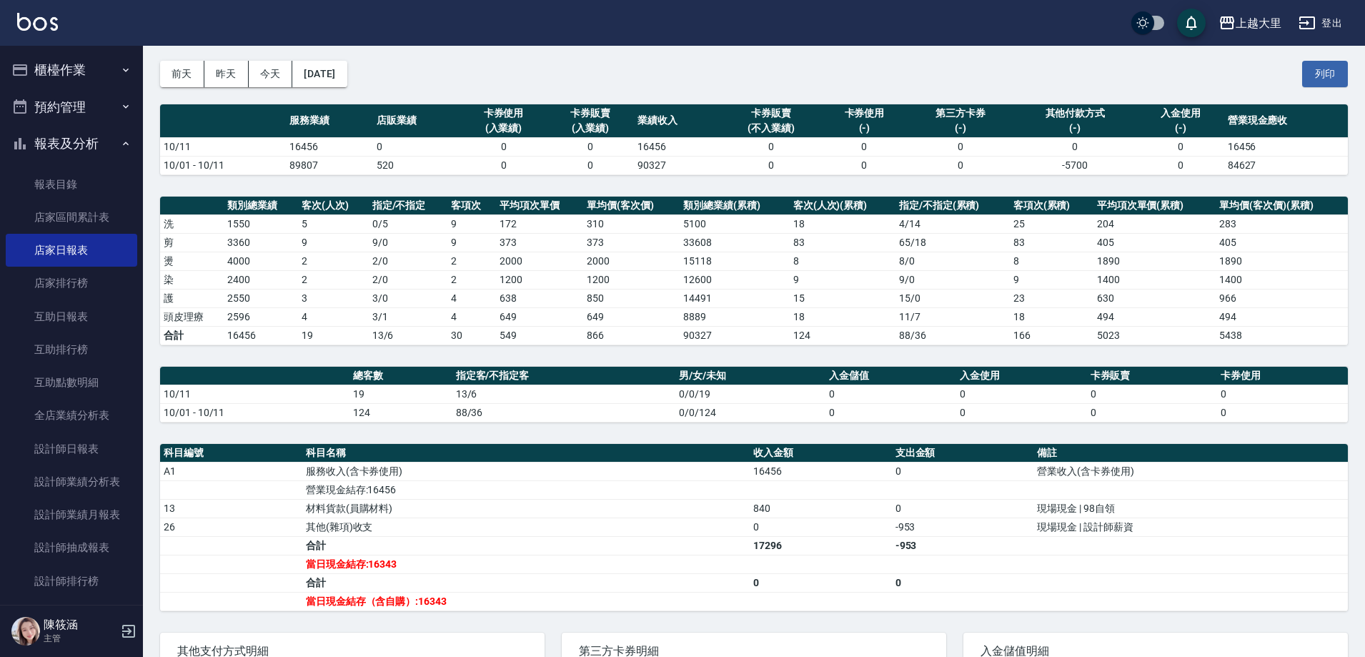
scroll to position [143, 0]
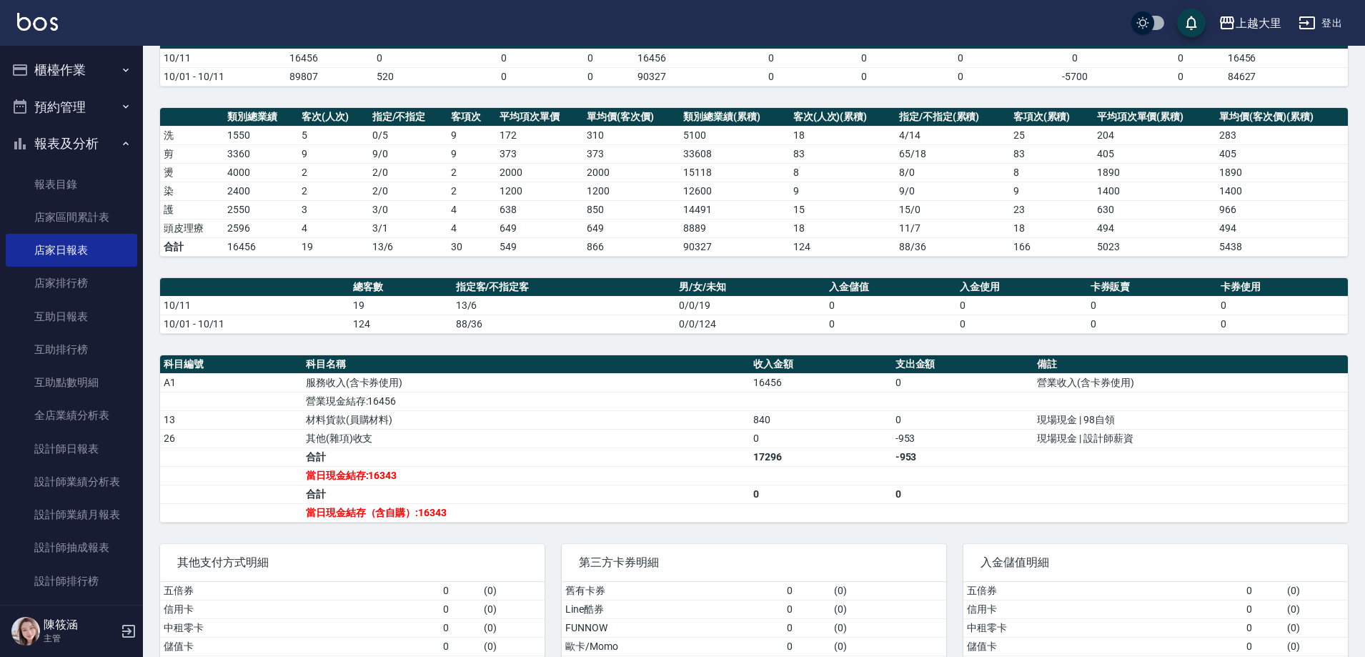
click at [49, 63] on button "櫃檯作業" at bounding box center [71, 69] width 131 height 37
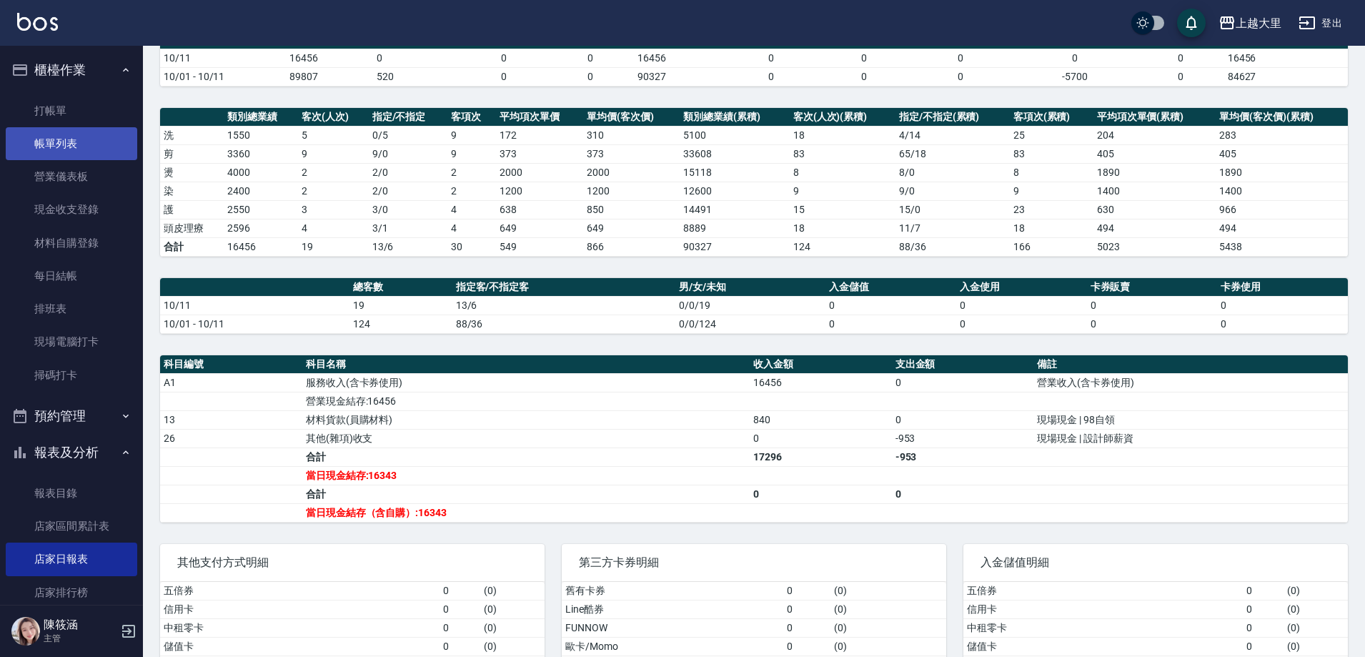
click at [70, 139] on link "帳單列表" at bounding box center [71, 143] width 131 height 33
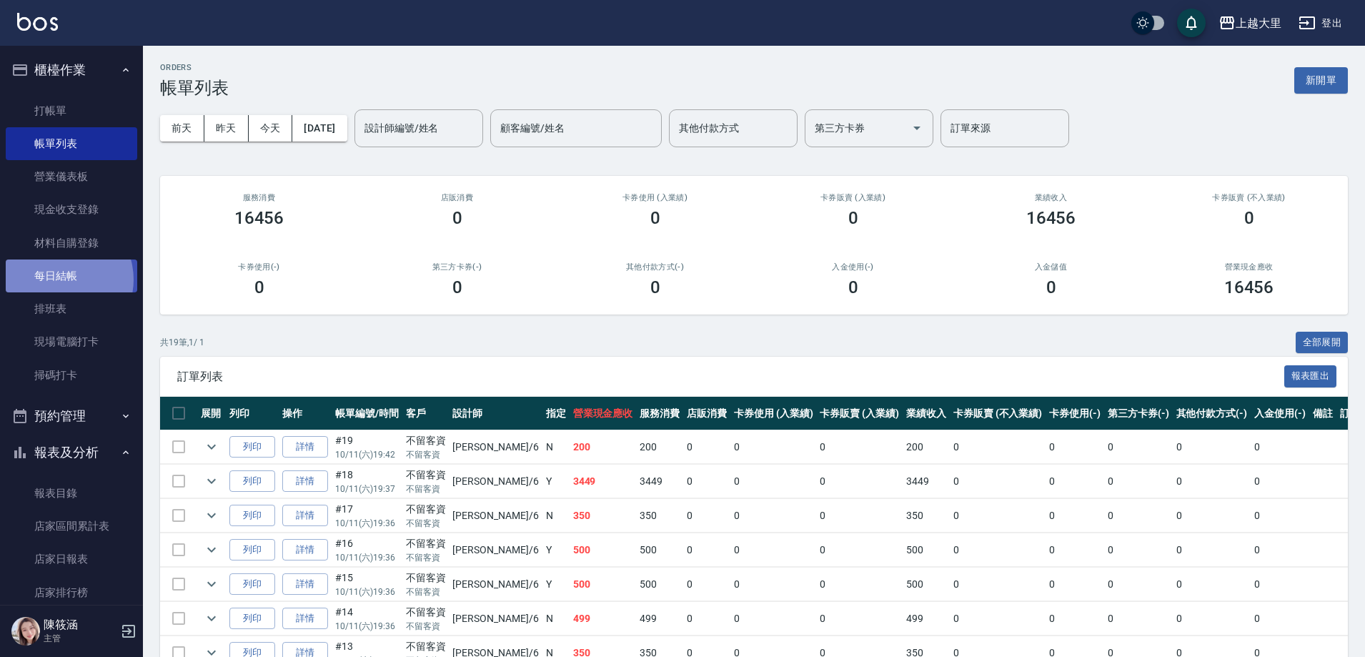
click at [59, 279] on link "每日結帳" at bounding box center [71, 275] width 131 height 33
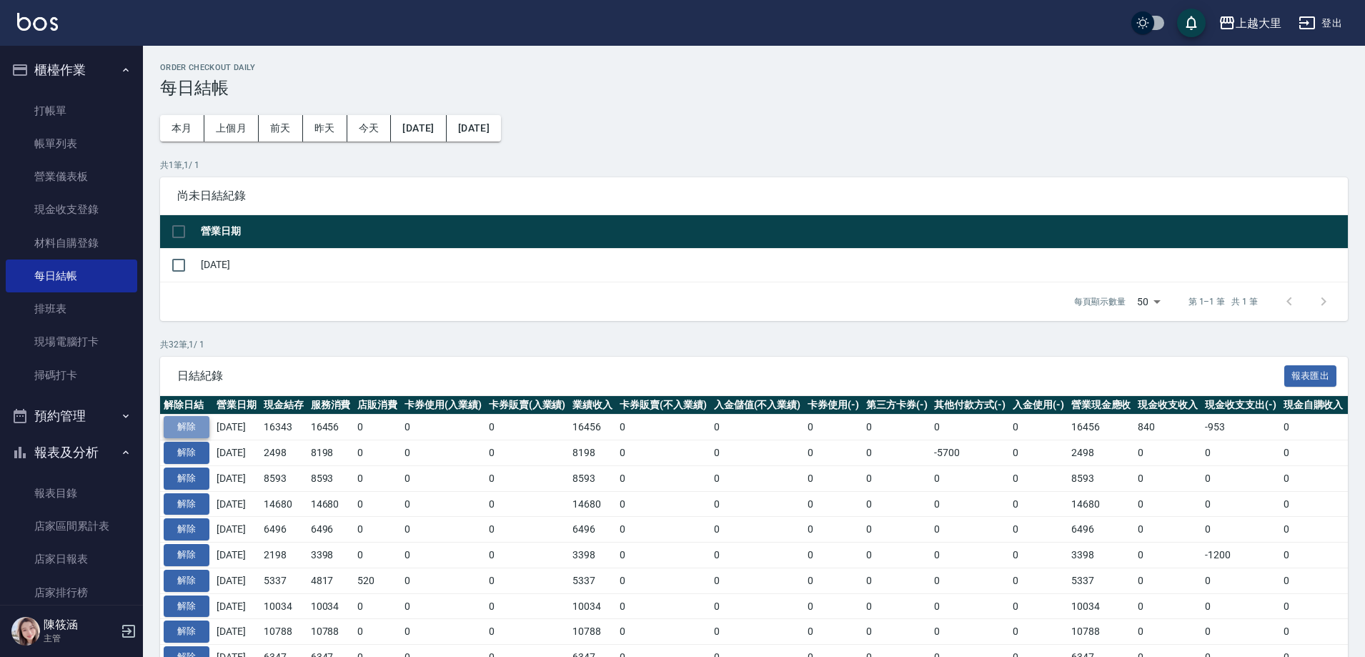
click at [197, 426] on button "解除" at bounding box center [187, 427] width 46 height 22
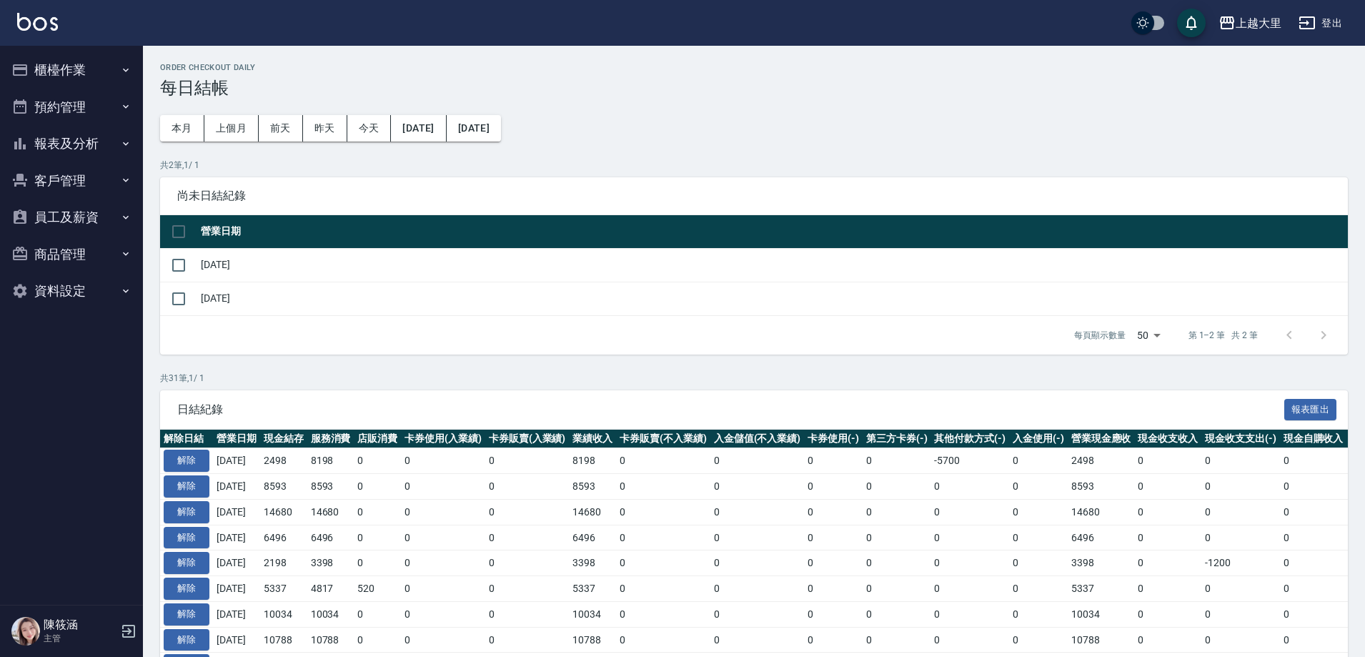
click at [71, 60] on button "櫃檯作業" at bounding box center [71, 69] width 131 height 37
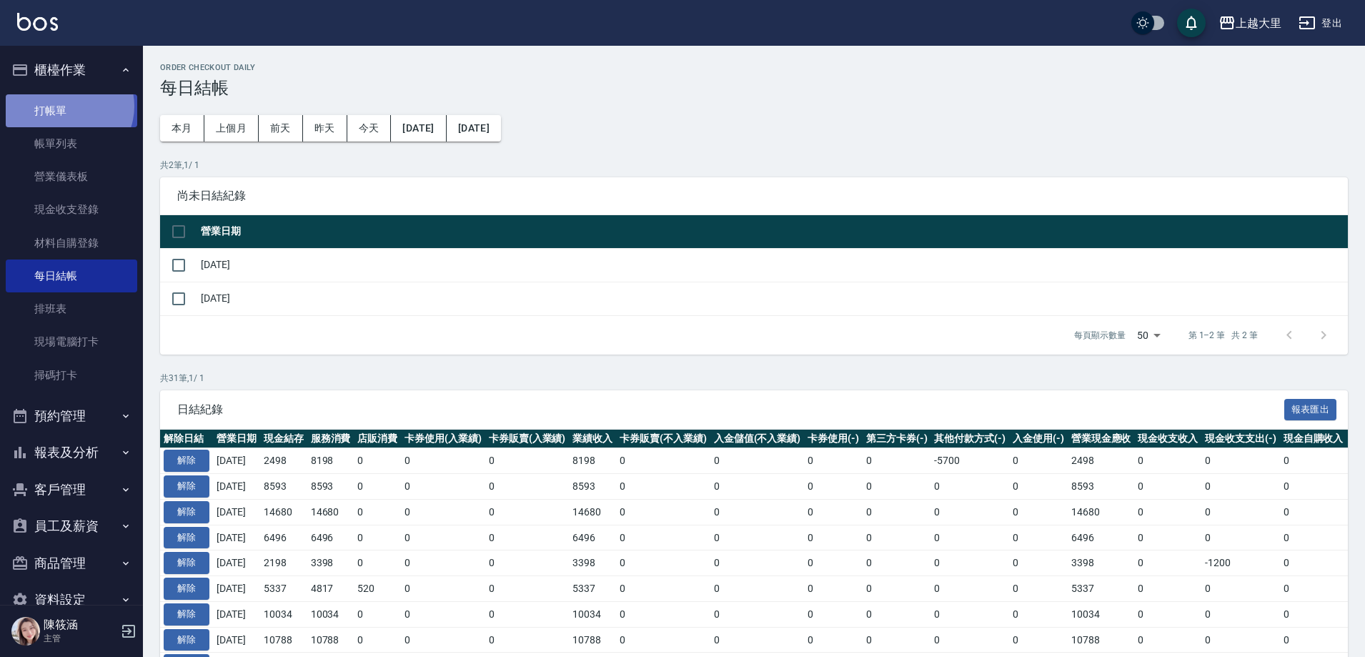
click at [66, 106] on link "打帳單" at bounding box center [71, 110] width 131 height 33
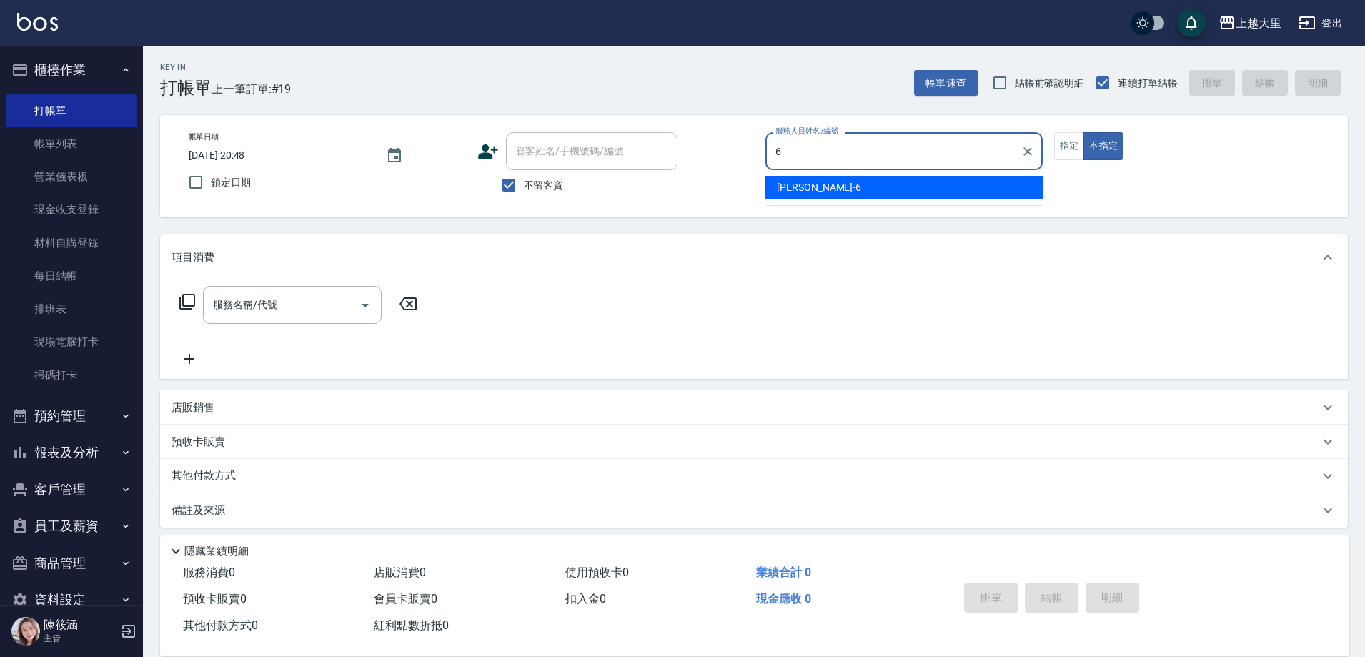
type input "Phoebe菲比-6"
type button "false"
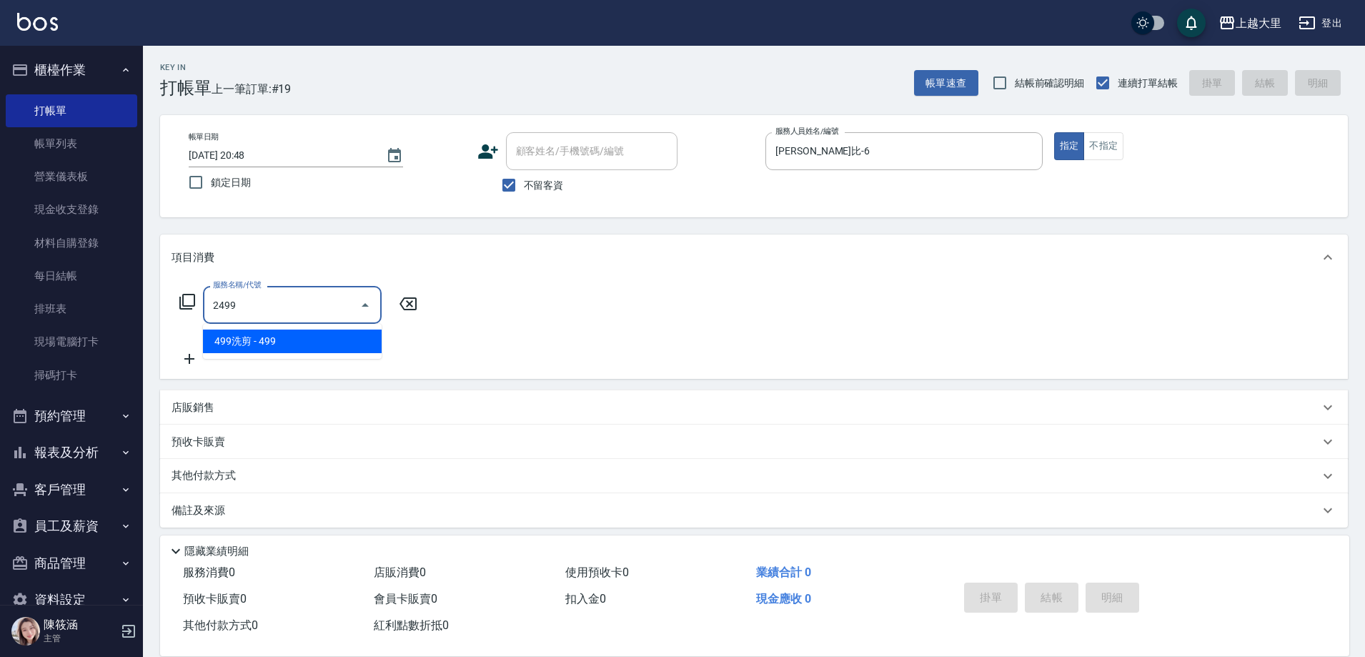
type input "499洗剪(2499)"
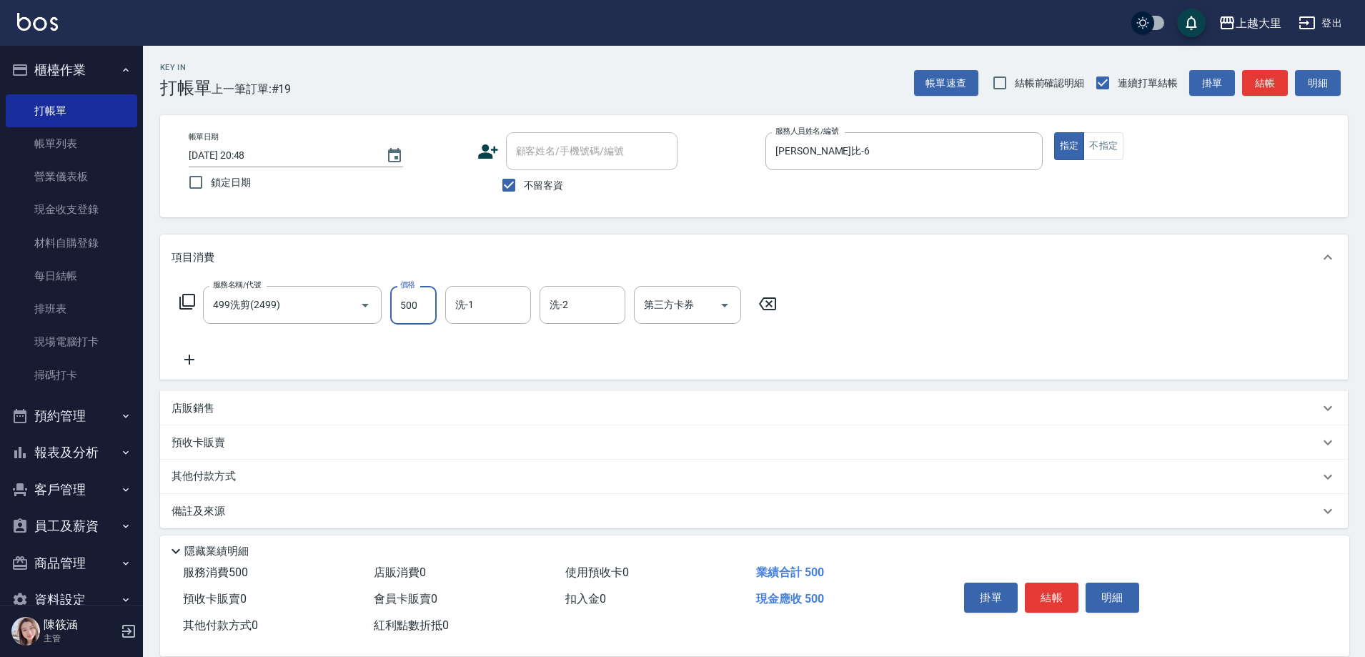
type input "500"
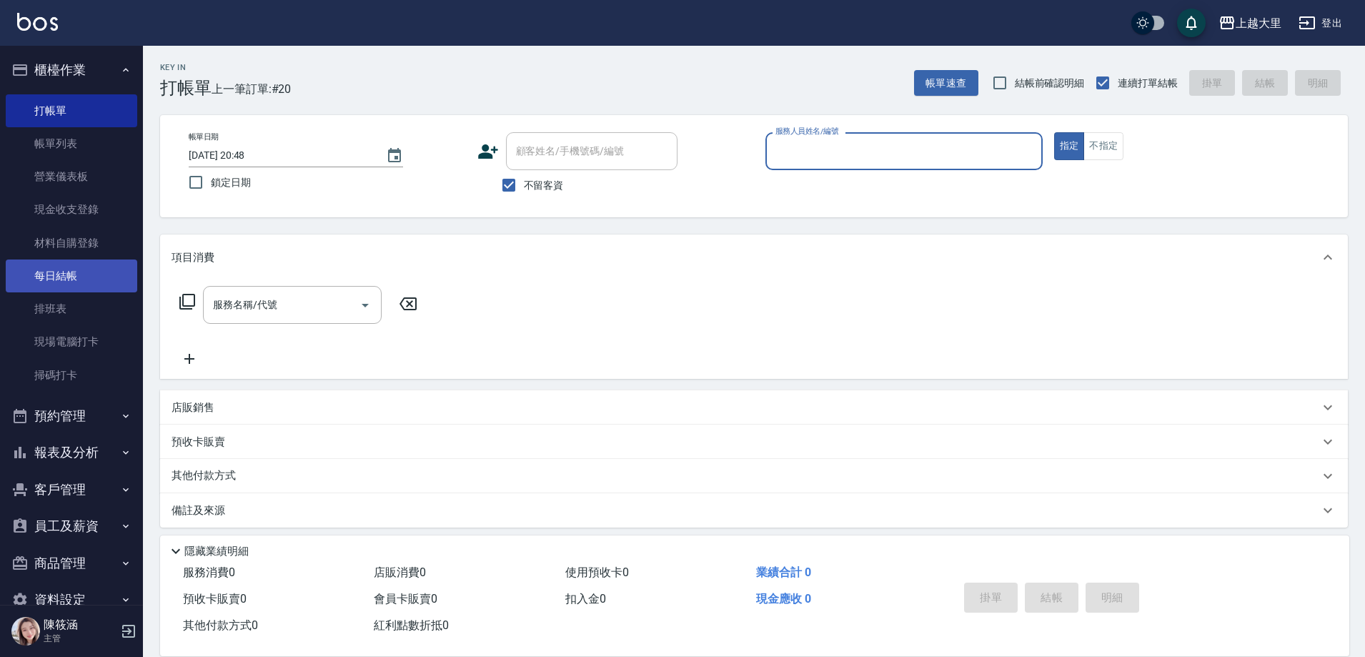
click at [66, 275] on link "每日結帳" at bounding box center [71, 275] width 131 height 33
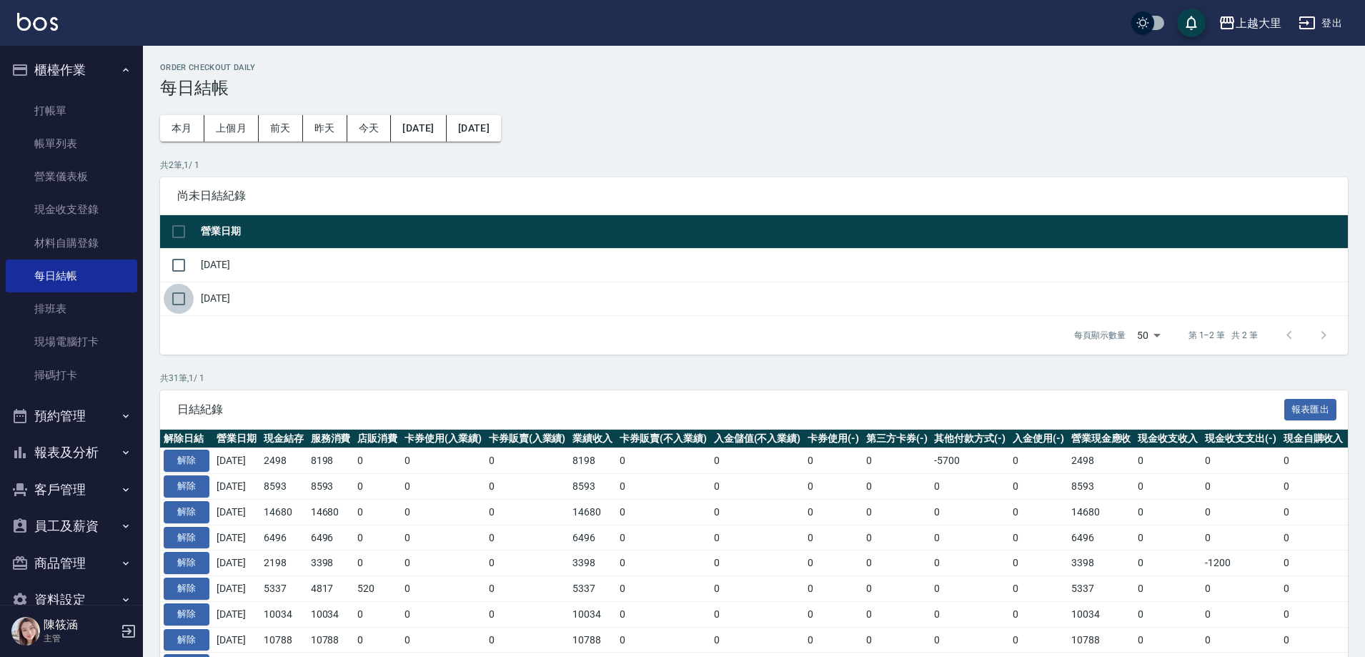
click at [174, 297] on input "checkbox" at bounding box center [179, 299] width 30 height 30
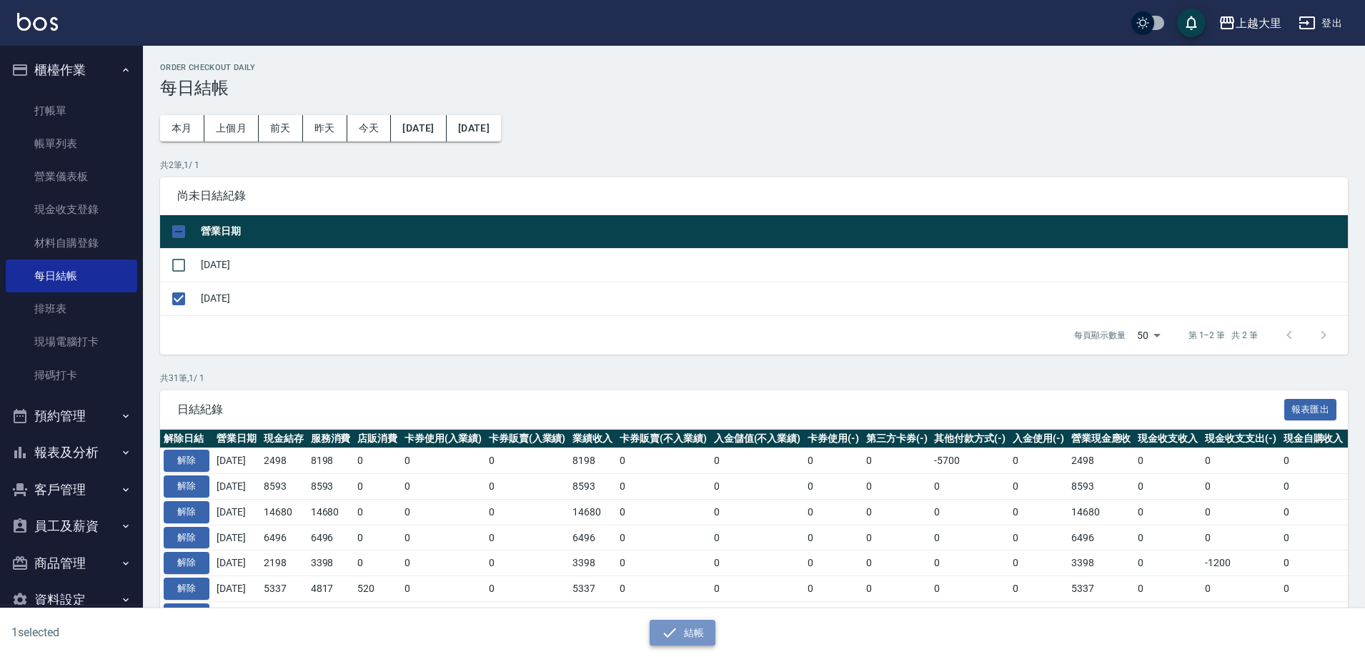
click at [700, 633] on button "結帳" at bounding box center [683, 633] width 66 height 26
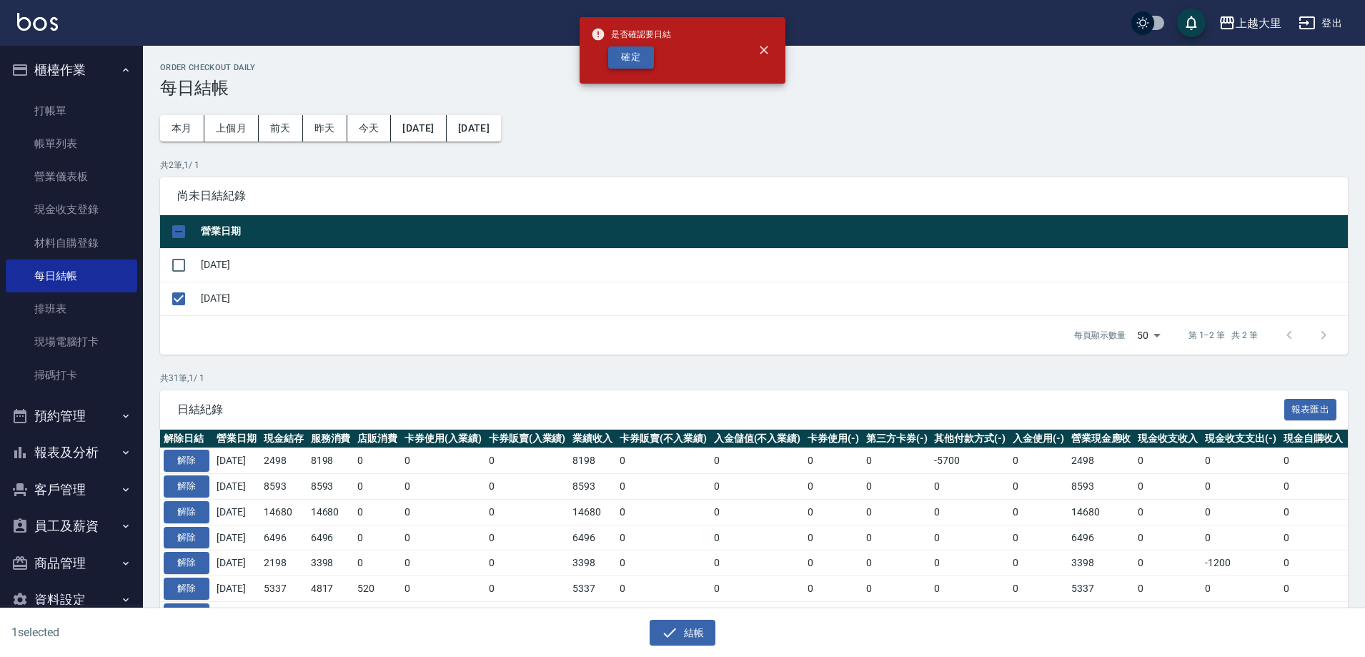
click at [646, 59] on button "確定" at bounding box center [631, 57] width 46 height 22
checkbox input "false"
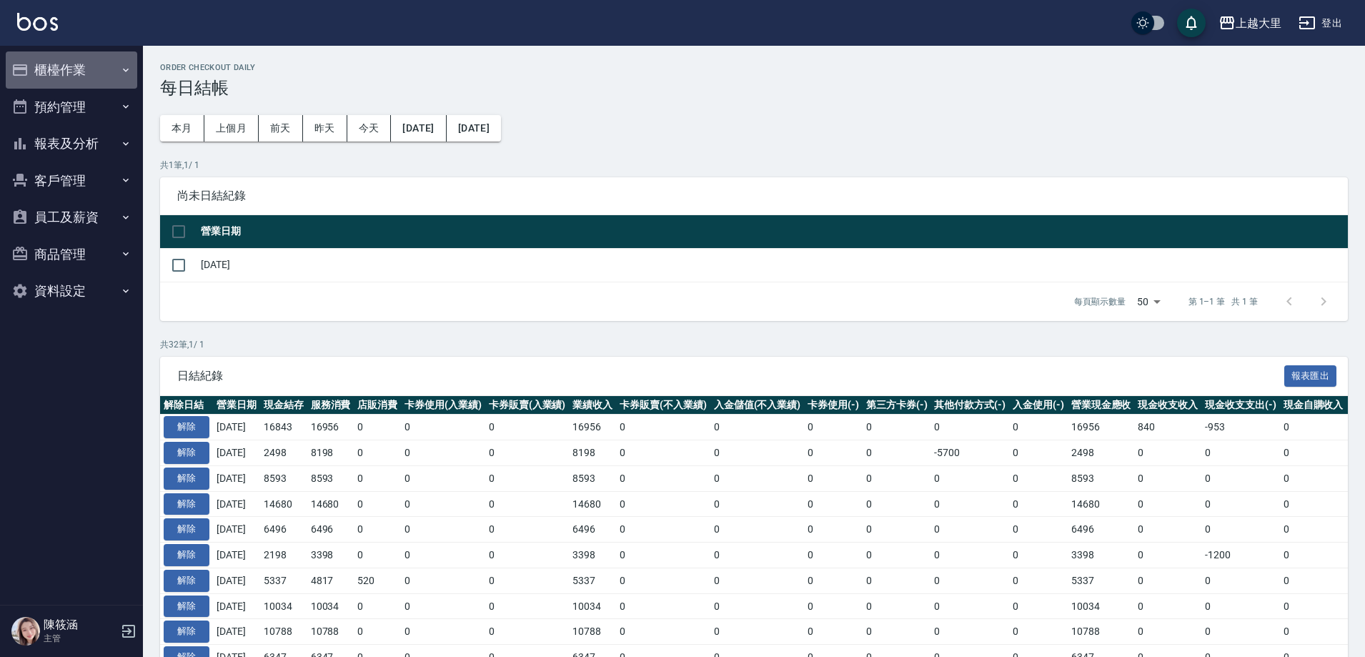
click at [89, 66] on button "櫃檯作業" at bounding box center [71, 69] width 131 height 37
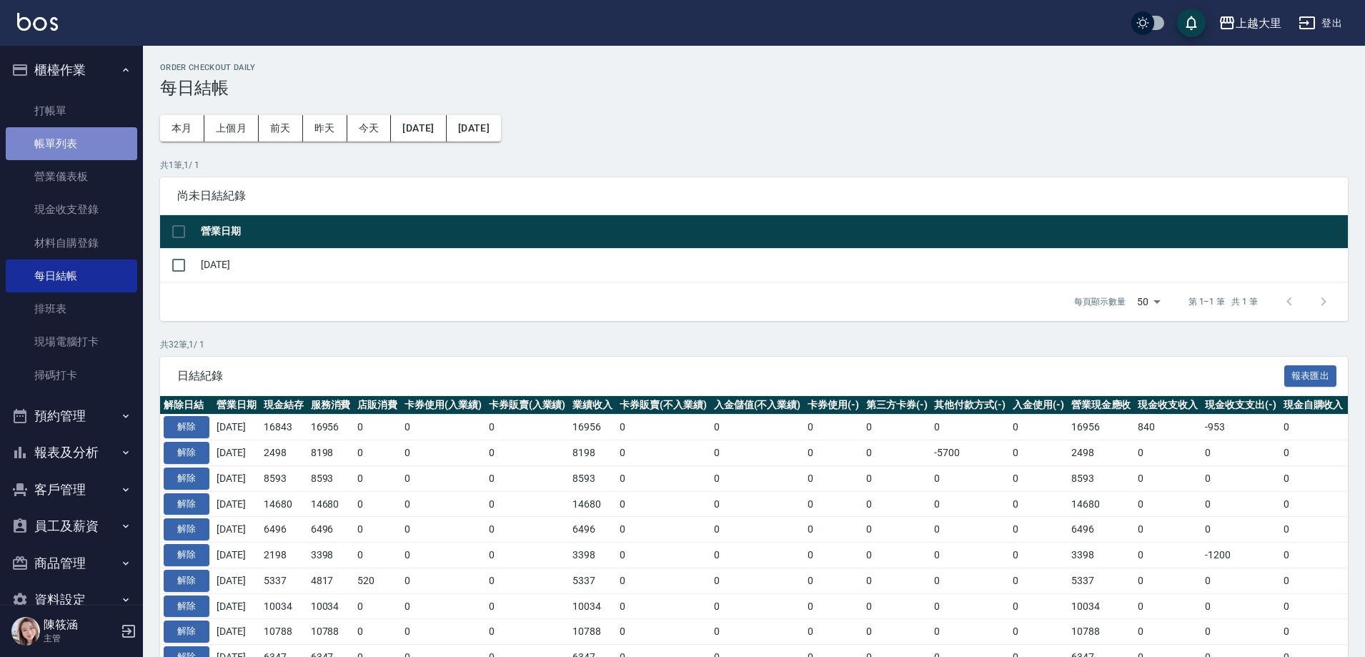
click at [82, 144] on link "帳單列表" at bounding box center [71, 143] width 131 height 33
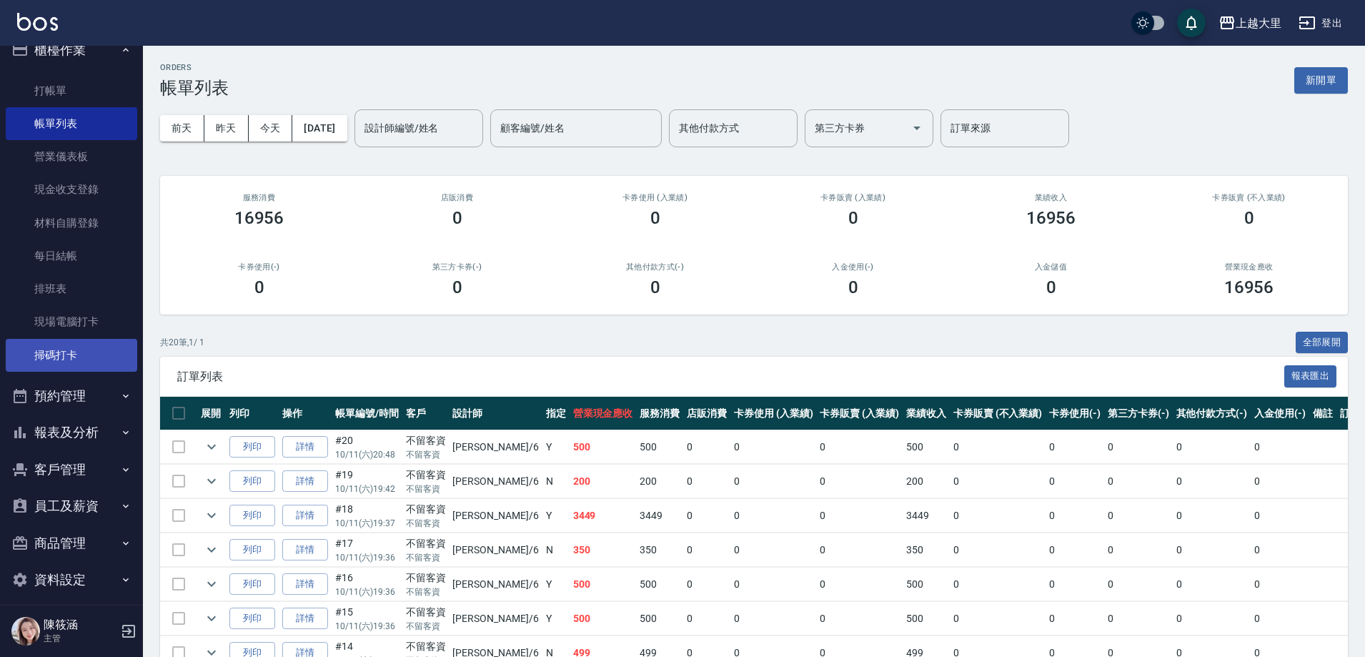
scroll to position [31, 0]
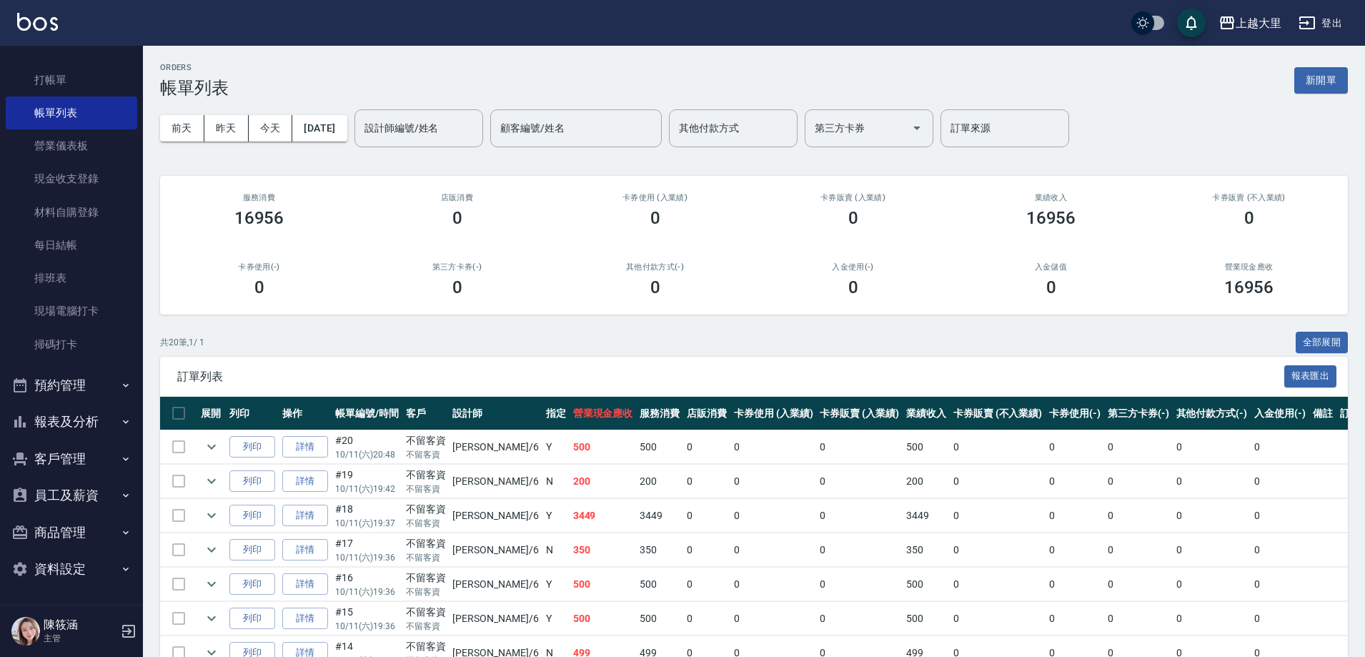
click at [84, 417] on button "報表及分析" at bounding box center [71, 421] width 131 height 37
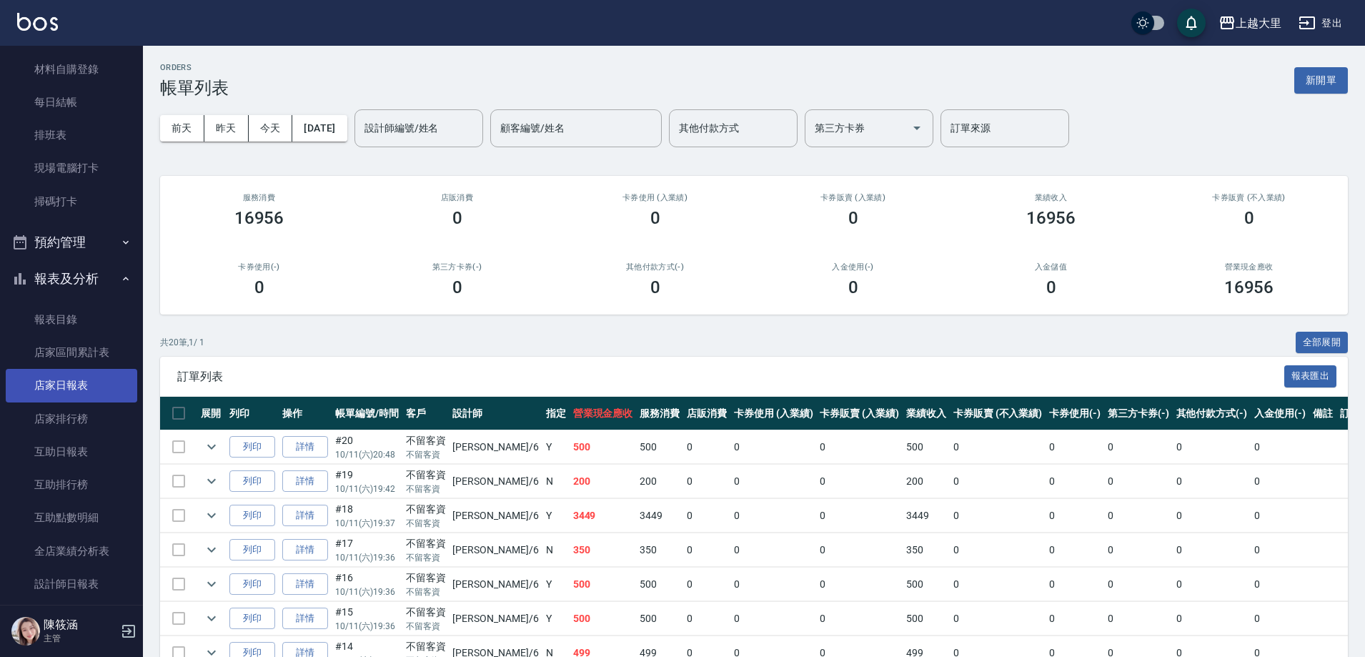
click at [90, 379] on link "店家日報表" at bounding box center [71, 385] width 131 height 33
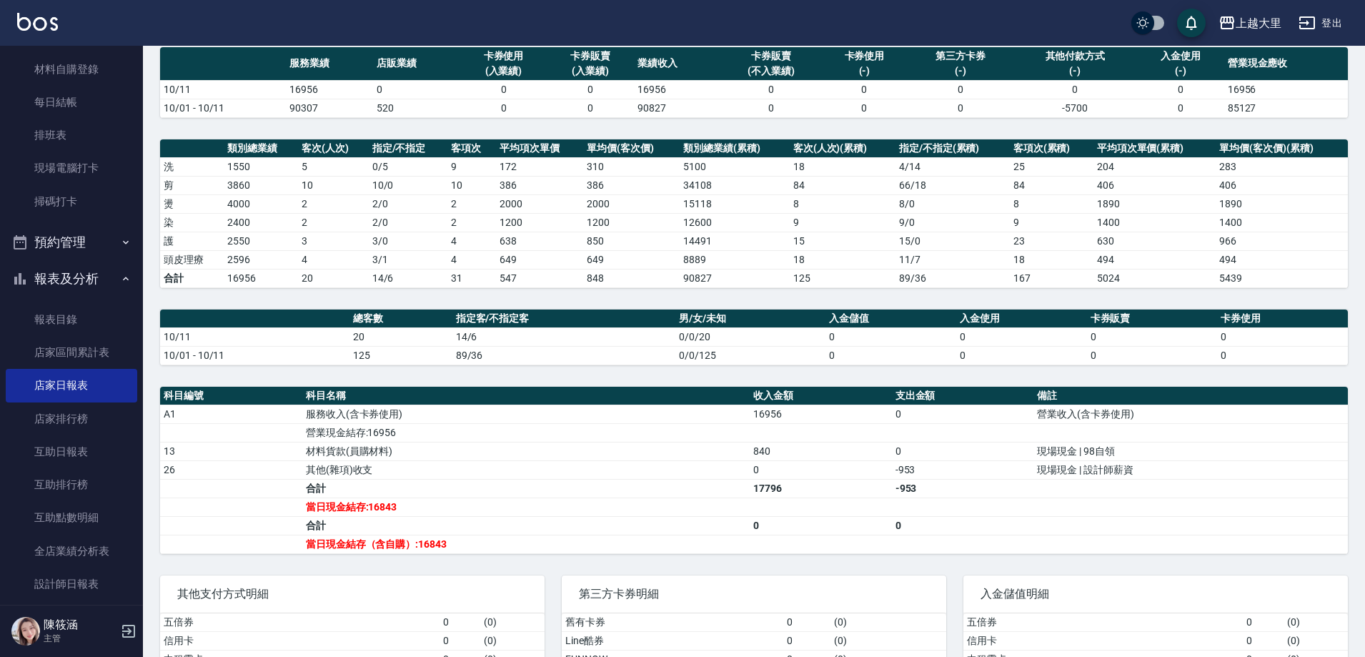
scroll to position [232, 0]
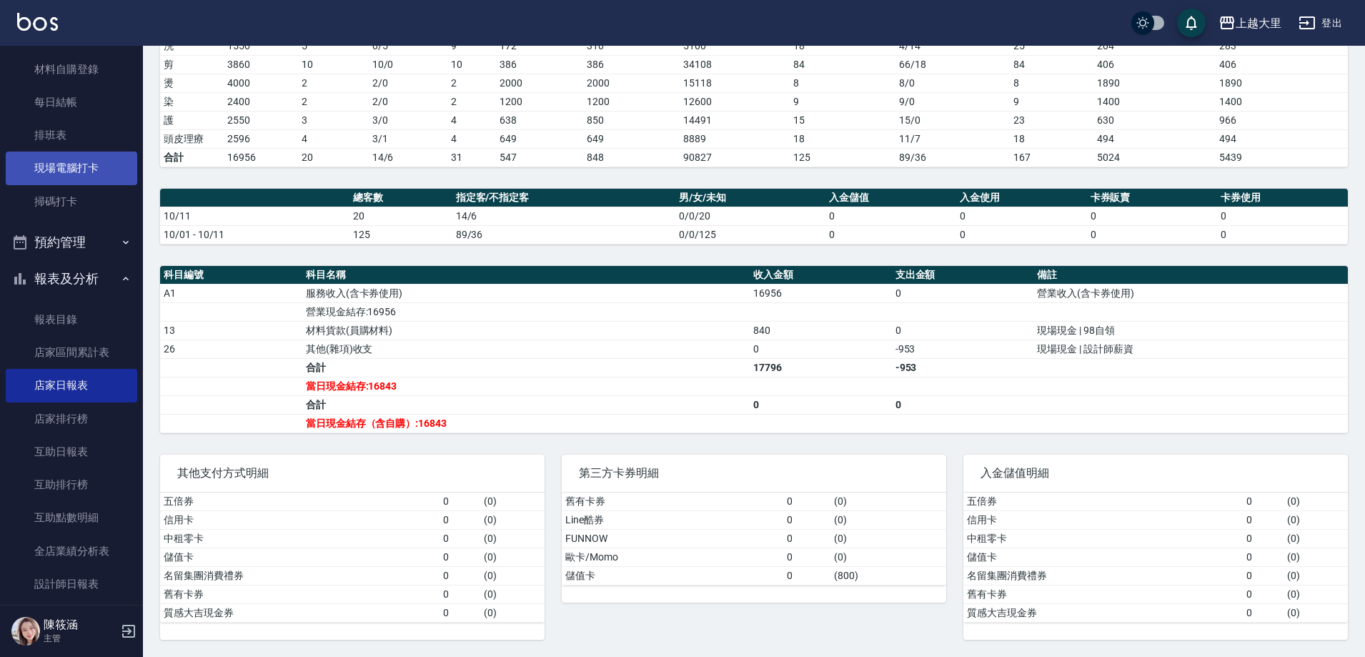
click at [77, 179] on link "現場電腦打卡" at bounding box center [71, 168] width 131 height 33
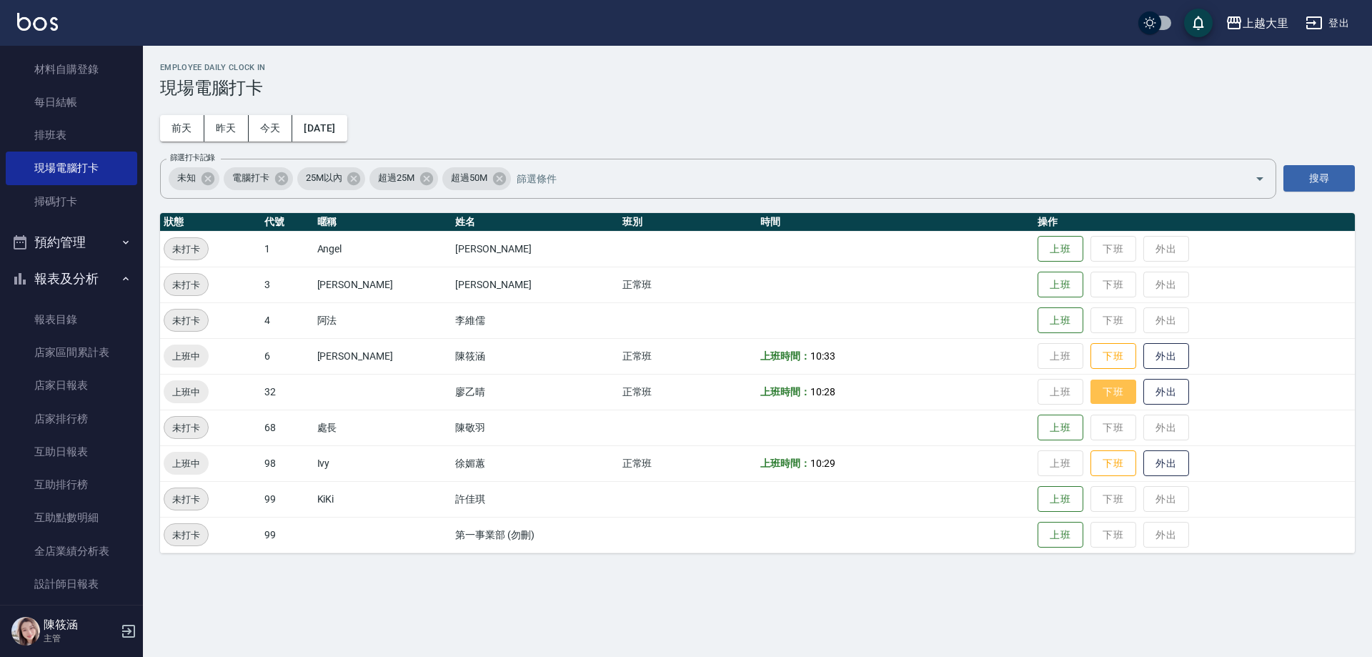
click at [1129, 399] on button "下班" at bounding box center [1114, 391] width 46 height 25
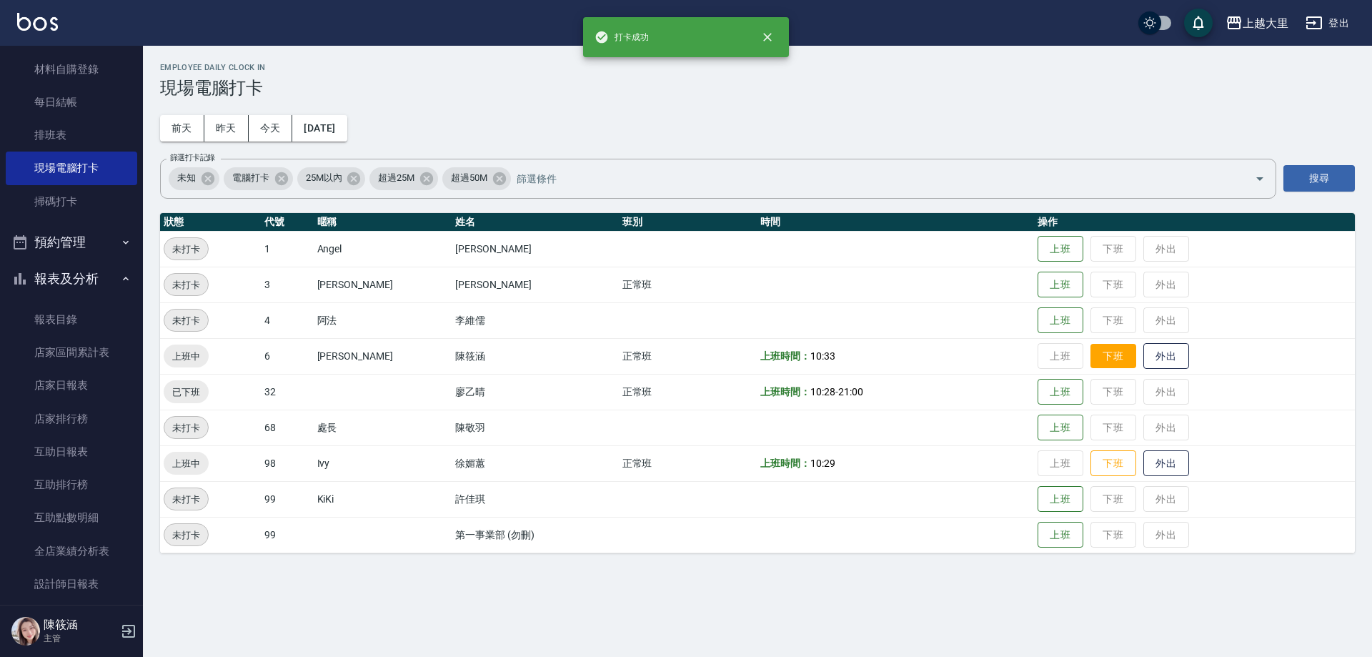
click at [1109, 351] on button "下班" at bounding box center [1114, 356] width 46 height 25
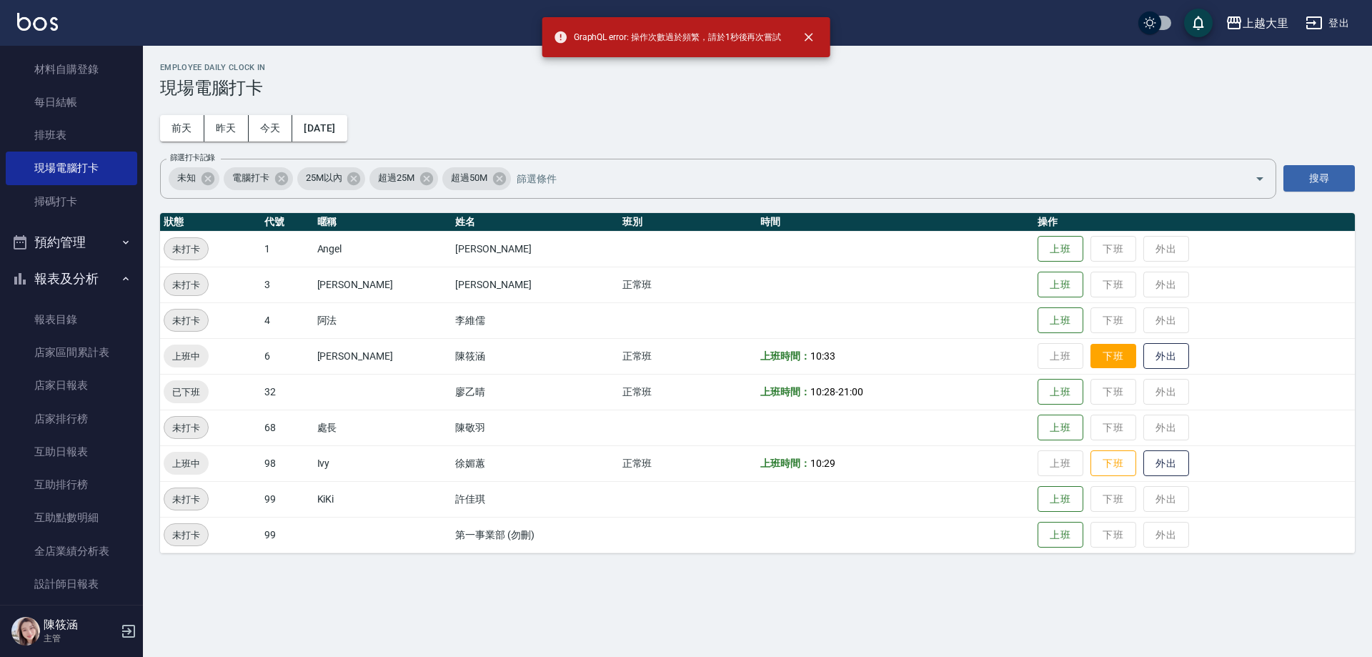
click at [1109, 351] on button "下班" at bounding box center [1114, 356] width 46 height 25
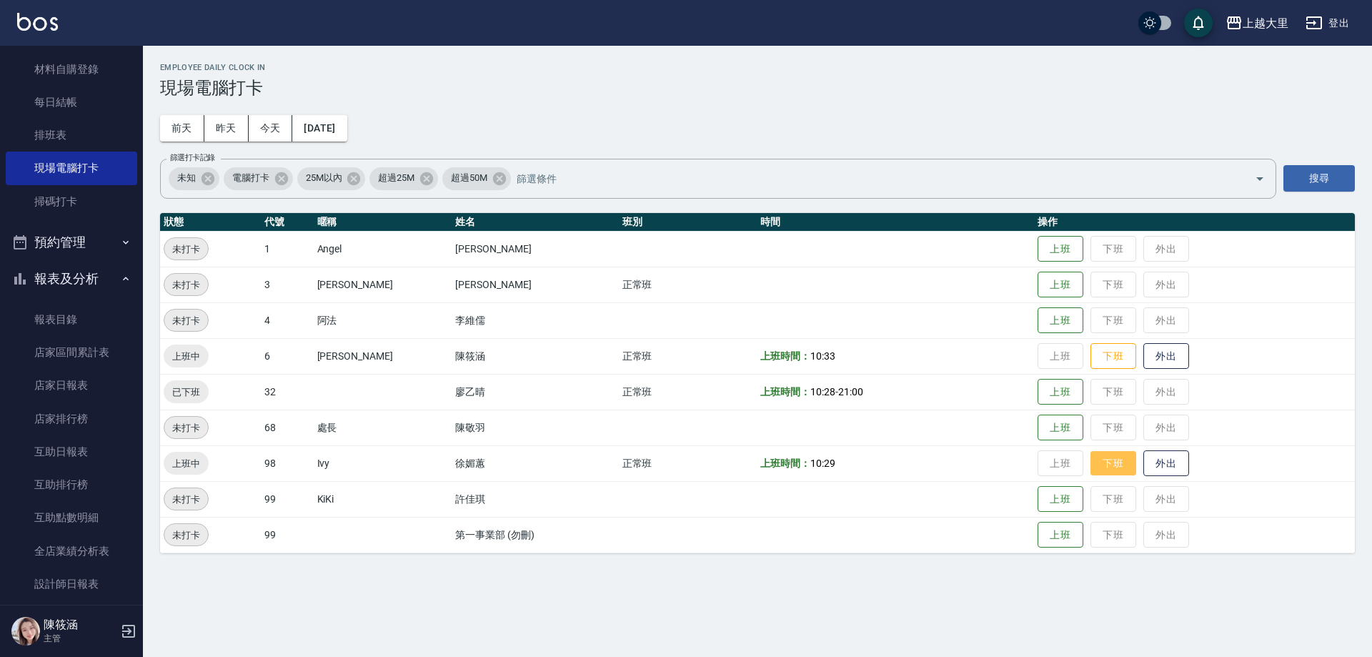
click at [1121, 469] on button "下班" at bounding box center [1114, 463] width 46 height 25
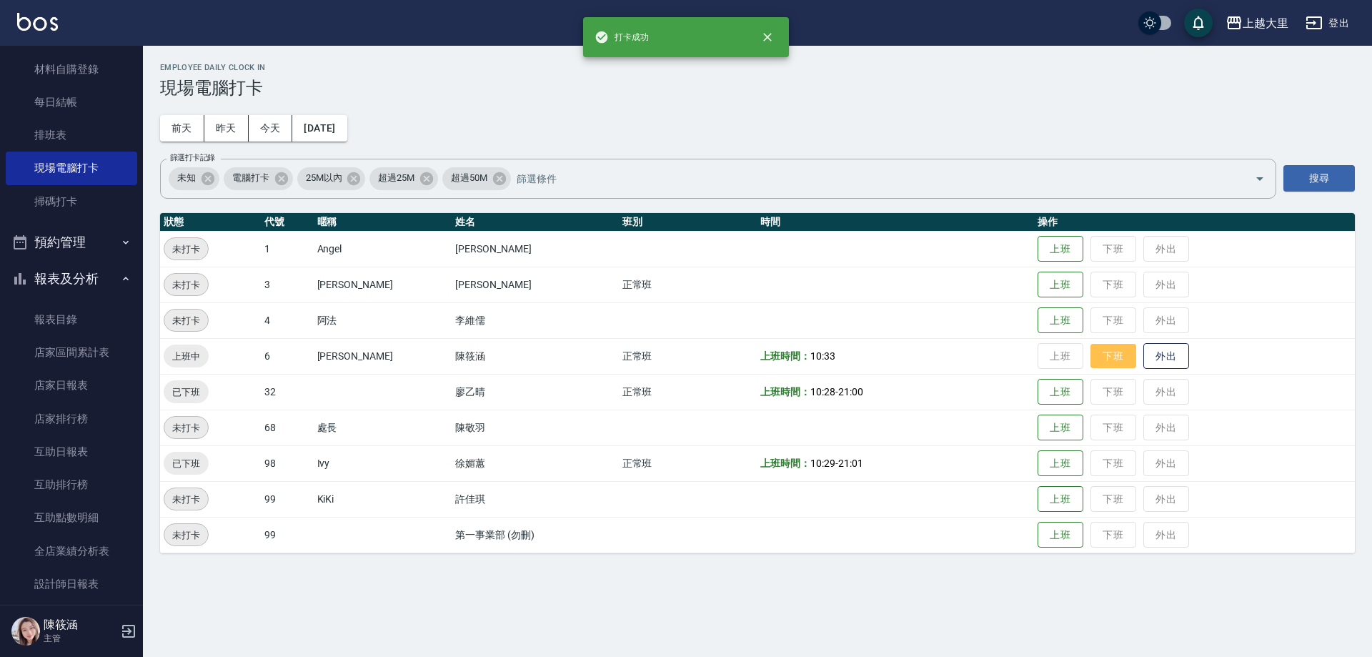
click at [1110, 352] on button "下班" at bounding box center [1114, 356] width 46 height 25
